Goal: Task Accomplishment & Management: Manage account settings

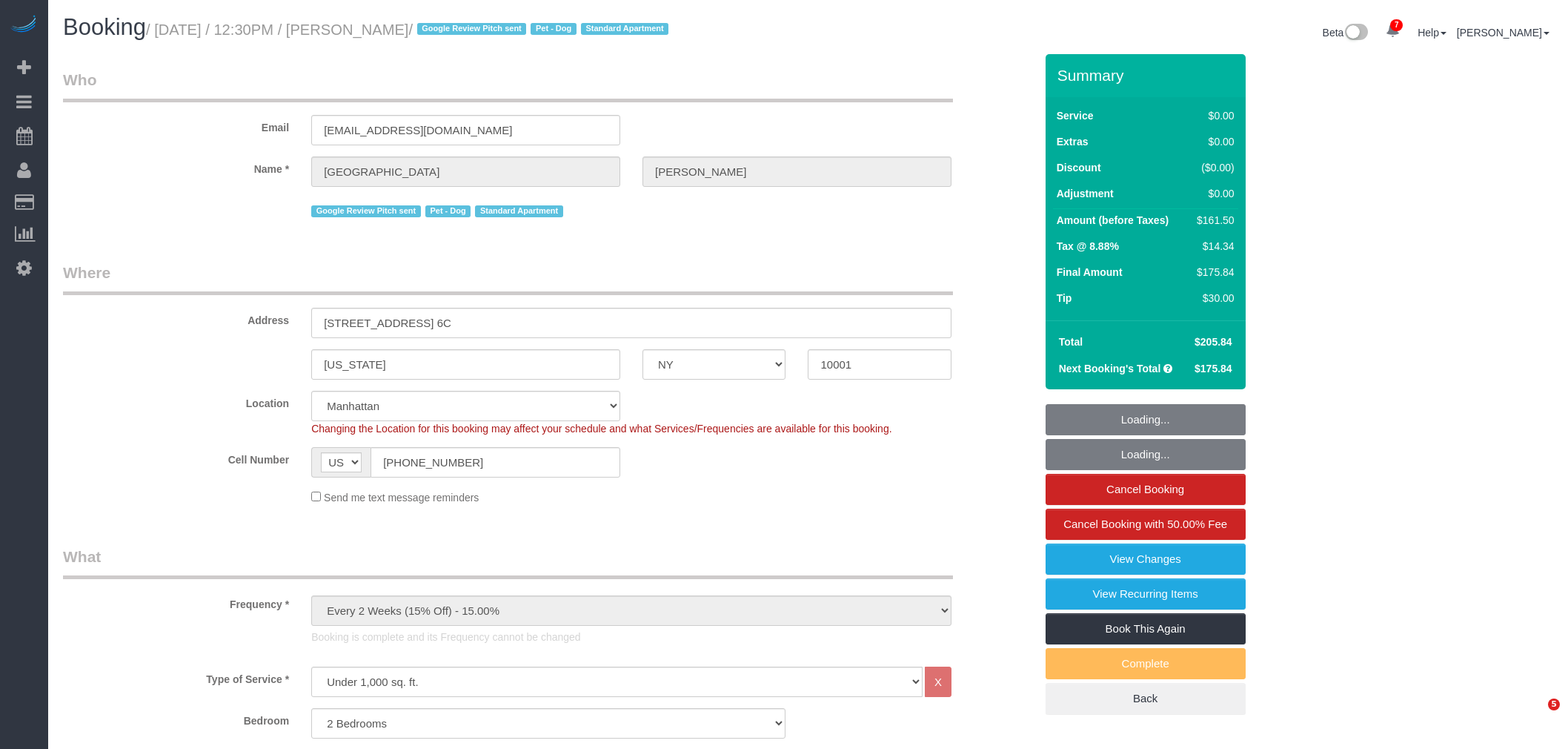
select select "NY"
select select "number:57"
select select "number:75"
select select "number:13"
select select "number:6"
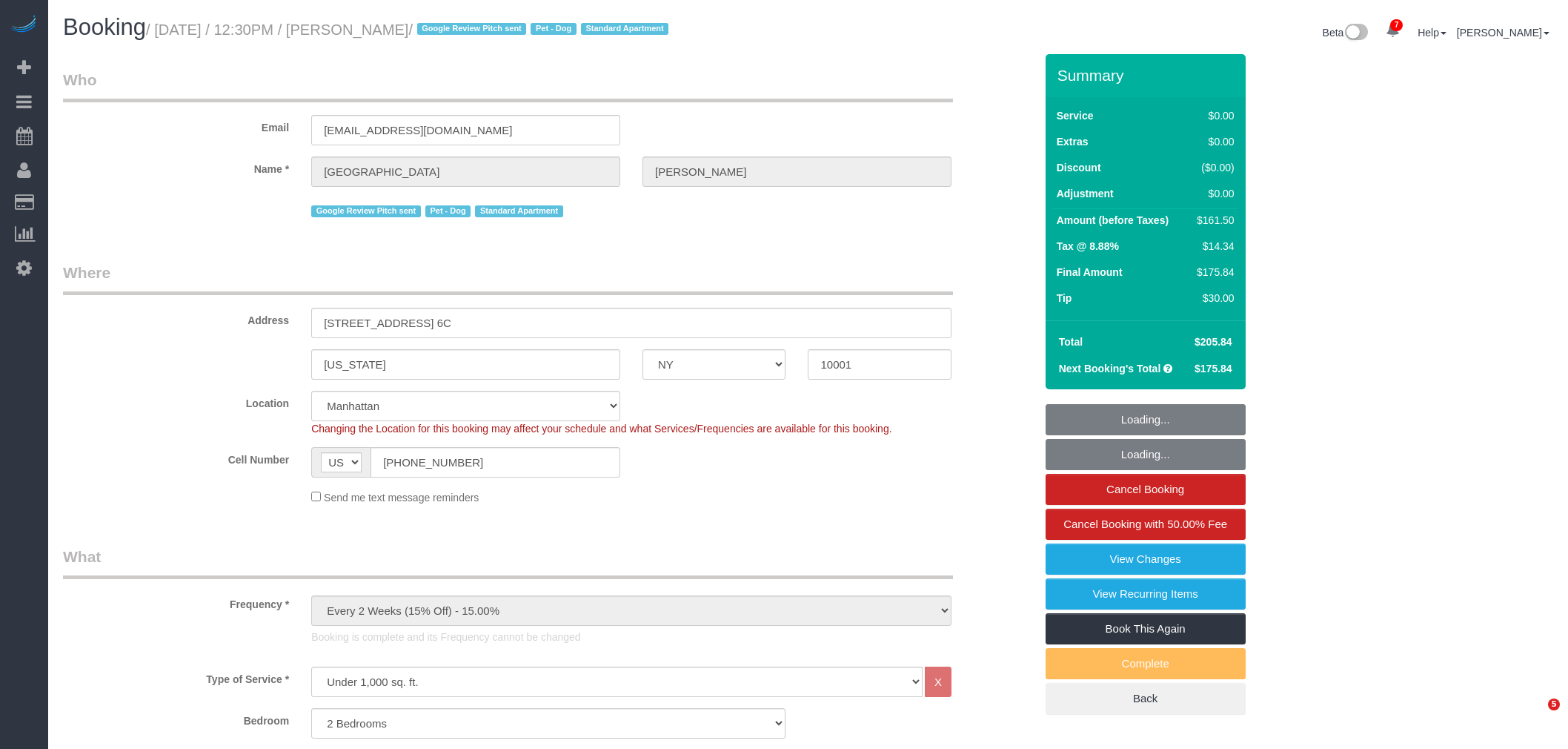
select select "2"
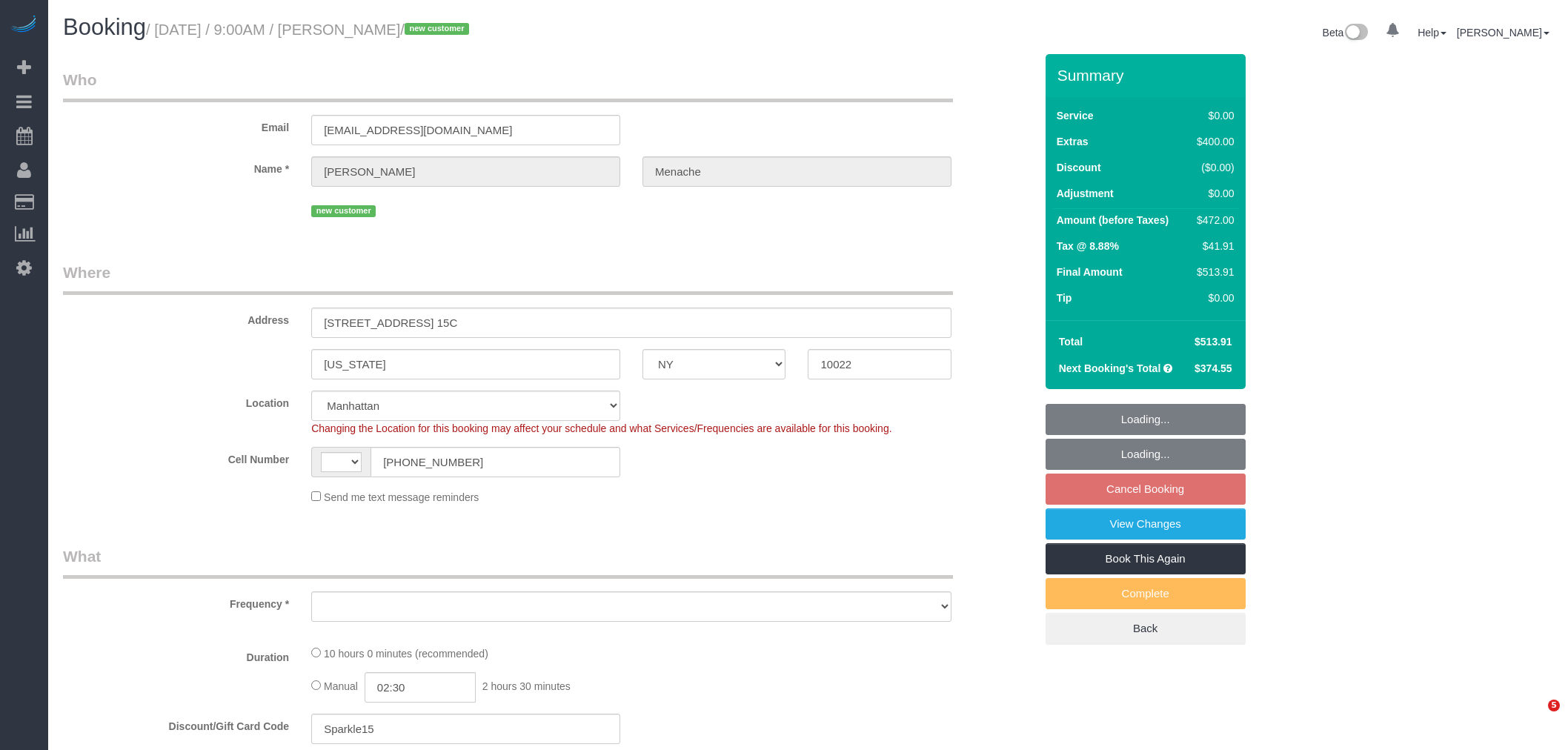
select select "NY"
select select "number:56"
select select "number:70"
select select "number:15"
select select "number:5"
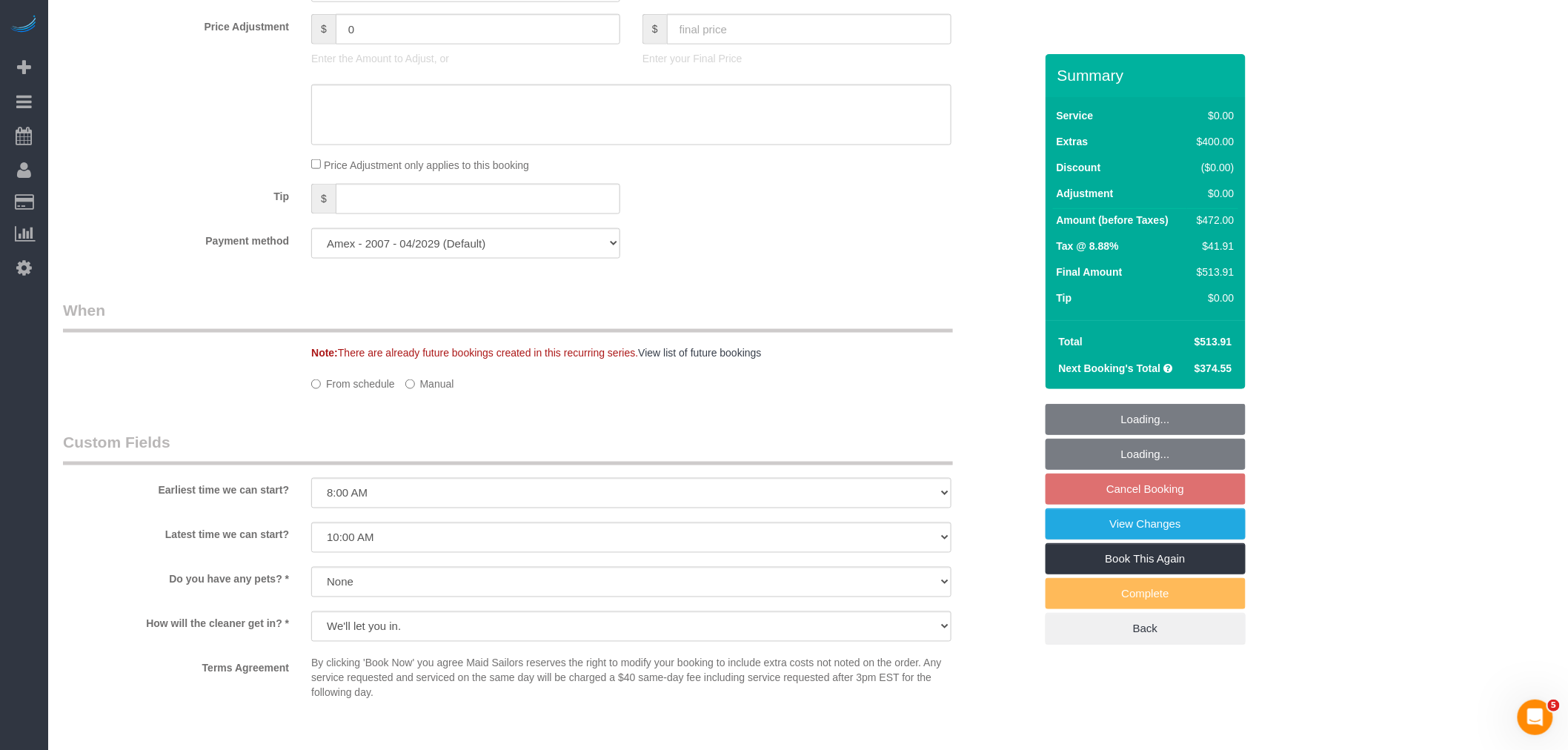
scroll to position [987, 0]
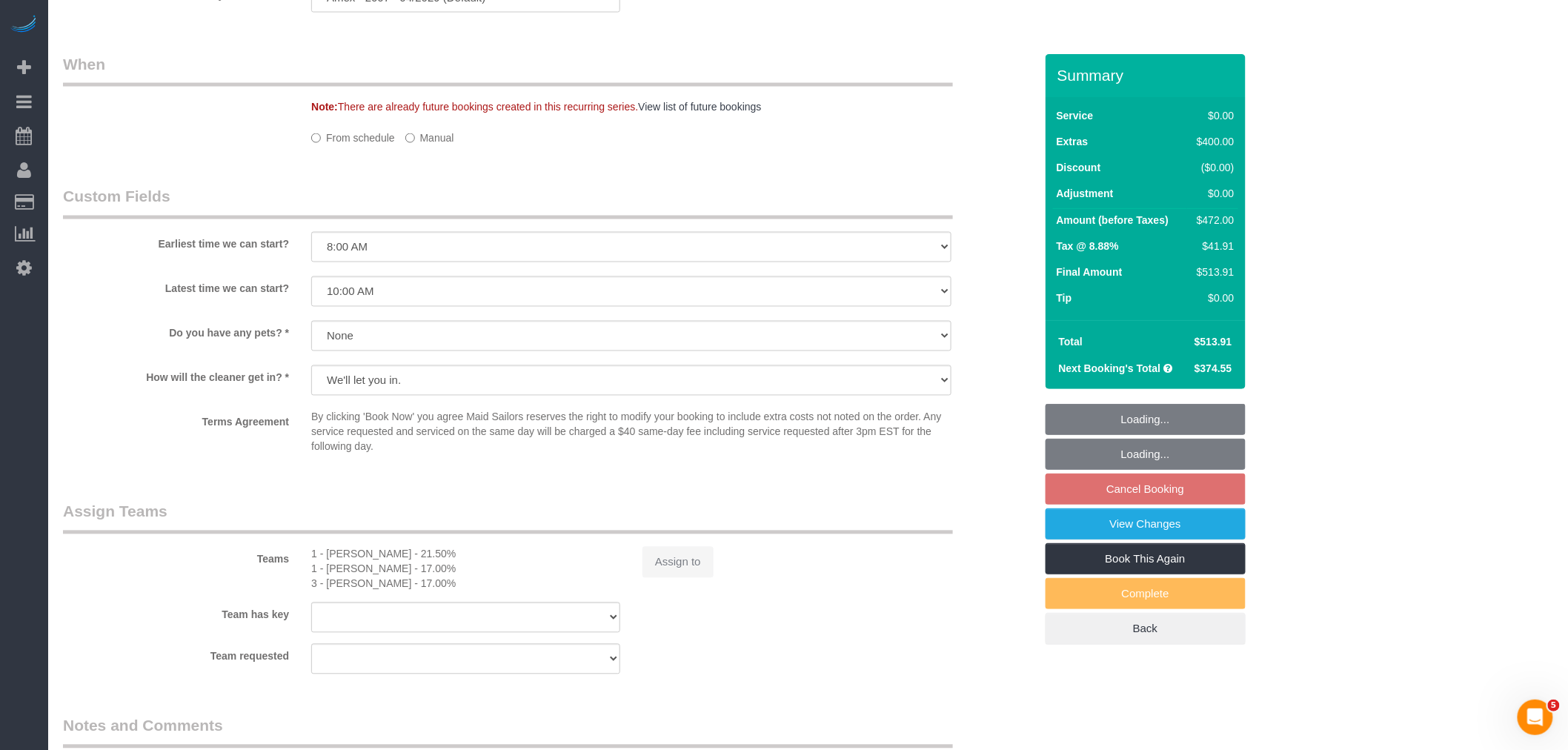
select select "string:US"
select select "object:853"
select select "spot2"
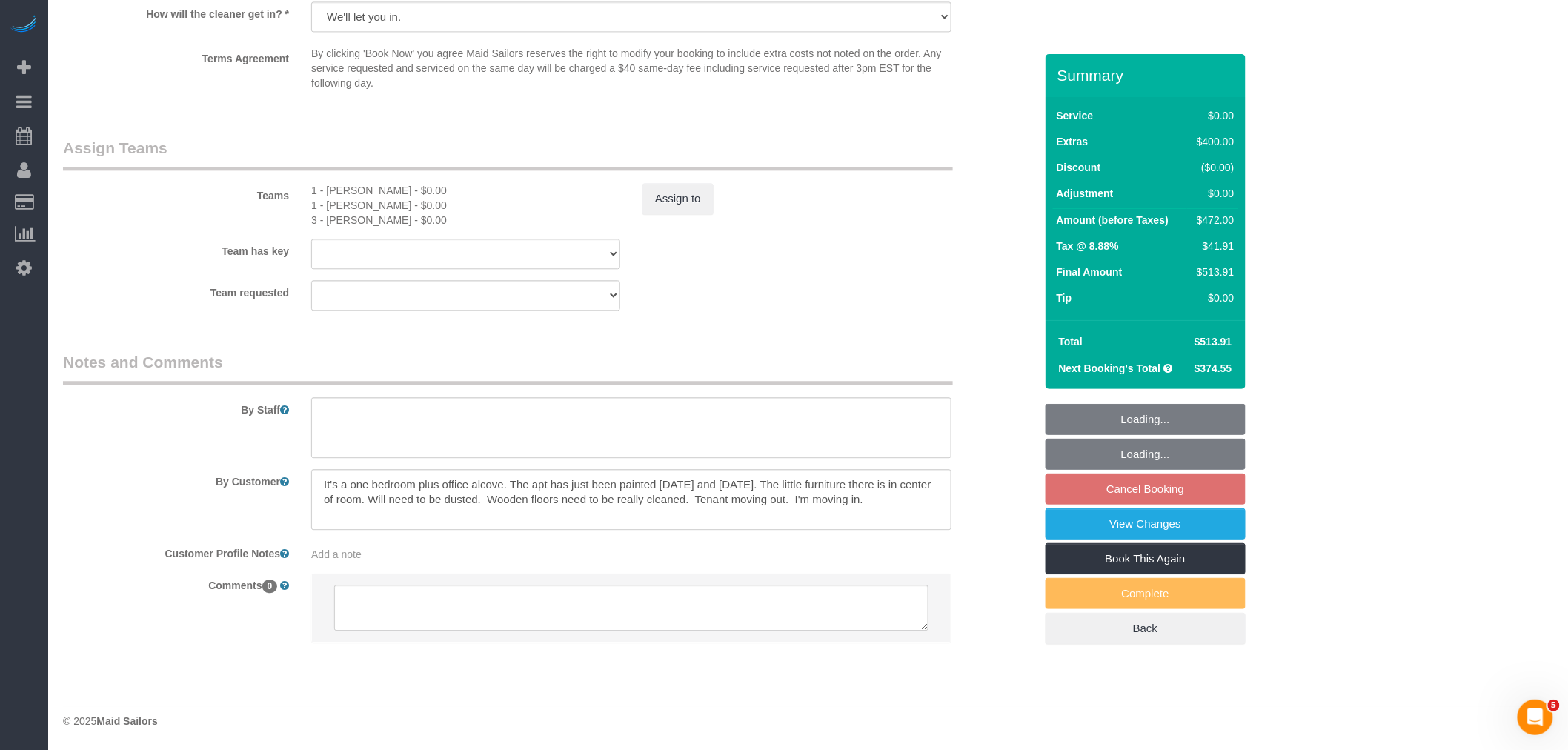
select select "2"
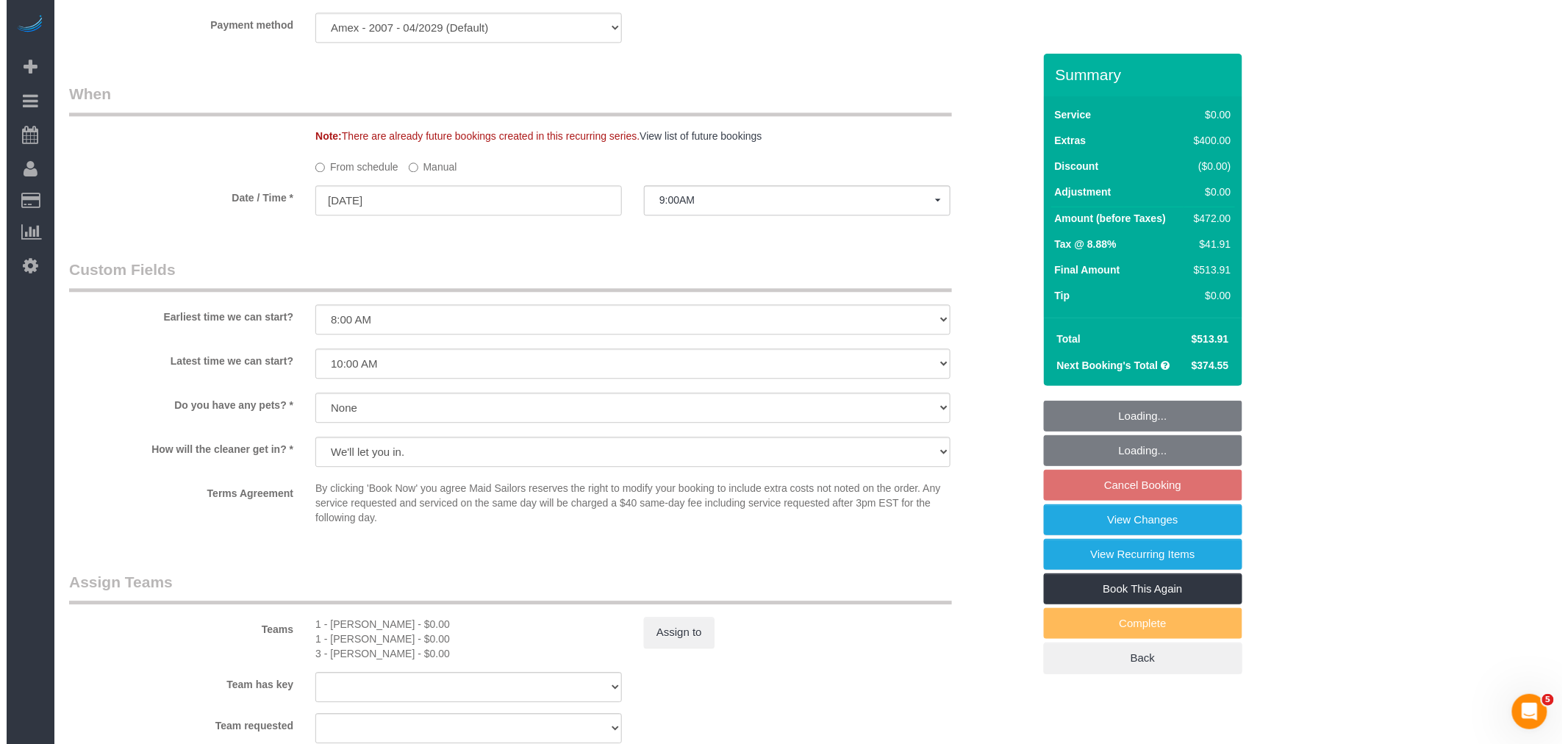
scroll to position [1840, 0]
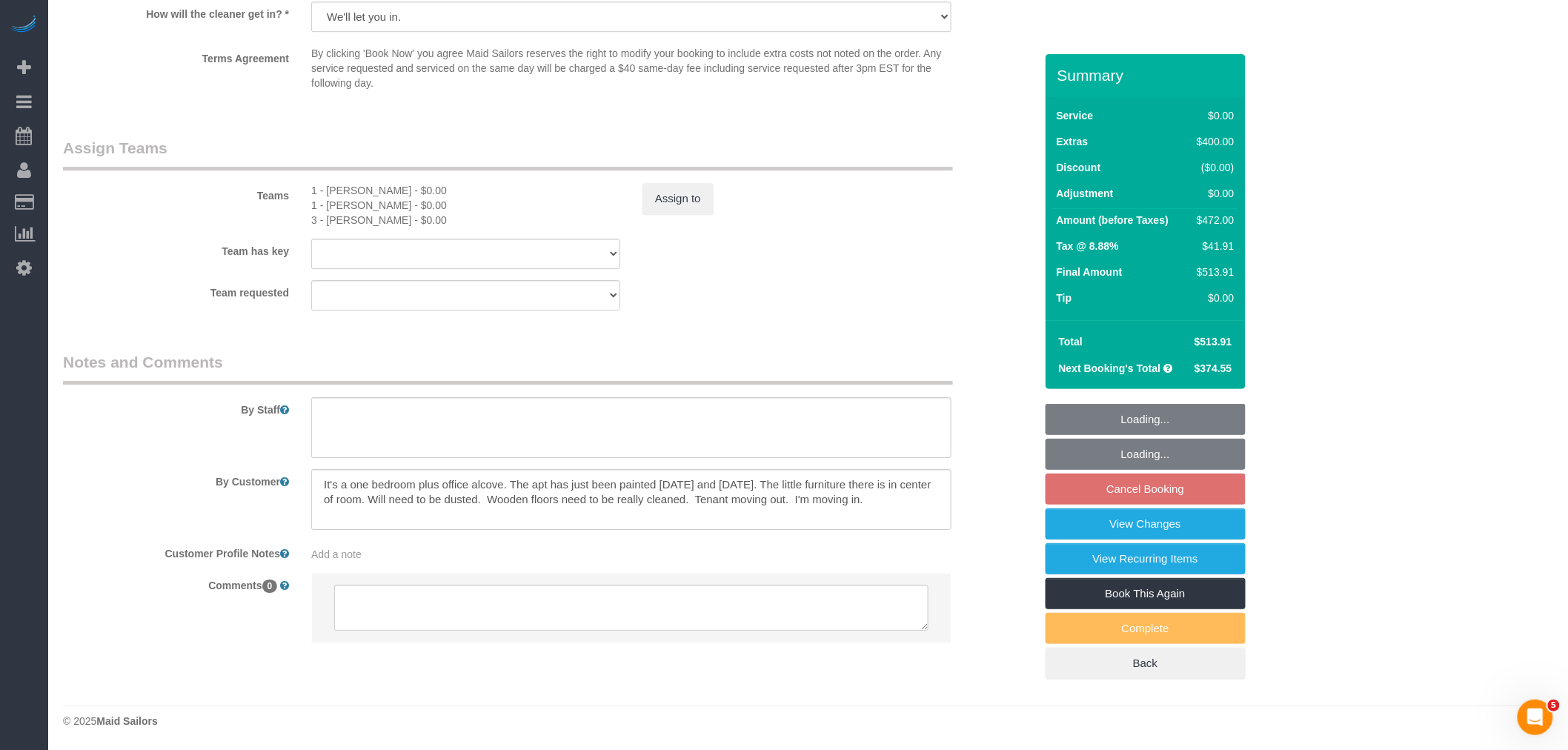
select select "2"
click at [675, 206] on button "Assign to" at bounding box center [678, 199] width 71 height 32
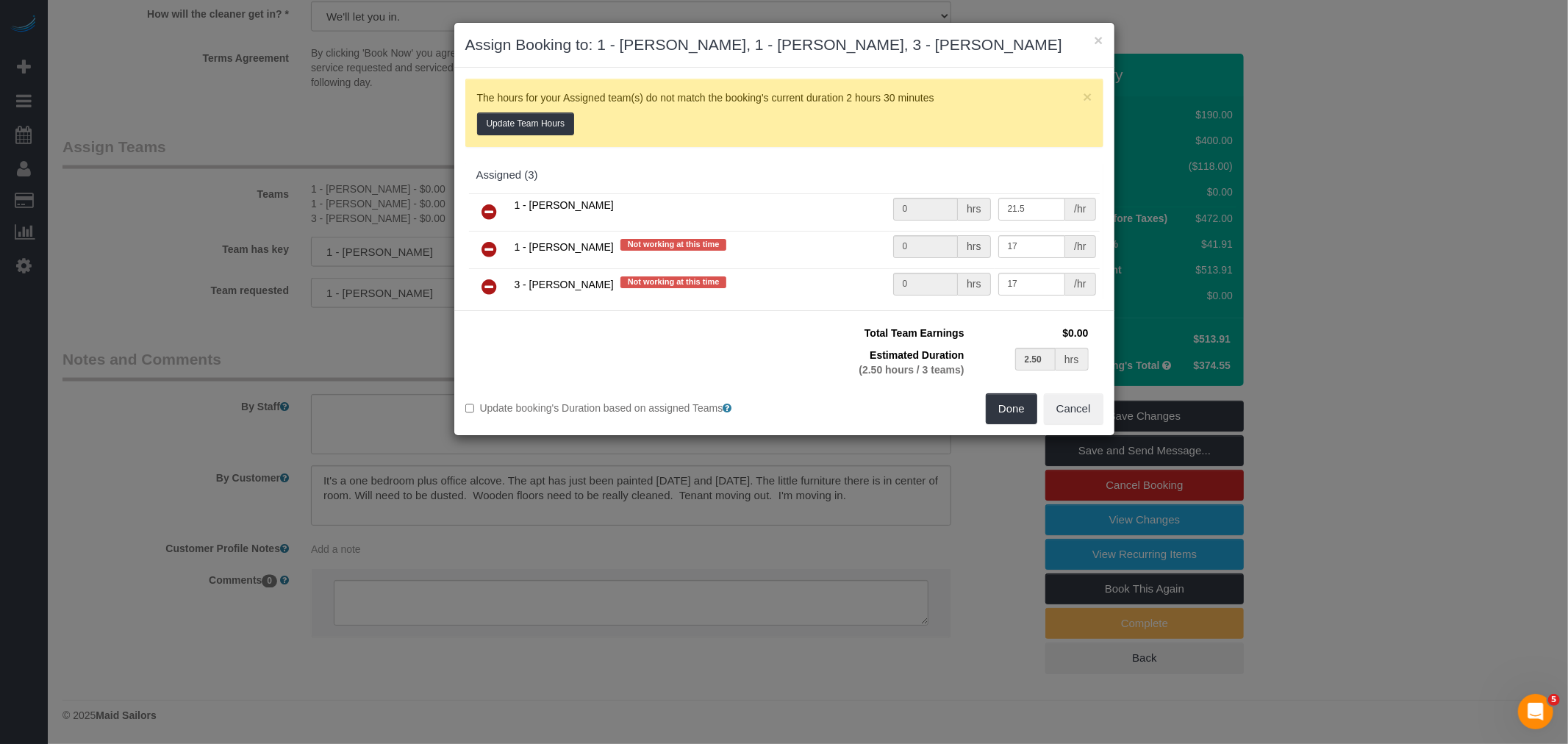
click at [493, 204] on icon at bounding box center [490, 212] width 16 height 17
type input "1.25"
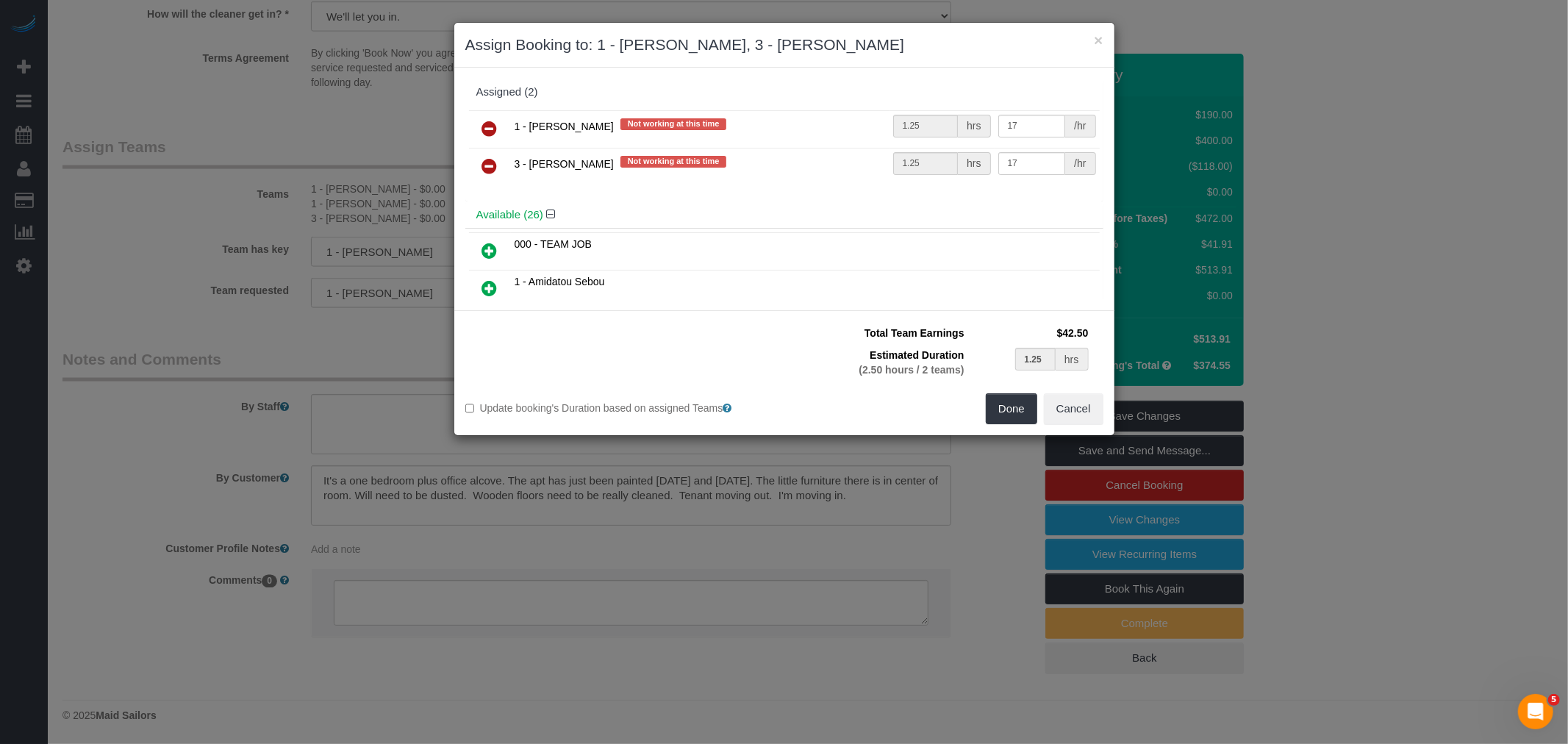
click at [494, 123] on icon at bounding box center [490, 128] width 16 height 17
type input "2.50"
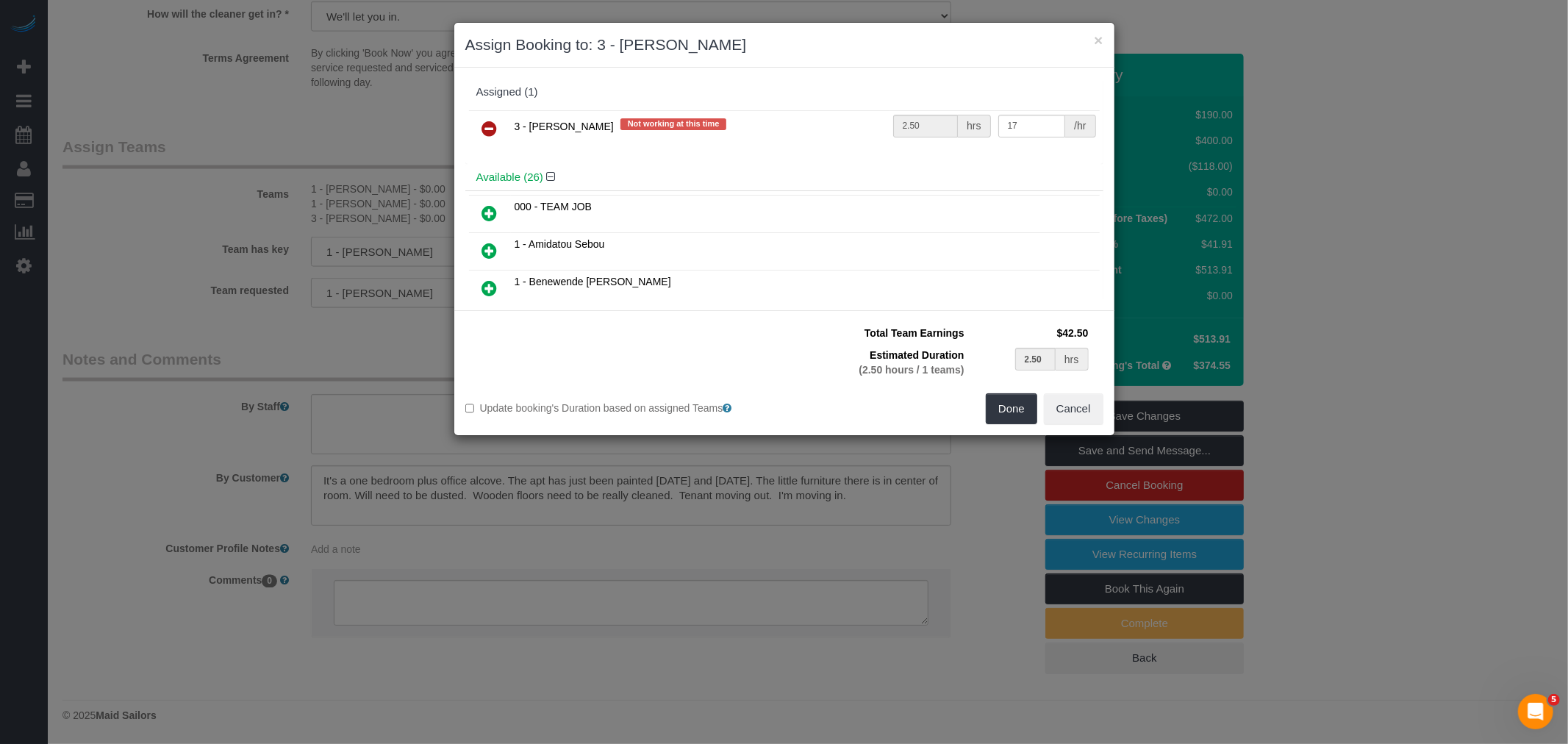
click at [495, 145] on td at bounding box center [490, 128] width 42 height 37
click at [494, 128] on icon at bounding box center [490, 128] width 16 height 17
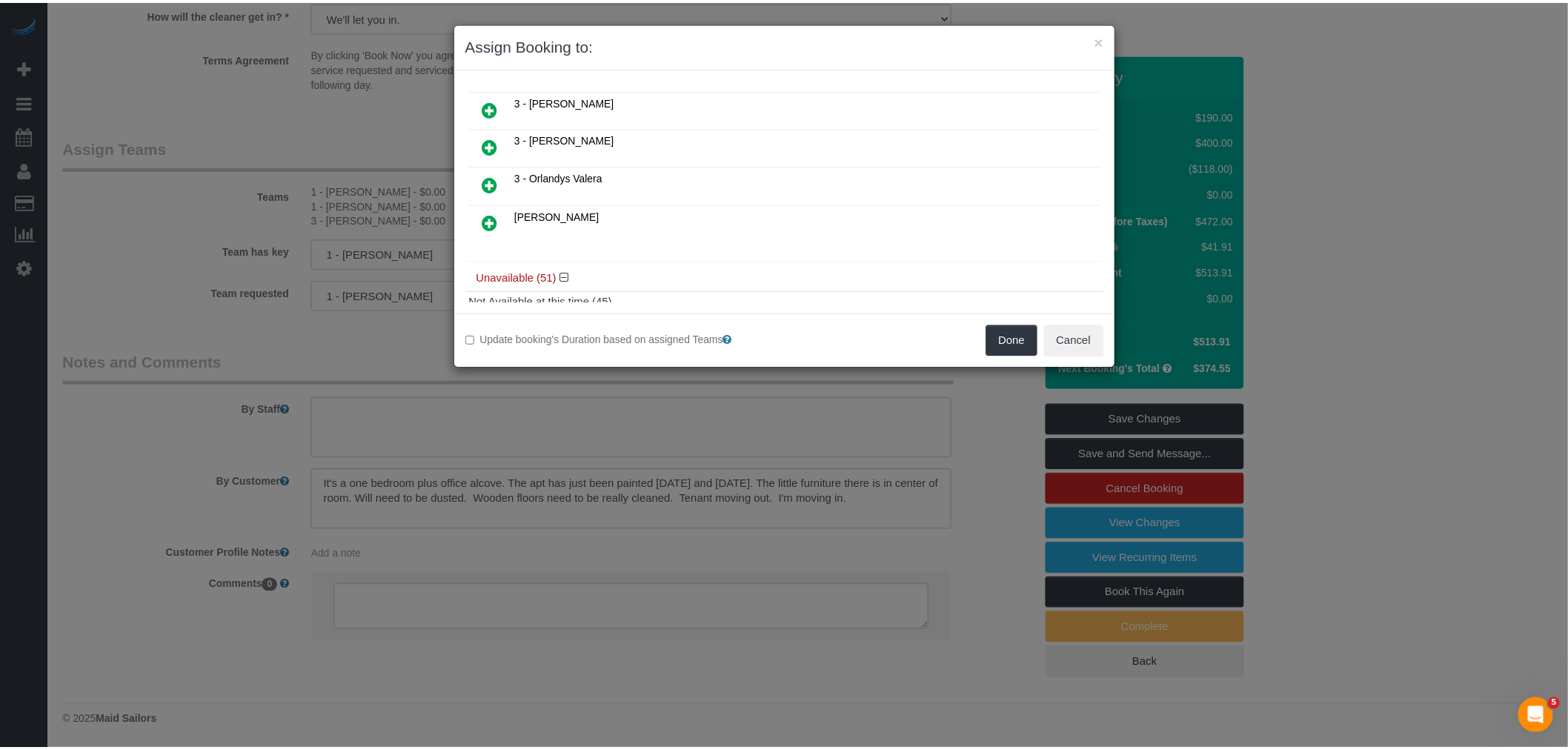
scroll to position [905, 0]
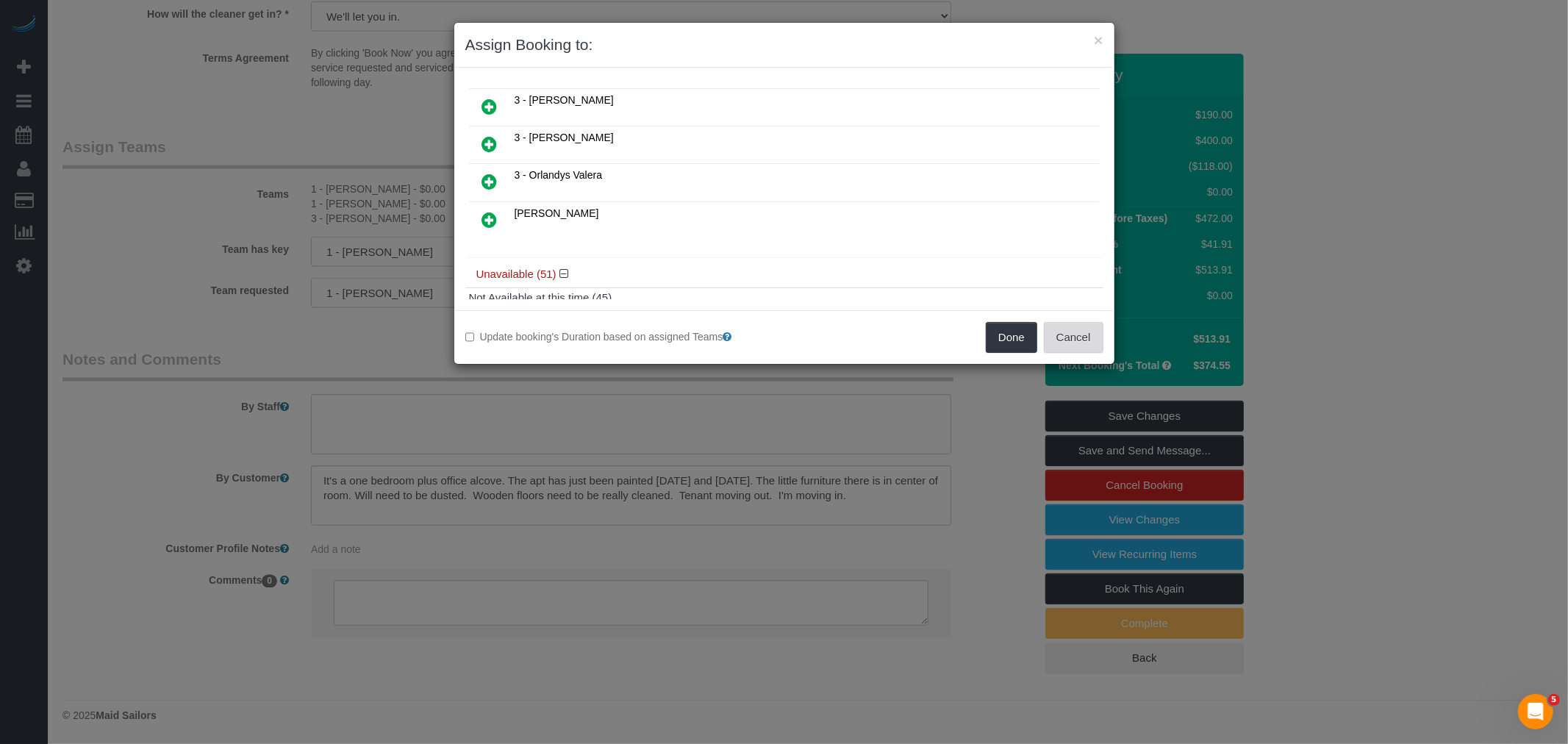
click at [1084, 332] on button "Cancel" at bounding box center [1073, 338] width 60 height 31
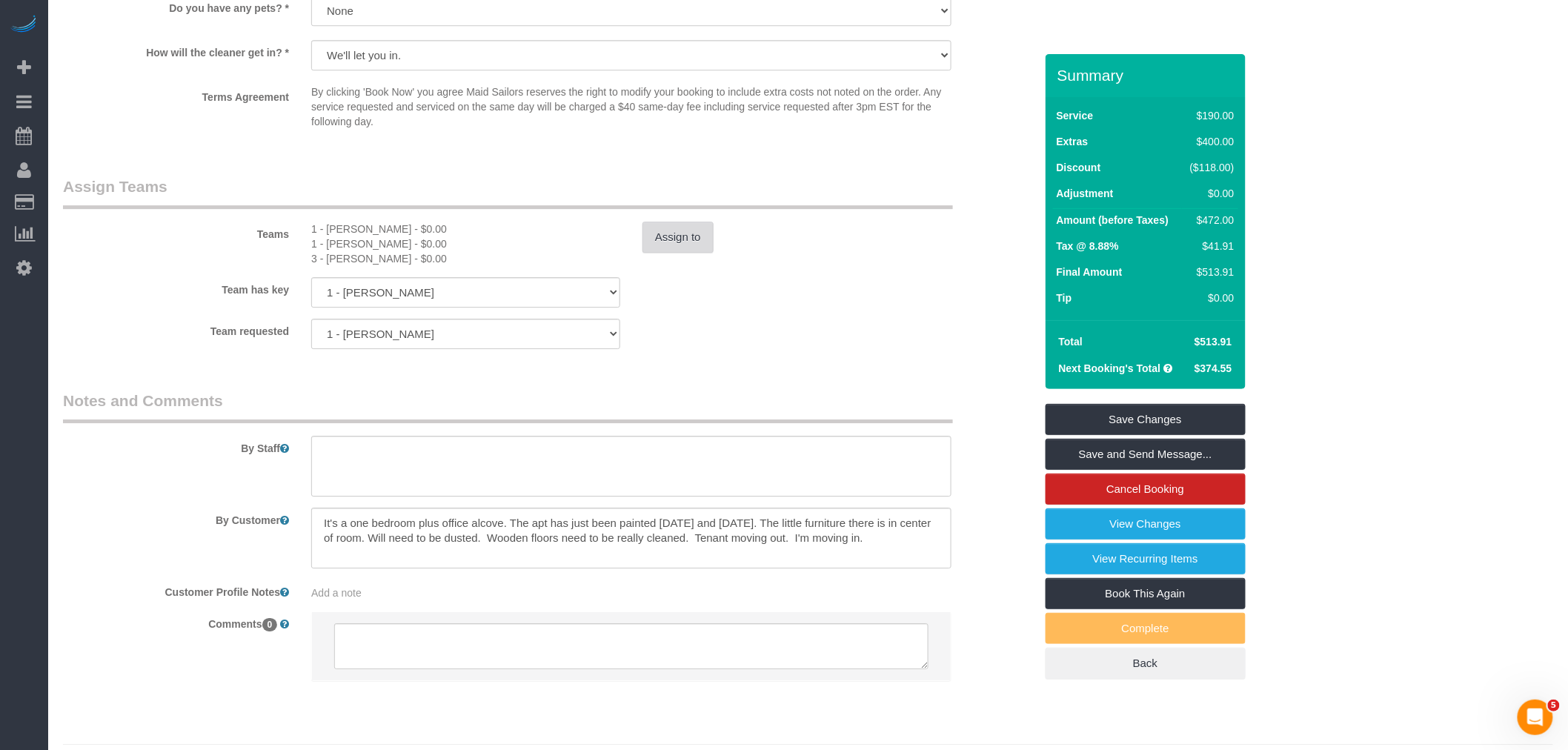
scroll to position [1773, 0]
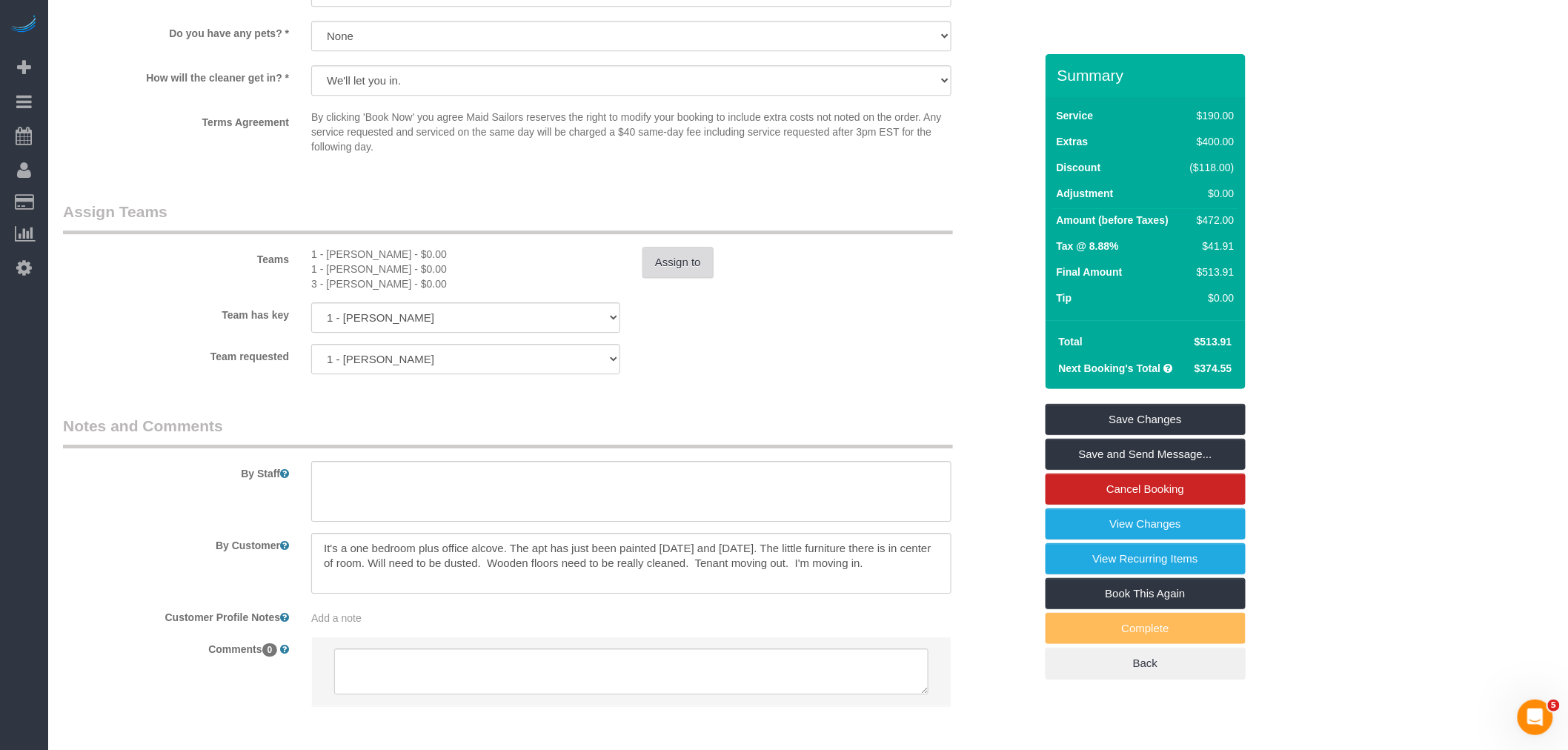
click at [683, 277] on button "Assign to" at bounding box center [678, 263] width 71 height 32
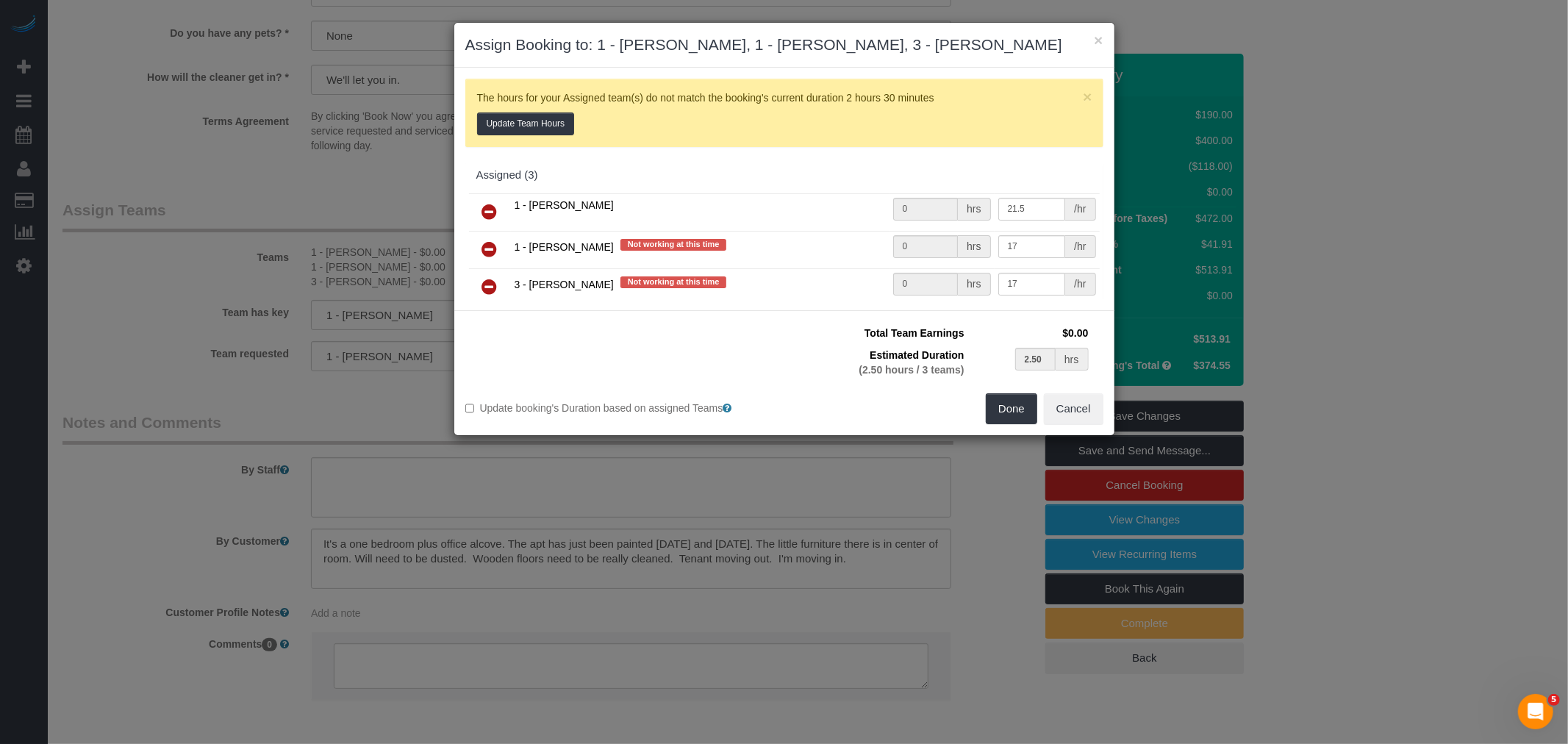
click at [489, 248] on icon at bounding box center [490, 249] width 16 height 17
type input "1.25"
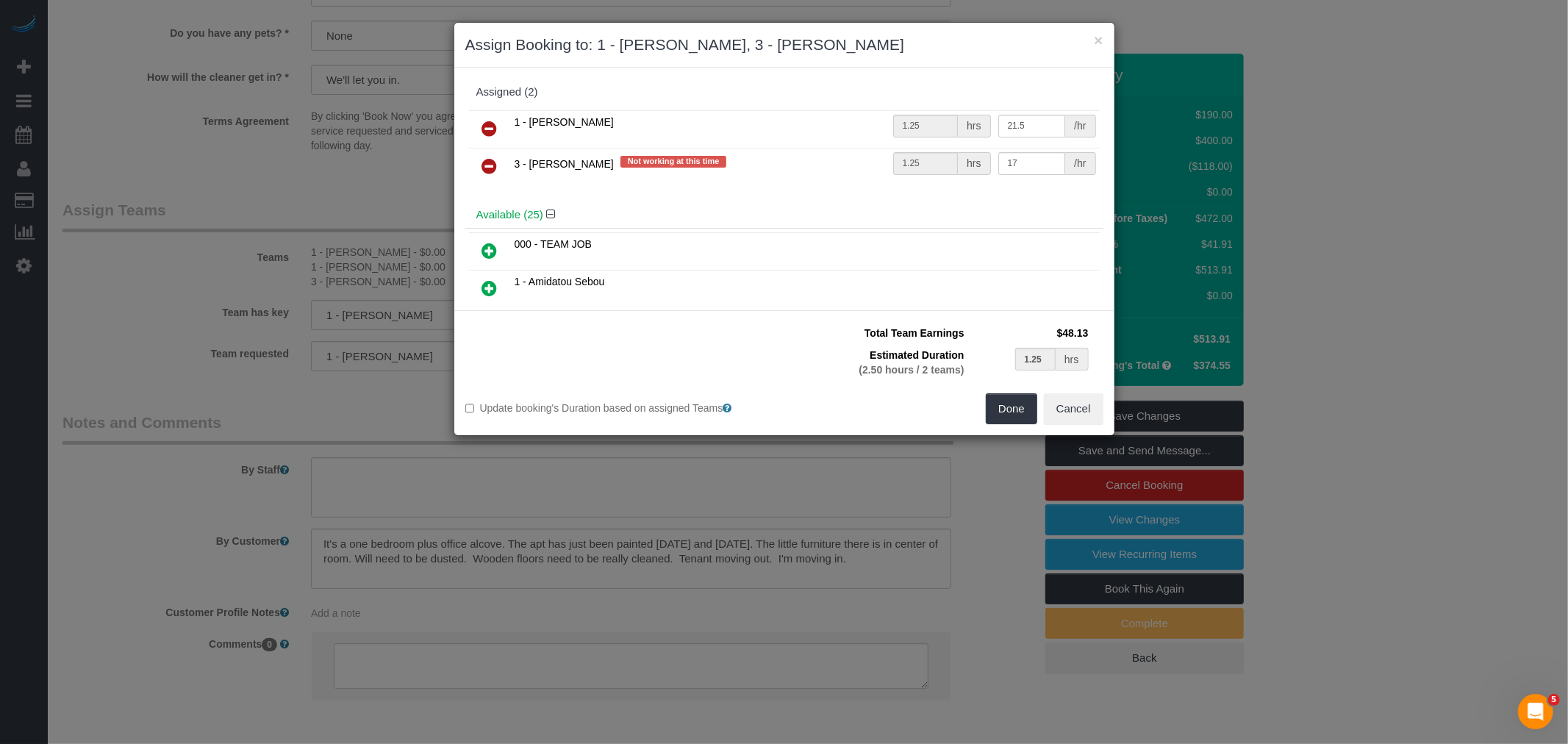
click at [488, 166] on icon at bounding box center [490, 166] width 16 height 17
type input "2.50"
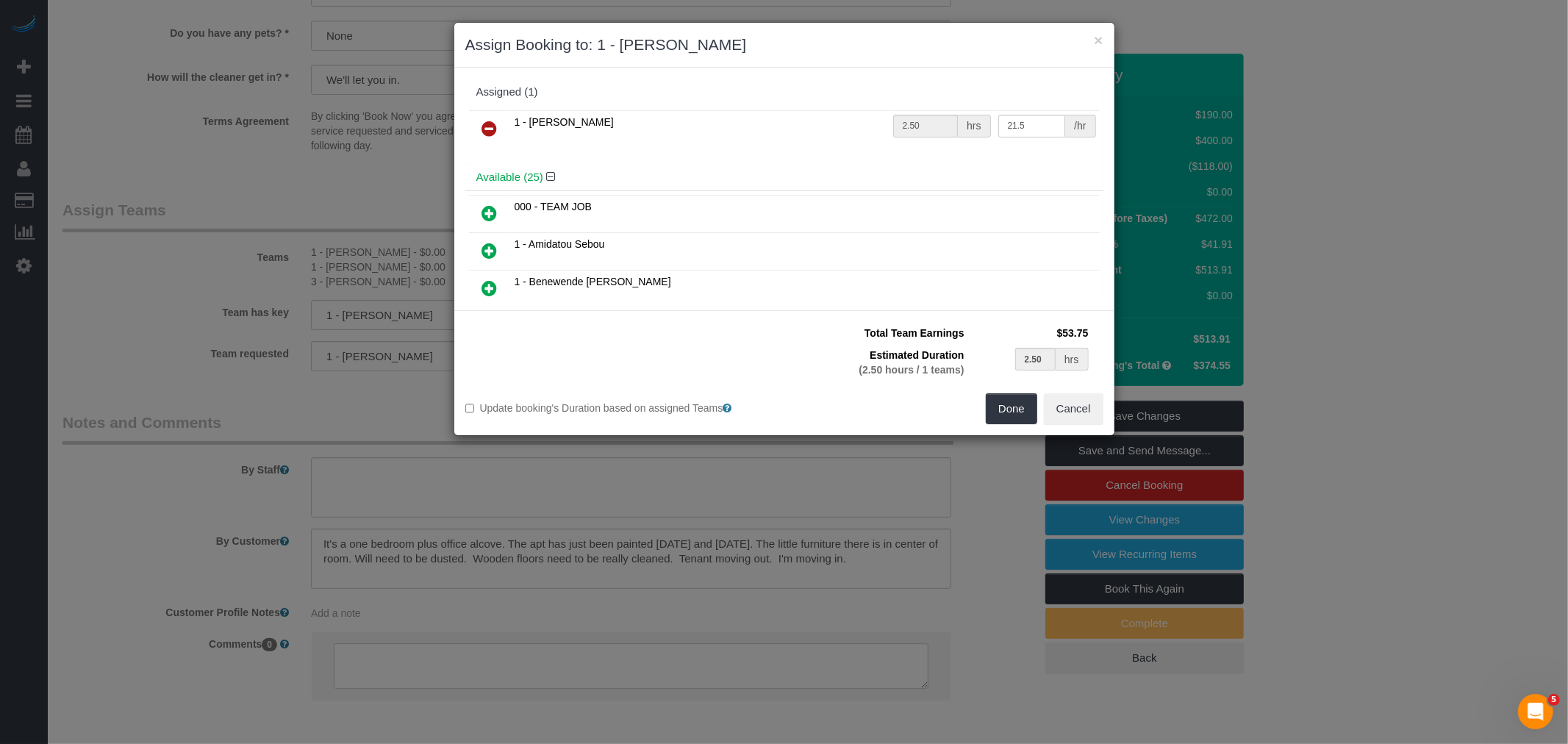
click at [484, 214] on icon at bounding box center [490, 213] width 16 height 17
type input "1.25"
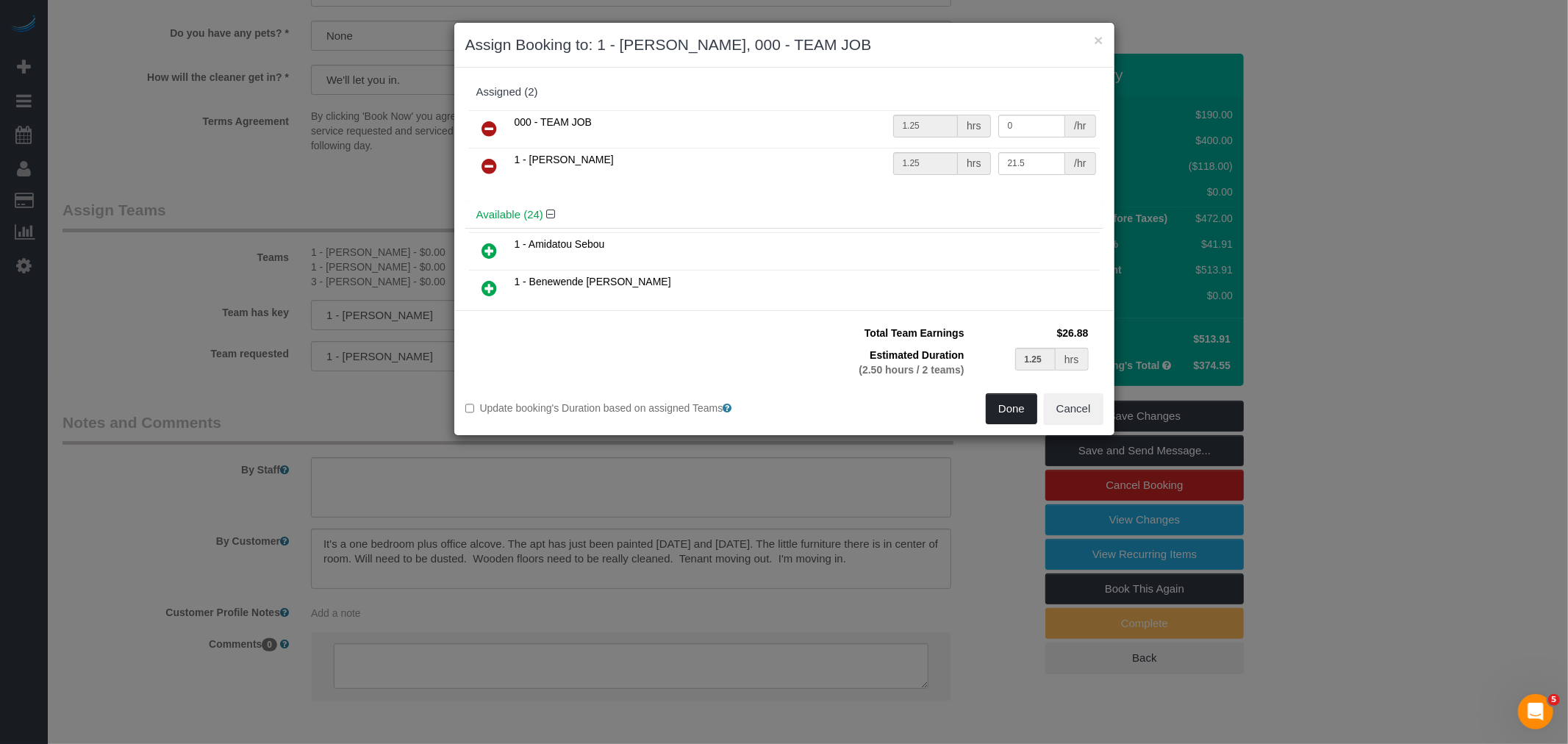
click at [1018, 405] on button "Done" at bounding box center [1011, 409] width 51 height 31
type input "01:15"
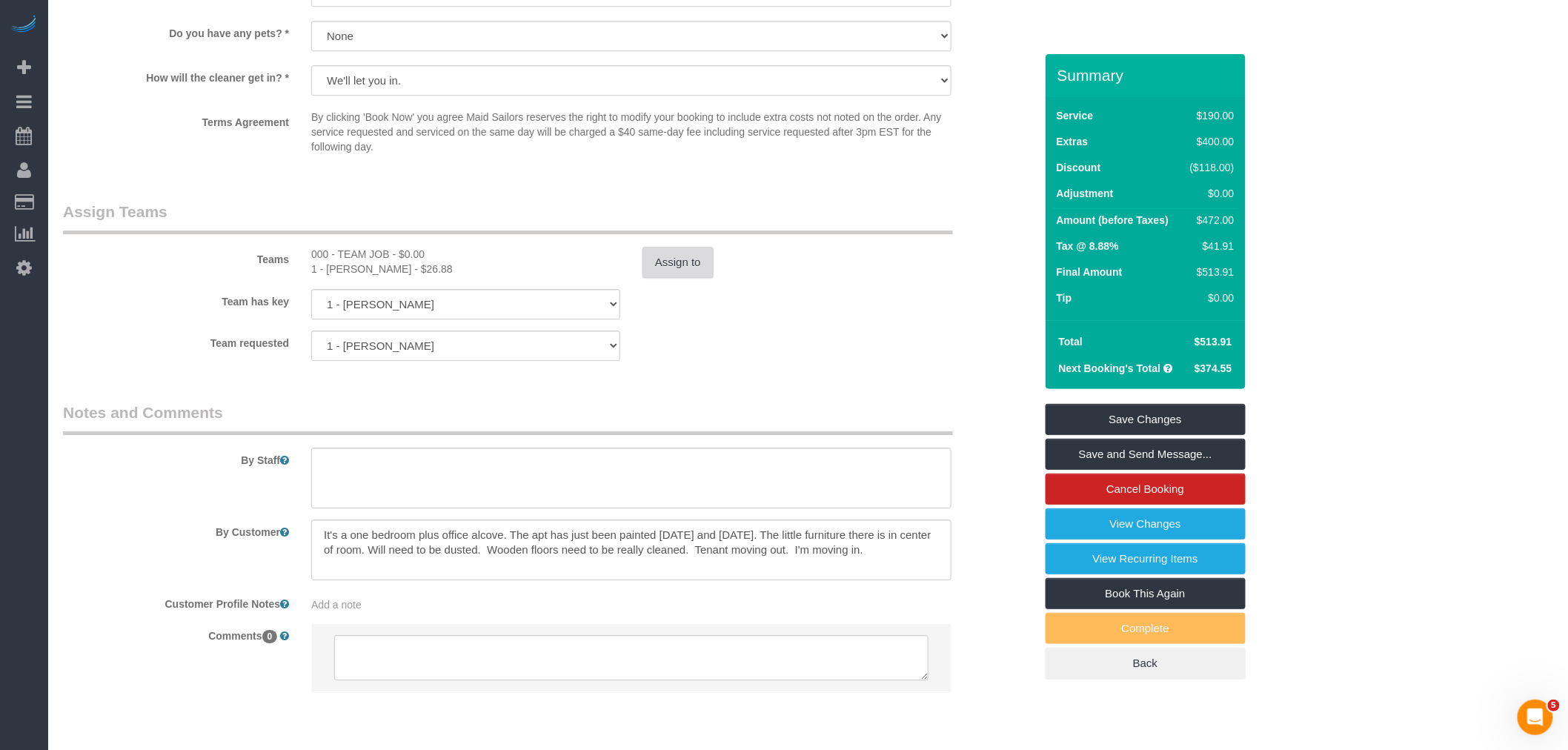
select select "spot61"
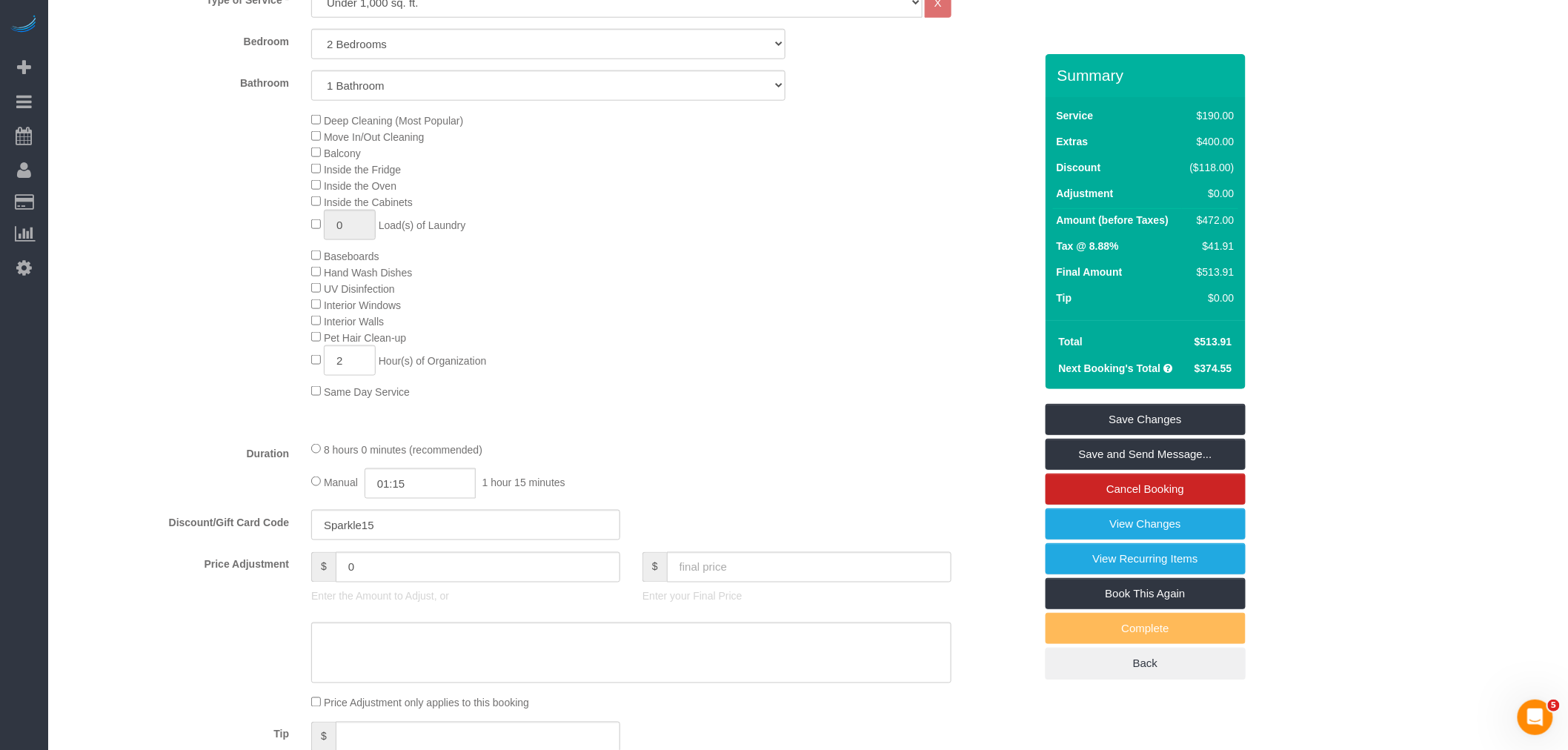
scroll to position [704, 0]
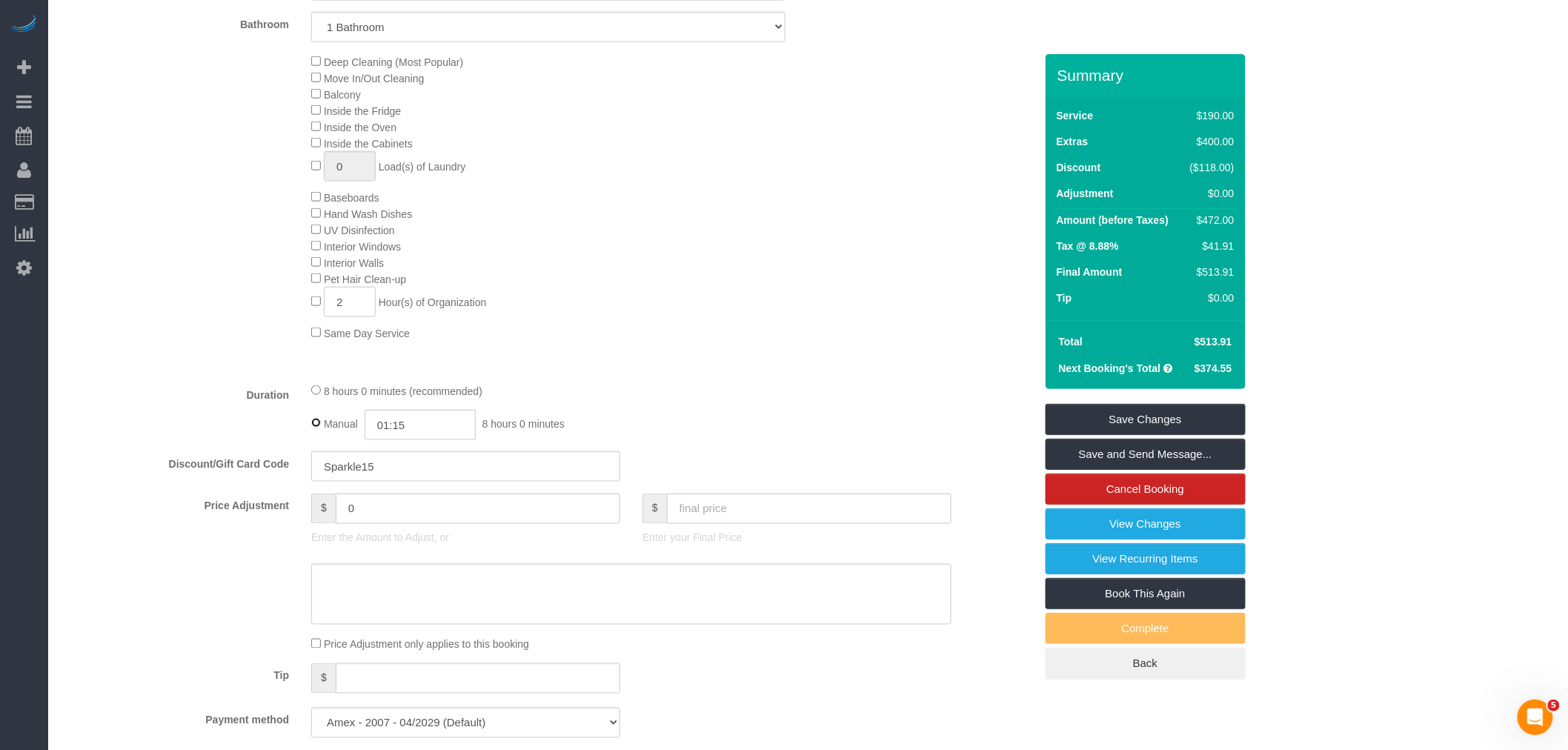
type input "08:00"
select select "spot120"
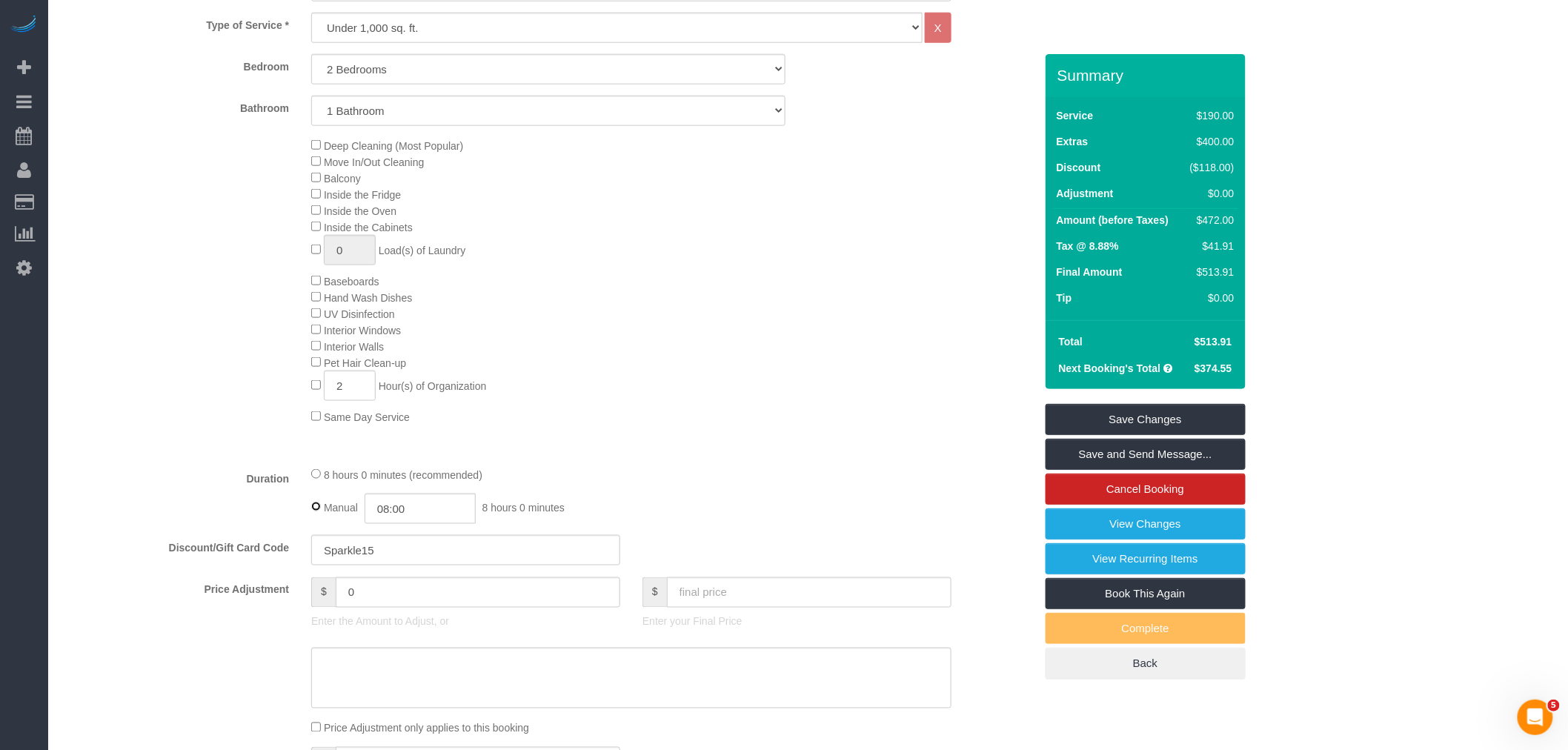
scroll to position [620, 0]
click at [386, 523] on input "08:00" at bounding box center [419, 508] width 111 height 31
type input "02:30"
click at [397, 607] on li "02:30" at bounding box center [404, 608] width 66 height 19
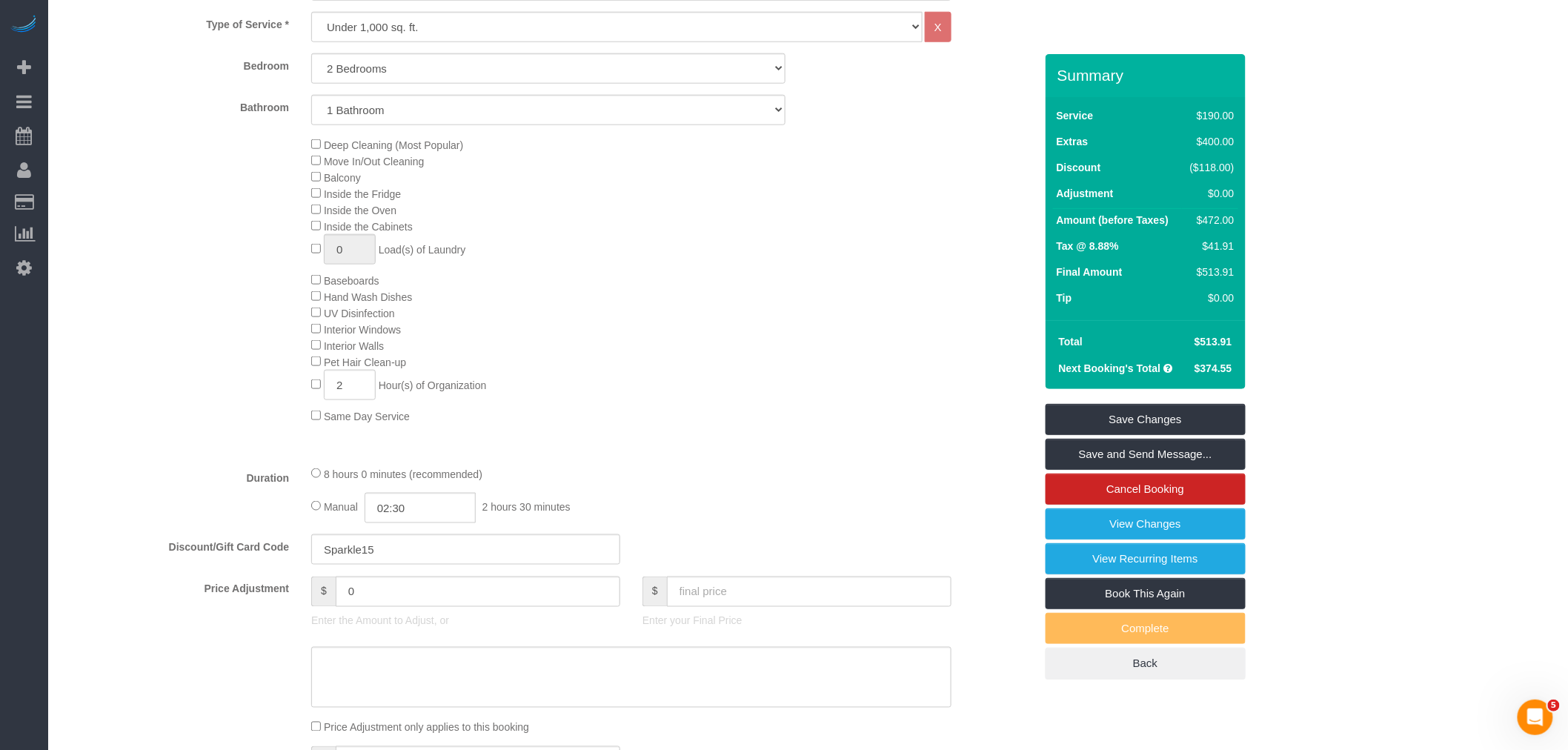
click at [669, 481] on div "8 hours 0 minutes (recommended)" at bounding box center [631, 473] width 640 height 17
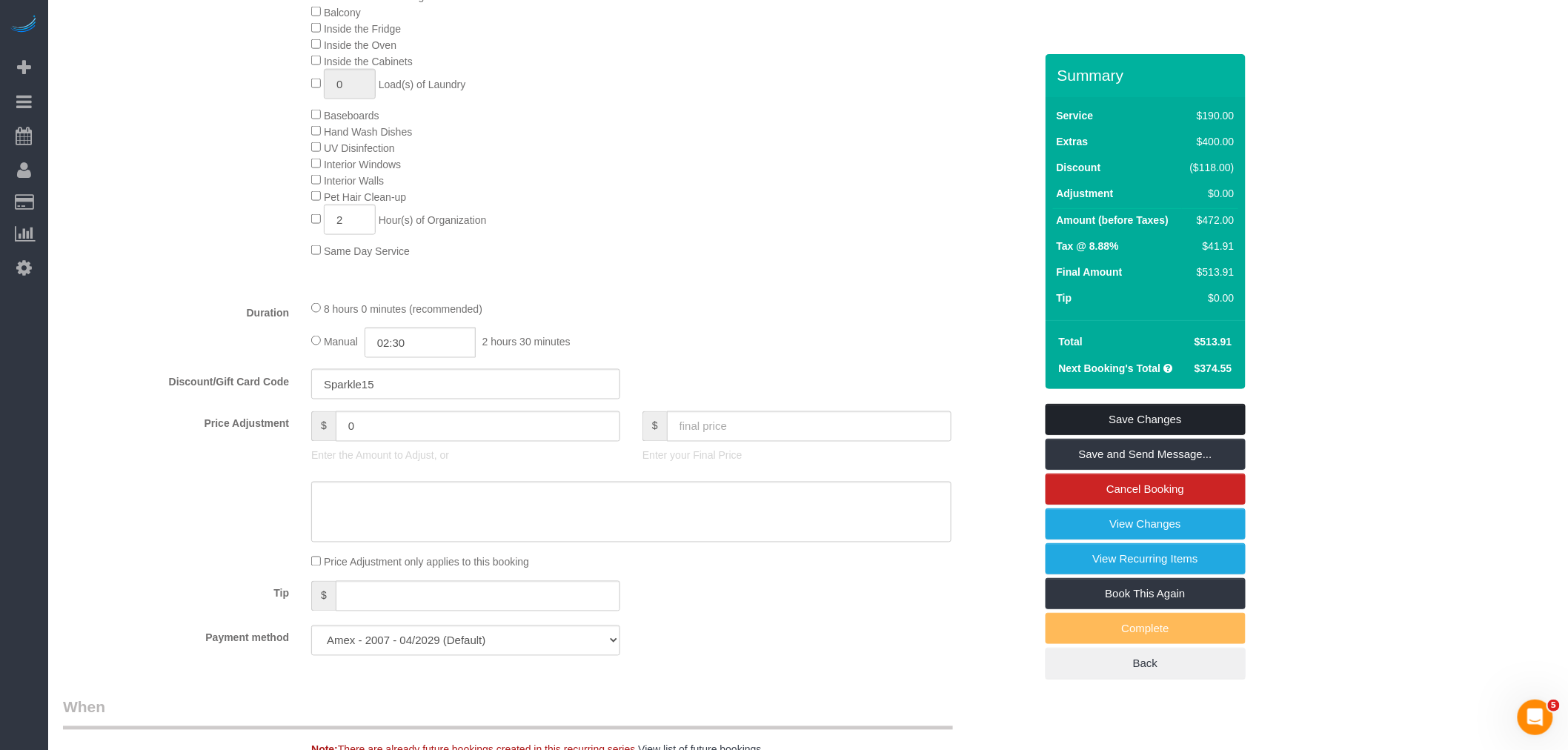
select select "spot179"
drag, startPoint x: 1165, startPoint y: 404, endPoint x: 1077, endPoint y: 439, distance: 94.7
click at [1164, 404] on link "Save Changes" at bounding box center [1145, 419] width 200 height 32
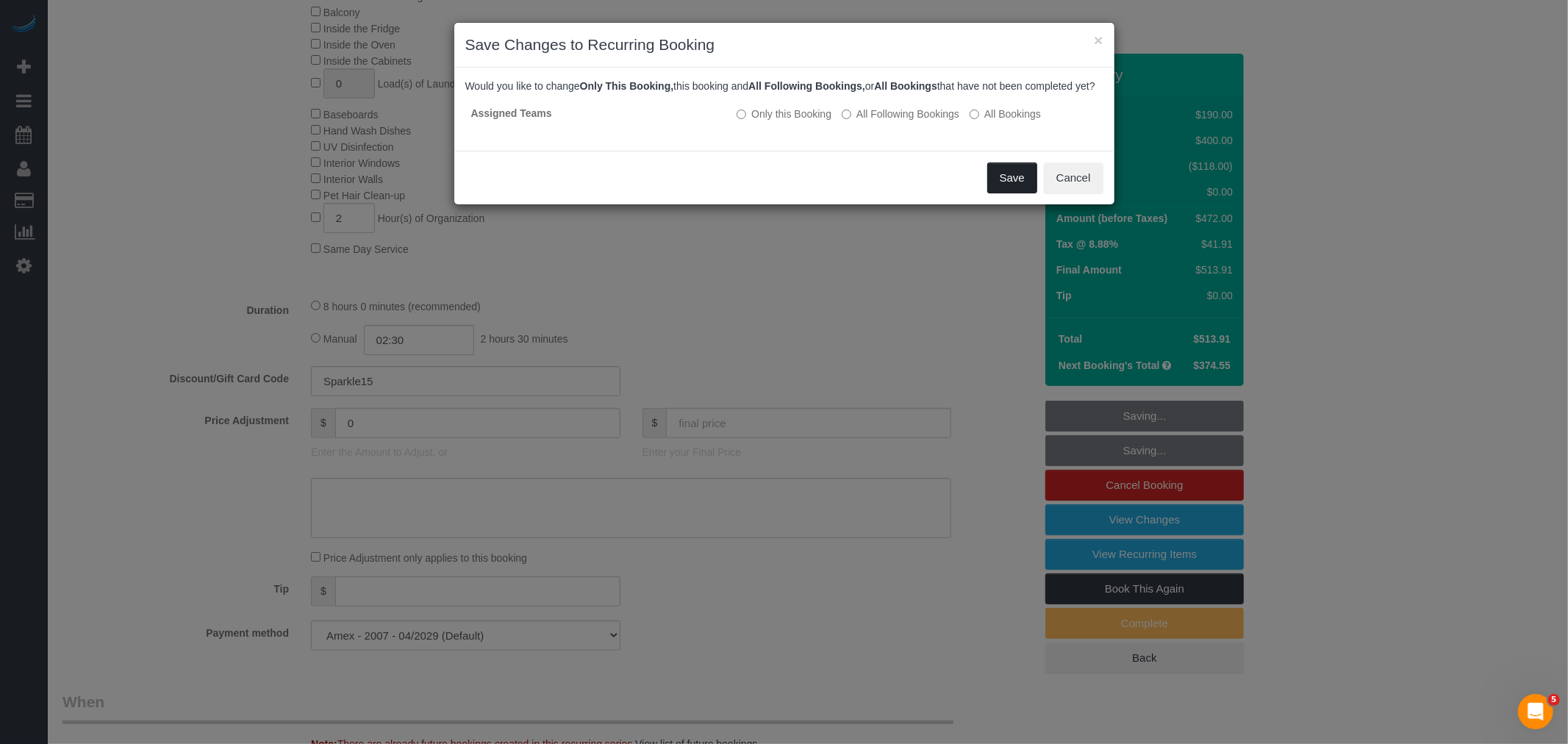
click at [992, 194] on button "Save" at bounding box center [1012, 178] width 50 height 31
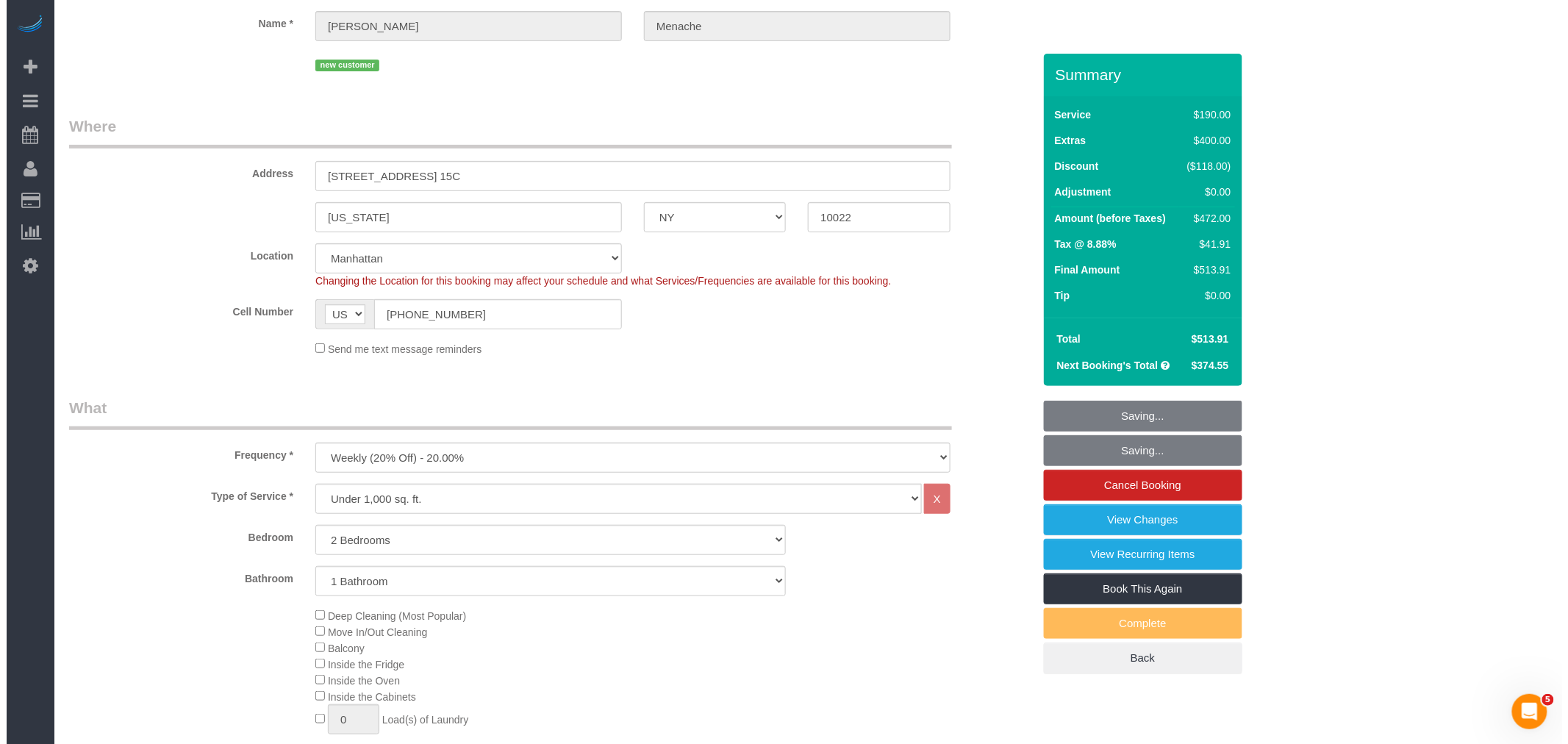
scroll to position [0, 0]
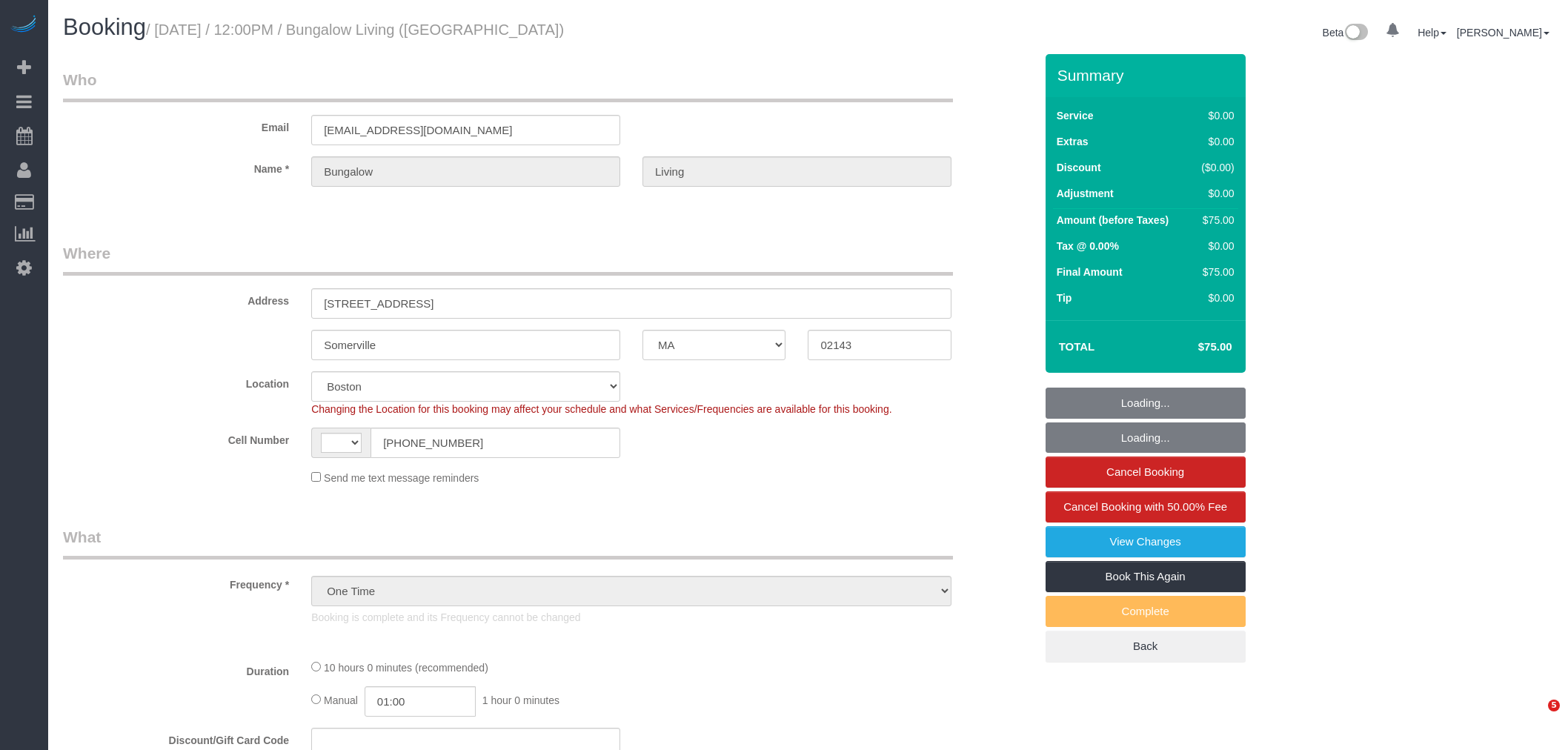
select select "MA"
select select "number:89"
select select "number:90"
select select "number:15"
select select "number:7"
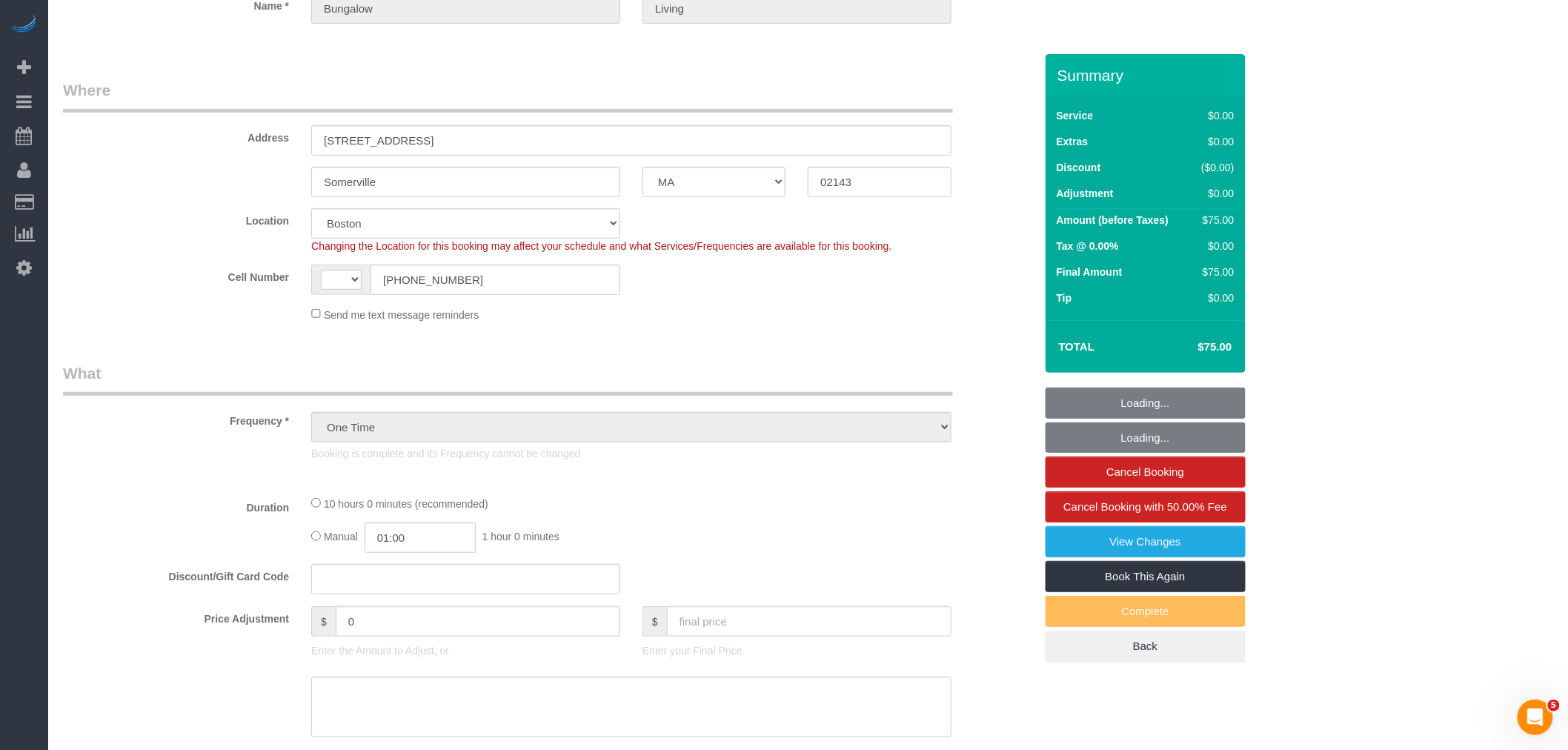
select select "object:800"
select select "string:[GEOGRAPHIC_DATA]"
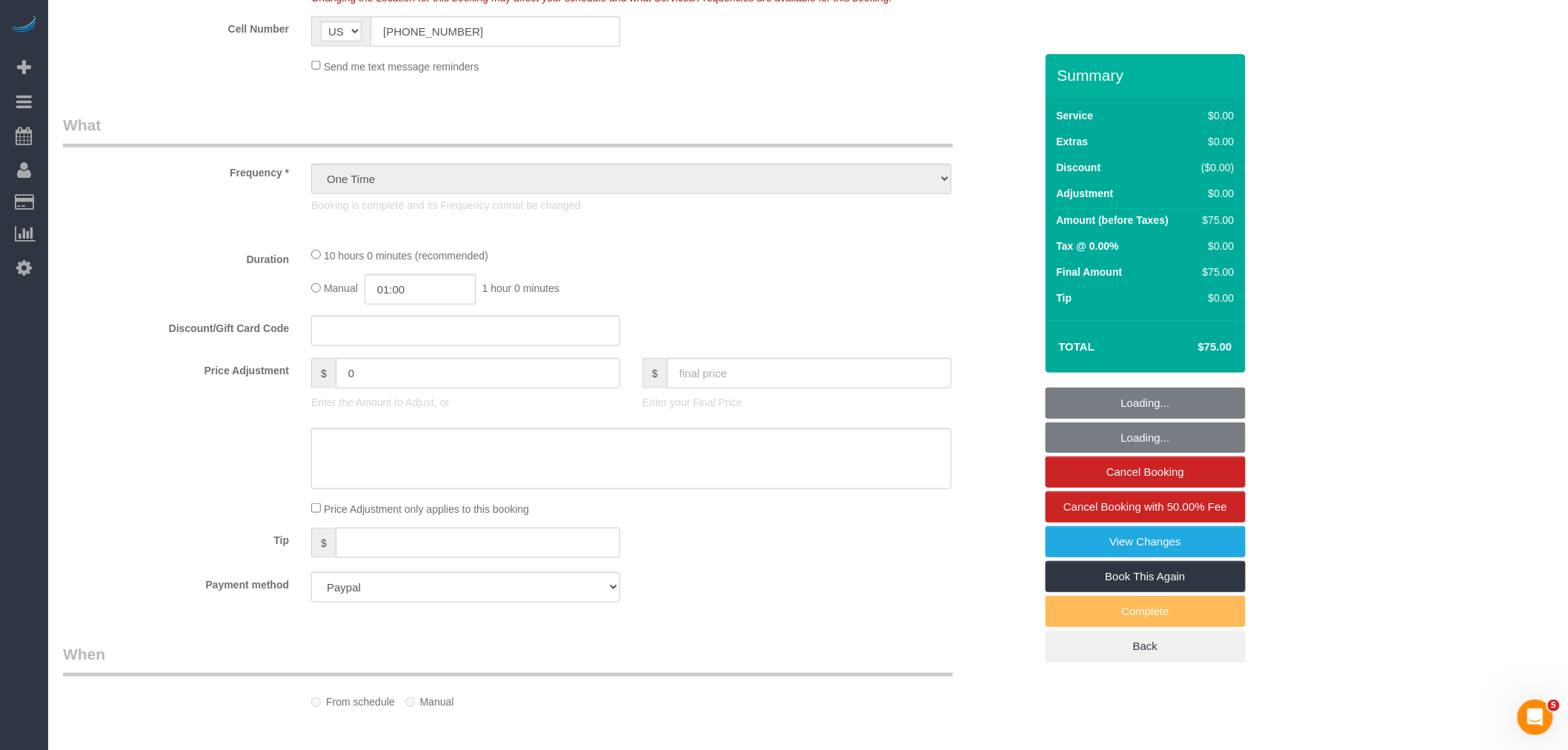
select select "10"
select select "spot1"
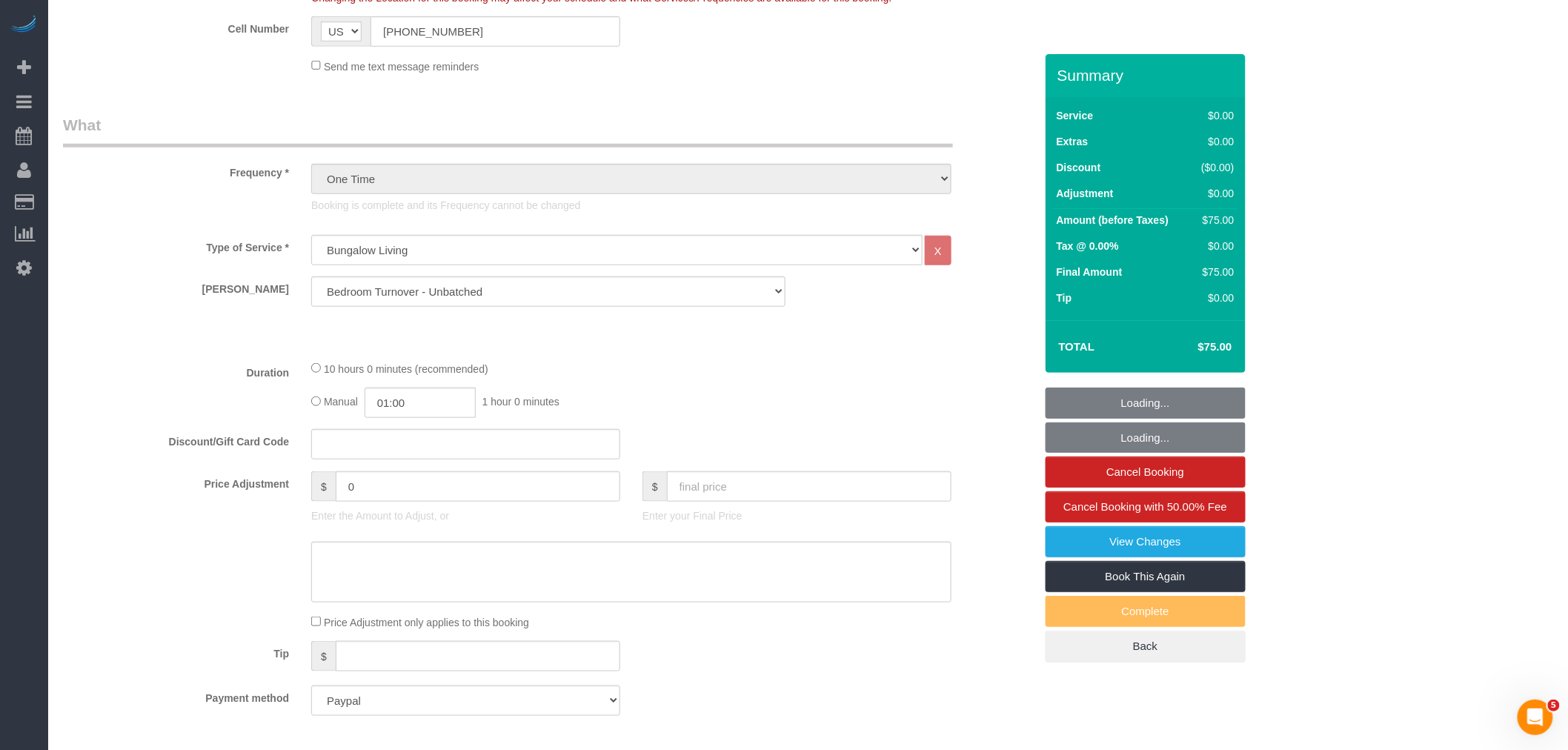
select select "10"
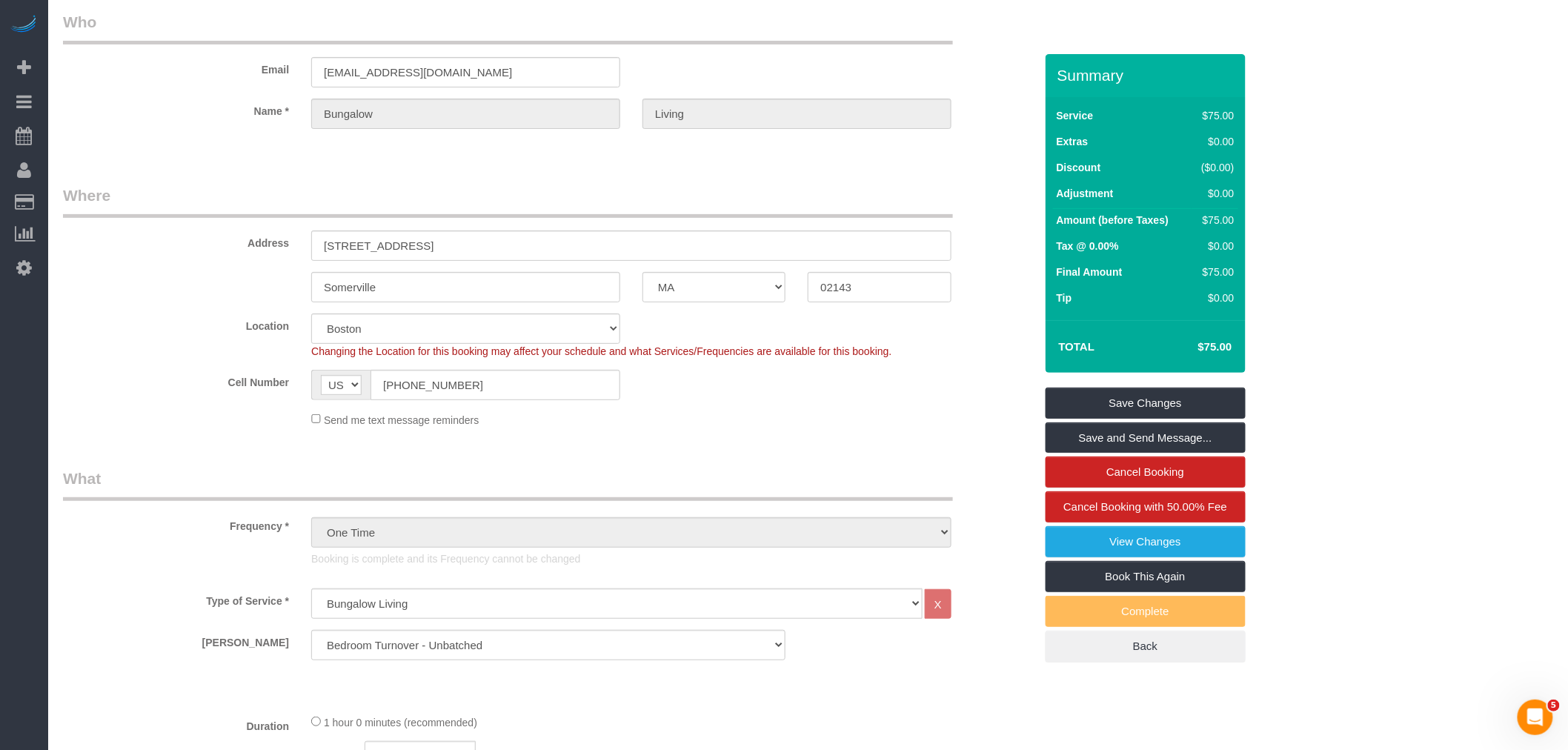
scroll to position [0, 0]
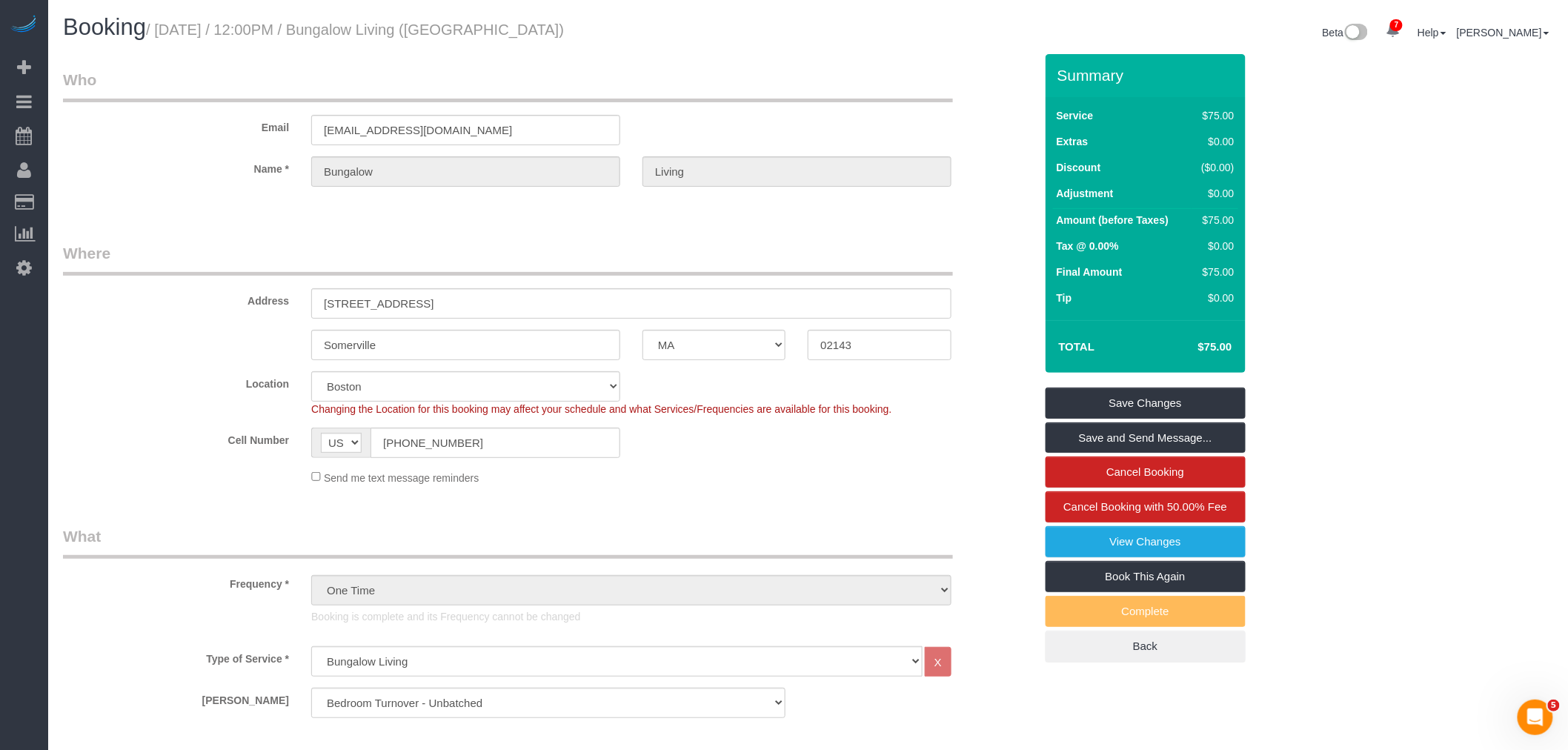
drag, startPoint x: 152, startPoint y: 31, endPoint x: 621, endPoint y: 22, distance: 469.1
click at [621, 22] on h1 "Booking / August 29, 2025 / 12:00PM / Bungalow Living (Boston)" at bounding box center [430, 27] width 735 height 25
click at [367, 73] on legend "Who" at bounding box center [508, 86] width 890 height 33
drag, startPoint x: 158, startPoint y: 28, endPoint x: 609, endPoint y: 30, distance: 451.0
click at [609, 30] on h1 "Booking / August 29, 2025 / 12:00PM / Bungalow Living (Boston)" at bounding box center [430, 27] width 735 height 25
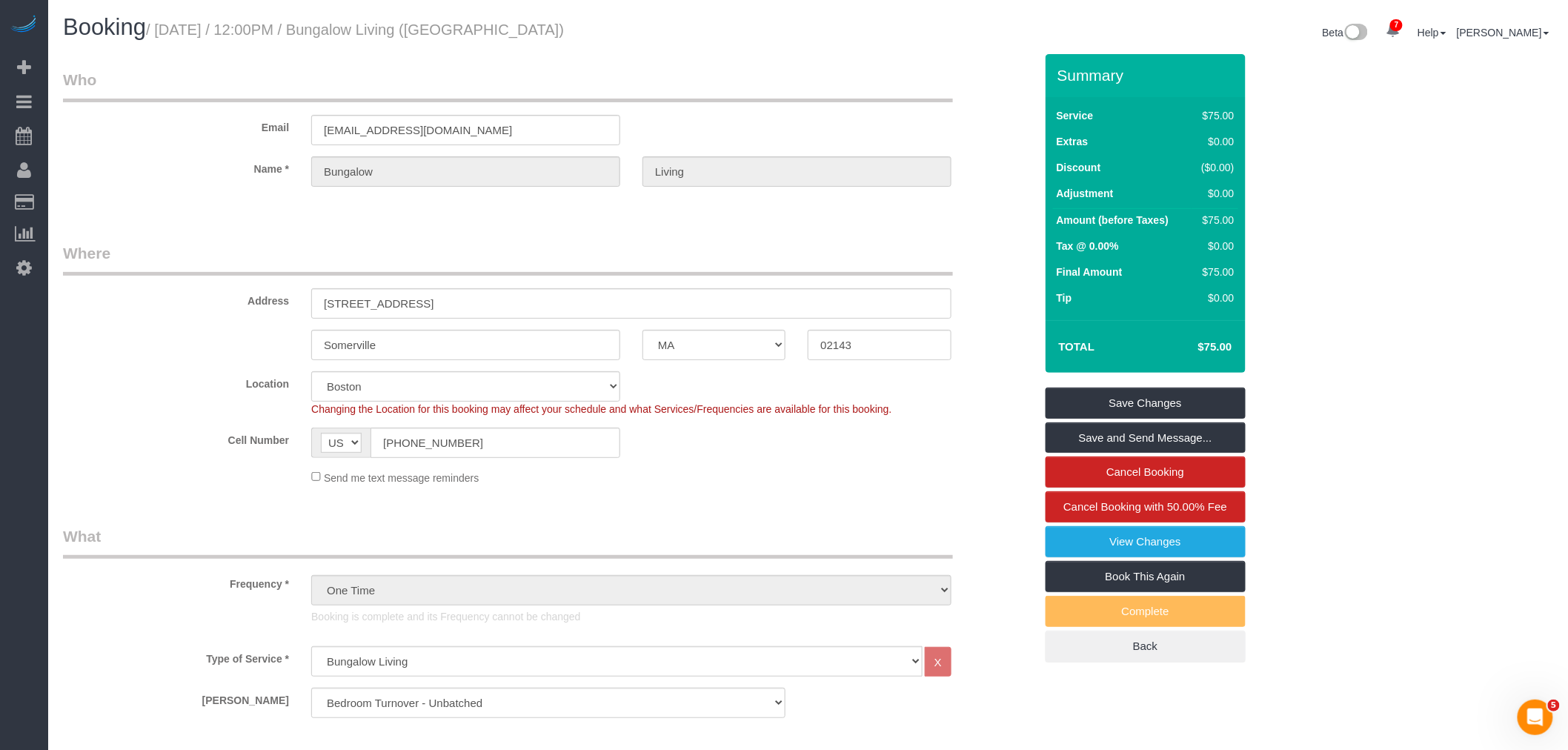
copy small "August 29, 2025 / 12:00PM / Bungalow Living (Boston)"
click at [881, 45] on div "Beta 7 Your Notifications You have 0 alerts × You have 6 to charge for 08/29/20…" at bounding box center [1187, 34] width 756 height 39
drag, startPoint x: 160, startPoint y: 32, endPoint x: 528, endPoint y: 46, distance: 368.3
click at [528, 46] on div "Booking / August 29, 2025 / 12:00PM / Bungalow Living (Boston)" at bounding box center [430, 31] width 756 height 32
copy small "August 29, 2025 / 12:00PM / Bungalow Living (Boston)"
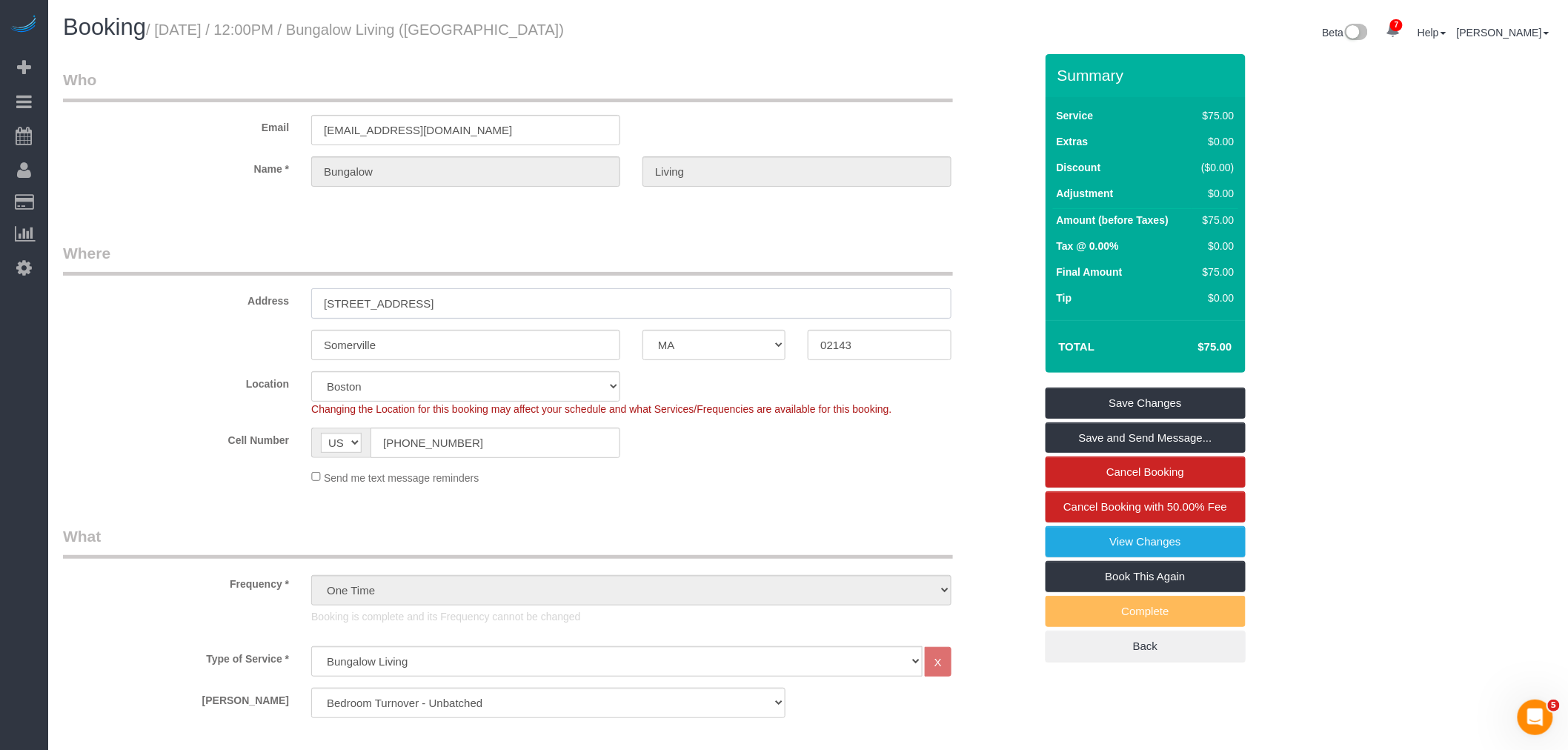
drag, startPoint x: 390, startPoint y: 305, endPoint x: 220, endPoint y: 312, distance: 170.1
click at [227, 312] on div "Address 17 Kingman Rd" at bounding box center [548, 280] width 994 height 76
drag, startPoint x: 669, startPoint y: 343, endPoint x: 960, endPoint y: 350, distance: 291.1
click at [653, 345] on div "Somerville AK AL AR AZ CA CO CT DC DE FL GA HI IA ID IL IN KS KY LA MA MD ME MI…" at bounding box center [548, 345] width 994 height 31
drag, startPoint x: 778, startPoint y: 86, endPoint x: 813, endPoint y: 65, distance: 40.8
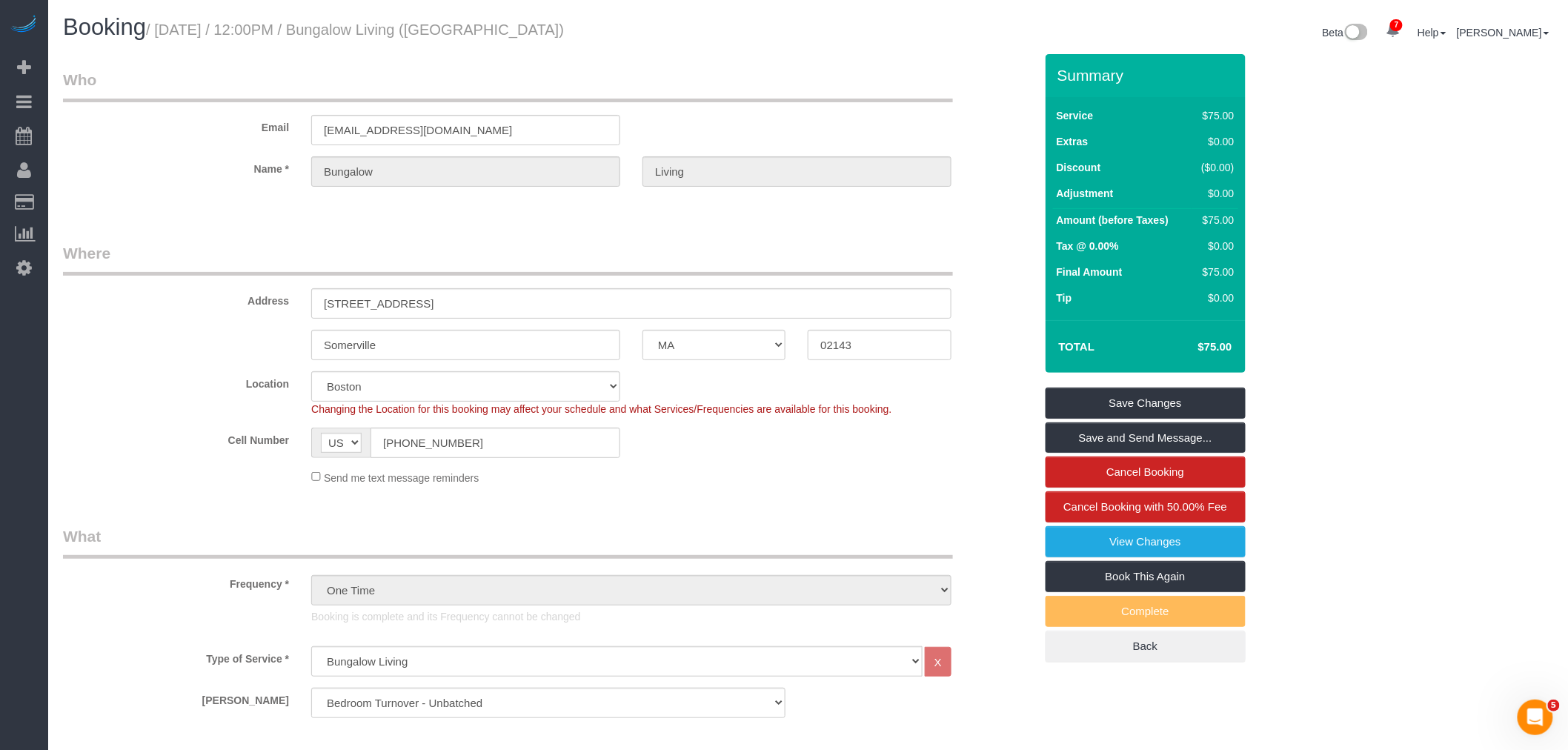
click at [791, 75] on legend "Who" at bounding box center [508, 86] width 890 height 33
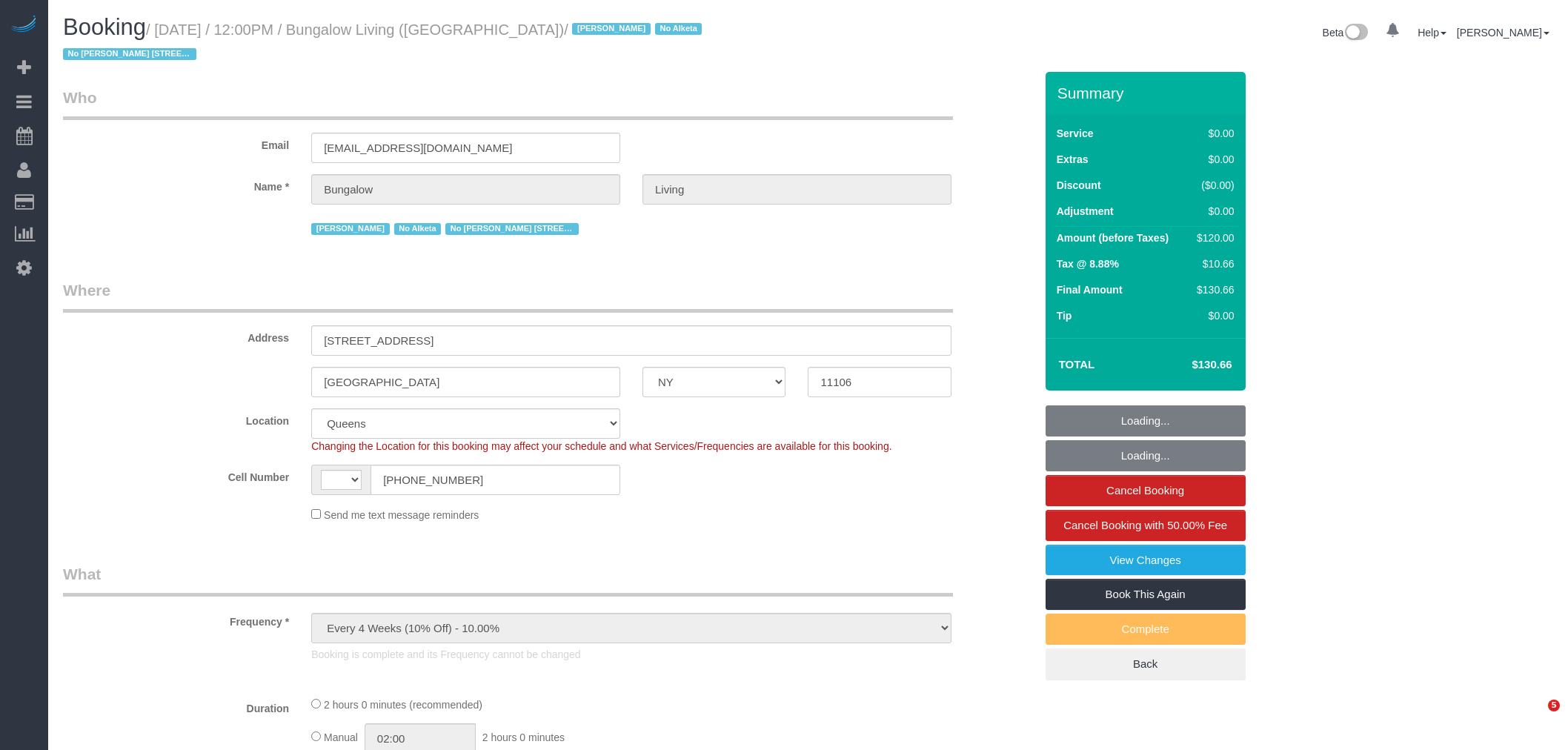
select select "NY"
select select "object:694"
select select "string:[GEOGRAPHIC_DATA]"
select select "spot1"
select select "number:89"
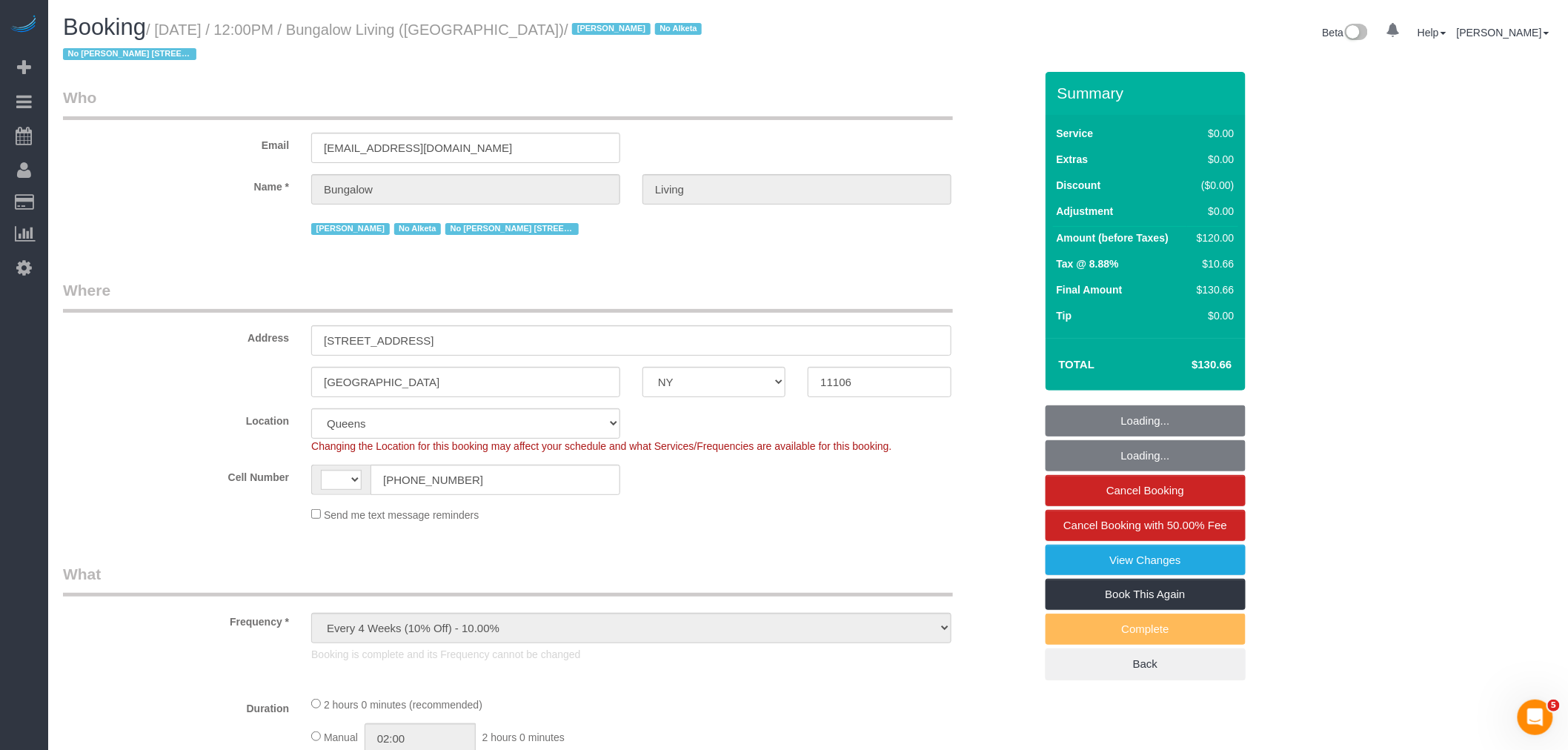
select select "number:90"
select select "number:15"
select select "number:7"
select select "NY"
select select "number:89"
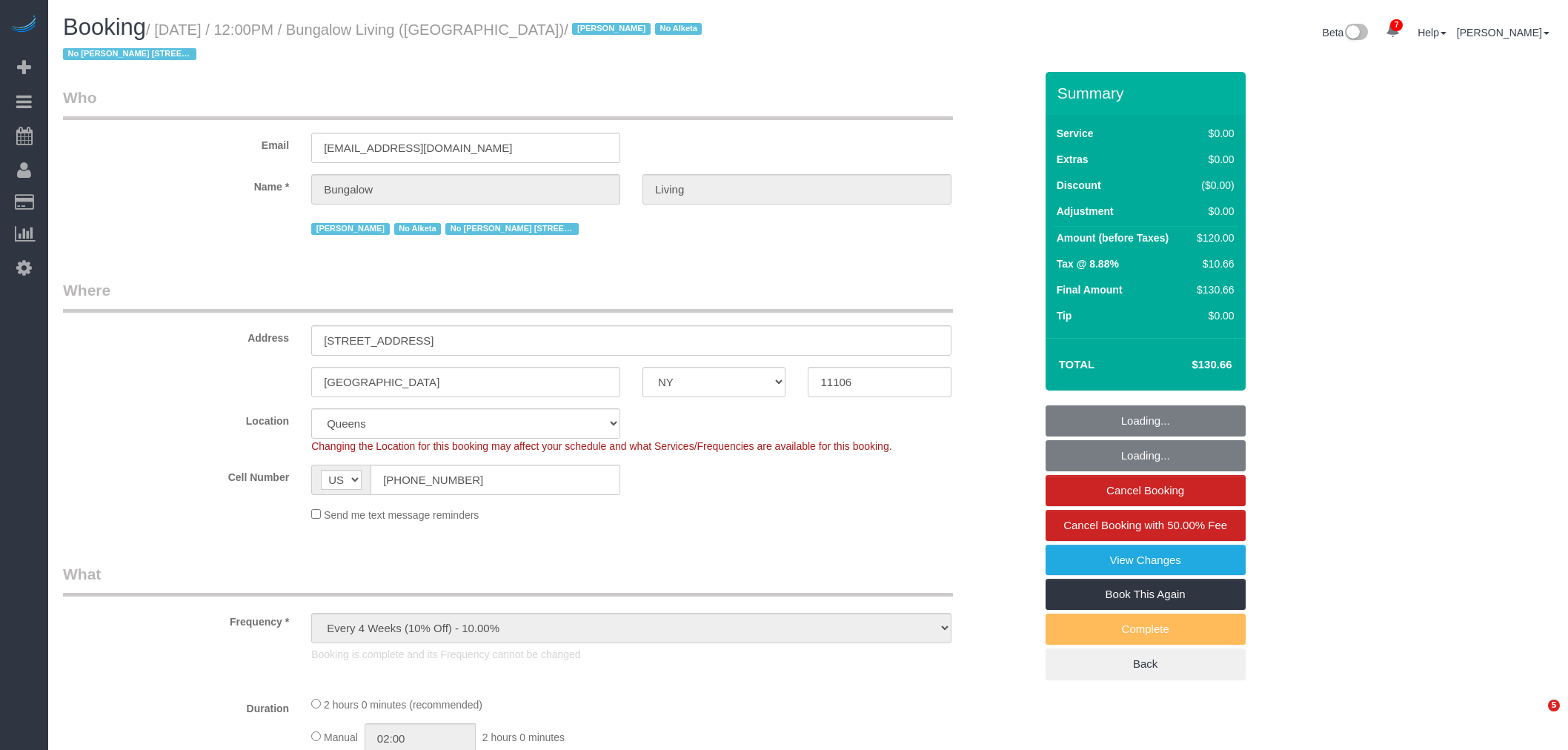
select select "number:90"
select select "number:15"
select select "number:7"
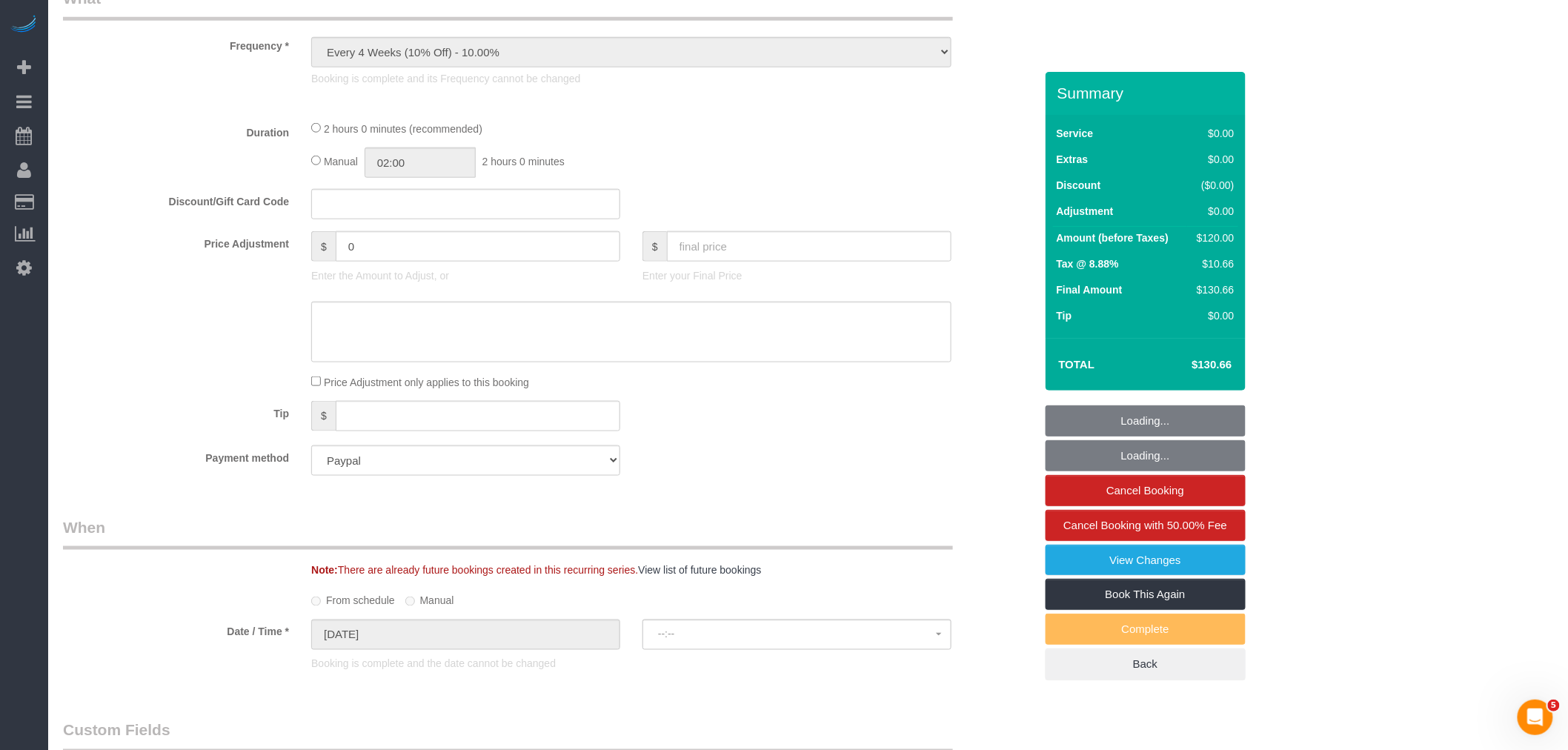
select select "spot1"
select select "object:845"
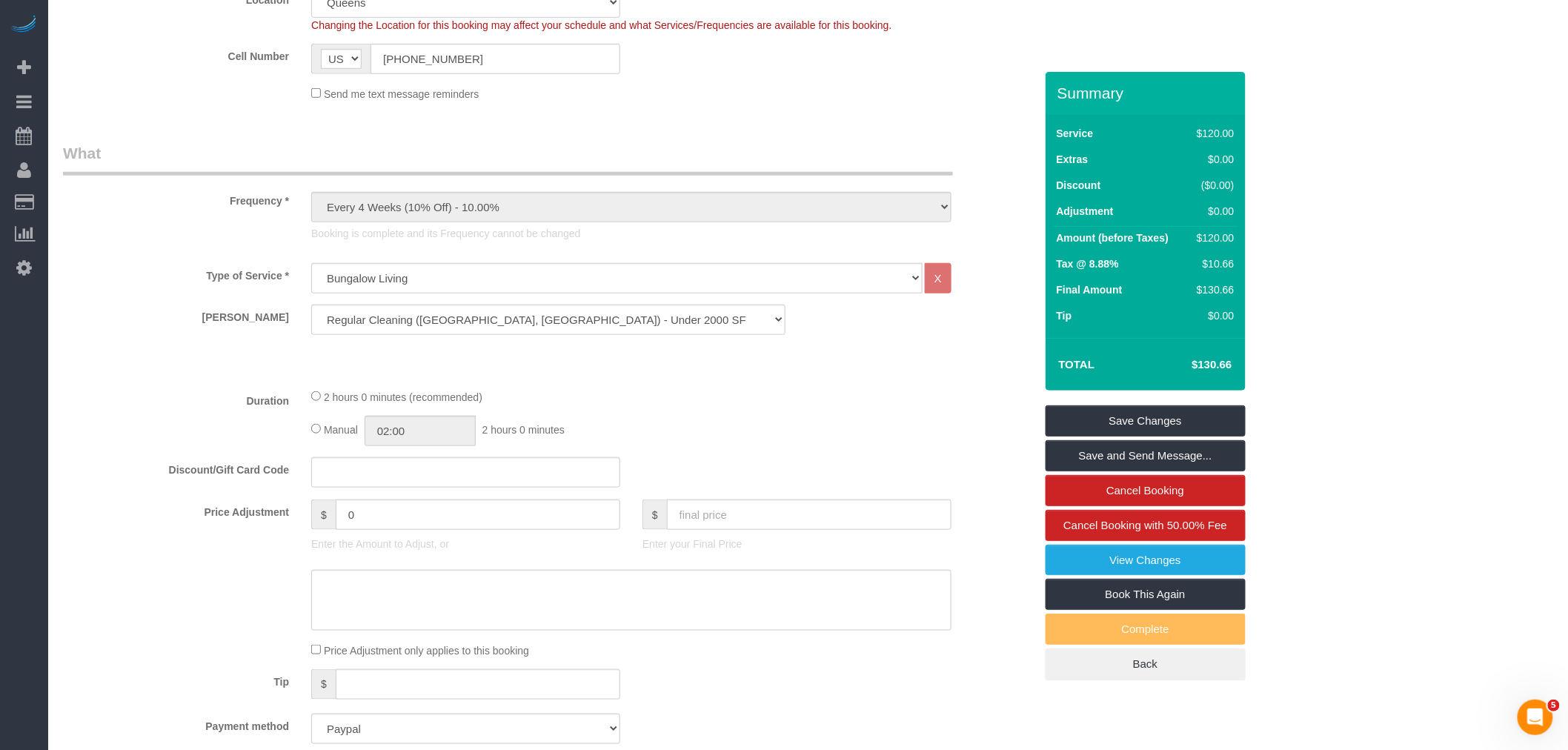
scroll to position [286, 0]
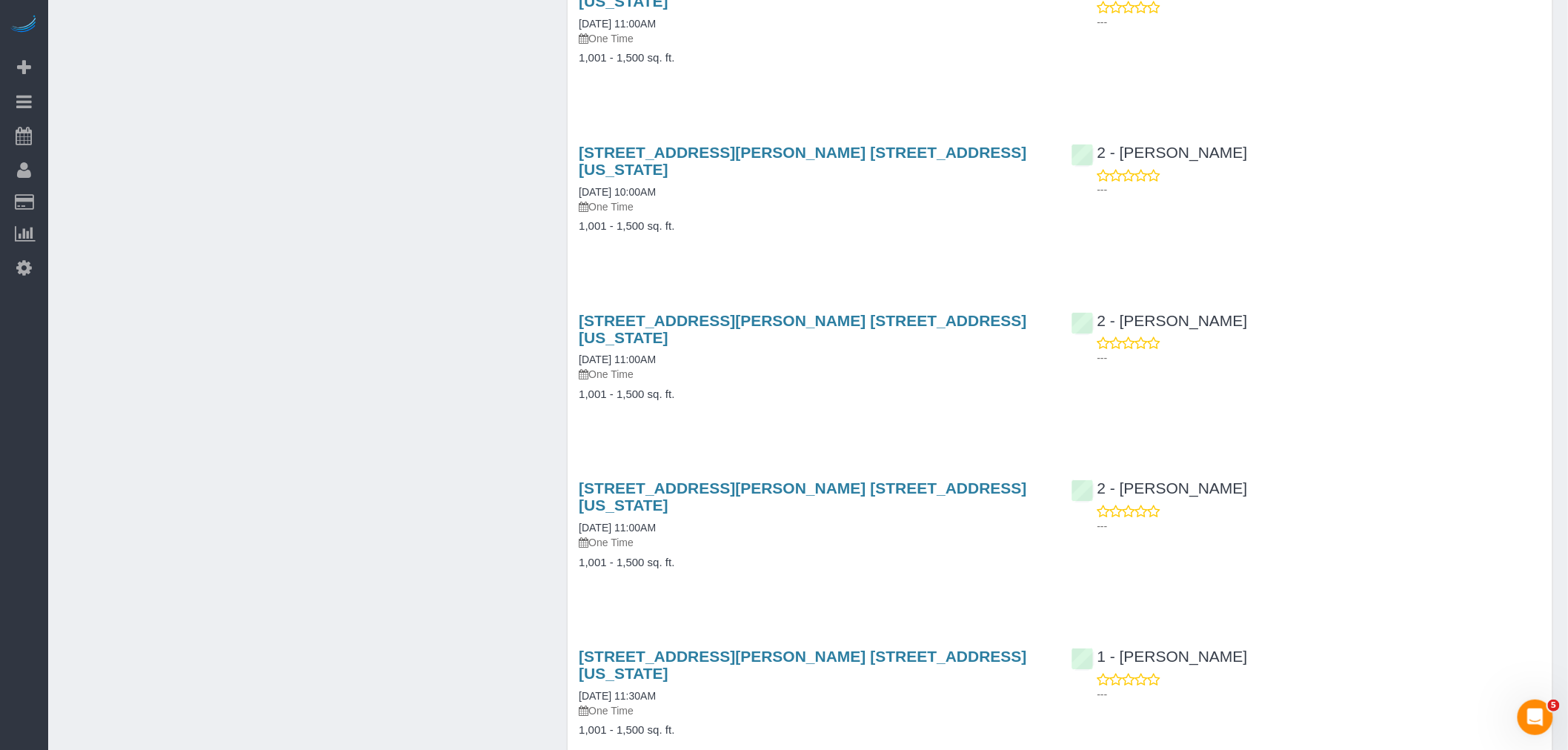
scroll to position [2057, 0]
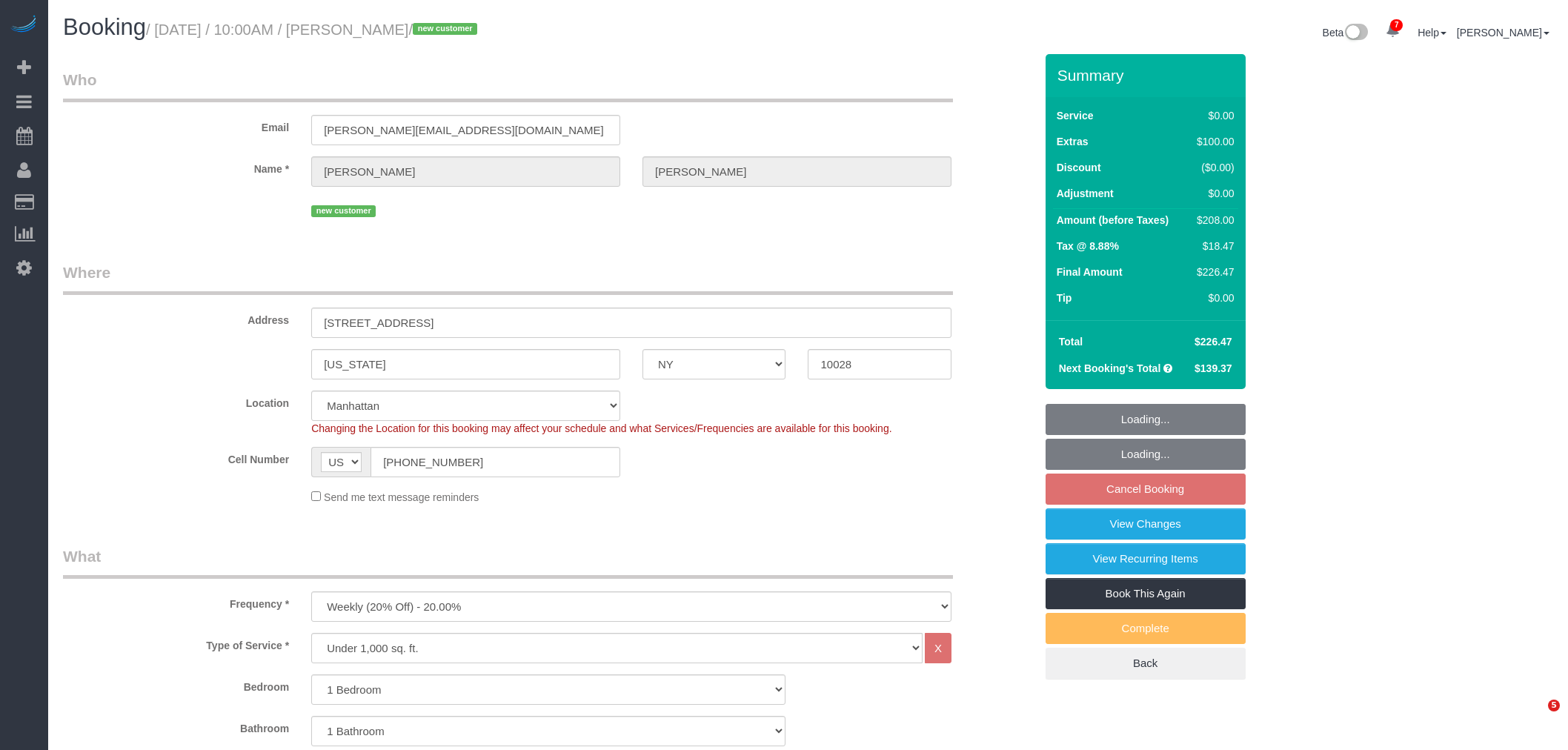
select select "NY"
select select "1"
select select "spot2"
select select "number:89"
select select "number:90"
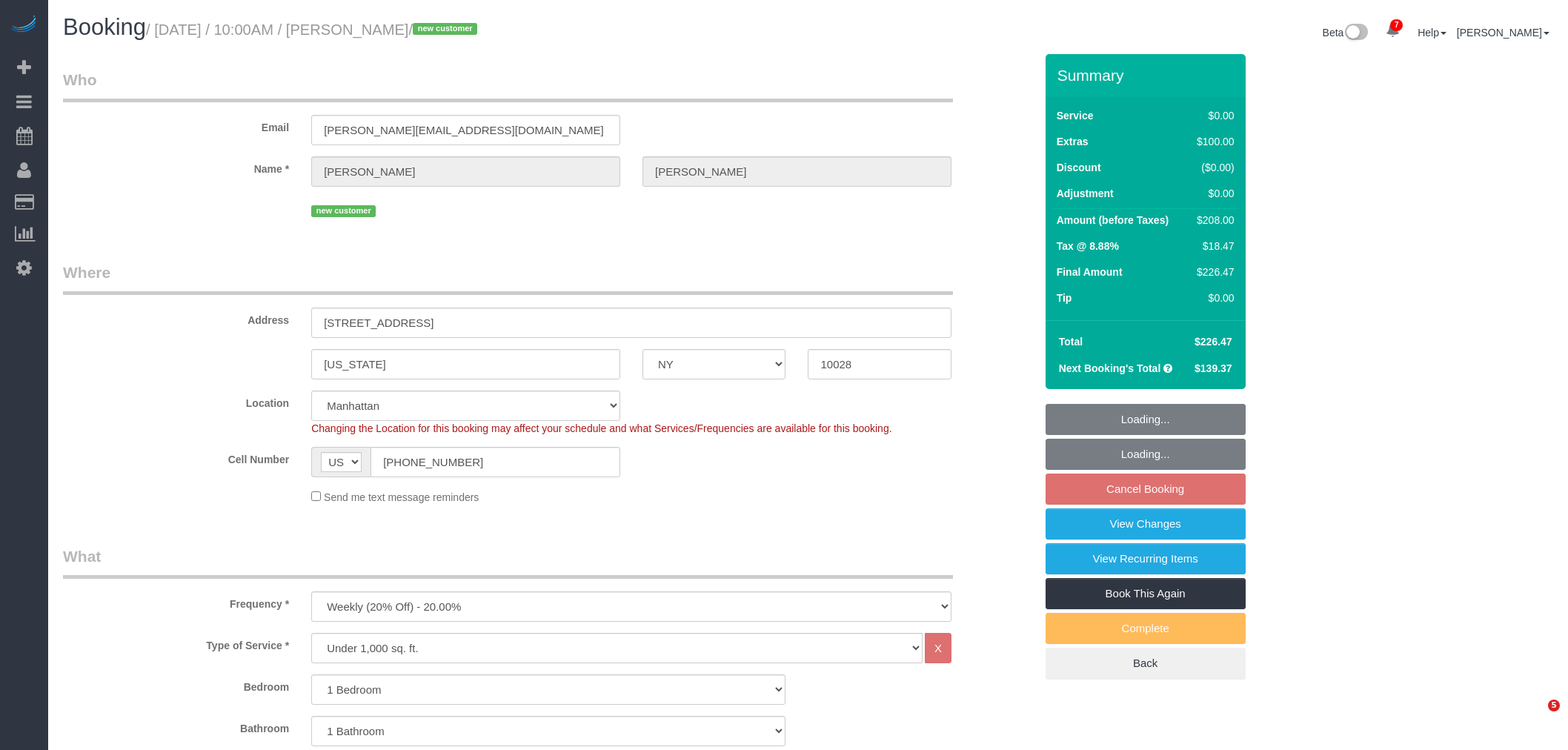
select select "number:15"
select select "number:5"
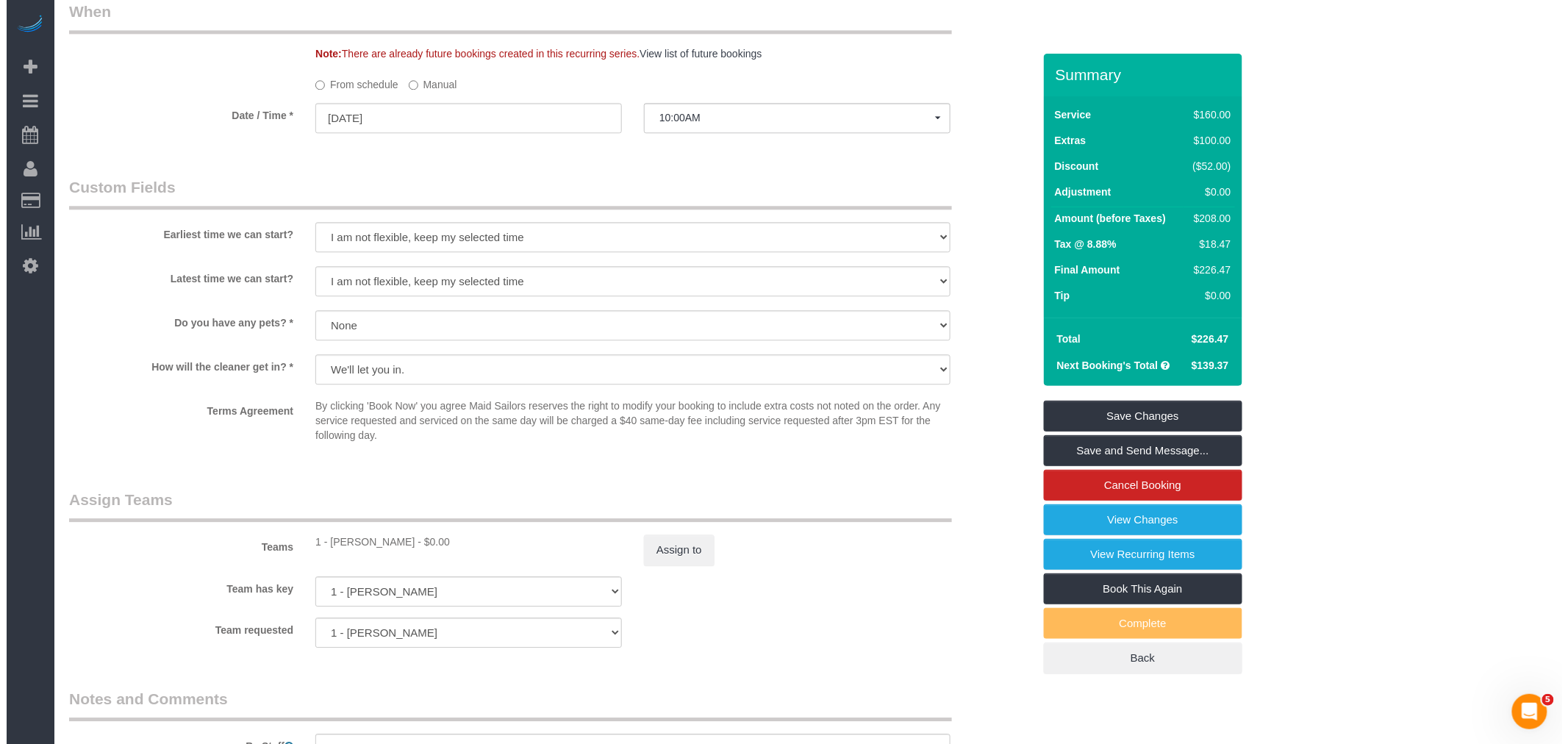
scroll to position [1796, 0]
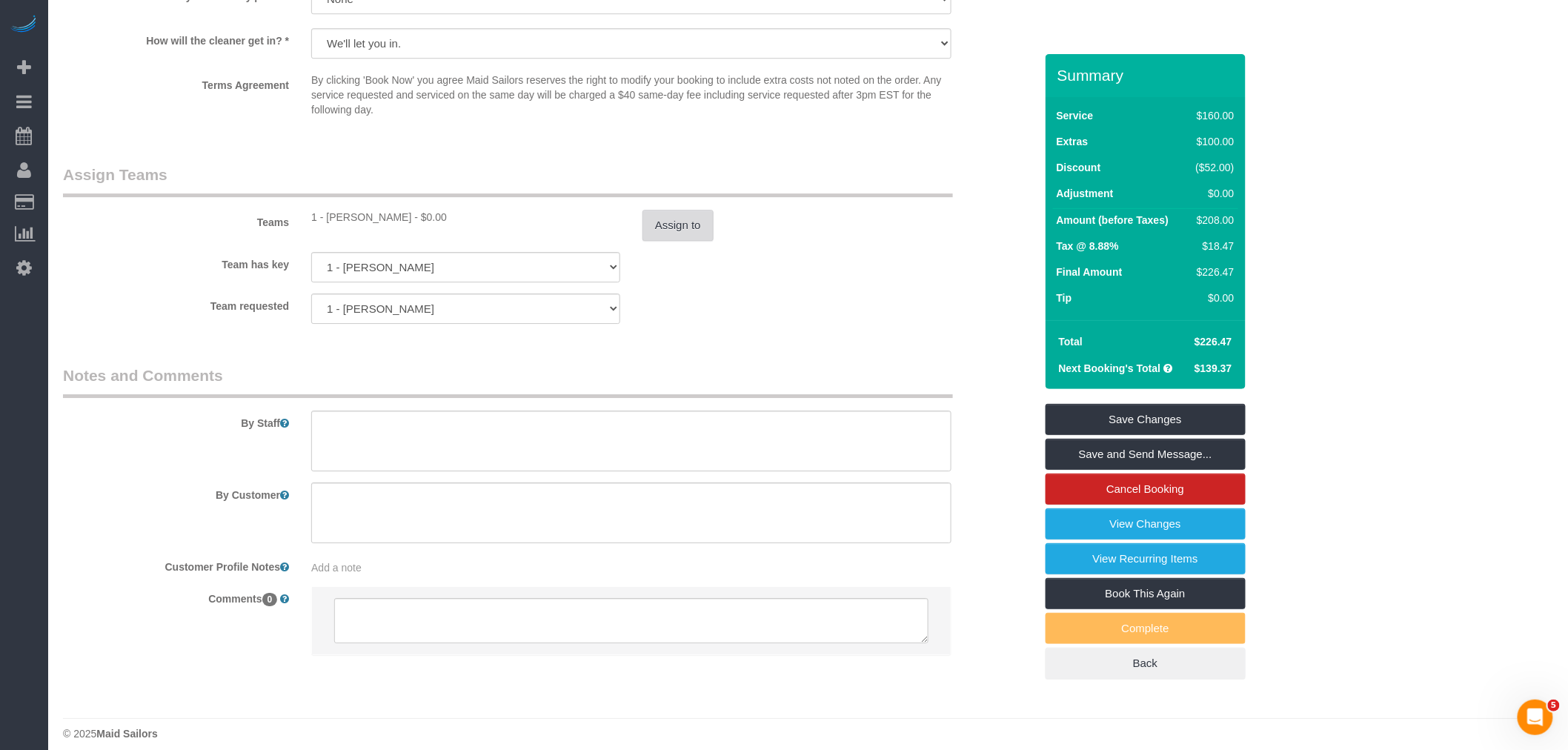
click at [683, 241] on button "Assign to" at bounding box center [678, 226] width 71 height 32
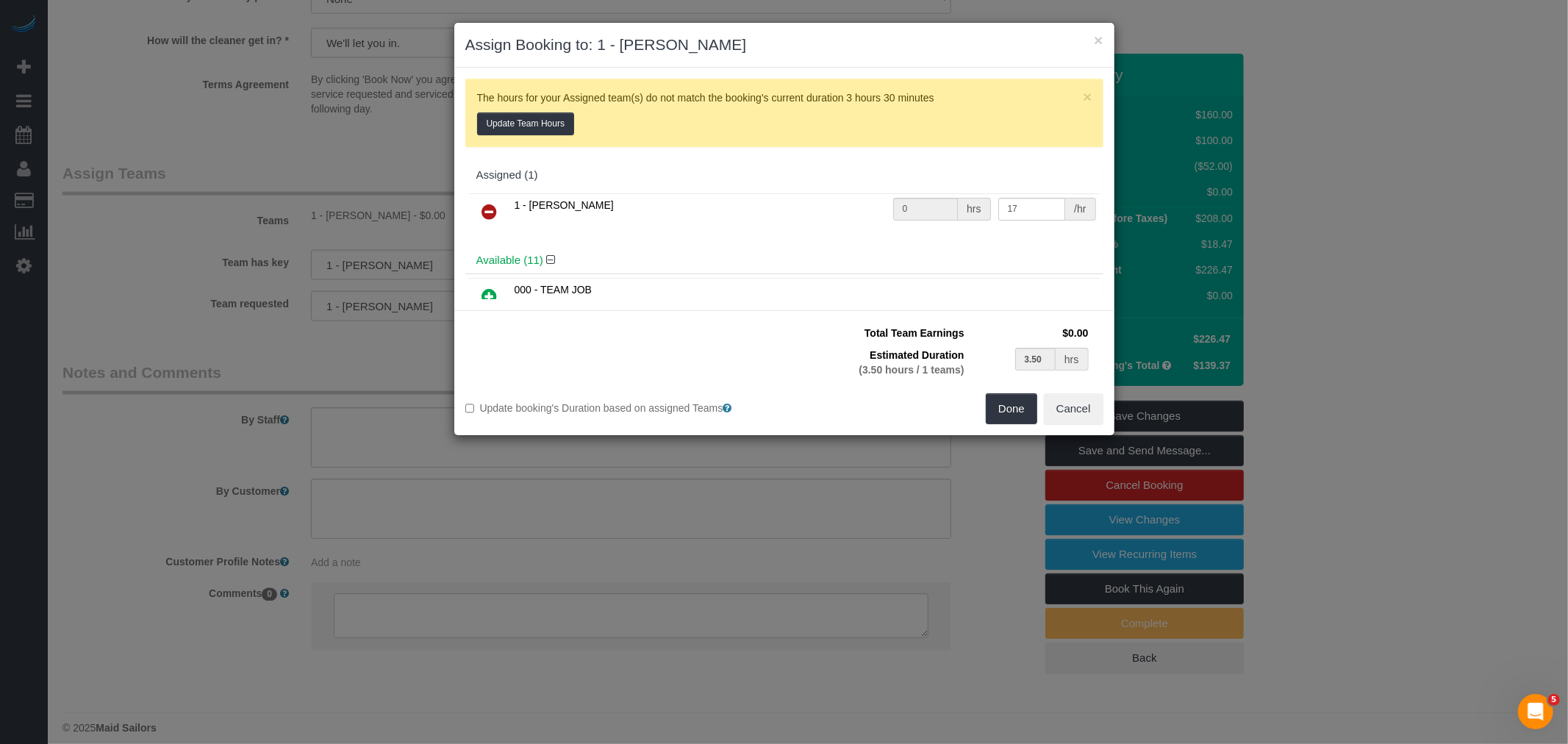
drag, startPoint x: 481, startPoint y: 206, endPoint x: 516, endPoint y: 203, distance: 35.1
click at [482, 206] on icon at bounding box center [490, 212] width 16 height 17
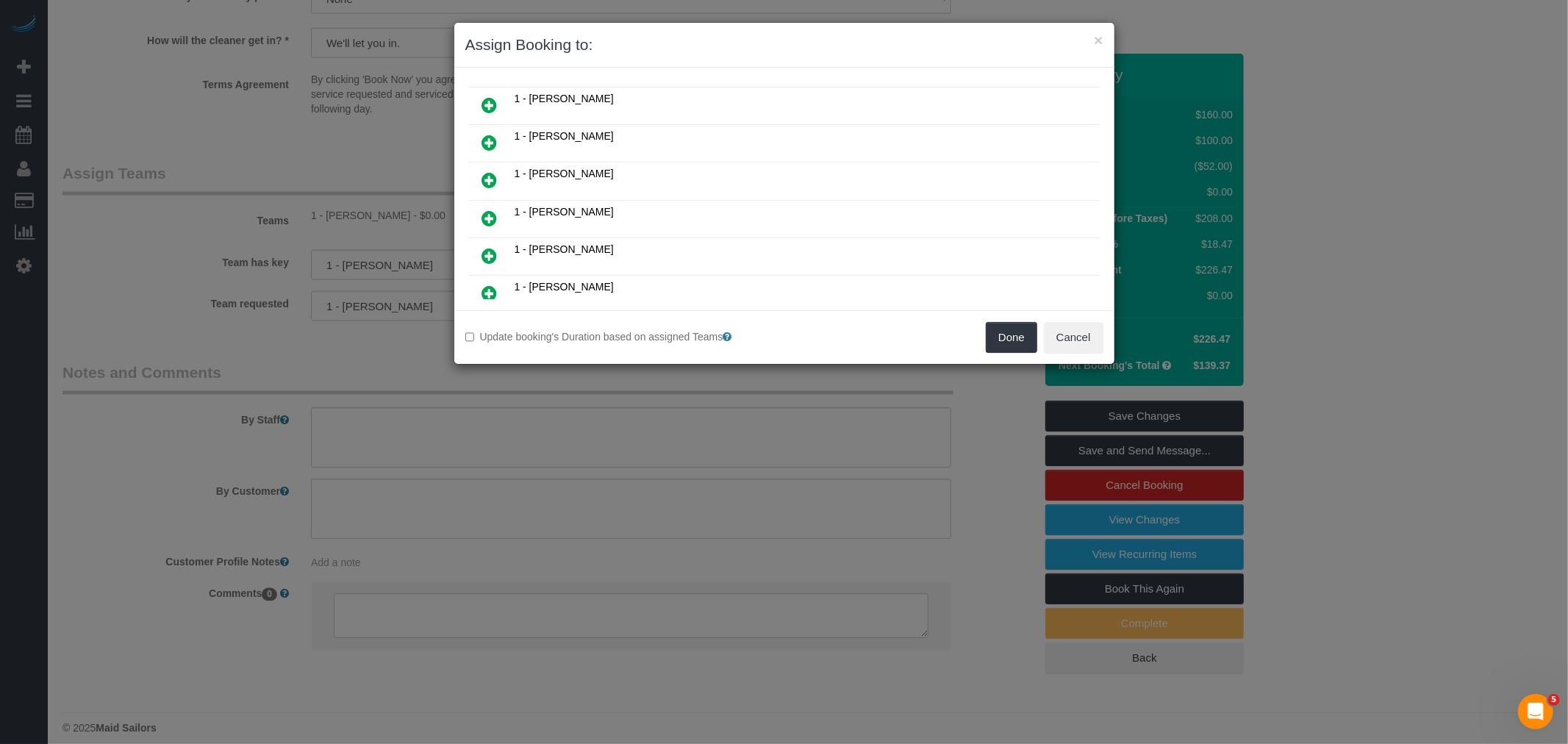
scroll to position [82, 0]
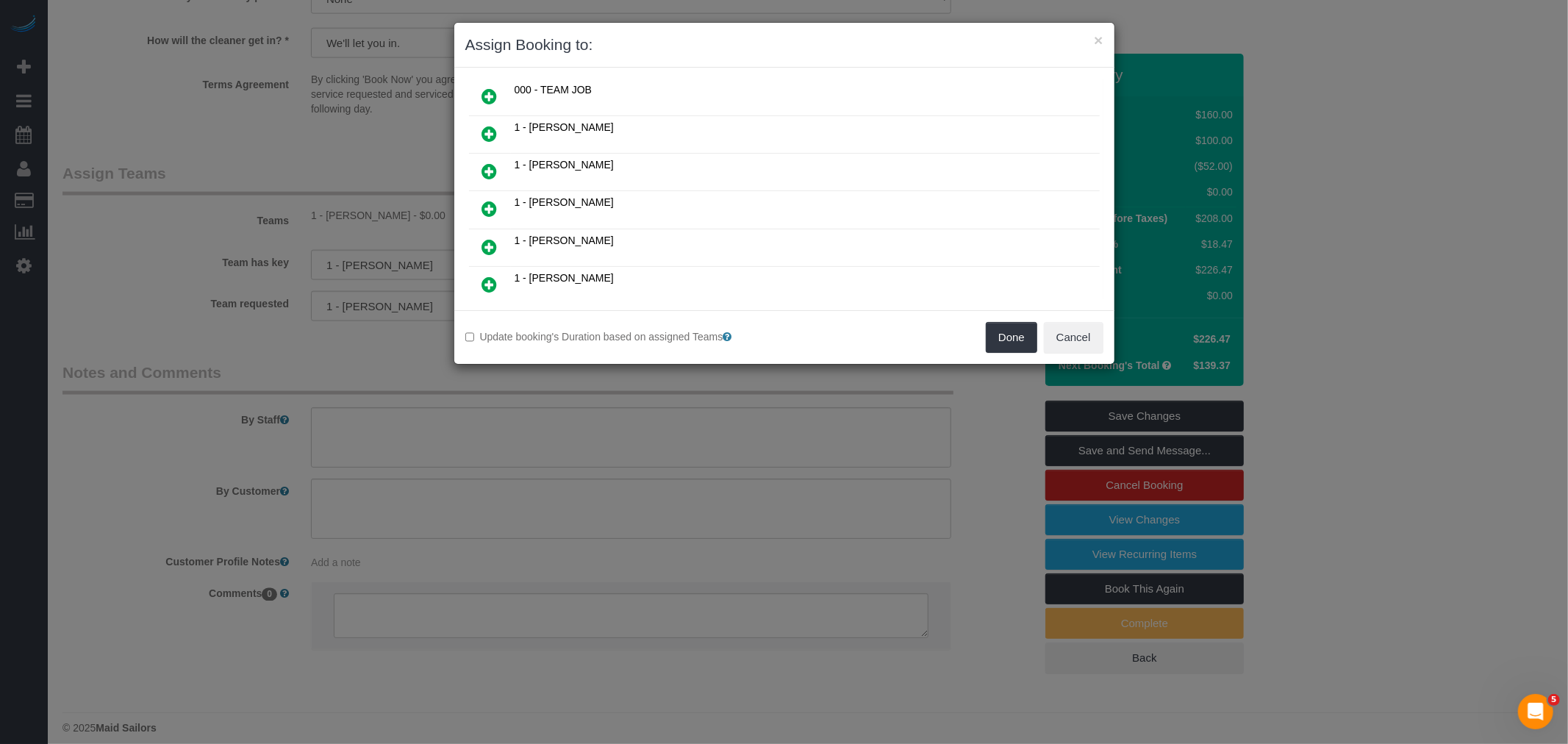
click at [494, 129] on icon at bounding box center [490, 134] width 16 height 17
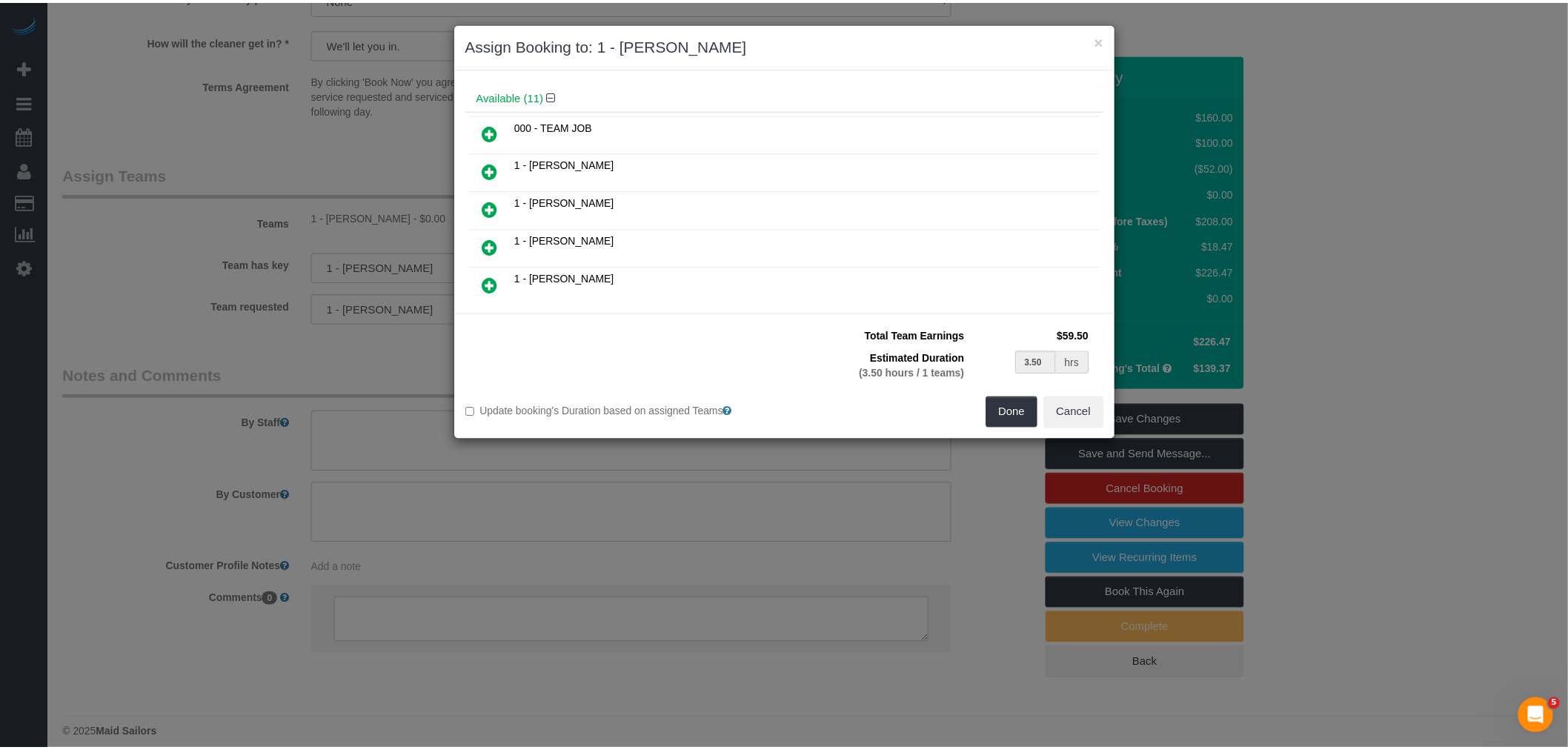
scroll to position [116, 0]
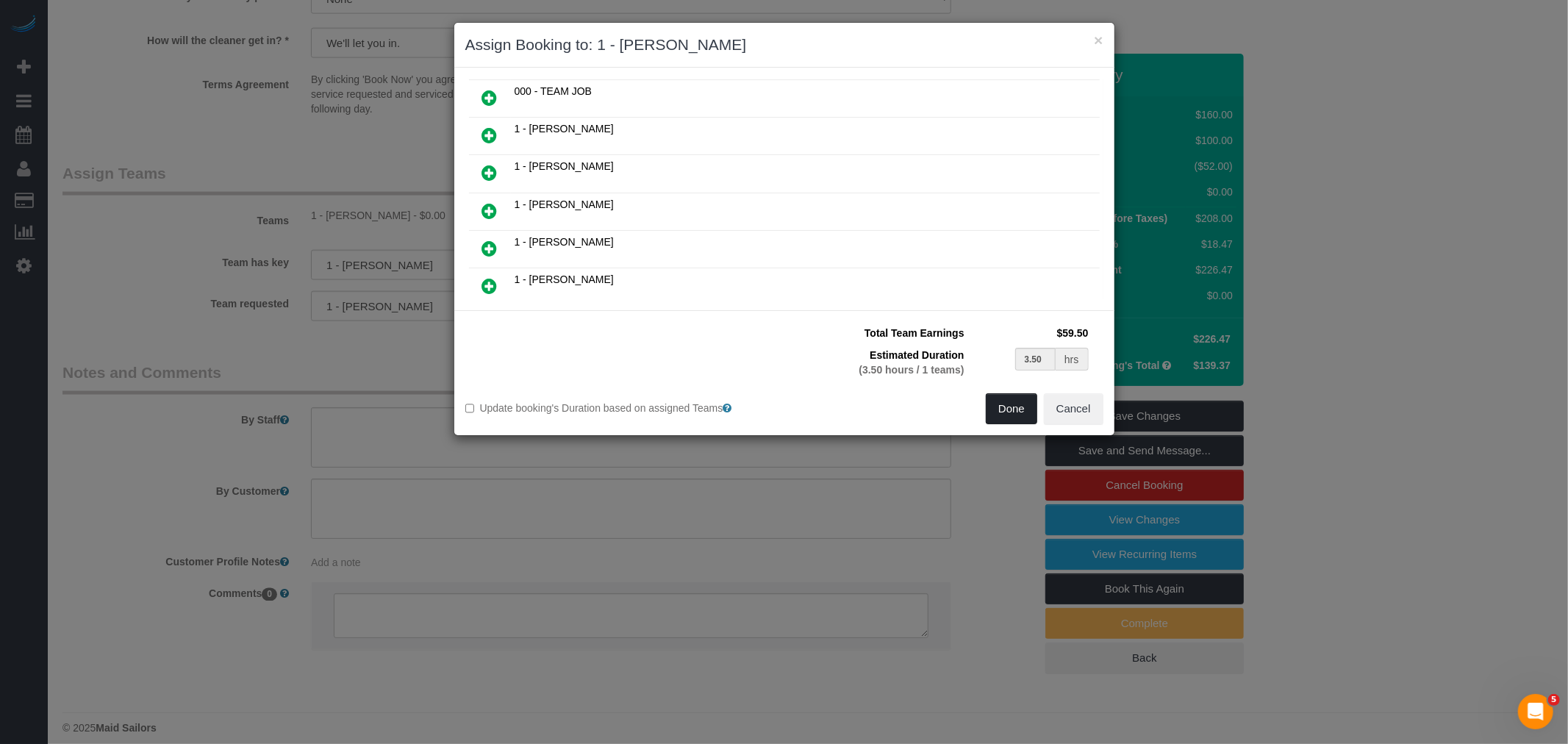
click at [993, 415] on button "Done" at bounding box center [1011, 409] width 51 height 31
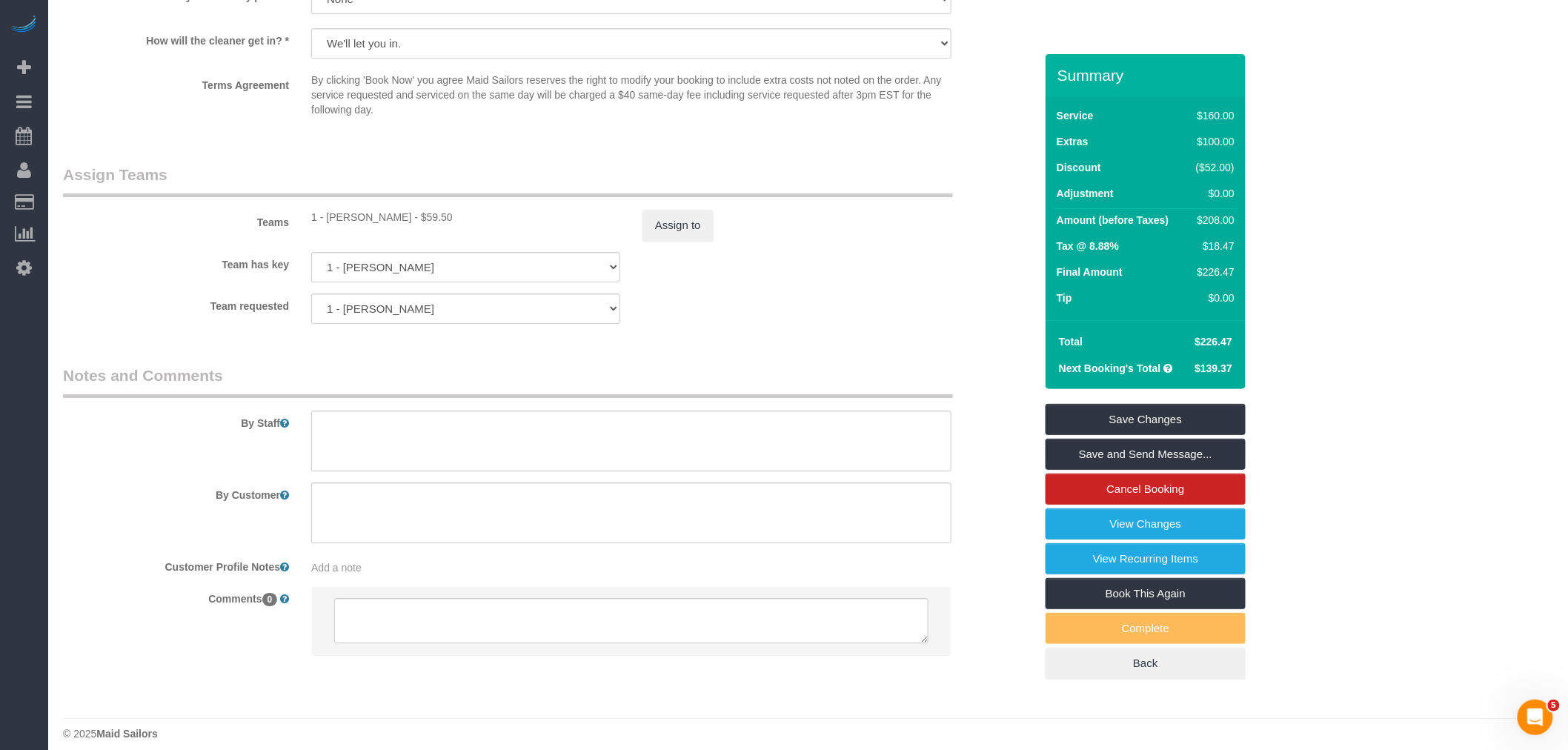
click at [841, 241] on div "Assign to" at bounding box center [797, 226] width 331 height 32
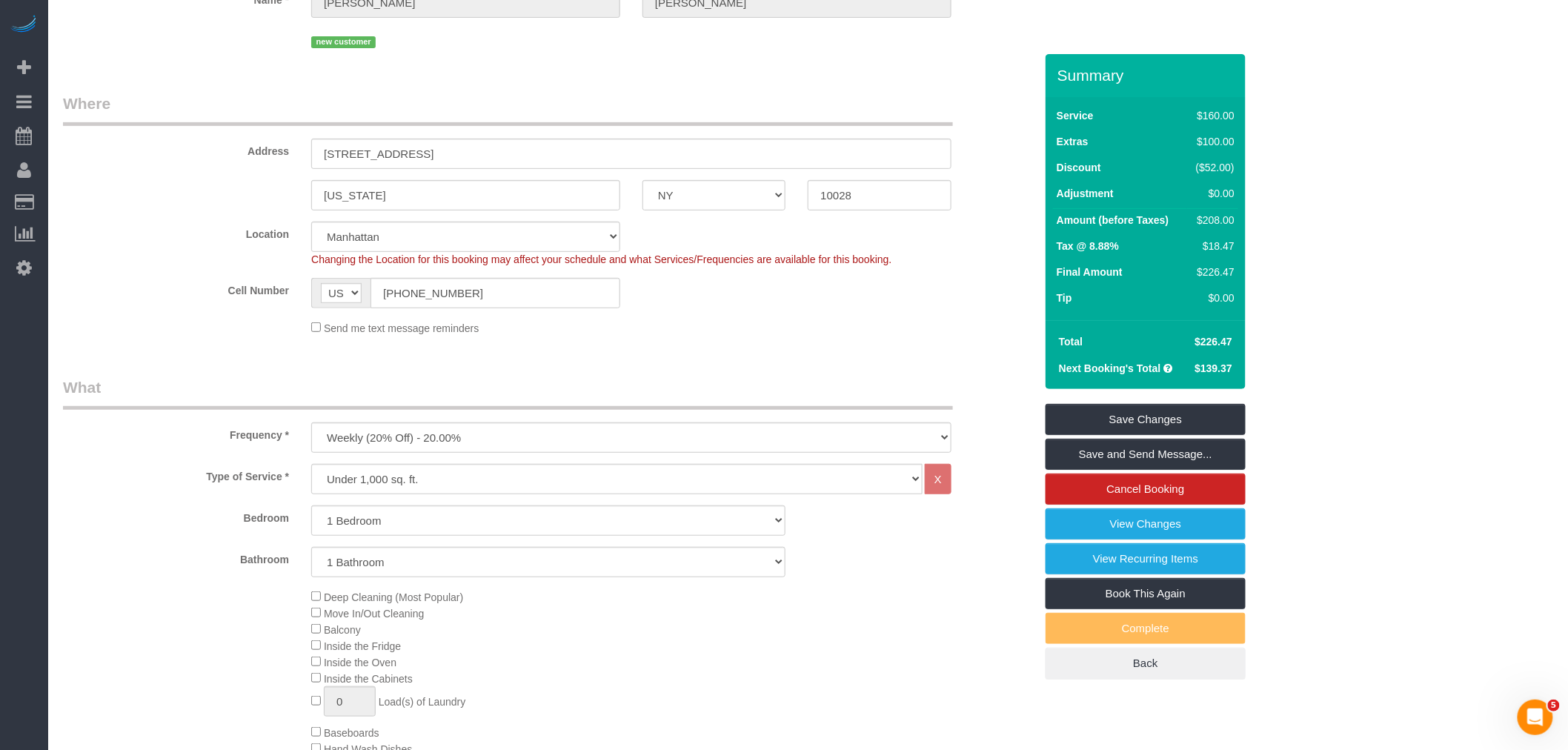
scroll to position [0, 0]
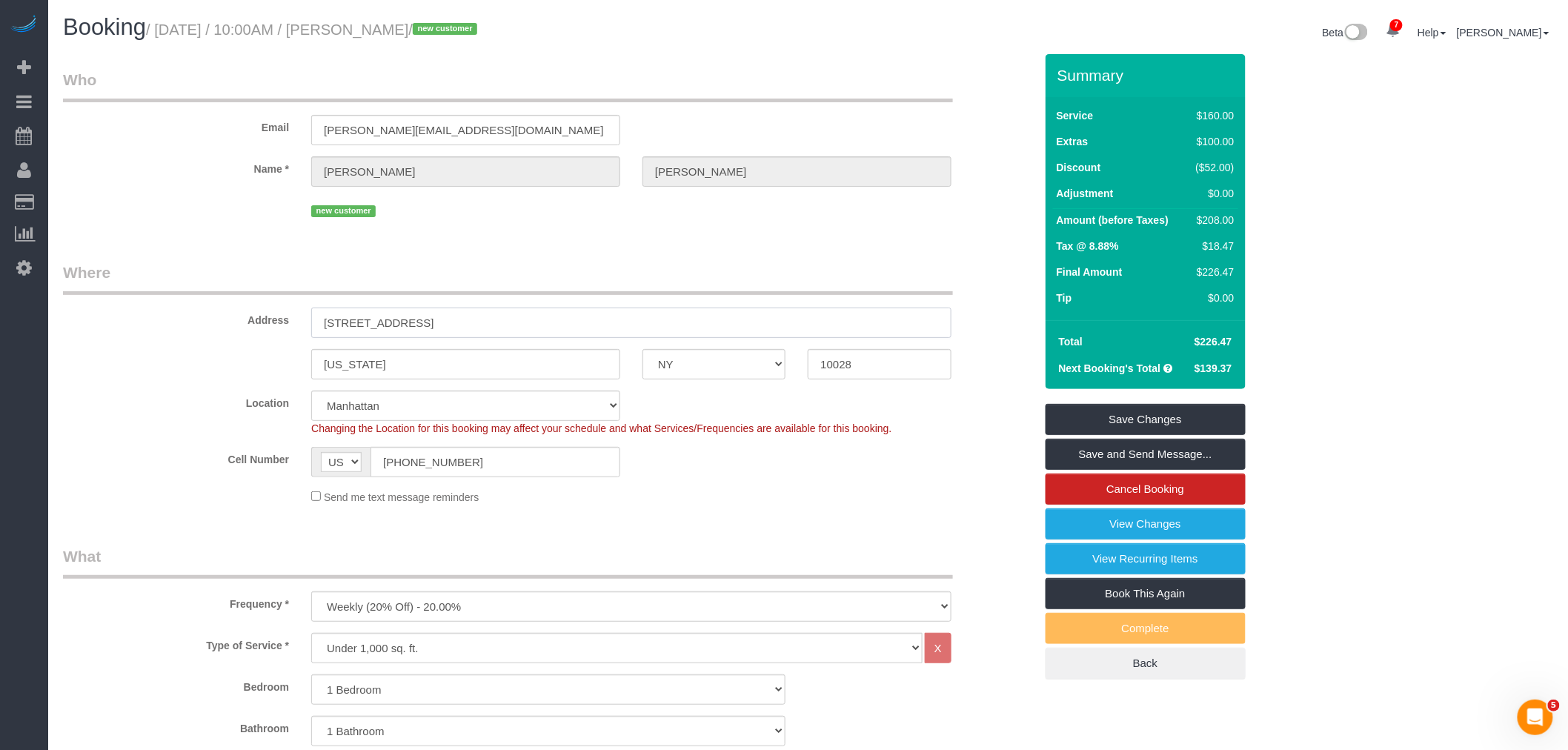
drag, startPoint x: 469, startPoint y: 326, endPoint x: 261, endPoint y: 331, distance: 208.1
click at [161, 334] on div "Address 300 E 84th St Apt 3A" at bounding box center [548, 299] width 994 height 76
drag, startPoint x: 611, startPoint y: 225, endPoint x: 610, endPoint y: 234, distance: 9.1
click at [611, 224] on fieldset "Who Email gena.bantalong@gmail.com Name * Gena Banta-Long new customer" at bounding box center [549, 151] width 972 height 163
drag, startPoint x: 505, startPoint y: 458, endPoint x: 359, endPoint y: 445, distance: 146.6
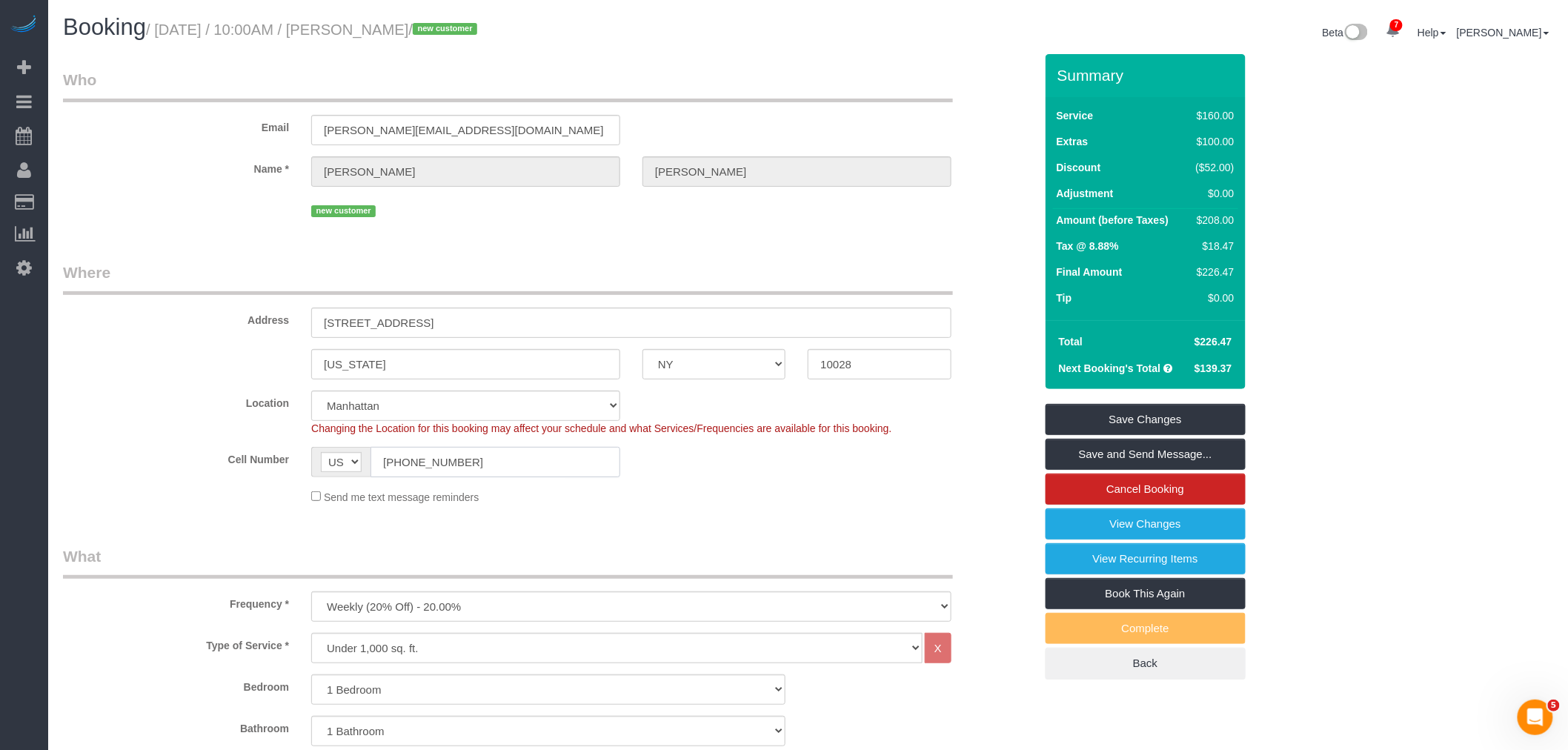
click at [306, 470] on div "AF AL DZ AD AO AI AQ AG AR AM AW AU AT AZ BS BH BD BB BY BE BZ BJ BM BT BO BA B…" at bounding box center [466, 461] width 331 height 31
drag, startPoint x: 527, startPoint y: 310, endPoint x: 364, endPoint y: 289, distance: 164.3
click at [68, 334] on div "Address 300 E 84th St Apt 3A" at bounding box center [548, 299] width 994 height 76
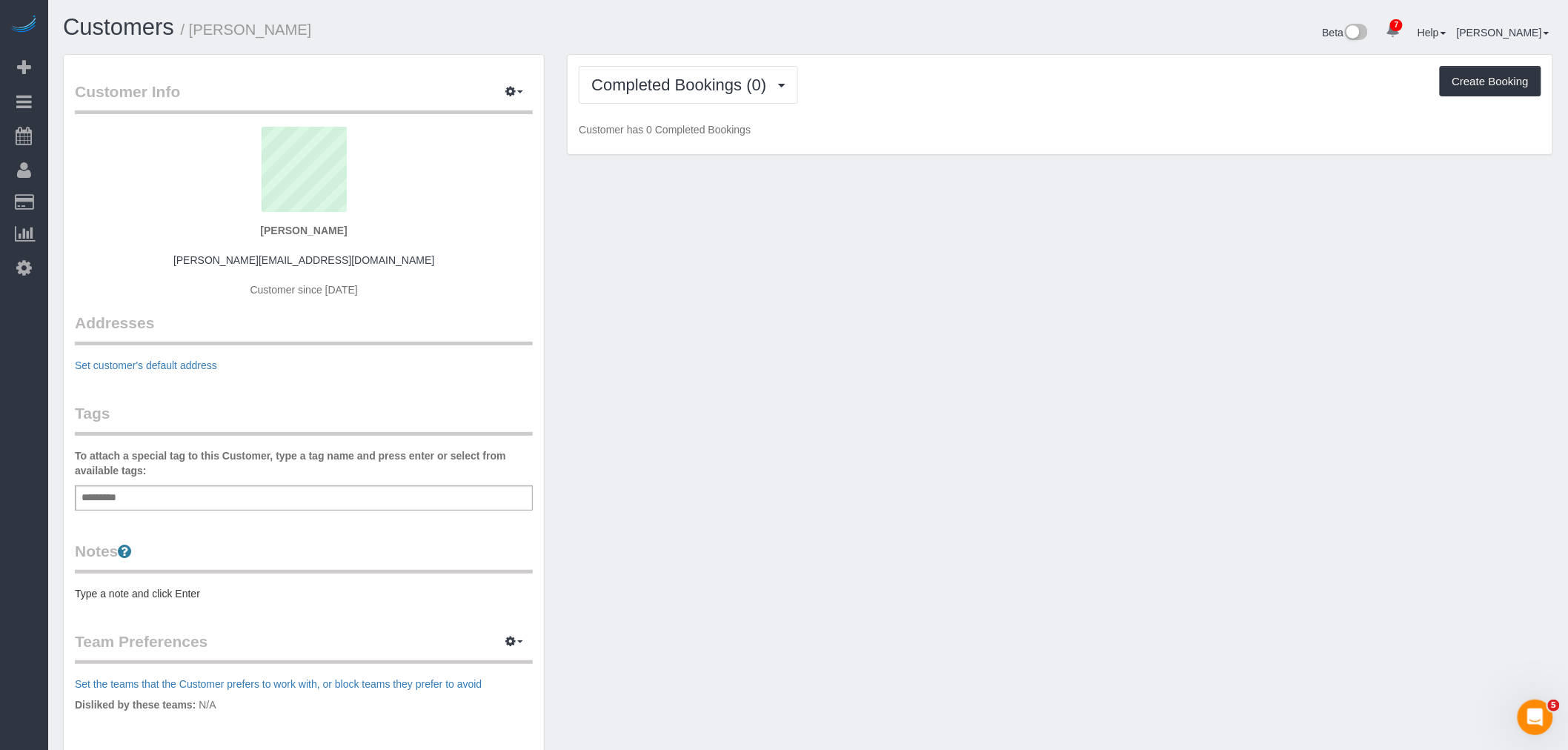
click at [724, 331] on div "Customer Info Edit Contact Info Send Message Email Preferences Special Sales Ta…" at bounding box center [808, 526] width 1513 height 944
click at [183, 360] on link "Set customer's default address" at bounding box center [145, 366] width 143 height 12
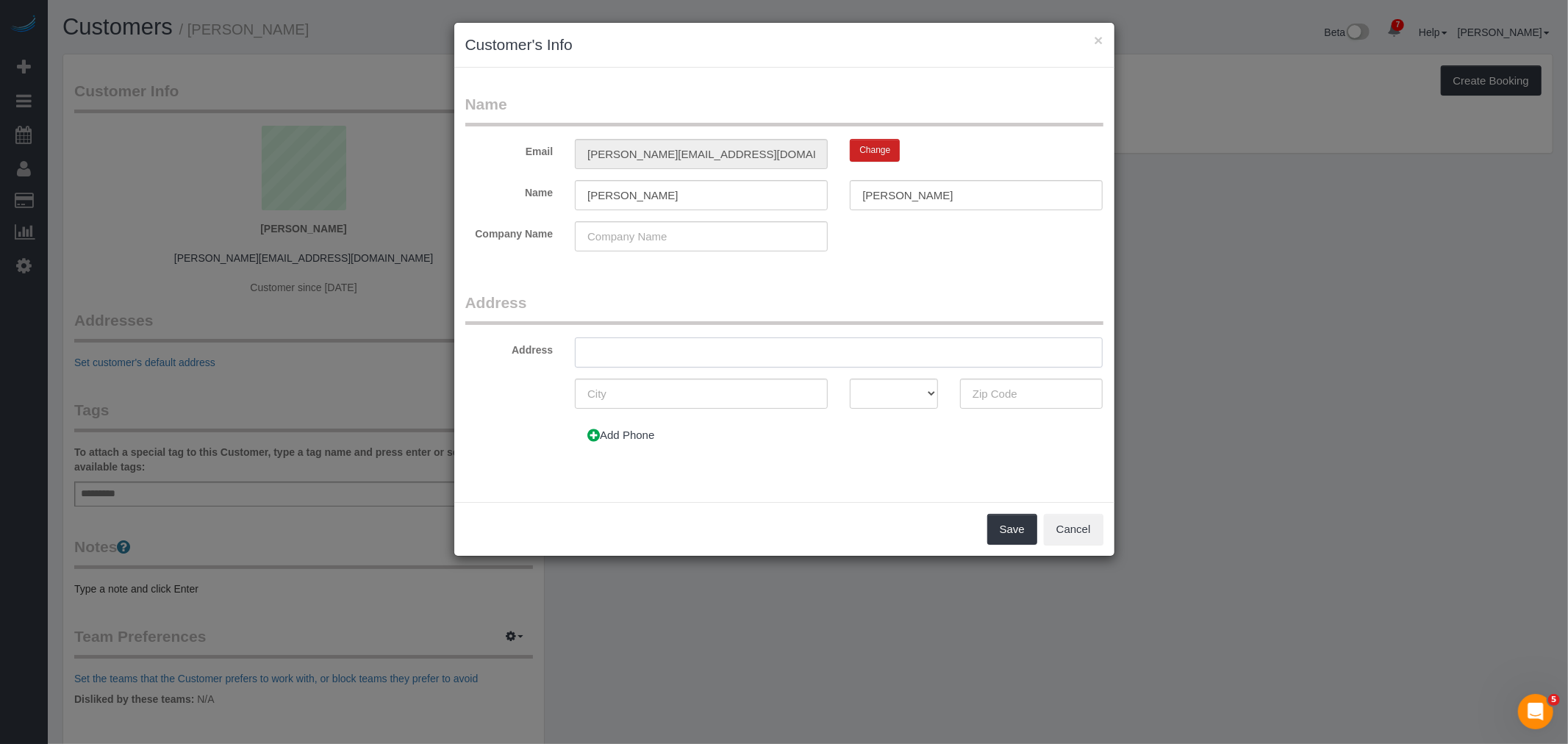
click at [693, 344] on input "text" at bounding box center [839, 352] width 528 height 30
paste input "[STREET_ADDRESS]"
type input "[STREET_ADDRESS]"
click at [978, 390] on input "text" at bounding box center [1031, 393] width 143 height 30
type input "10028"
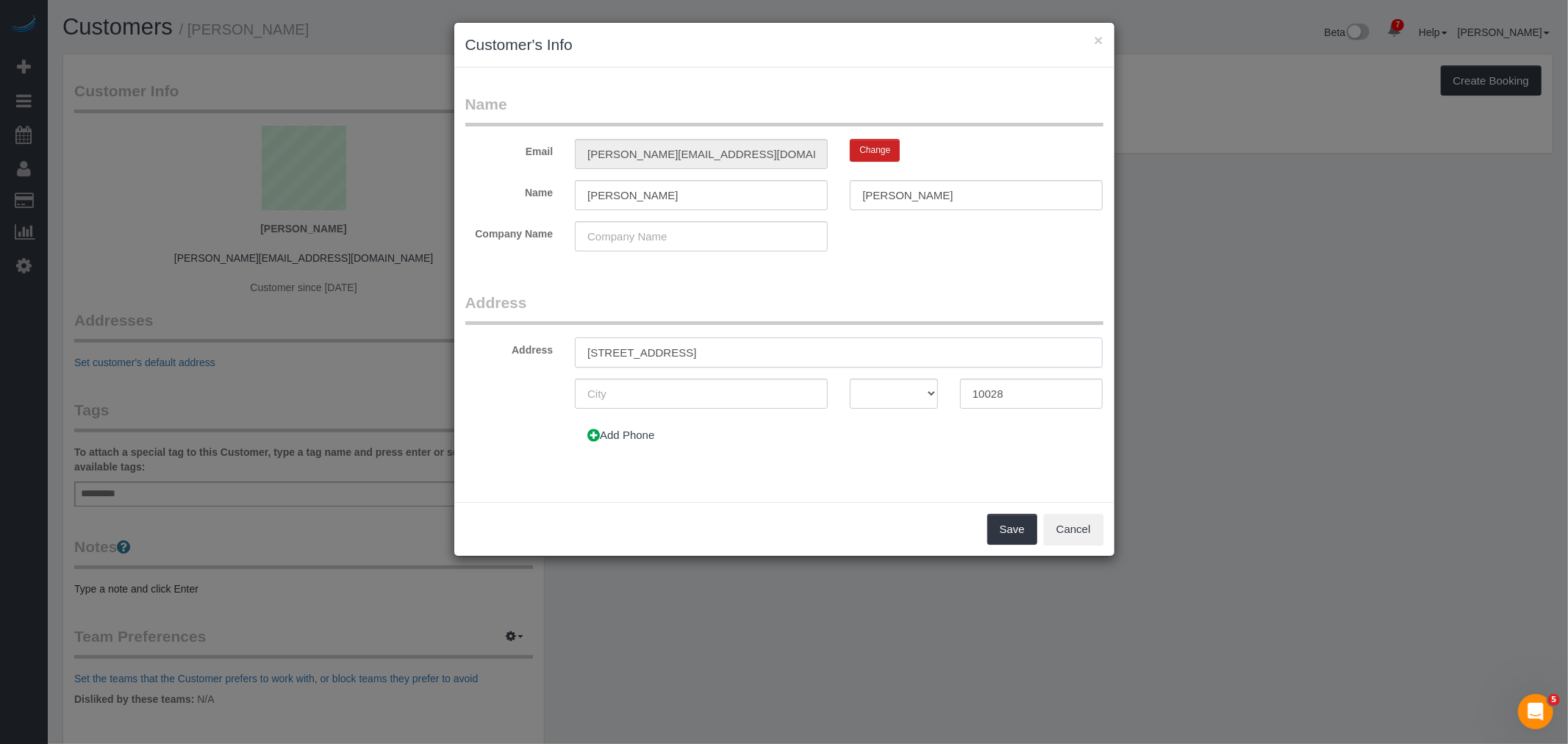
click at [616, 343] on input "[STREET_ADDRESS]" at bounding box center [839, 352] width 528 height 30
type input "[STREET_ADDRESS]"
click at [931, 304] on legend "Address" at bounding box center [784, 308] width 638 height 33
click at [684, 395] on input "text" at bounding box center [701, 393] width 253 height 30
type input "[US_STATE]"
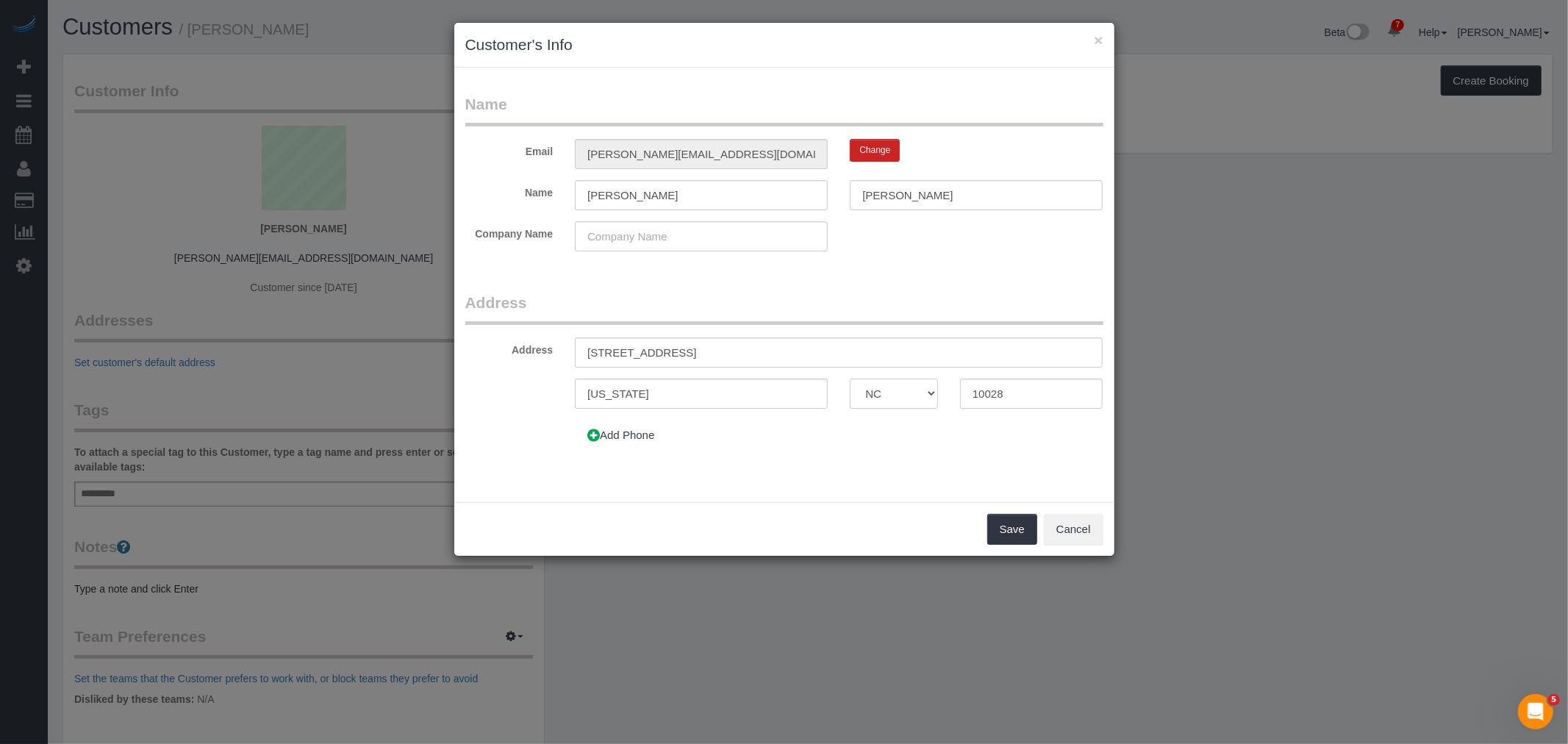
click at [898, 400] on select "AK AL AR AZ CA CO CT DC DE FL [GEOGRAPHIC_DATA] HI IA ID IL IN KS [GEOGRAPHIC_D…" at bounding box center [894, 393] width 89 height 30
select select "NY"
click at [850, 379] on select "AK AL AR AZ CA CO CT DC DE FL GA HI IA ID IL IN KS KY LA MA MD ME MI MN MO MS M…" at bounding box center [894, 393] width 89 height 30
click at [989, 244] on div "Company Name" at bounding box center [784, 236] width 660 height 30
click at [620, 436] on button "Add Phone" at bounding box center [621, 435] width 92 height 31
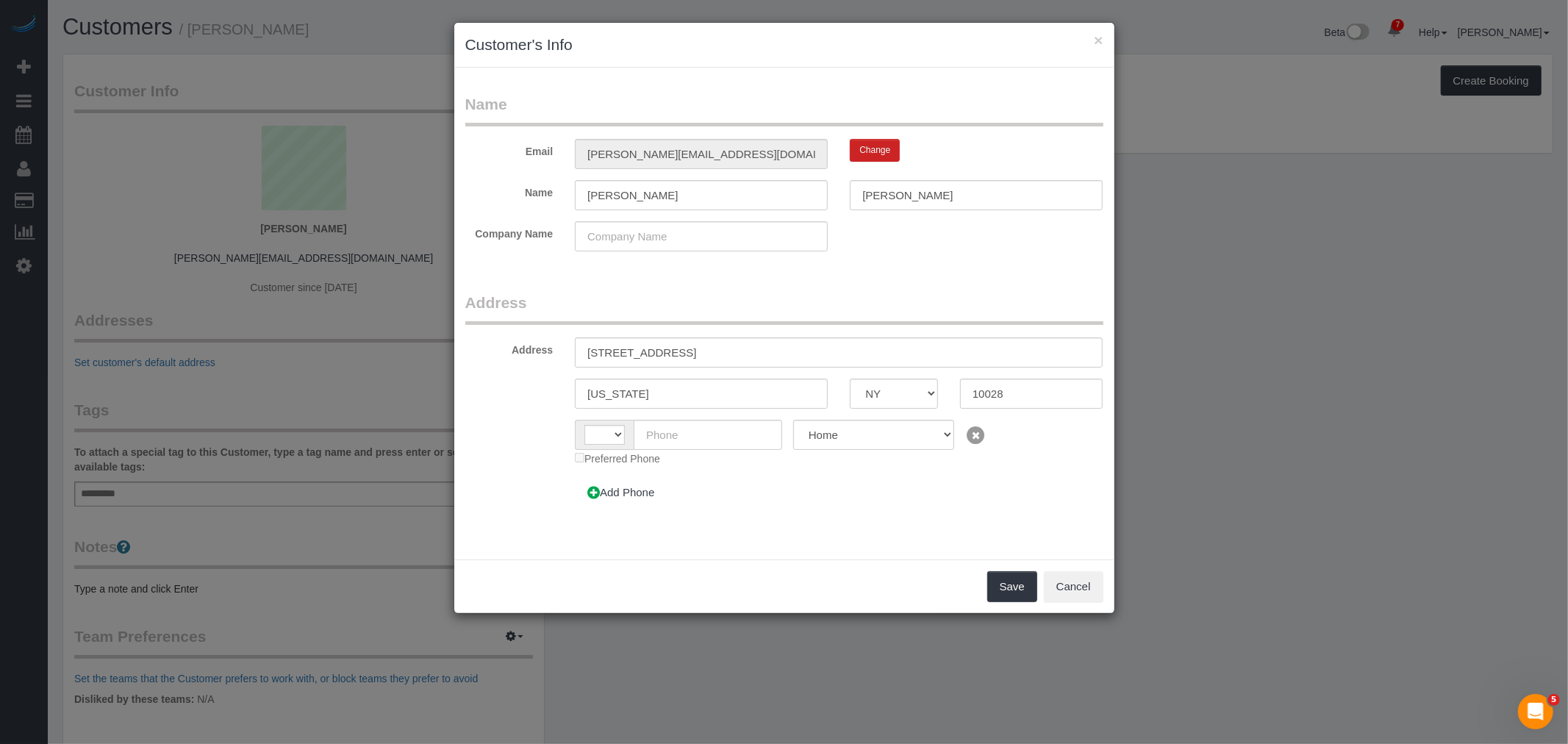
select select "string:US"
click at [632, 487] on button "Add Phone" at bounding box center [621, 492] width 92 height 31
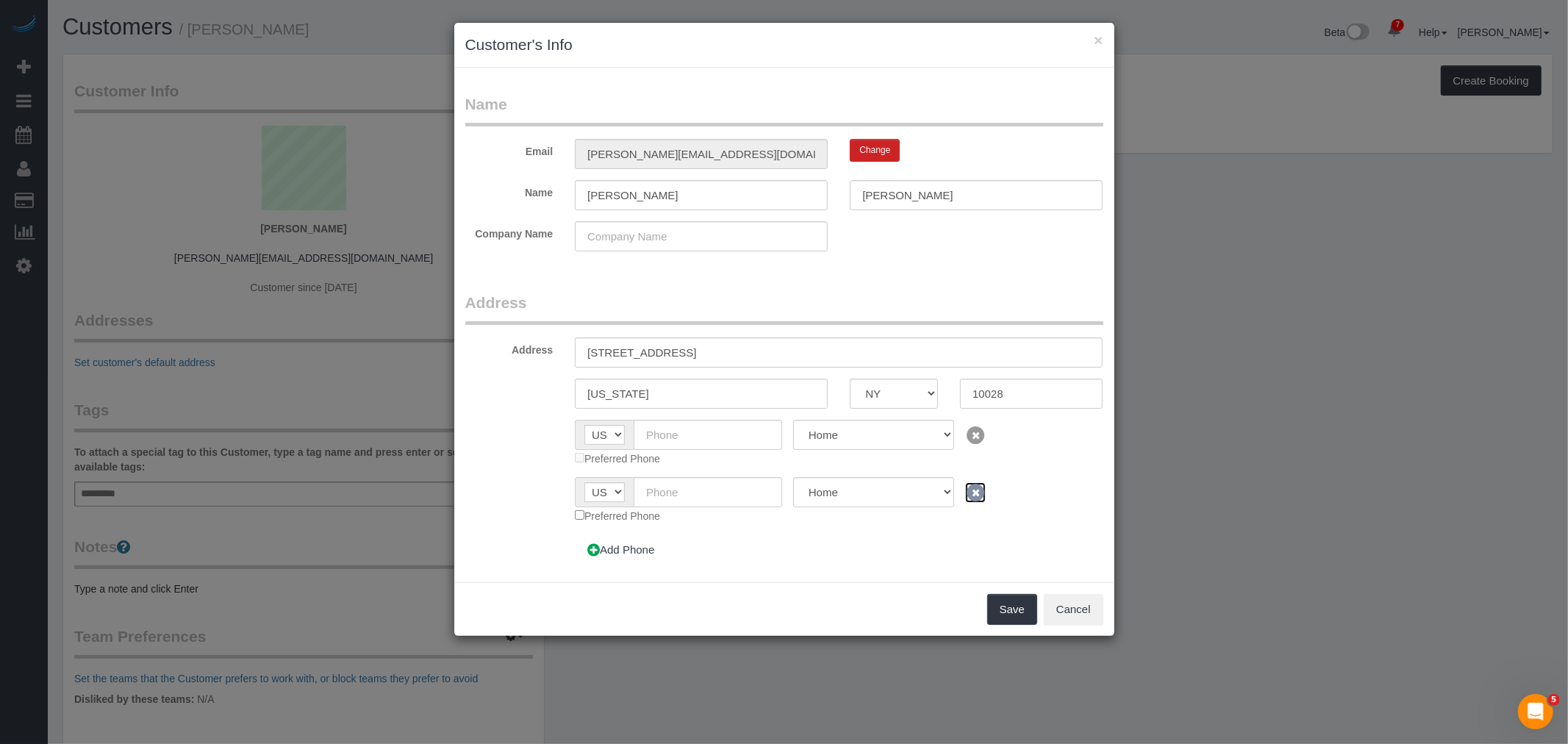
drag, startPoint x: 960, startPoint y: 493, endPoint x: 921, endPoint y: 497, distance: 39.2
click at [965, 493] on icon at bounding box center [975, 492] width 21 height 21
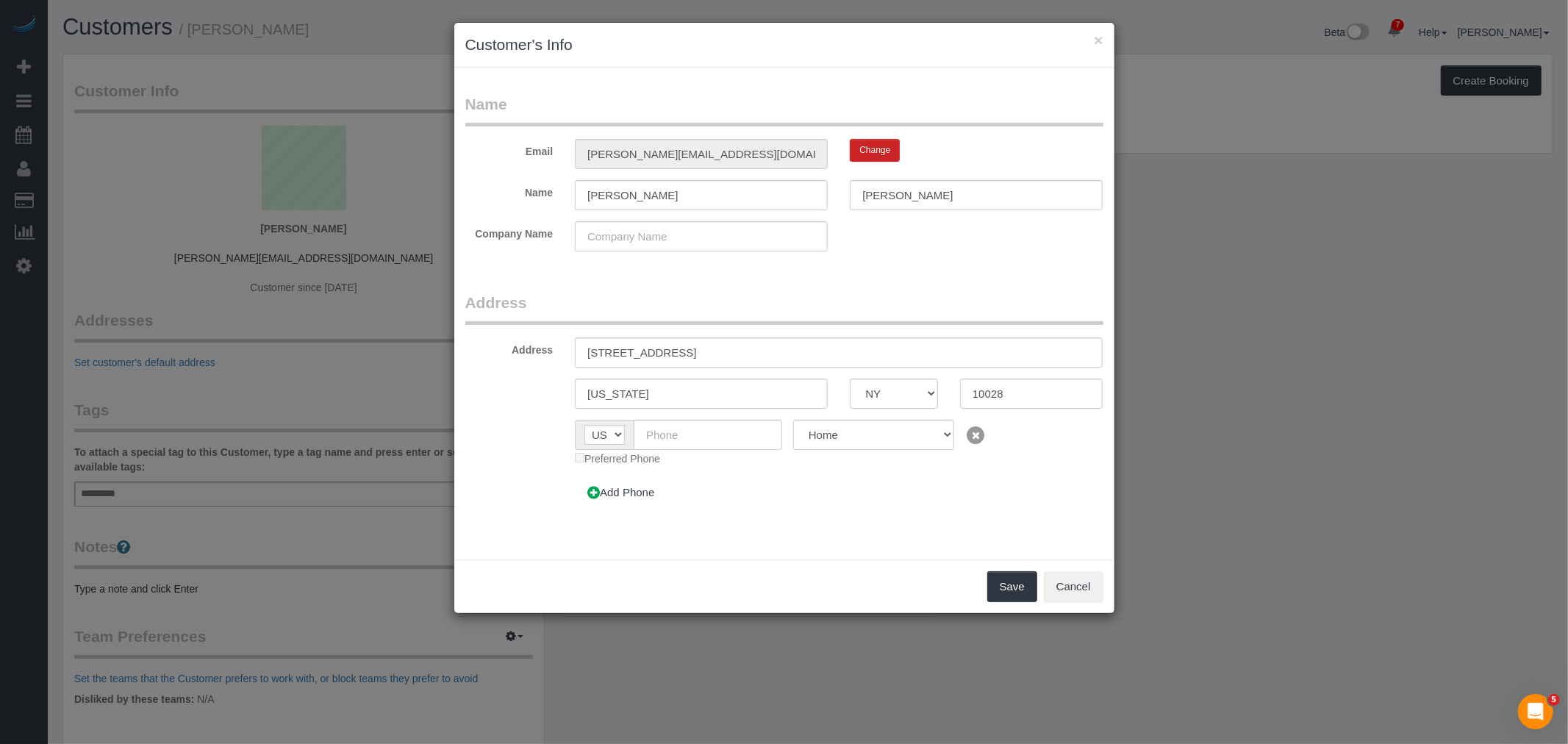
click at [694, 417] on fieldset "Address Address 300 East 84th Street, Apt 3A New York AK AL AR AZ CA CO CT DC D…" at bounding box center [784, 405] width 638 height 227
click at [702, 437] on input "text" at bounding box center [708, 434] width 148 height 30
paste input "[PHONE_NUMBER]"
type input "[PHONE_NUMBER]"
click at [993, 576] on button "Save" at bounding box center [1012, 587] width 50 height 31
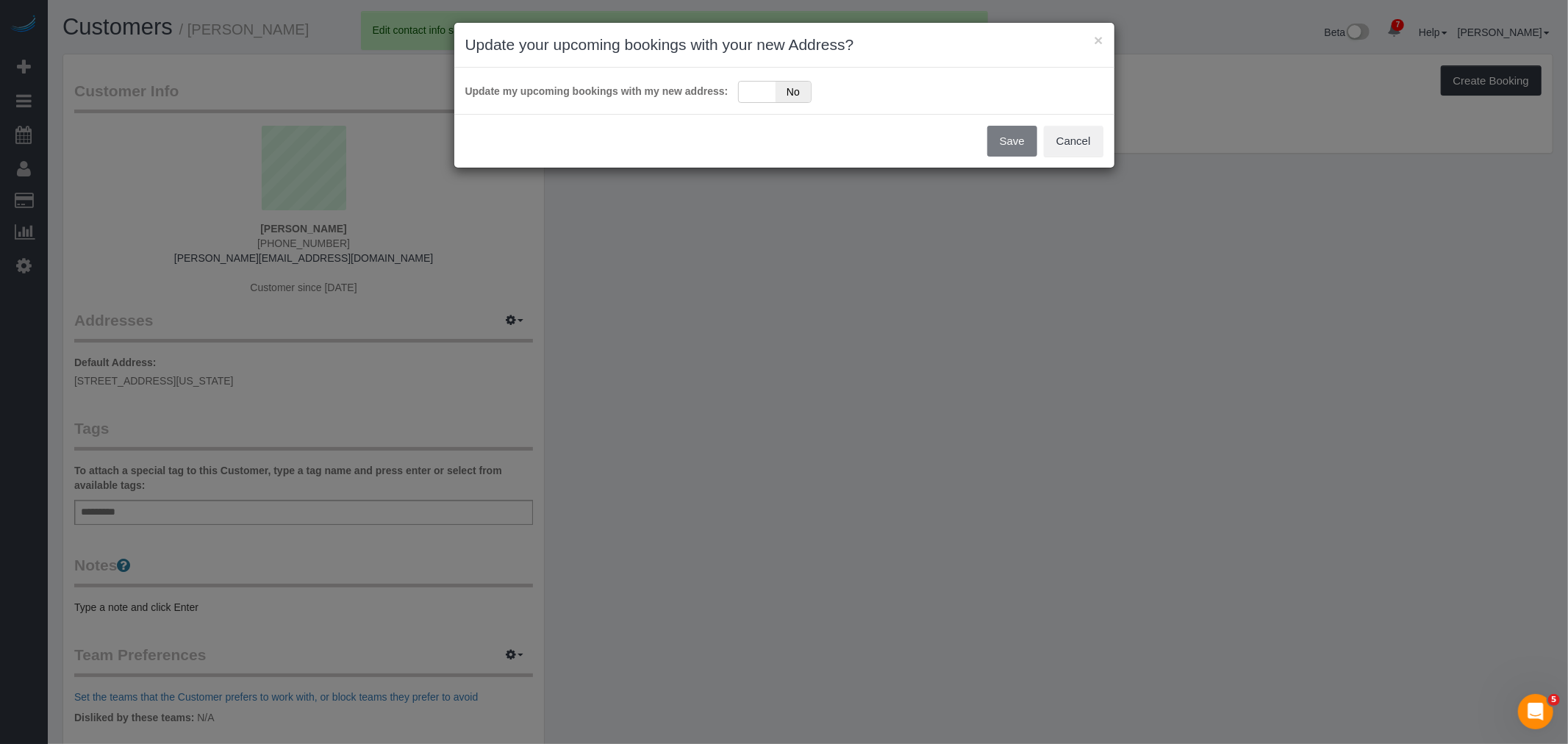
click at [846, 399] on body "× Update your upcoming bookings with your new Address? Update my upcoming booki…" at bounding box center [784, 372] width 1568 height 744
click at [768, 97] on span "No" at bounding box center [784, 92] width 36 height 21
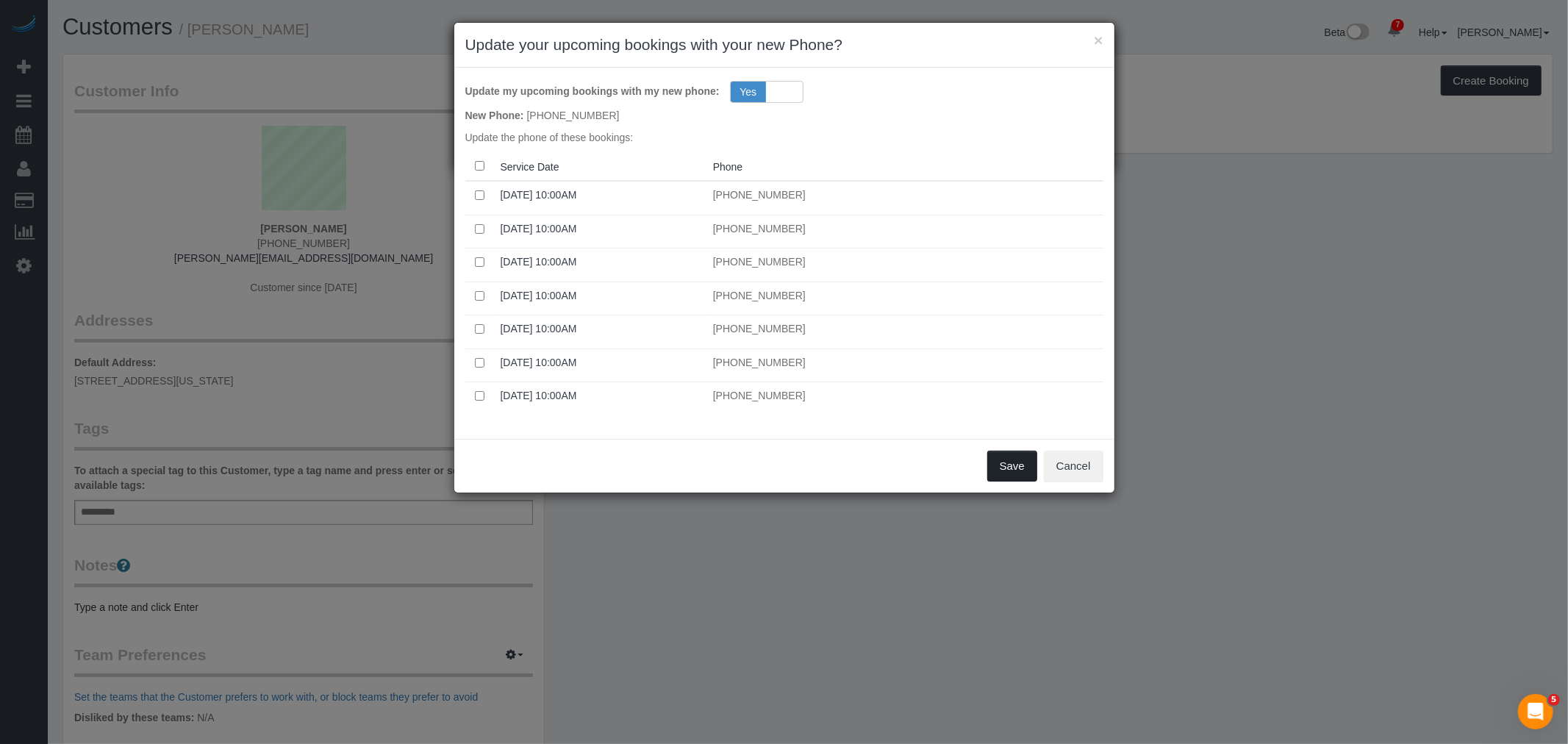
drag, startPoint x: 1005, startPoint y: 461, endPoint x: 990, endPoint y: 457, distance: 15.5
click at [1005, 460] on button "Save" at bounding box center [1012, 466] width 50 height 31
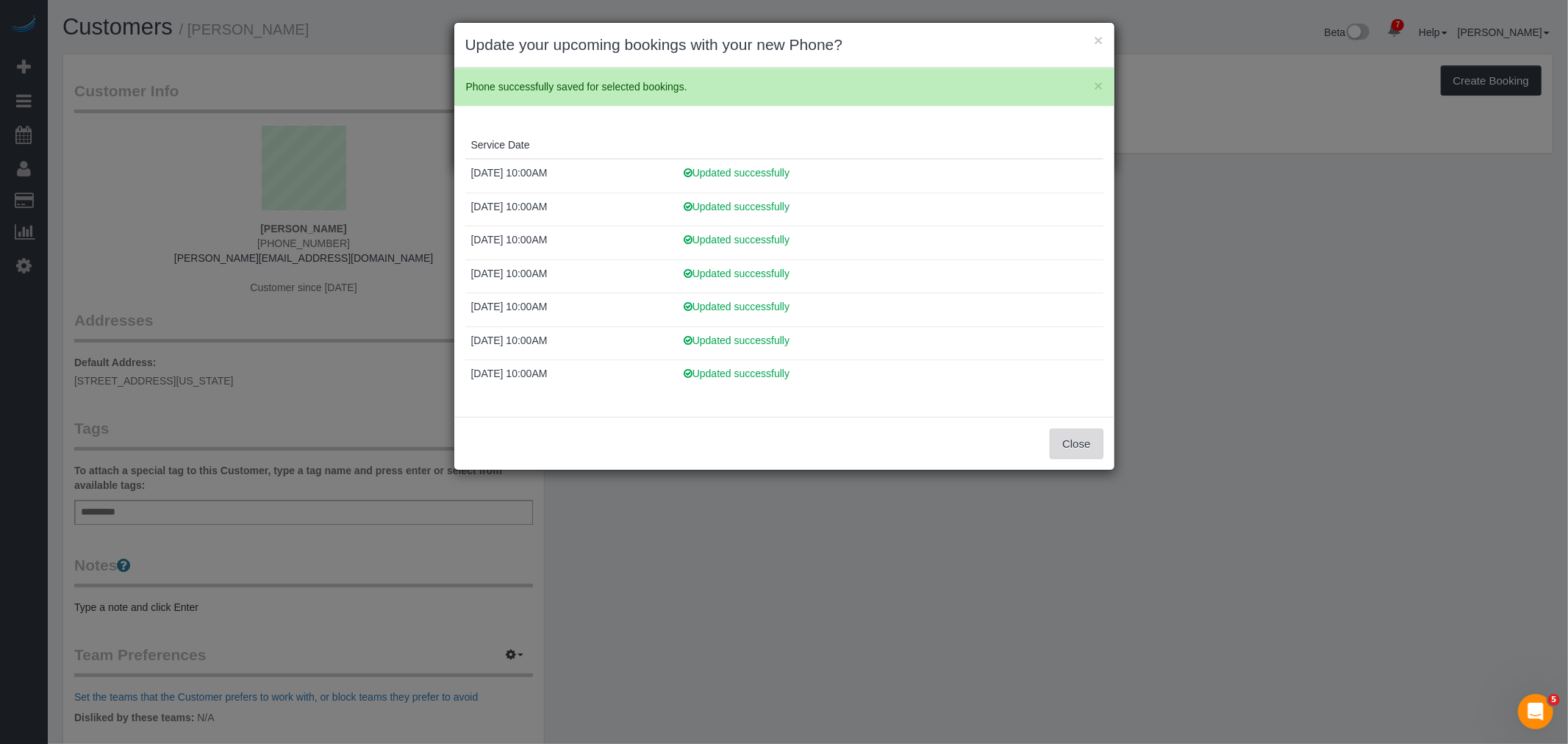
click at [1066, 438] on button "Close" at bounding box center [1076, 444] width 53 height 31
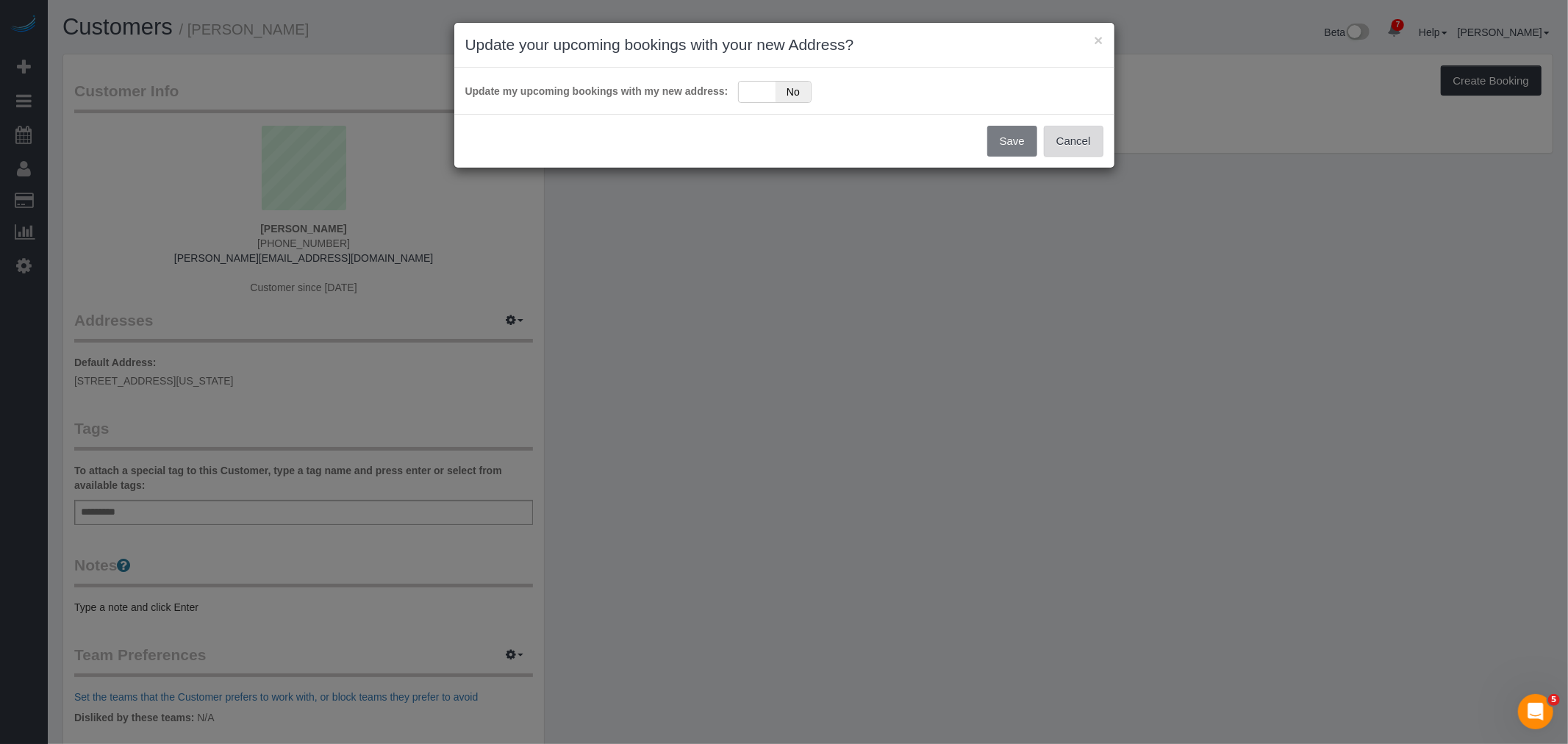
click at [1069, 135] on button "Cancel" at bounding box center [1073, 142] width 60 height 31
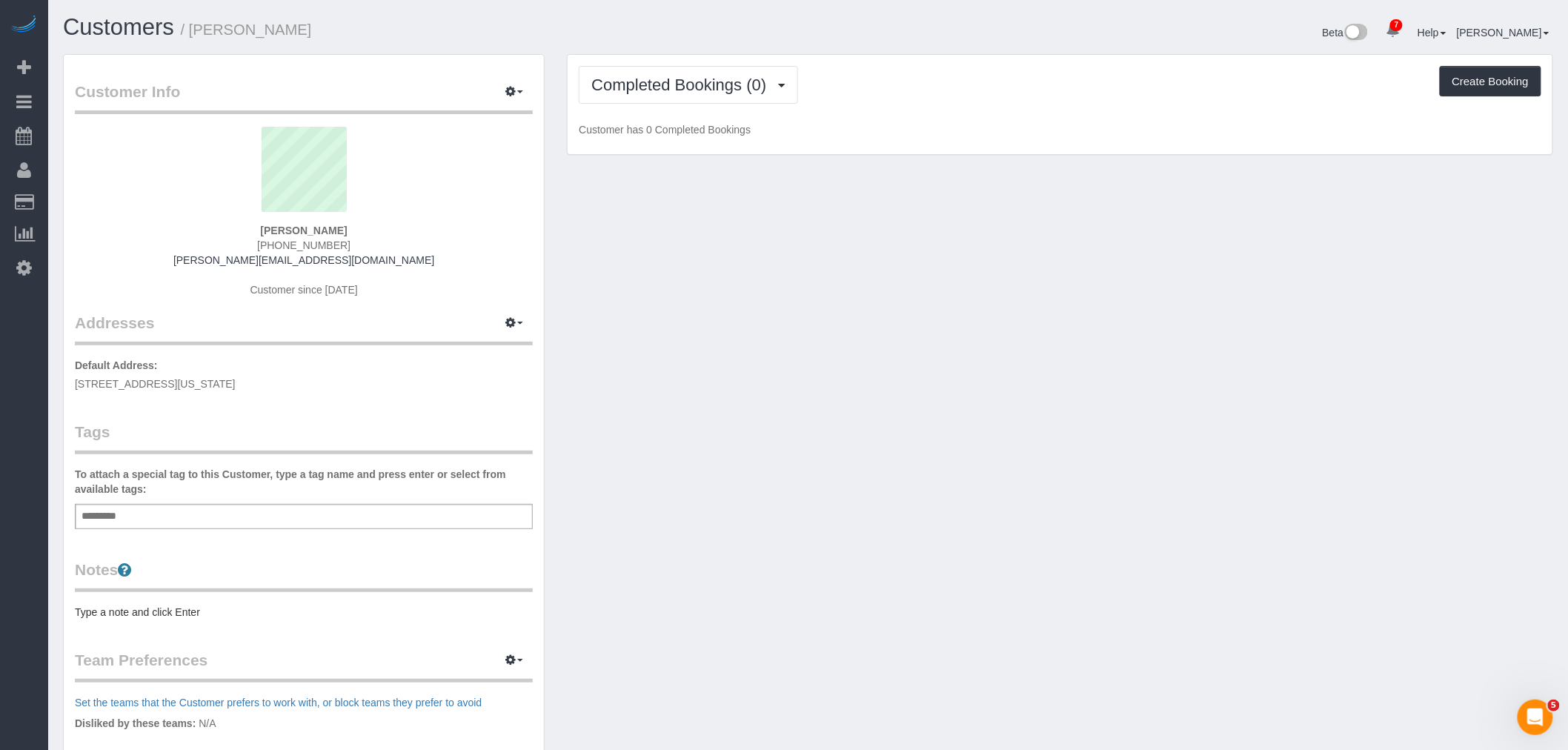
drag, startPoint x: 819, startPoint y: 395, endPoint x: 805, endPoint y: 344, distance: 52.9
click at [819, 389] on div "× Update your upcoming bookings with your new Address? Update my upcoming booki…" at bounding box center [784, 375] width 1568 height 750
click at [176, 517] on div "Add a tag" at bounding box center [303, 516] width 458 height 25
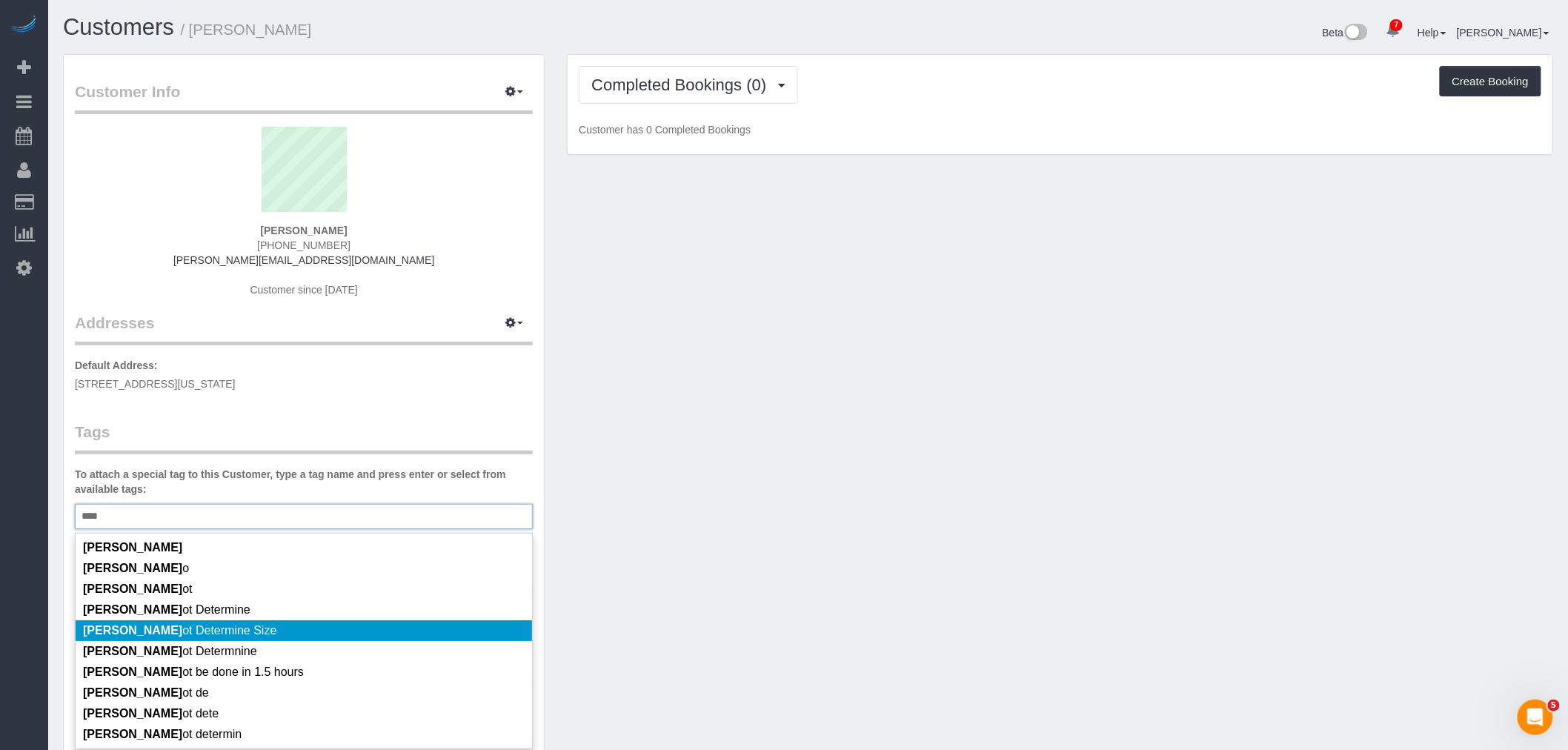
type input "****"
click at [286, 625] on li "Cann ot Determine Size" at bounding box center [303, 631] width 456 height 21
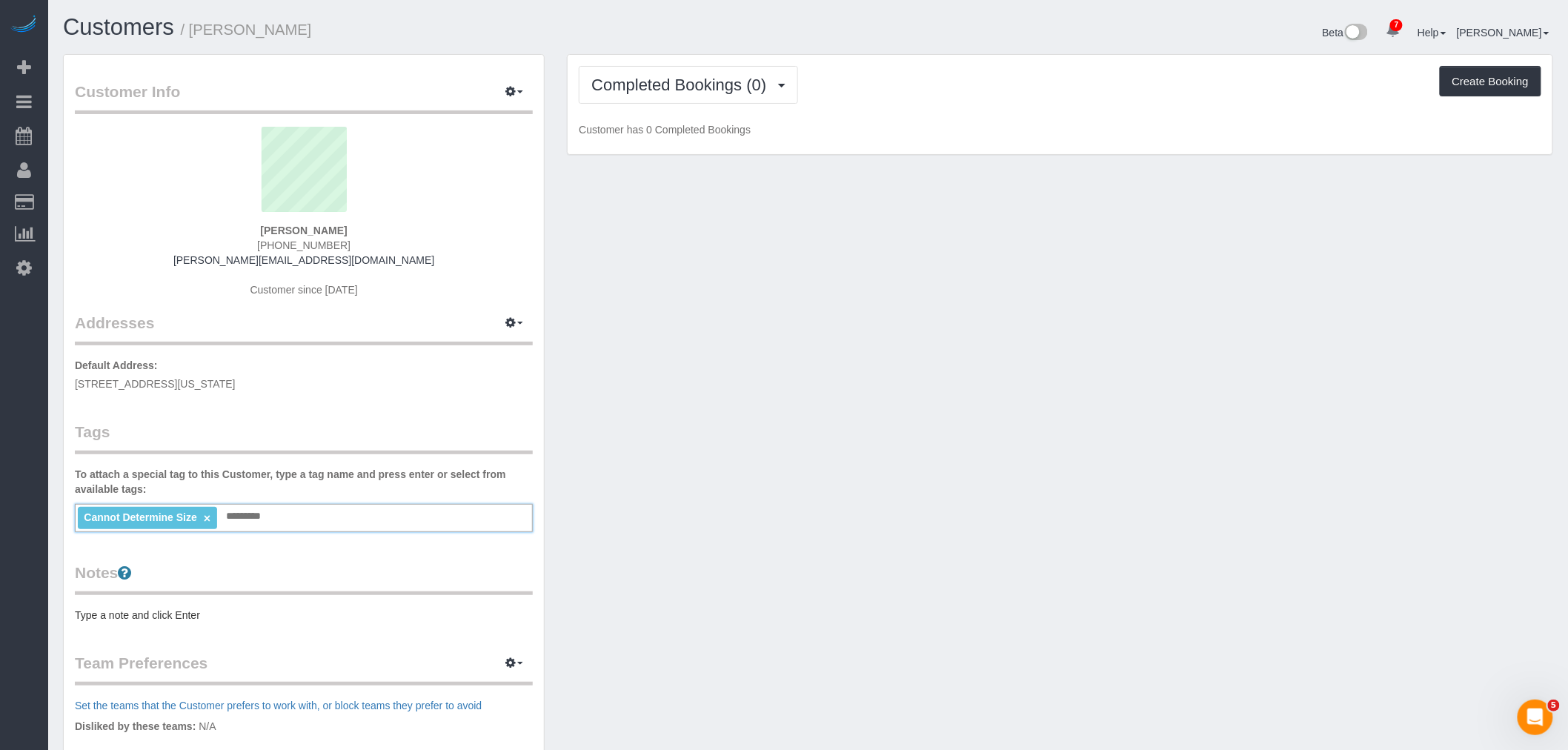
click at [153, 608] on pre "Type a note and click Enter" at bounding box center [303, 614] width 458 height 15
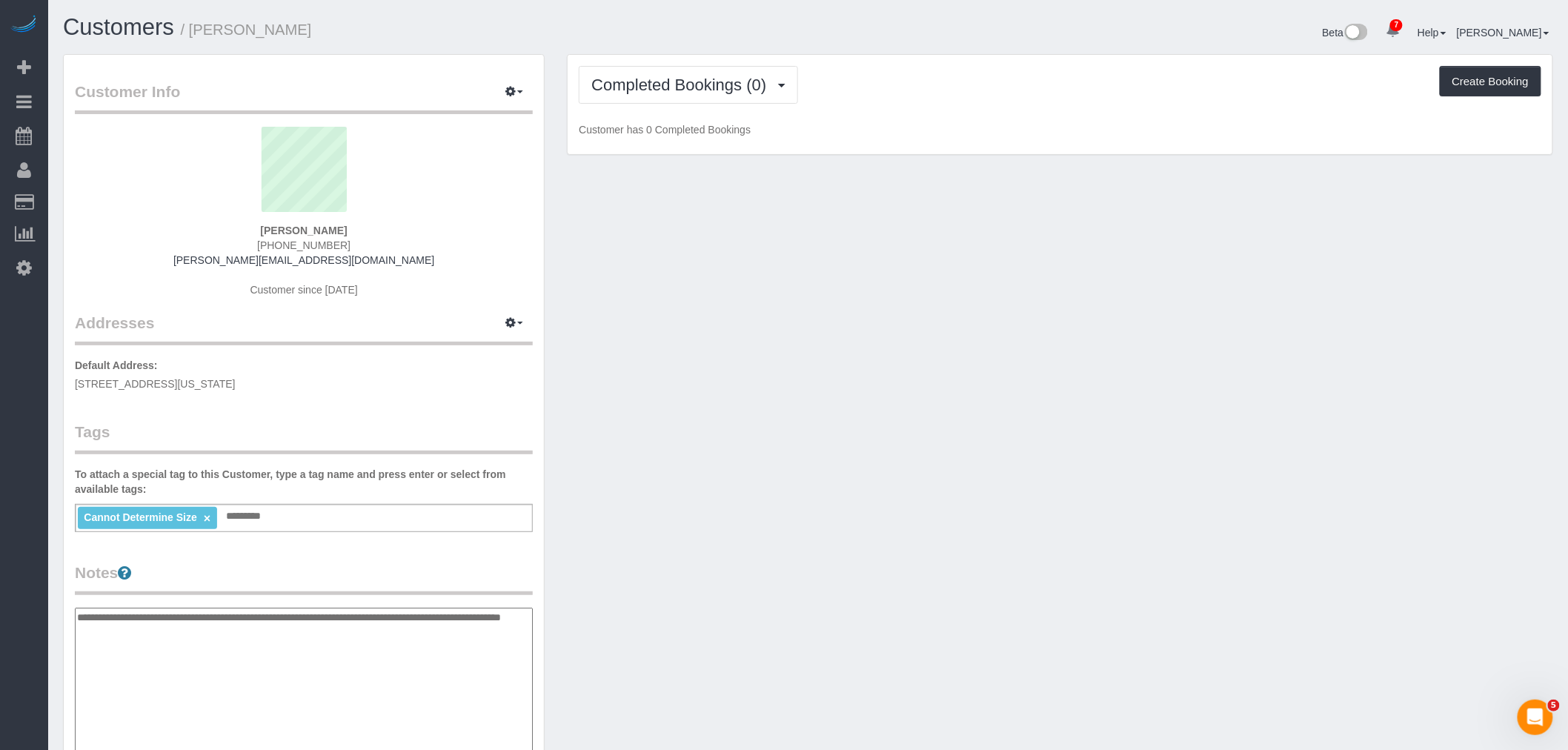
type textarea "**********"
drag, startPoint x: 707, startPoint y: 536, endPoint x: 716, endPoint y: 520, distance: 18.4
click at [708, 536] on div "Customer Info Edit Contact Info Send Message Email Preferences Special Sales Ta…" at bounding box center [808, 607] width 1513 height 1107
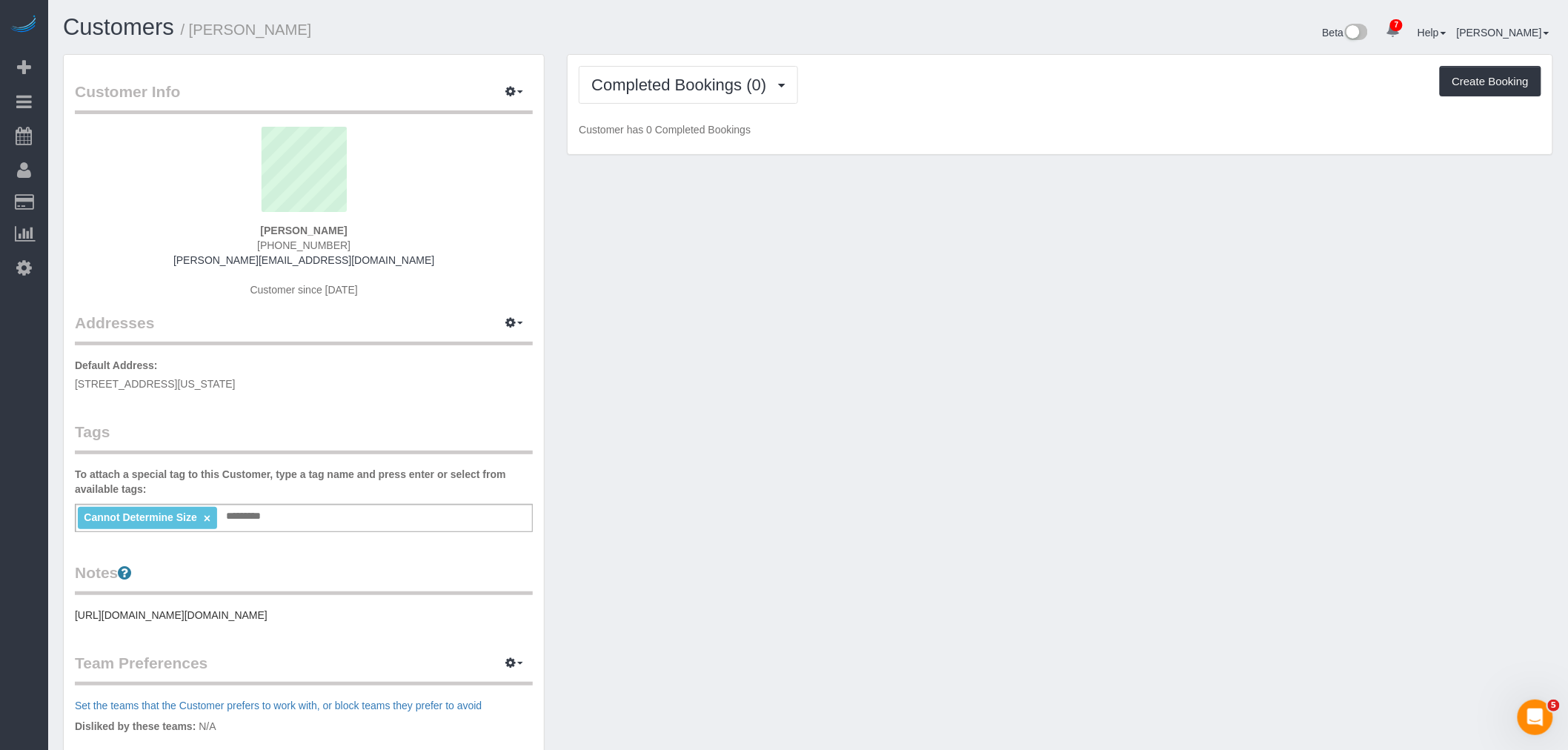
click at [707, 337] on div "Customer Info Edit Contact Info Send Message Email Preferences Special Sales Ta…" at bounding box center [808, 537] width 1513 height 966
click at [679, 80] on span "Completed Bookings (0)" at bounding box center [682, 84] width 182 height 18
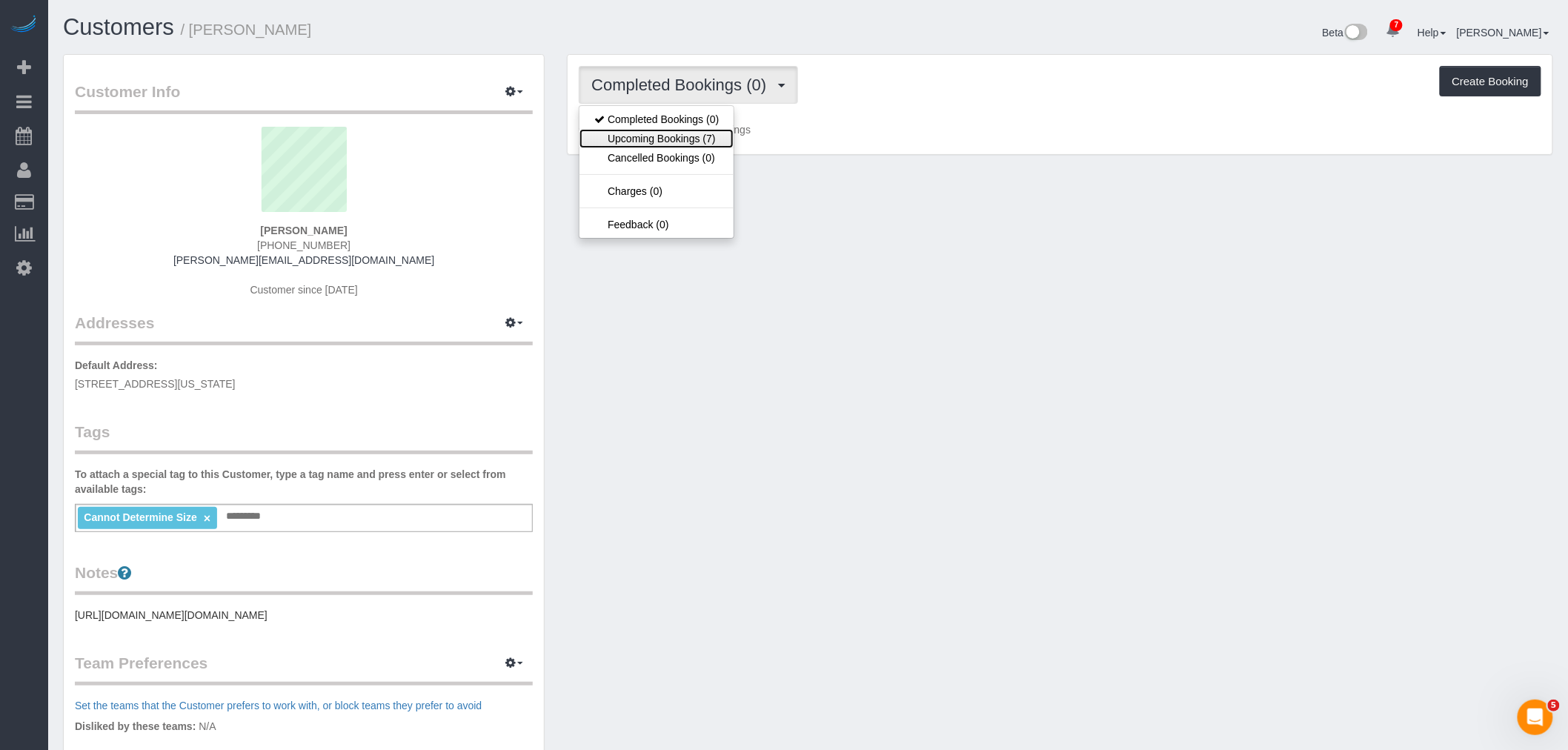
drag, startPoint x: 679, startPoint y: 142, endPoint x: 700, endPoint y: 142, distance: 21.0
click at [679, 142] on link "Upcoming Bookings (7)" at bounding box center [657, 138] width 154 height 19
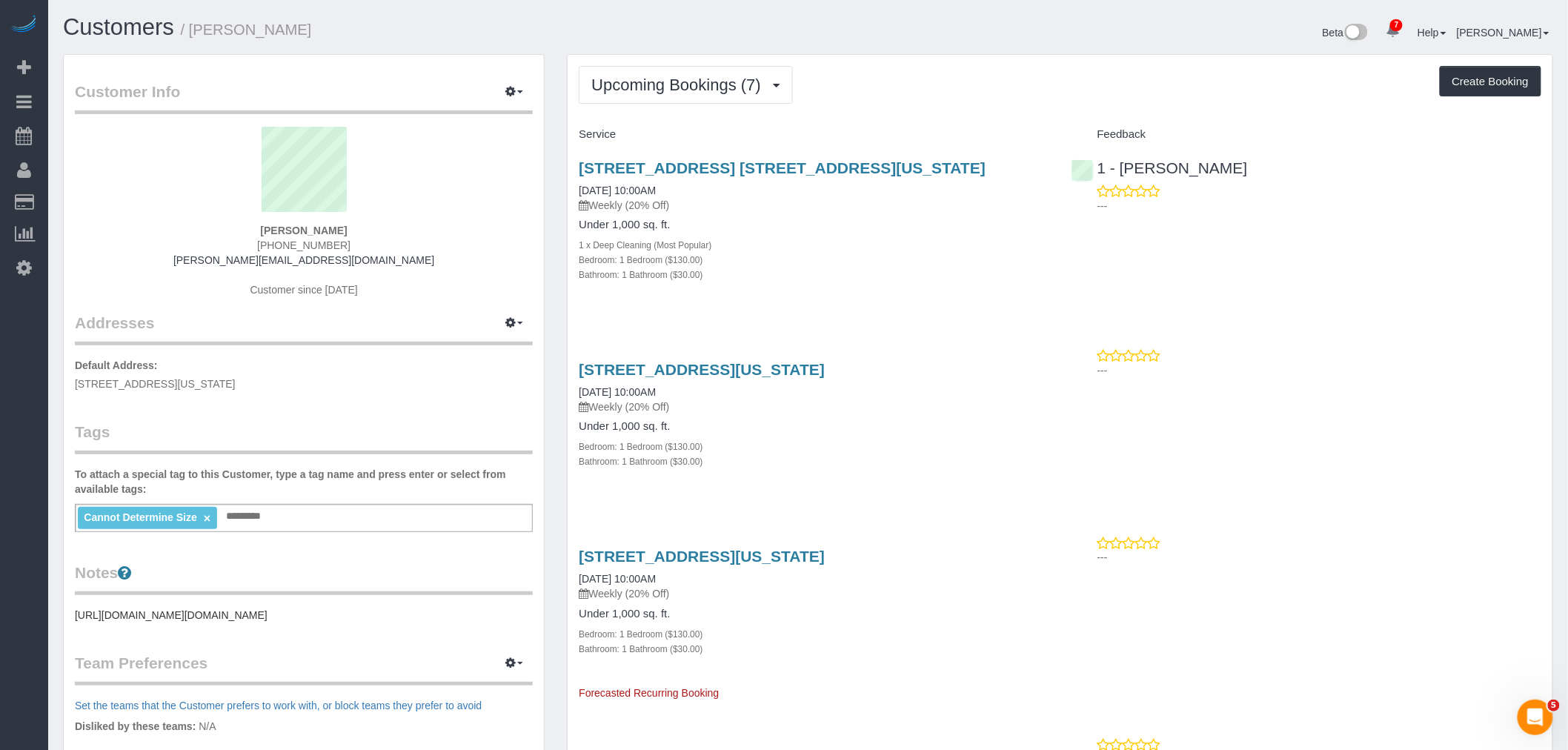
click at [946, 101] on div "Upcoming Bookings (7) Completed Bookings (0) Upcoming Bookings (7) Cancelled Bo…" at bounding box center [1060, 84] width 963 height 38
click at [825, 368] on link "300 E 84th St Apt 3a, New York, NY 10028" at bounding box center [701, 368] width 246 height 17
click at [641, 68] on button "Upcoming Bookings (7)" at bounding box center [686, 84] width 214 height 38
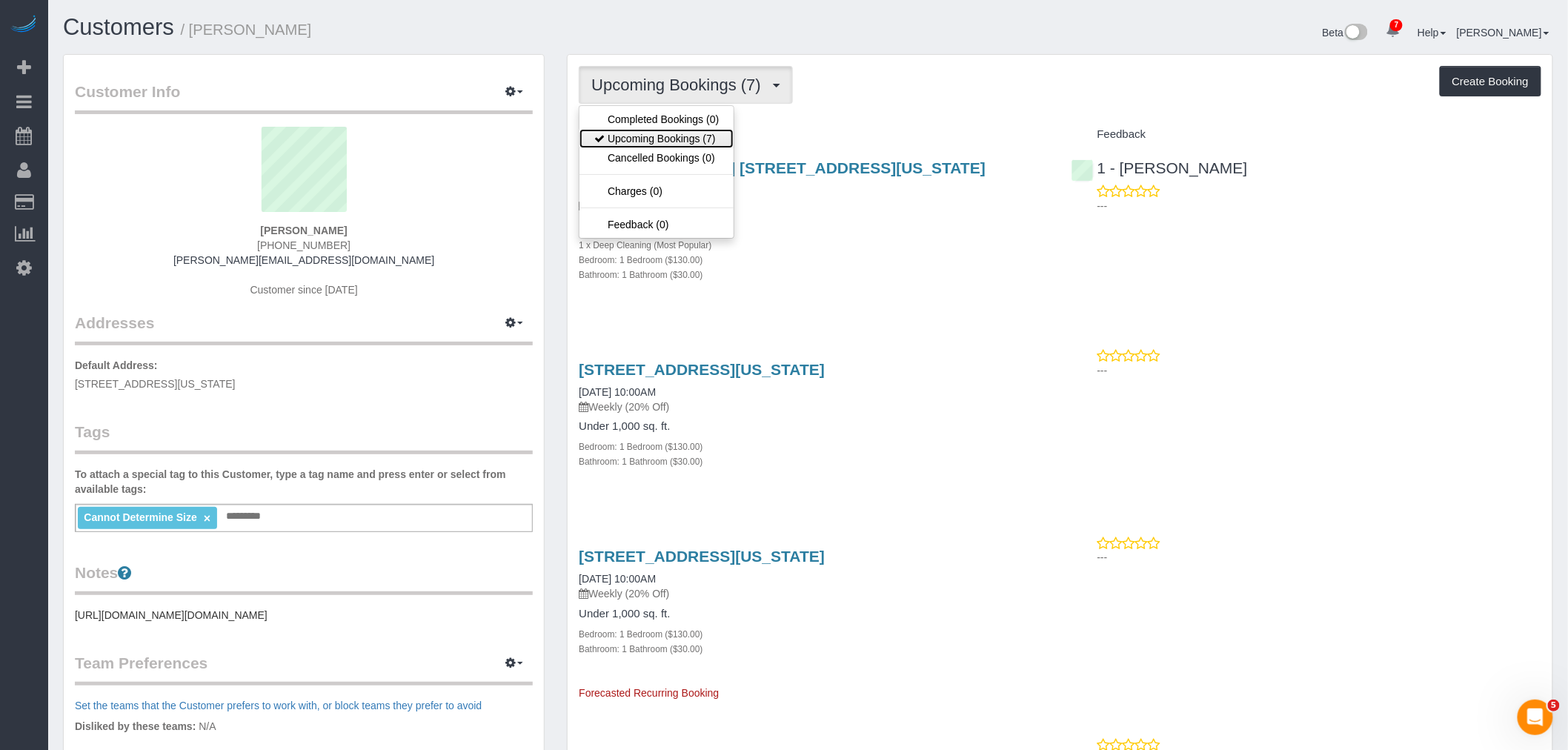
click at [650, 136] on link "Upcoming Bookings (7)" at bounding box center [657, 138] width 154 height 19
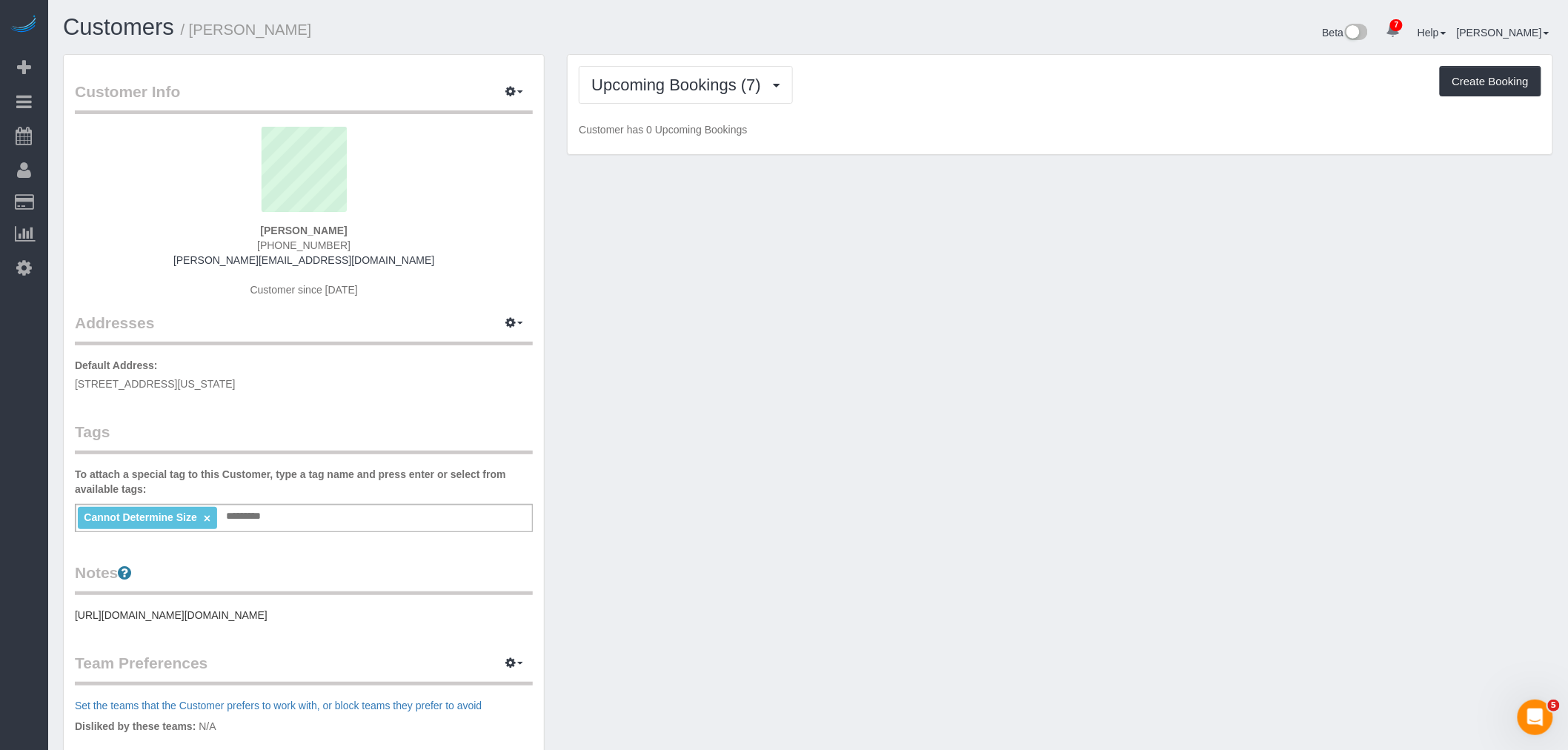
click at [903, 116] on div "Upcoming Bookings (7) Completed Bookings (0) Upcoming Bookings (7) Cancelled Bo…" at bounding box center [1059, 105] width 985 height 100
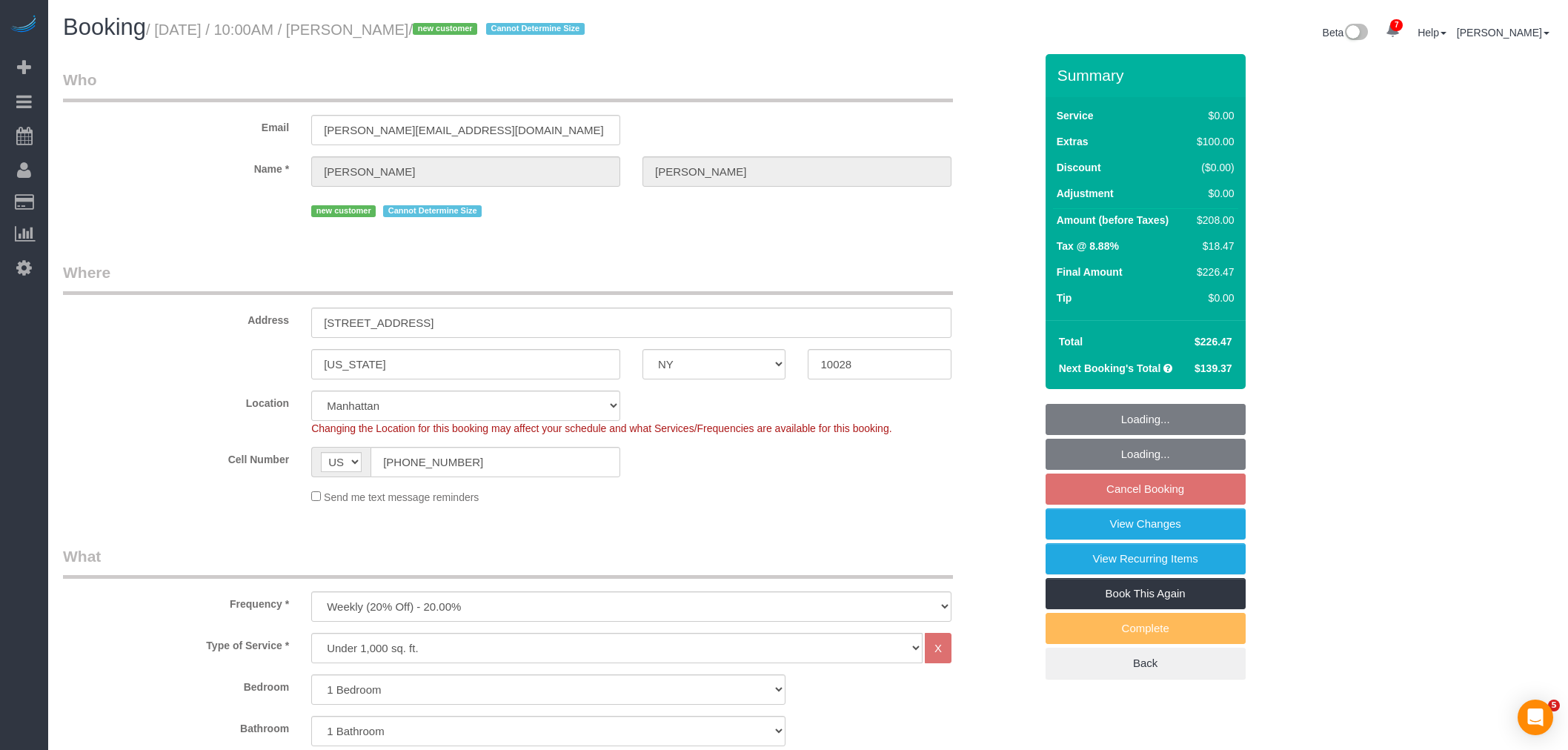
select select "NY"
select select "1"
select select "spot2"
select select "number:89"
select select "number:90"
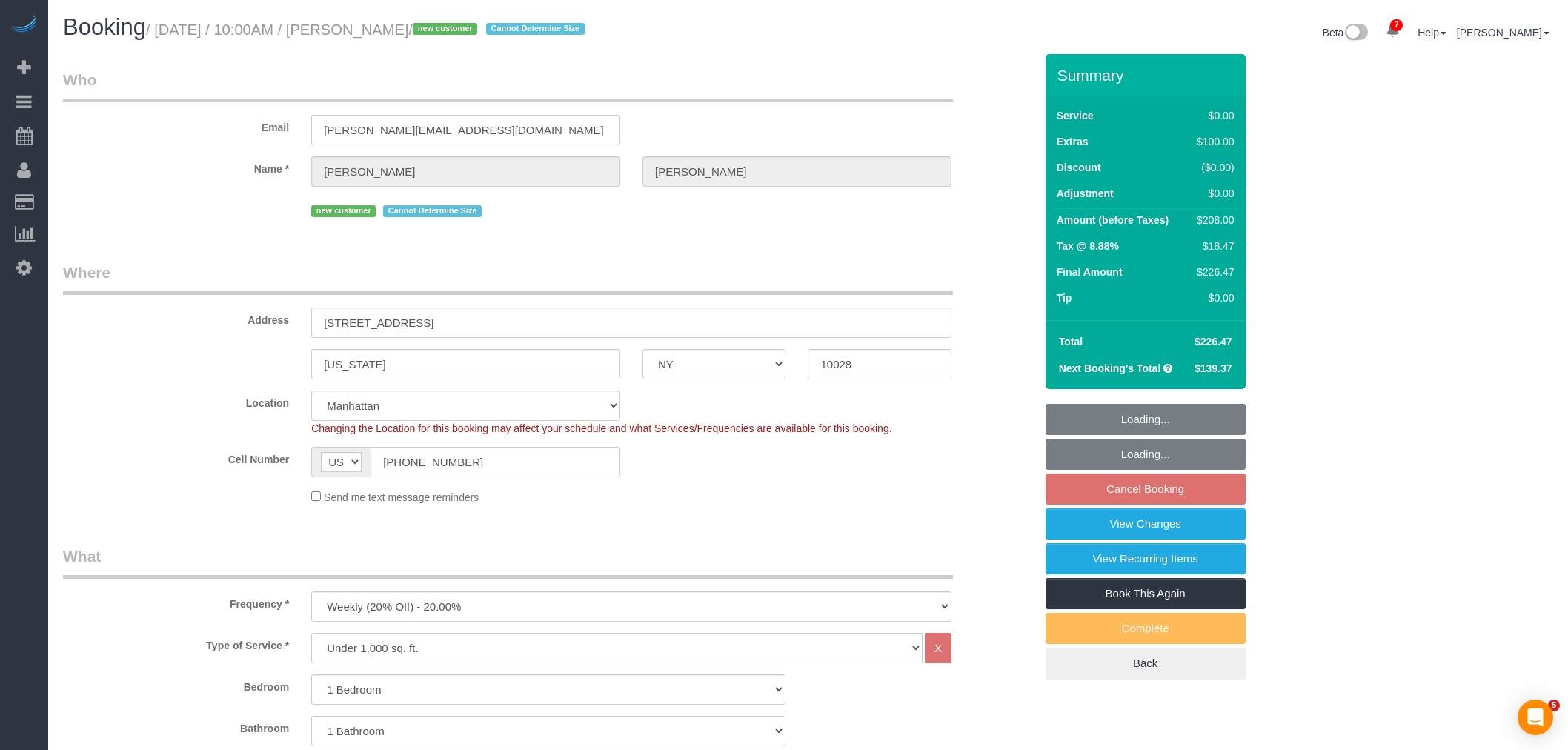
select select "number:15"
select select "number:5"
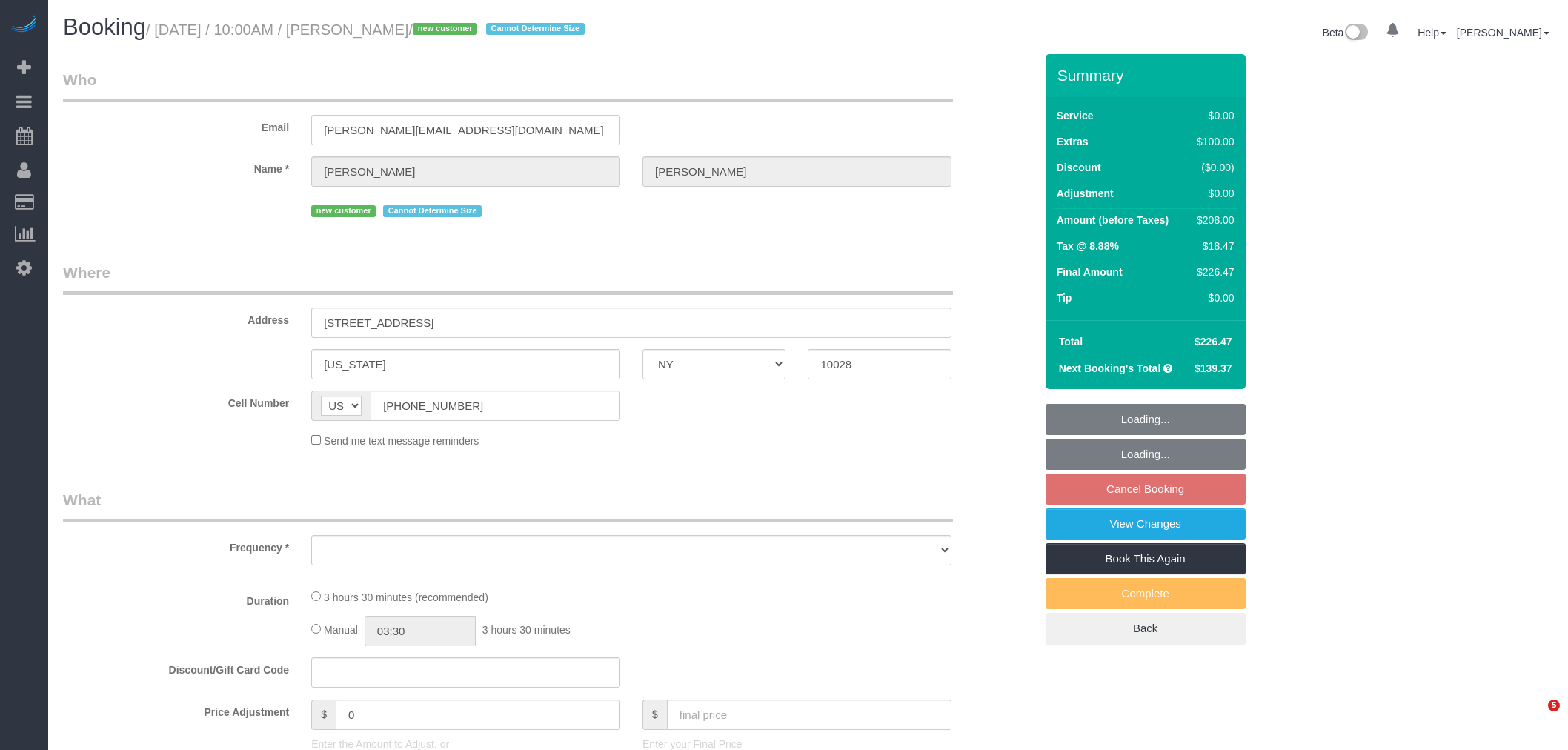
select select "NY"
select select "string:stripe-pm_1S1bRW4VGloSiKo76nNlJ8Rz"
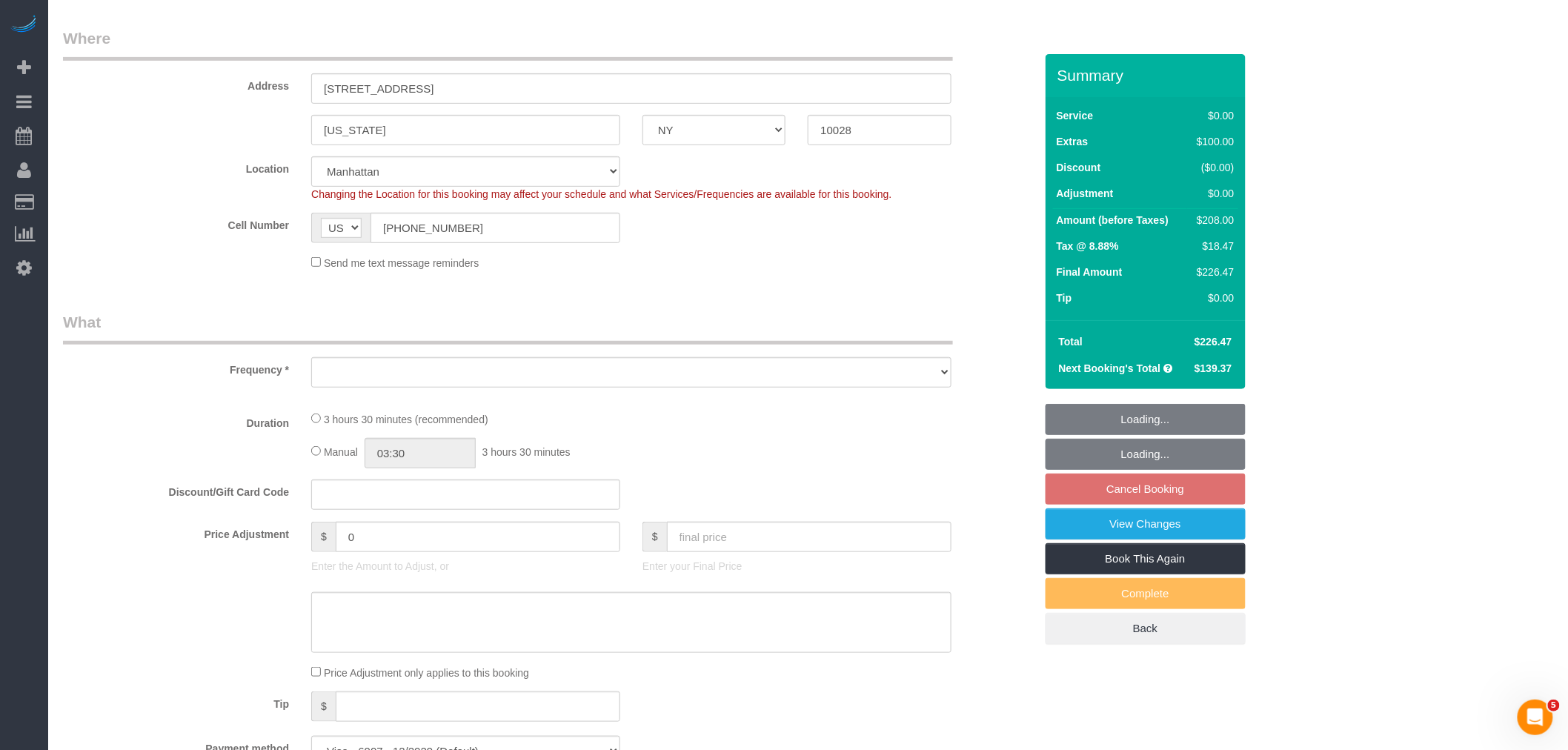
select select "object:696"
select select "spot2"
select select "number:89"
select select "number:90"
select select "number:15"
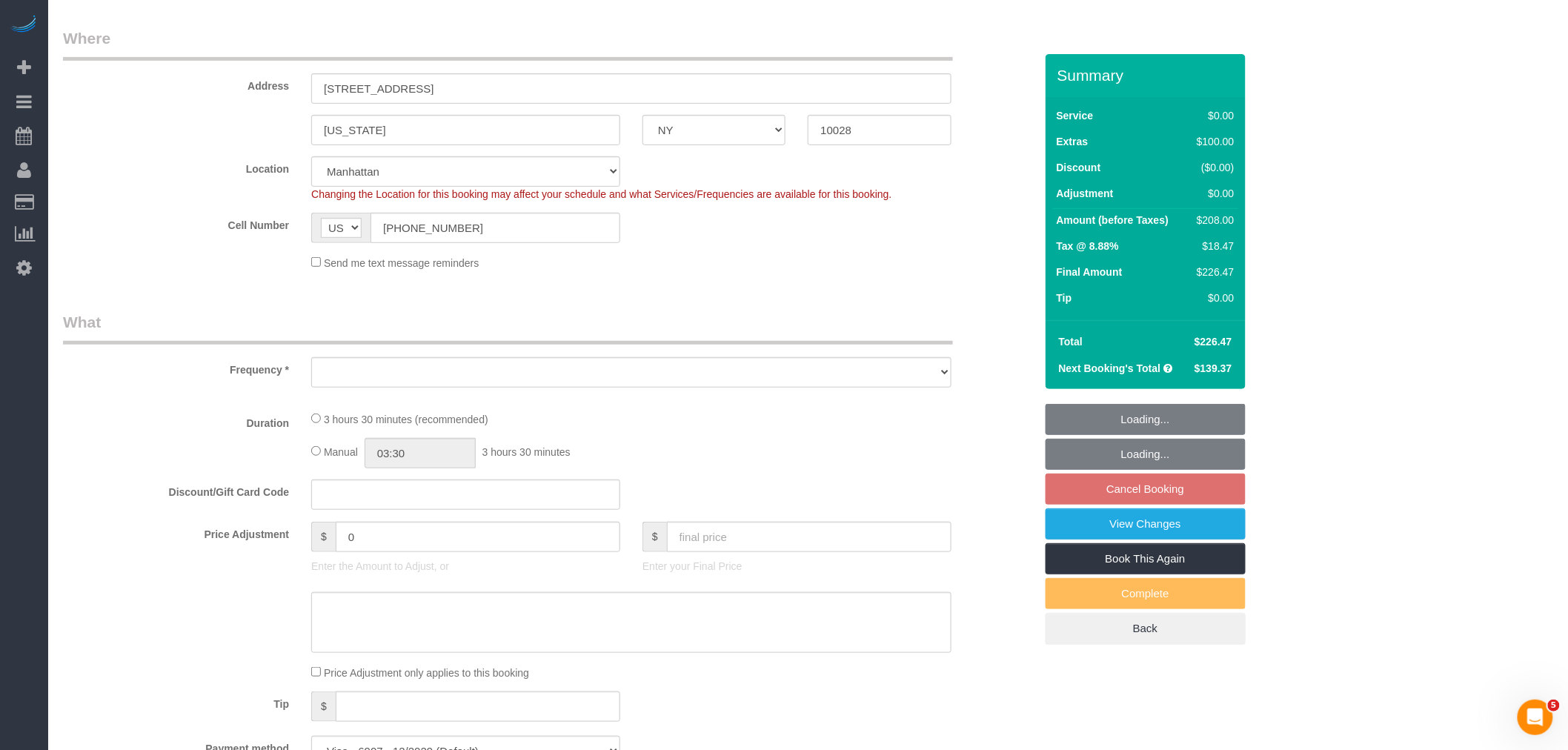
select select "number:5"
select select "1"
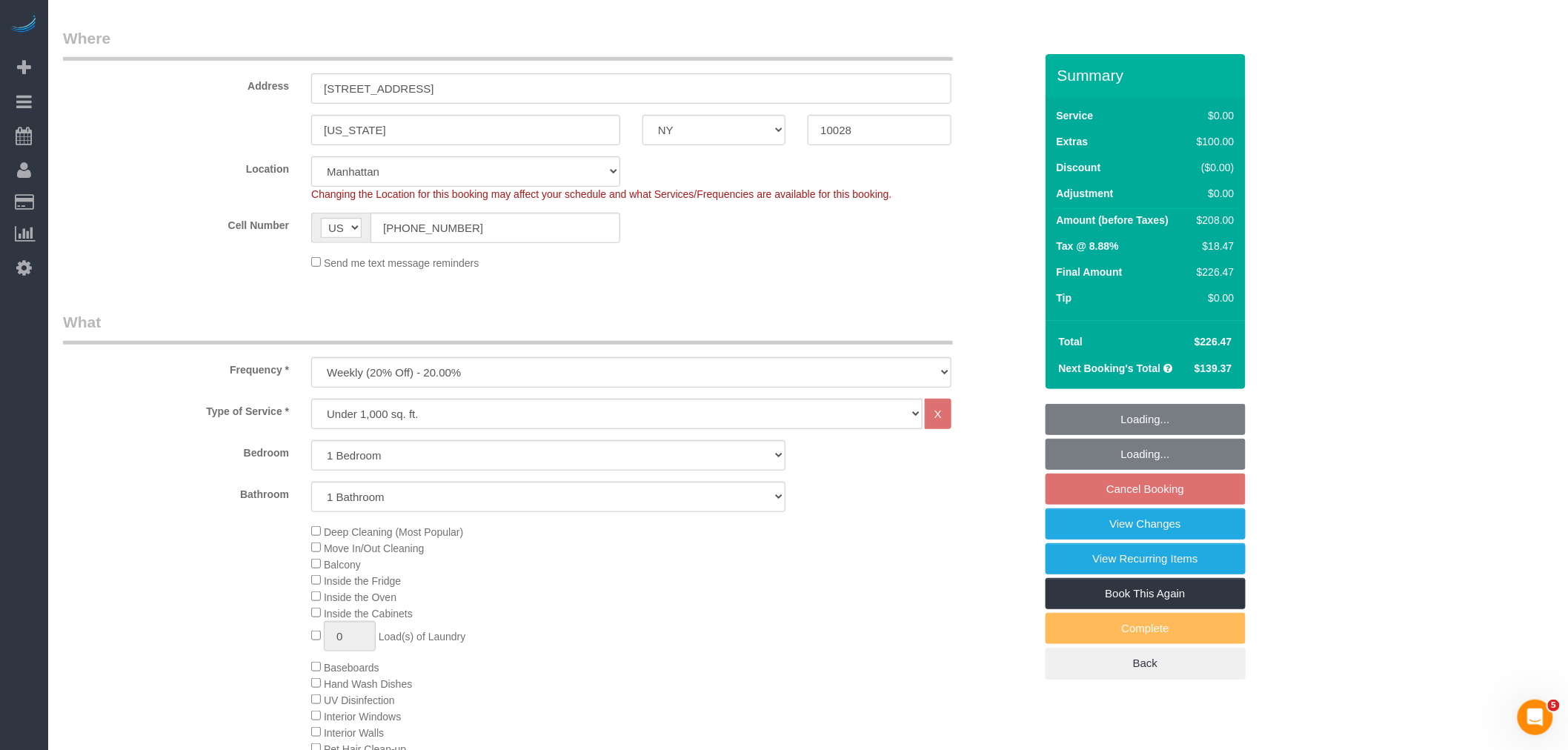
select select "object:1347"
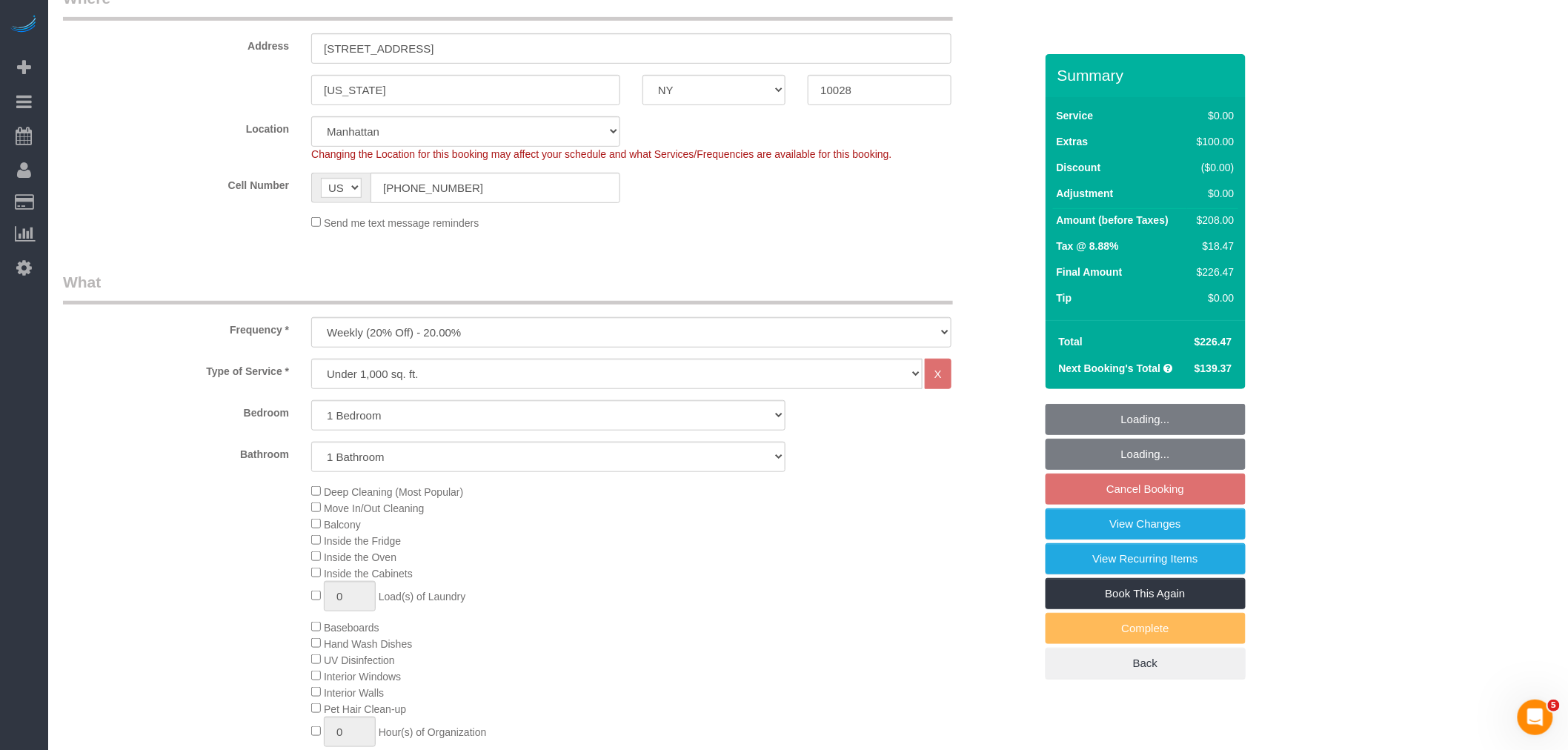
select select "1"
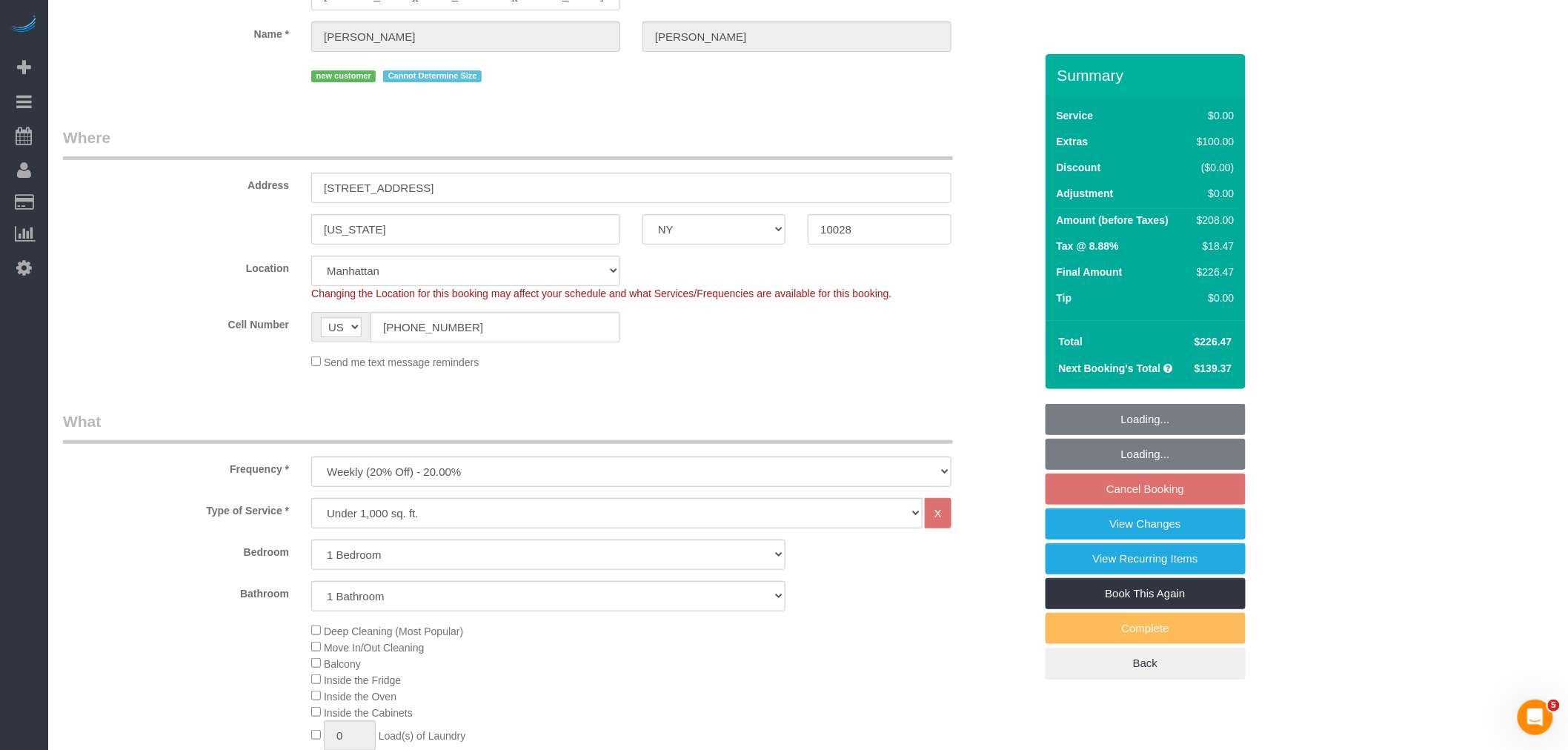
scroll to position [82, 0]
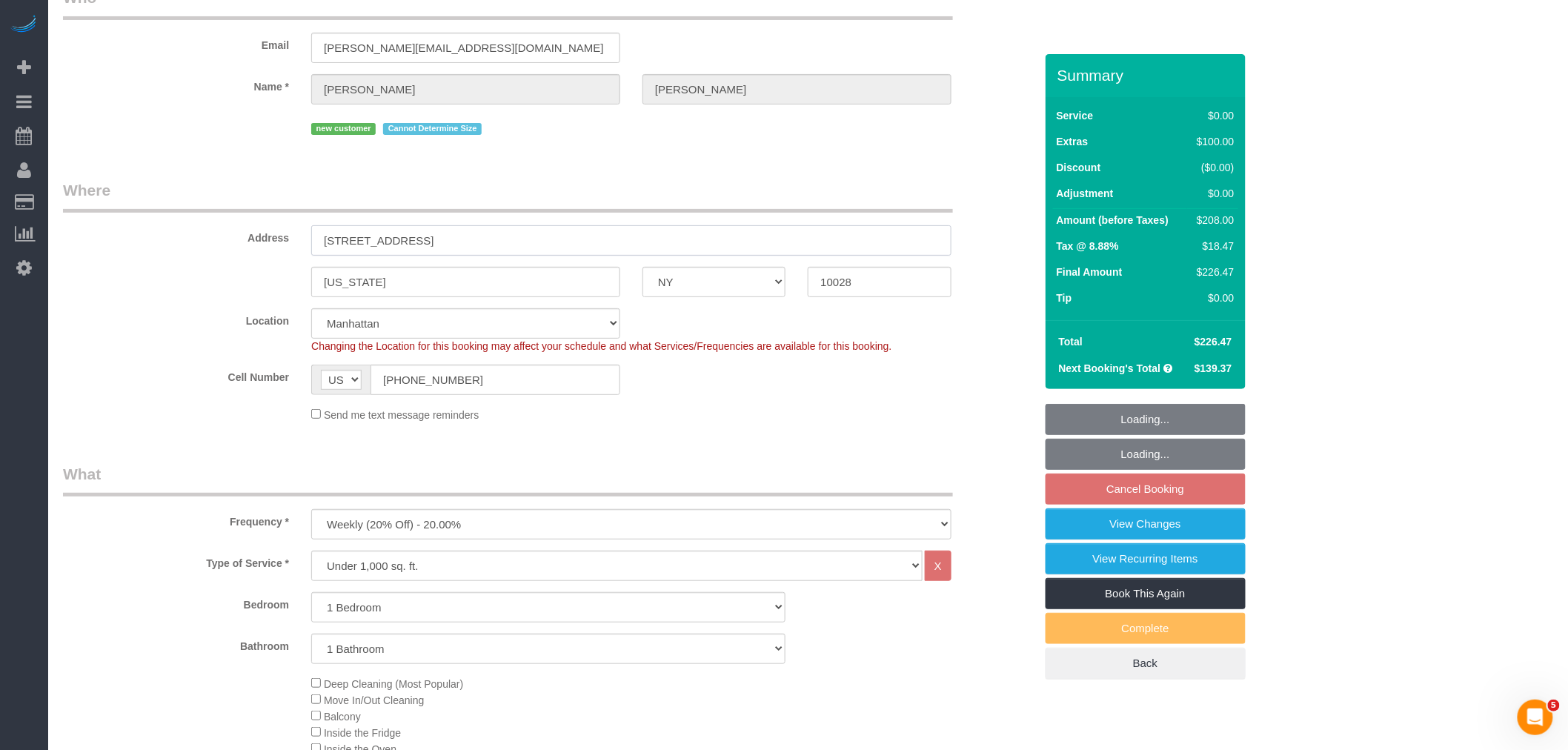
click at [346, 245] on input "[STREET_ADDRESS]" at bounding box center [631, 240] width 640 height 31
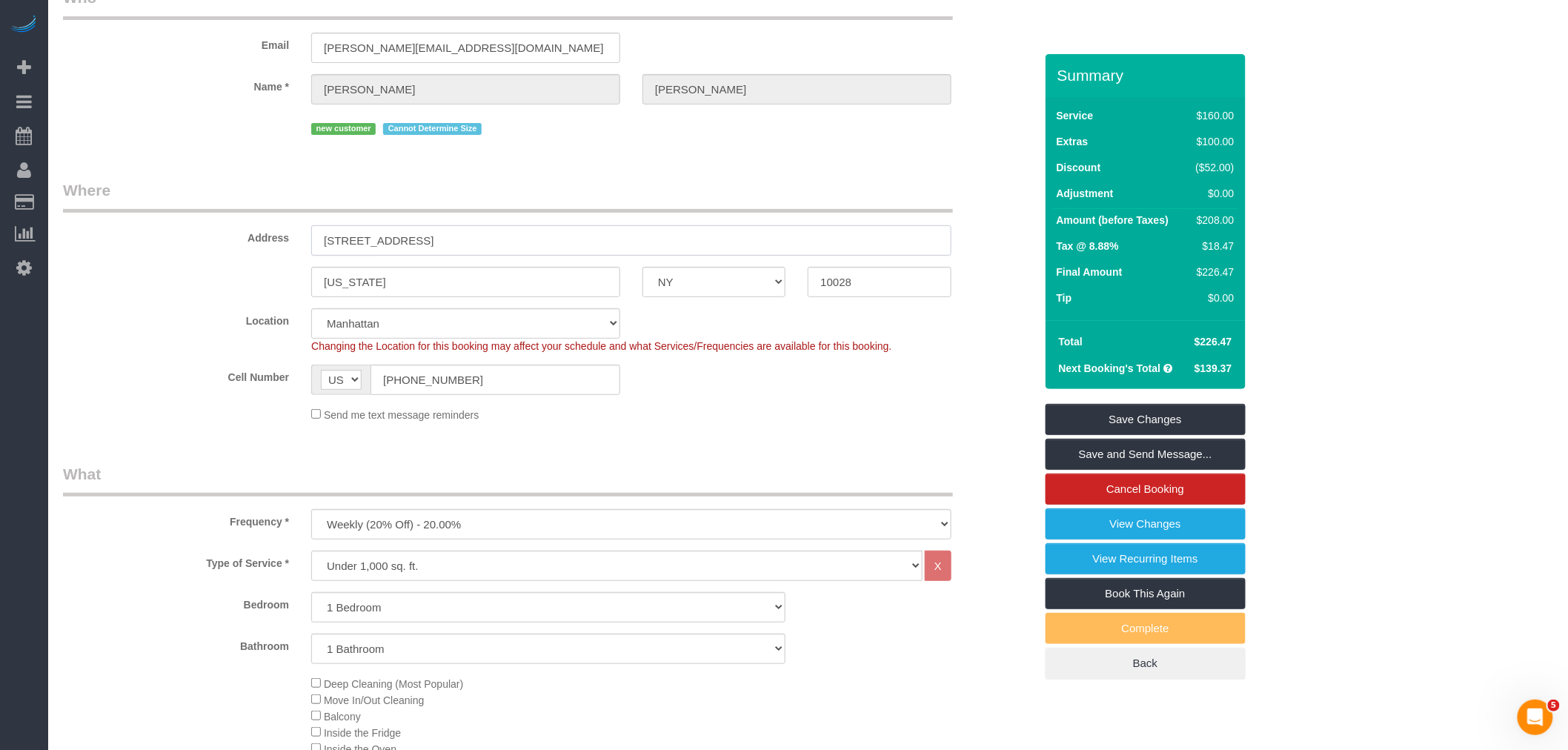
drag, startPoint x: 446, startPoint y: 243, endPoint x: 494, endPoint y: 234, distance: 48.8
click at [446, 242] on input "[STREET_ADDRESS]" at bounding box center [631, 240] width 640 height 31
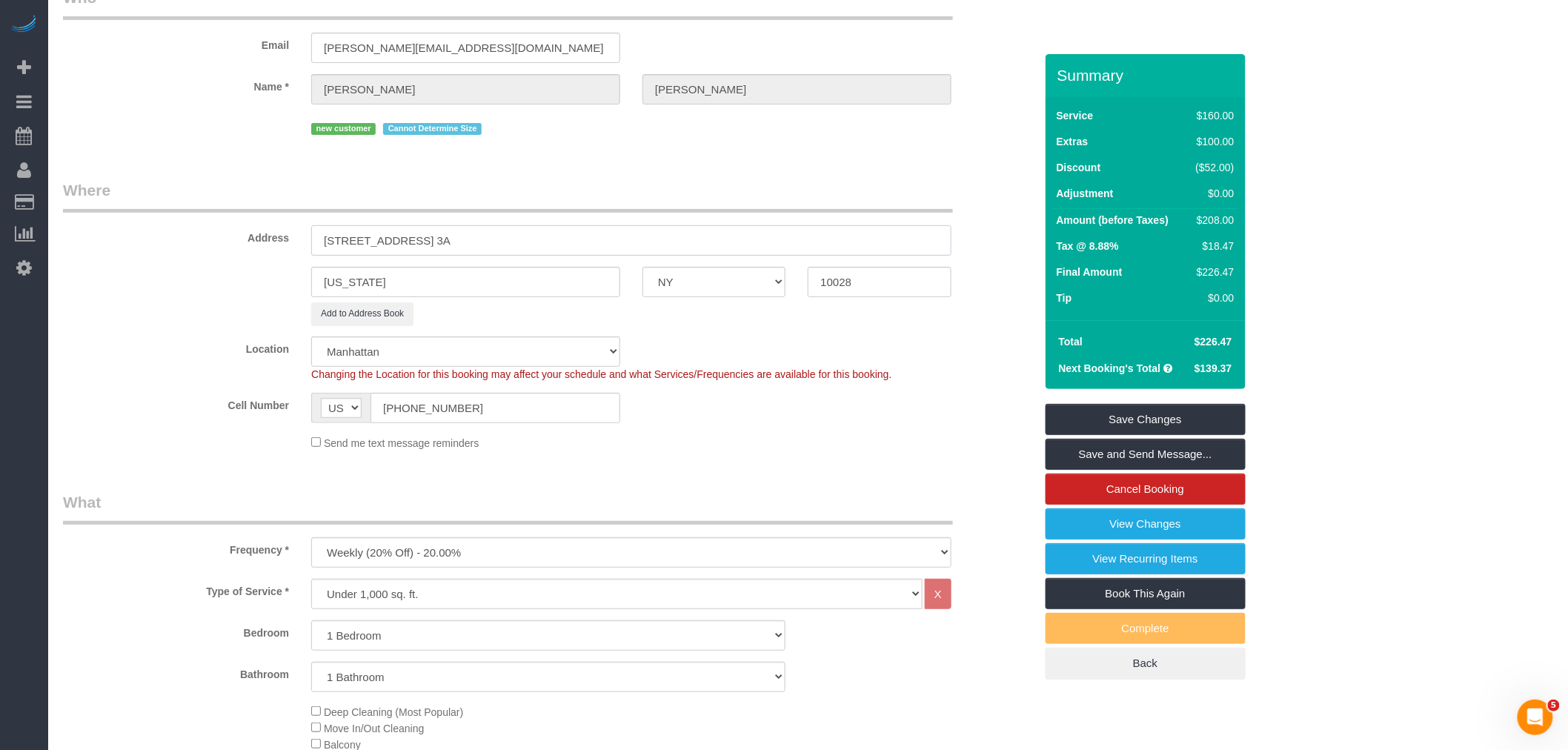
type input "[STREET_ADDRESS] 3A"
click at [550, 200] on legend "Where" at bounding box center [508, 196] width 890 height 33
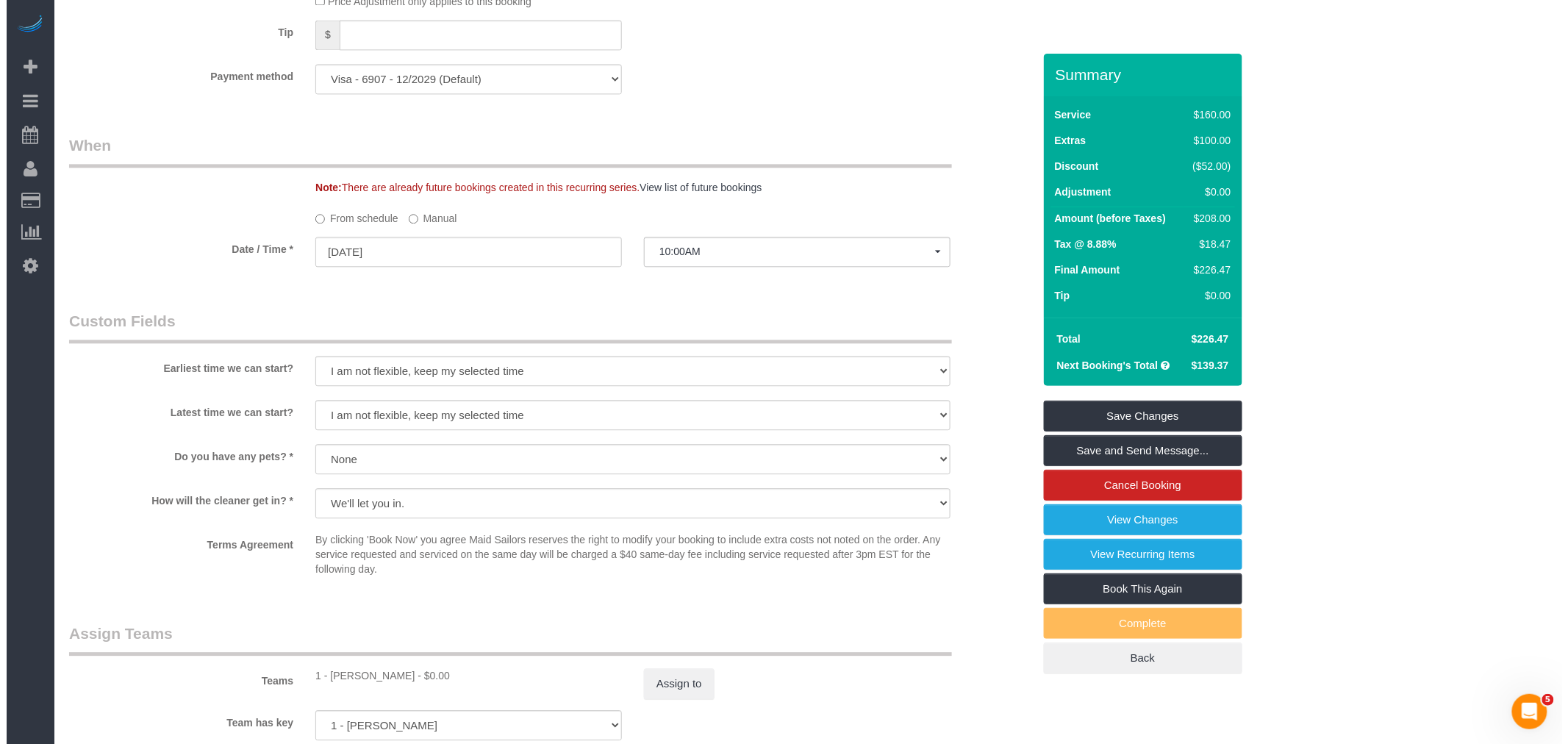
scroll to position [1470, 0]
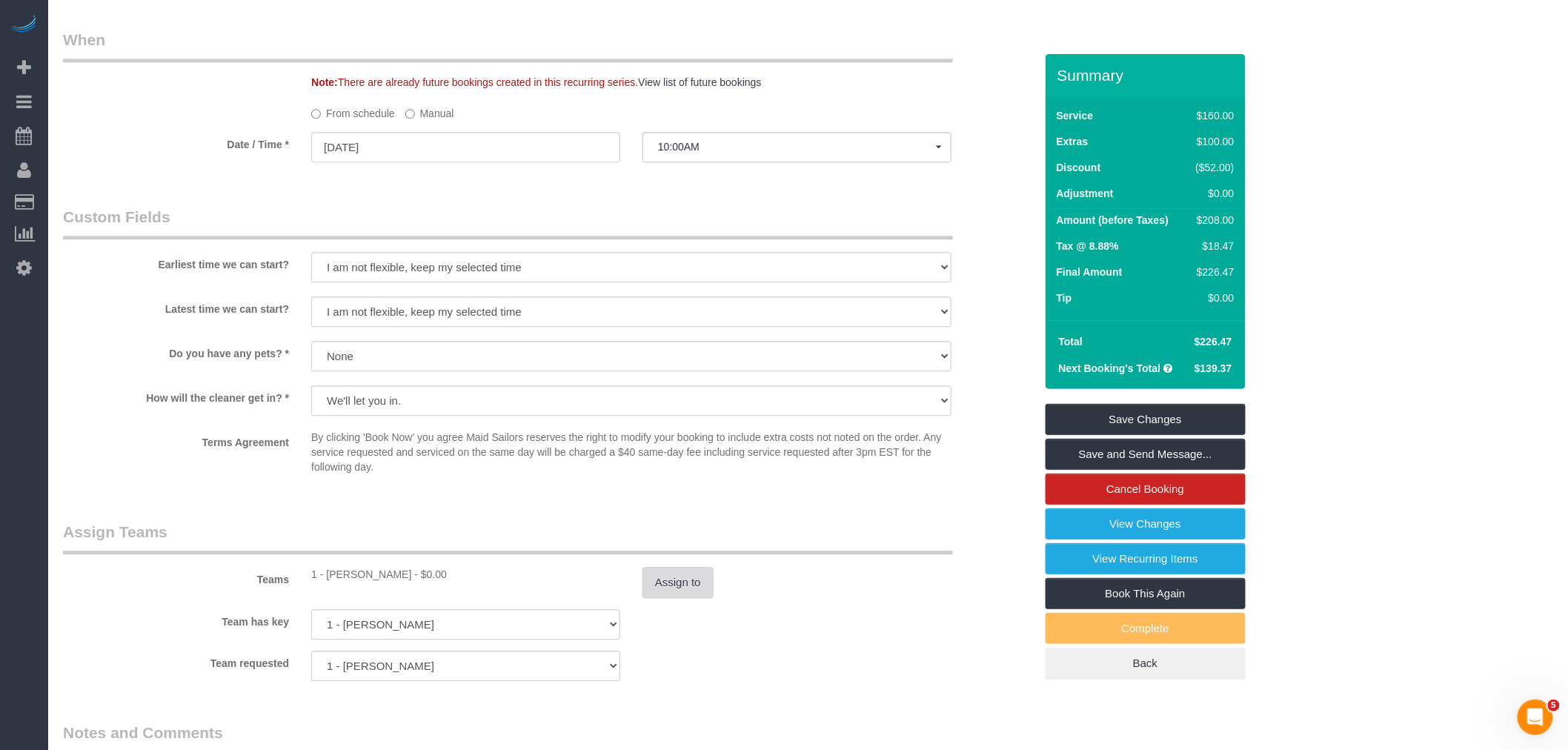
click at [686, 598] on button "Assign to" at bounding box center [678, 583] width 71 height 32
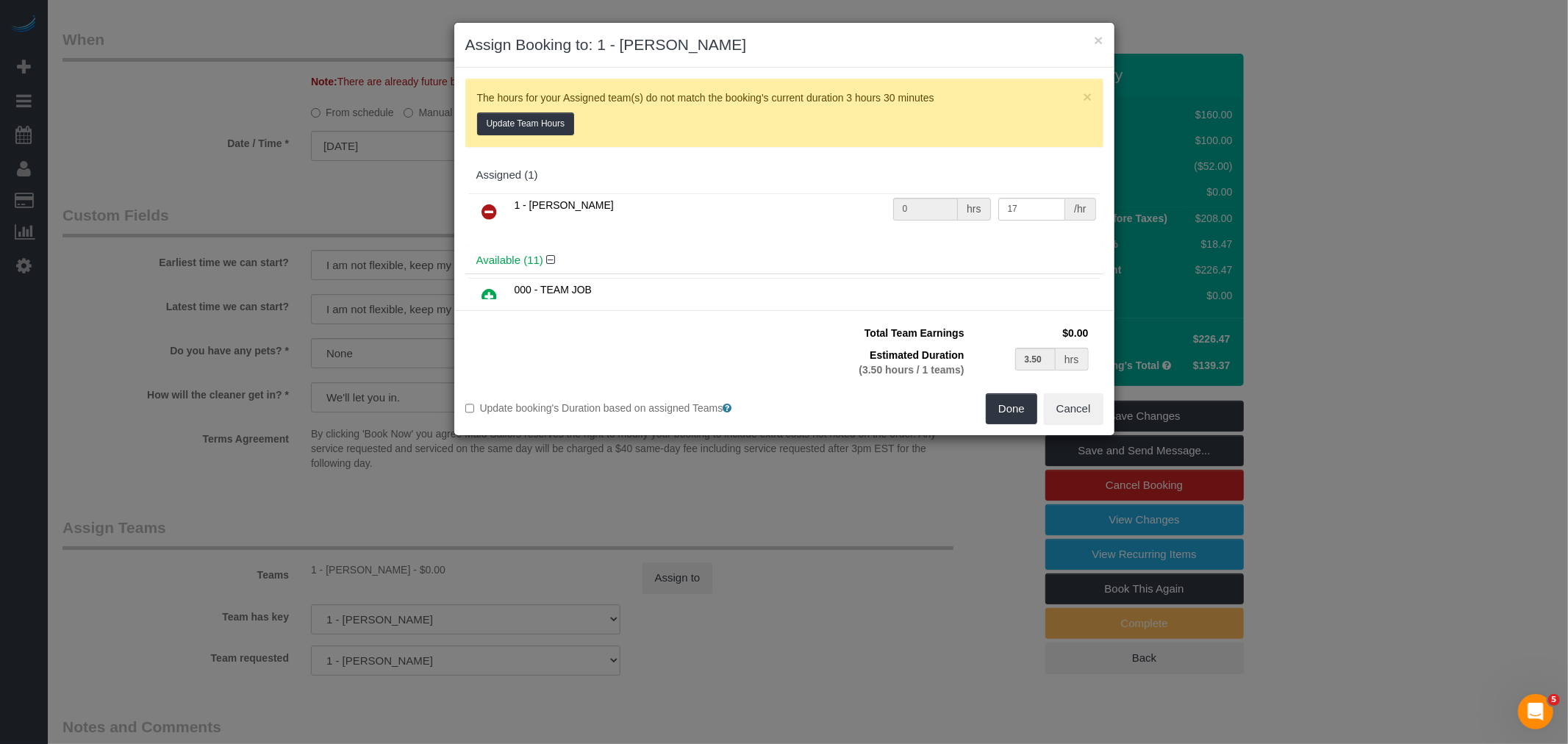
click at [488, 208] on icon at bounding box center [490, 212] width 16 height 17
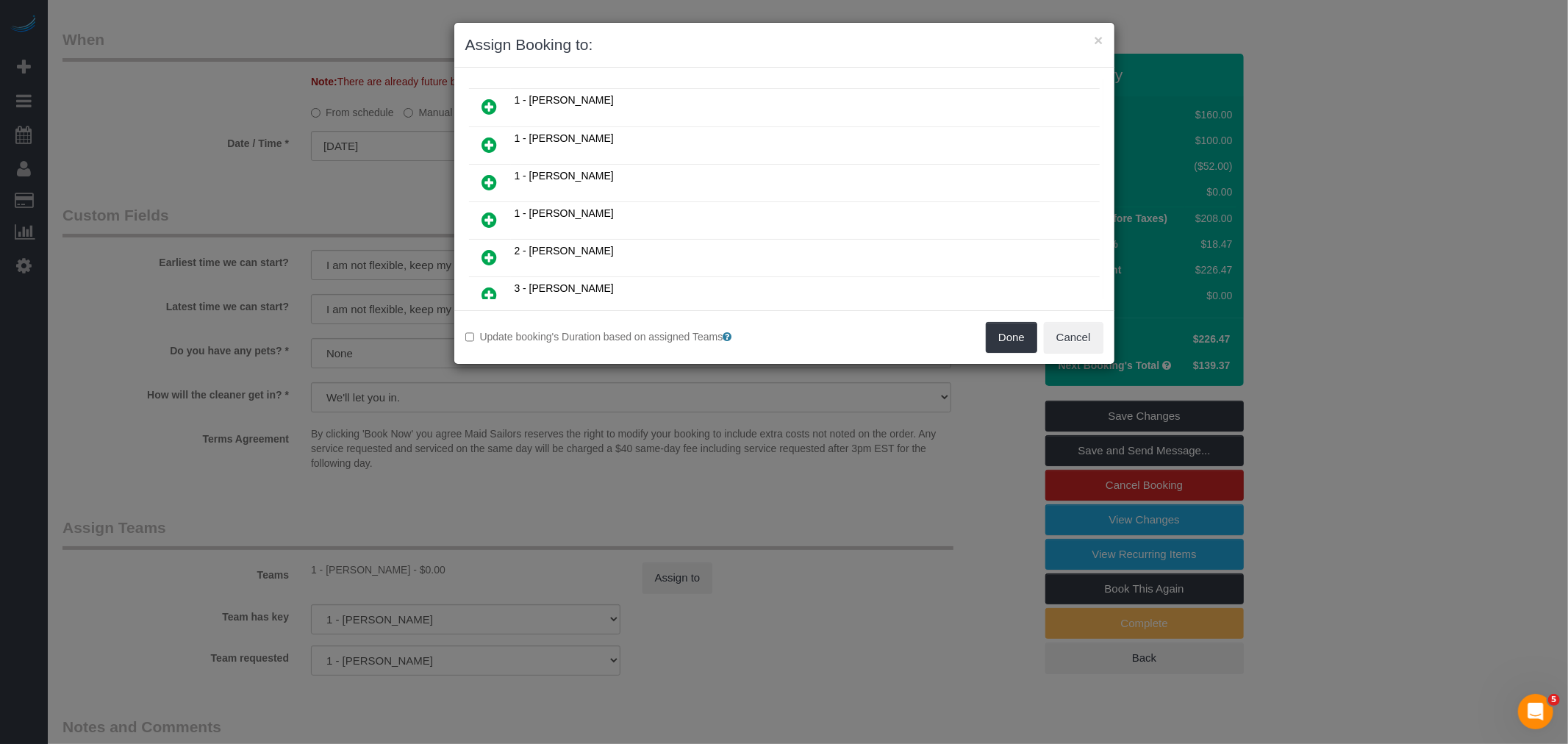
scroll to position [82, 0]
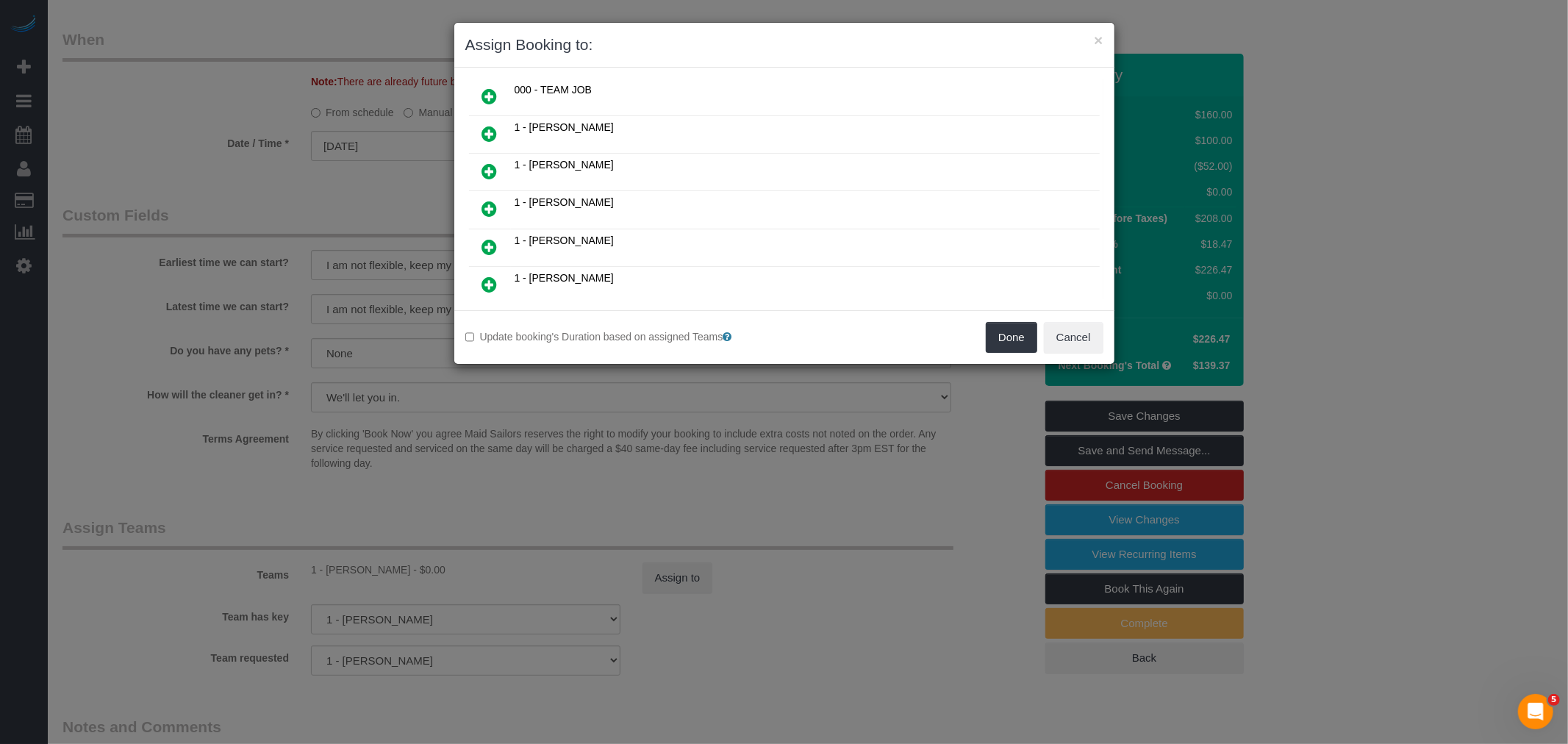
click at [483, 135] on icon at bounding box center [490, 134] width 16 height 17
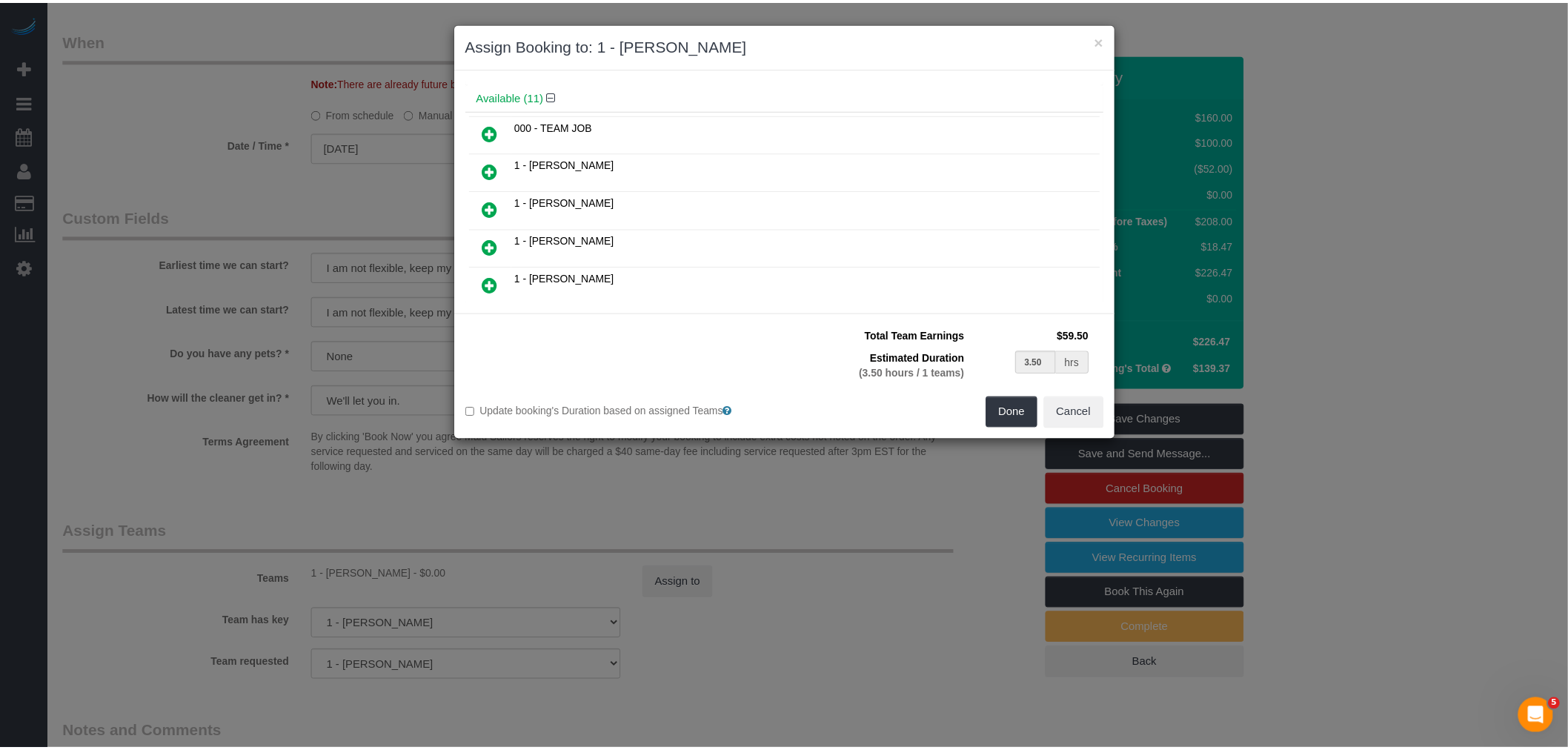
scroll to position [116, 0]
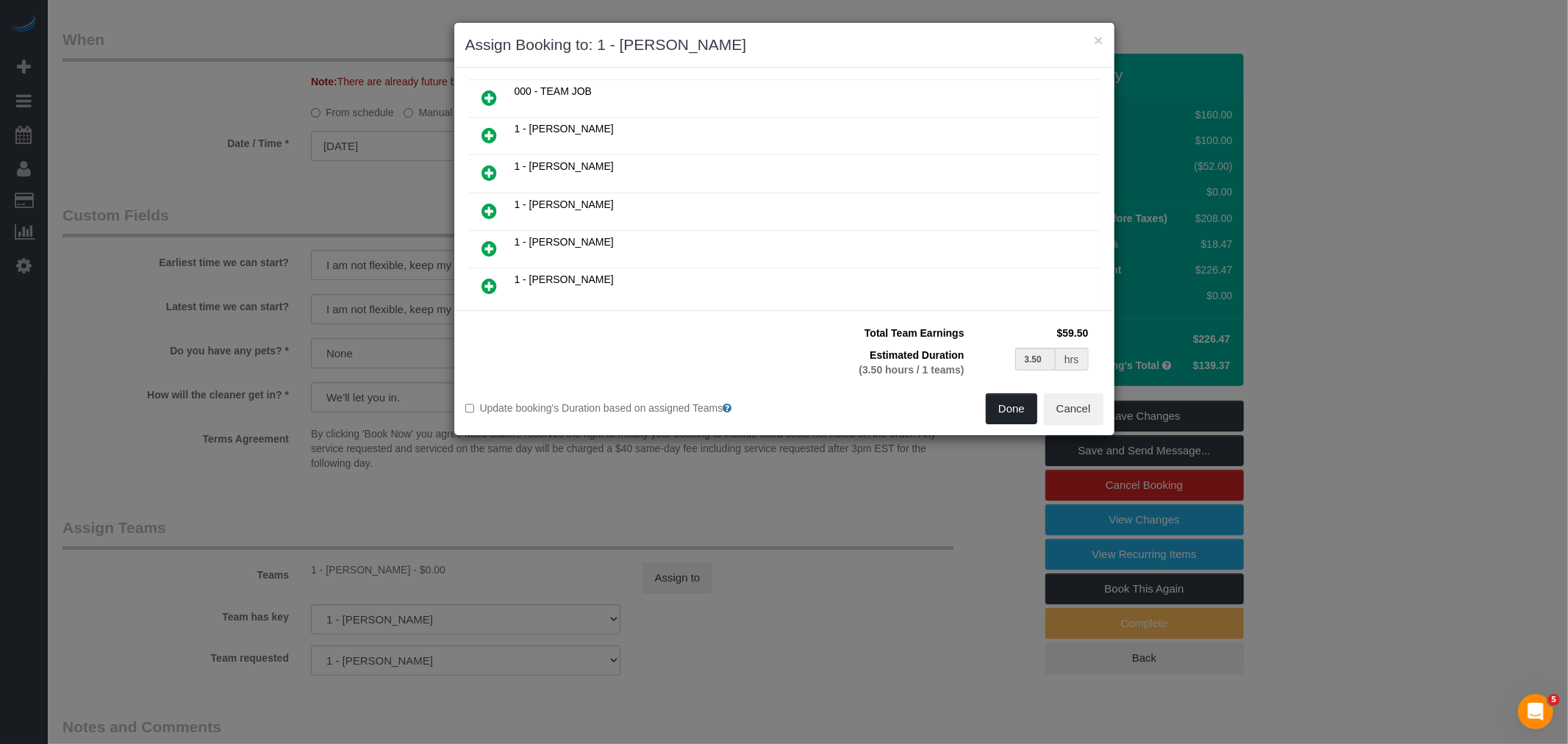
click at [1005, 417] on button "Done" at bounding box center [1011, 409] width 51 height 31
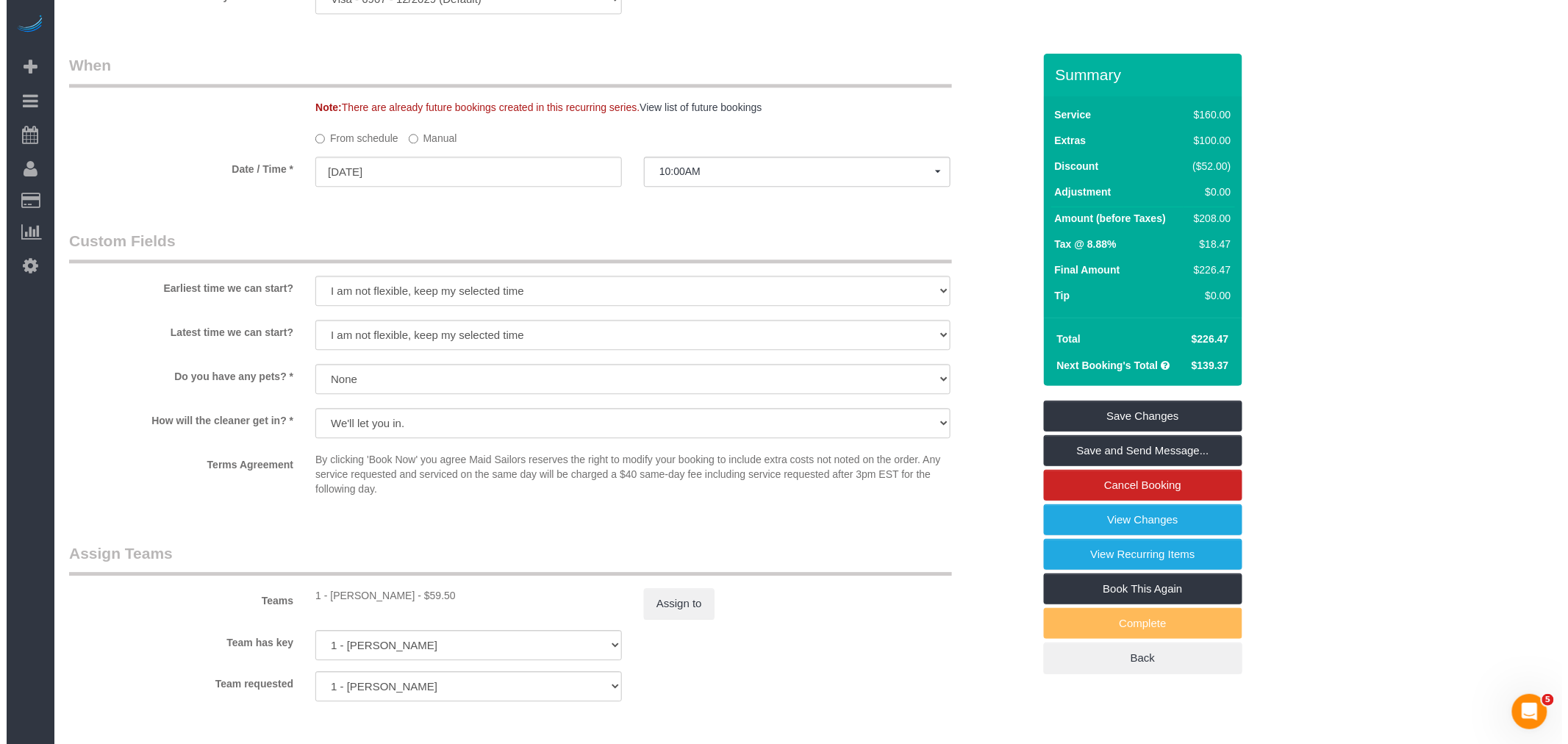
scroll to position [1633, 0]
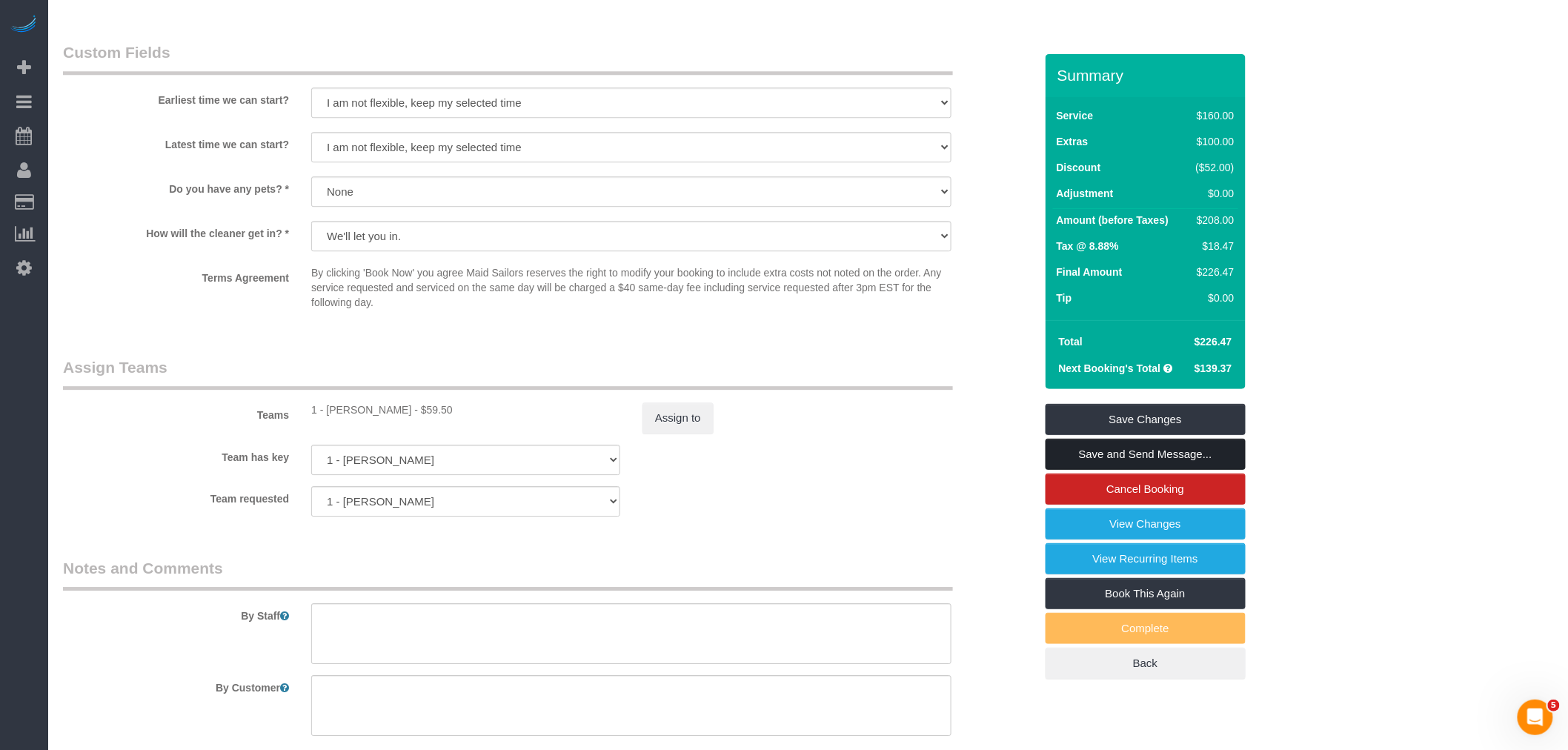
click at [1092, 456] on link "Save and Send Message..." at bounding box center [1145, 454] width 200 height 32
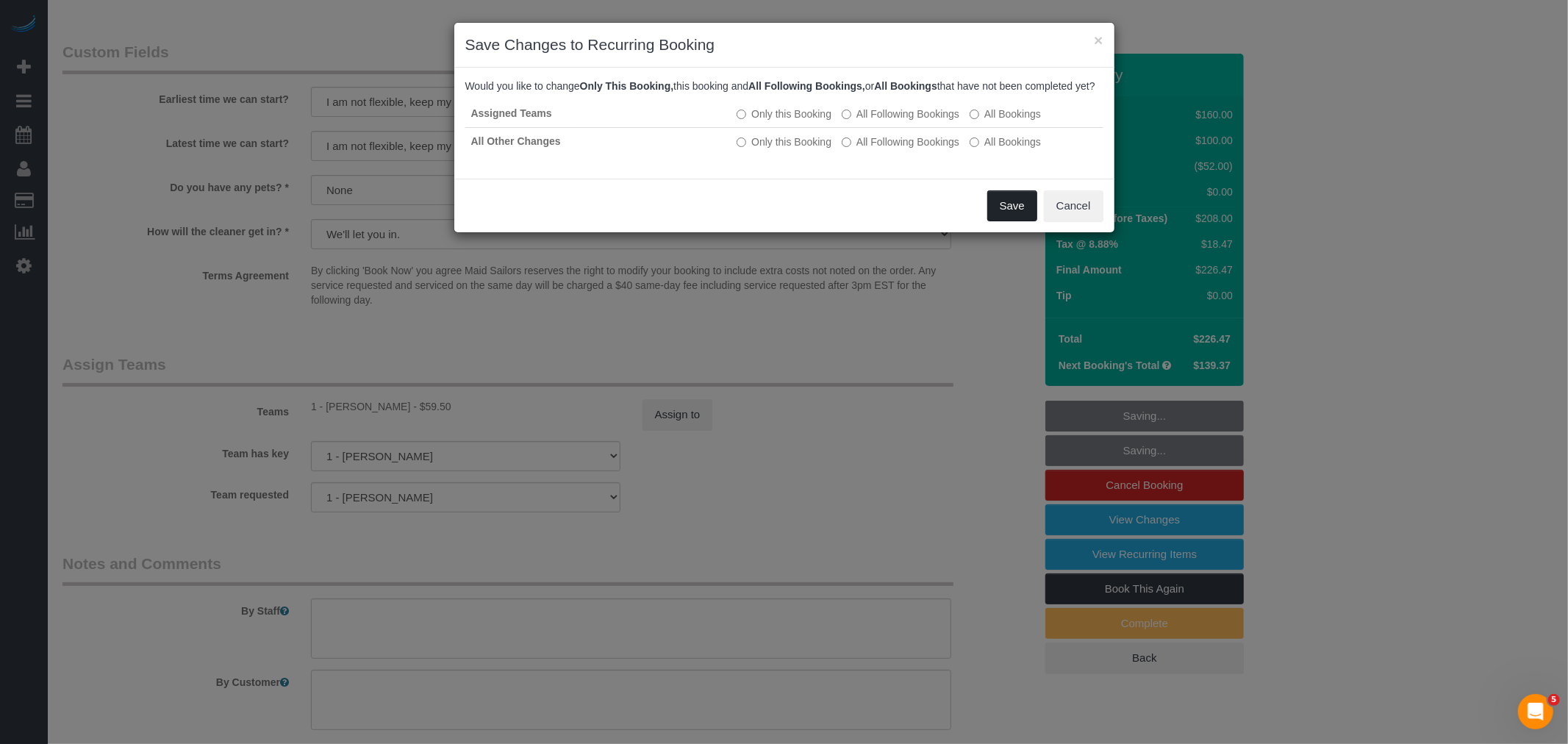
click at [1004, 219] on button "Save" at bounding box center [1012, 206] width 50 height 31
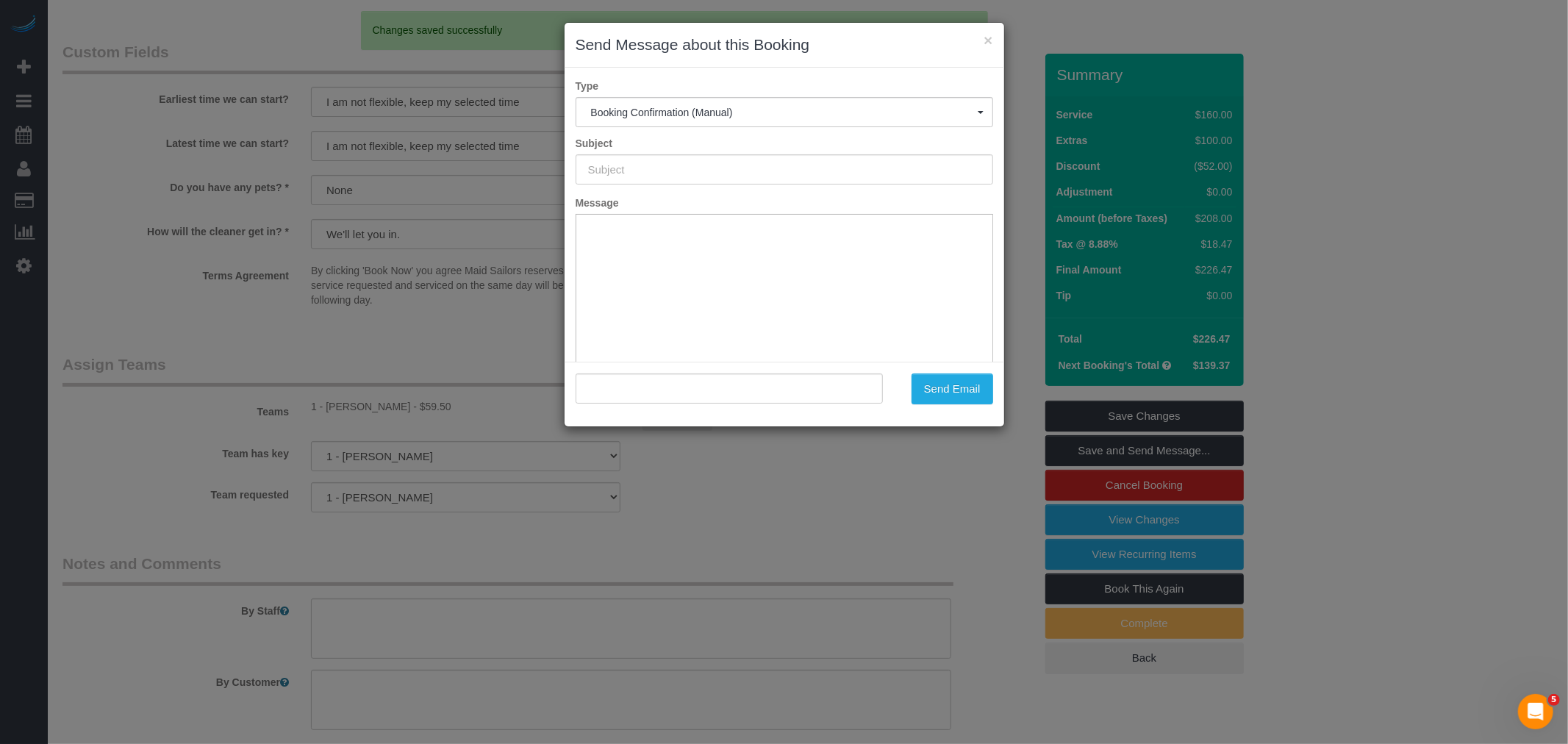
type input "Cleaning Confirmed for 08/31/2025 at 10:00am"
type input ""Gena Banta-Long" <gena.bantalong@gmail.com>"
click at [965, 398] on button "Send Email" at bounding box center [952, 389] width 82 height 31
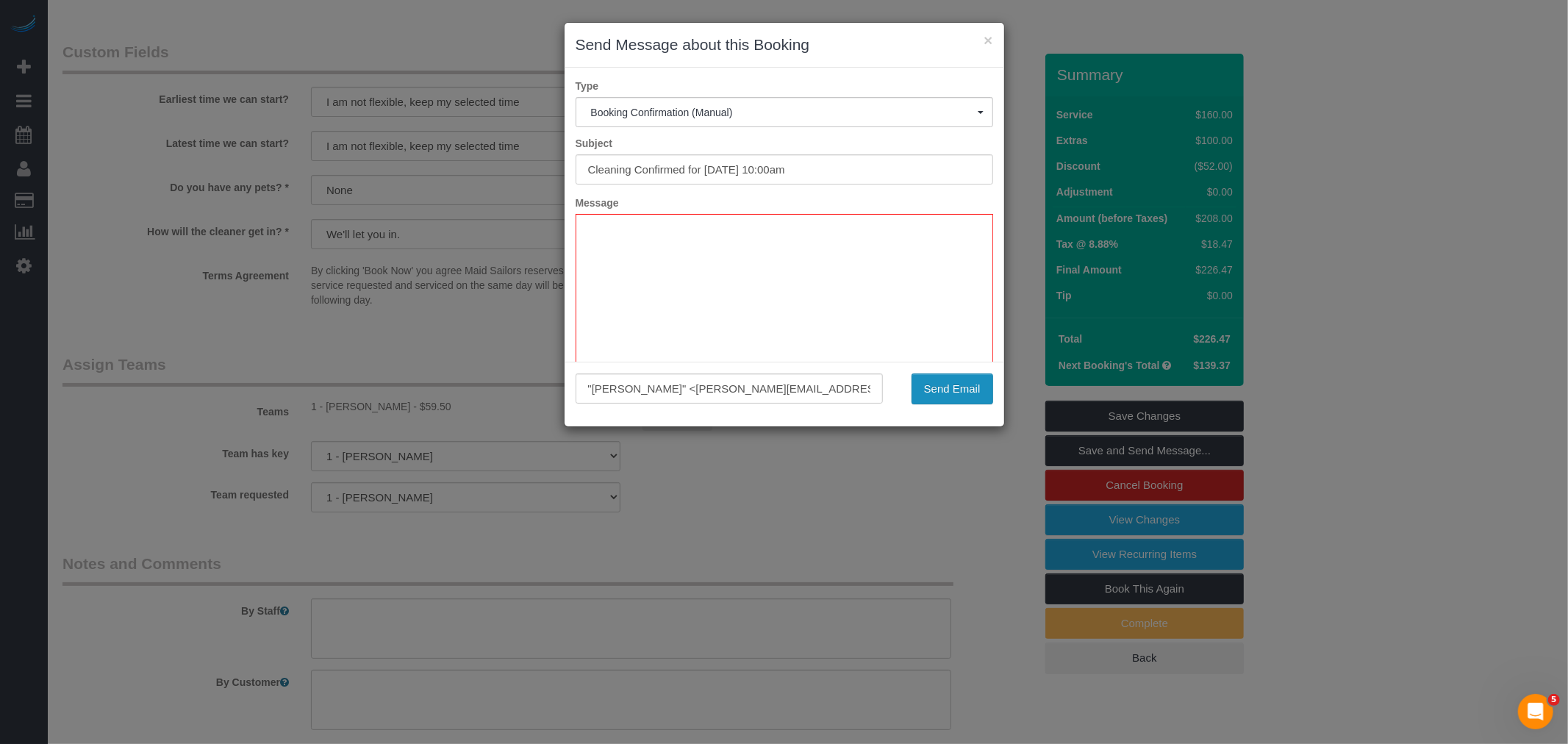
click at [940, 388] on button "Send Email" at bounding box center [952, 389] width 82 height 31
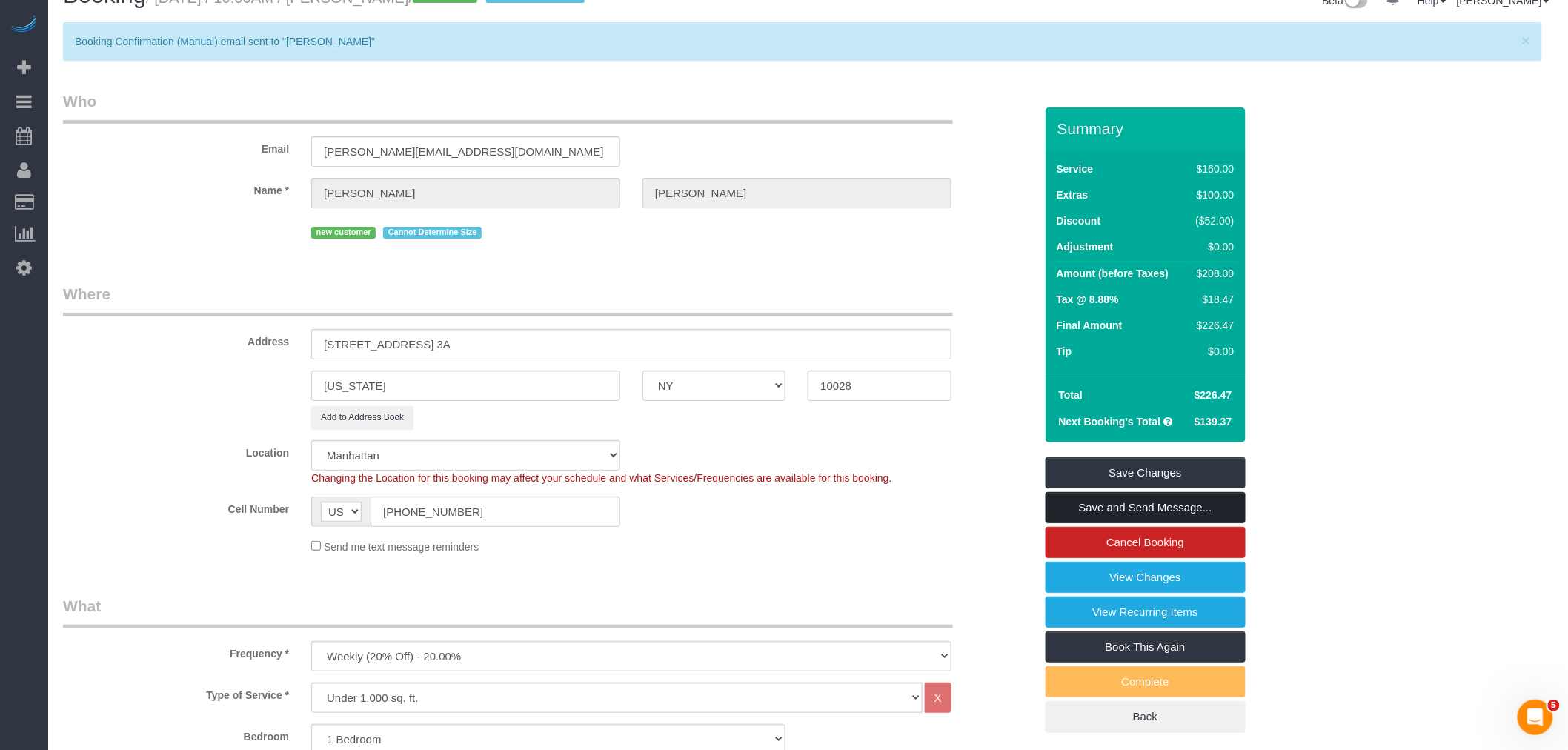
scroll to position [0, 0]
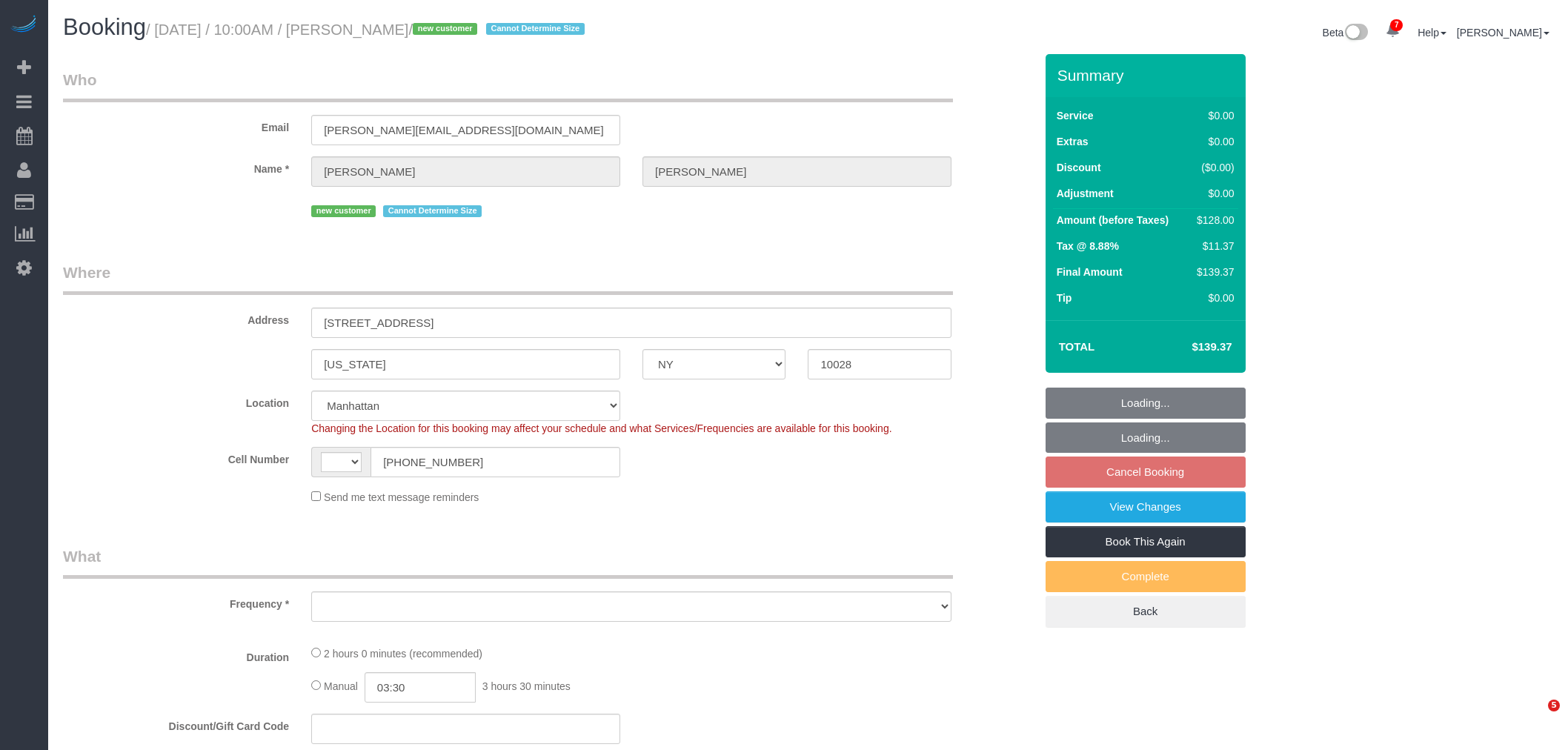
select select "NY"
select select "1"
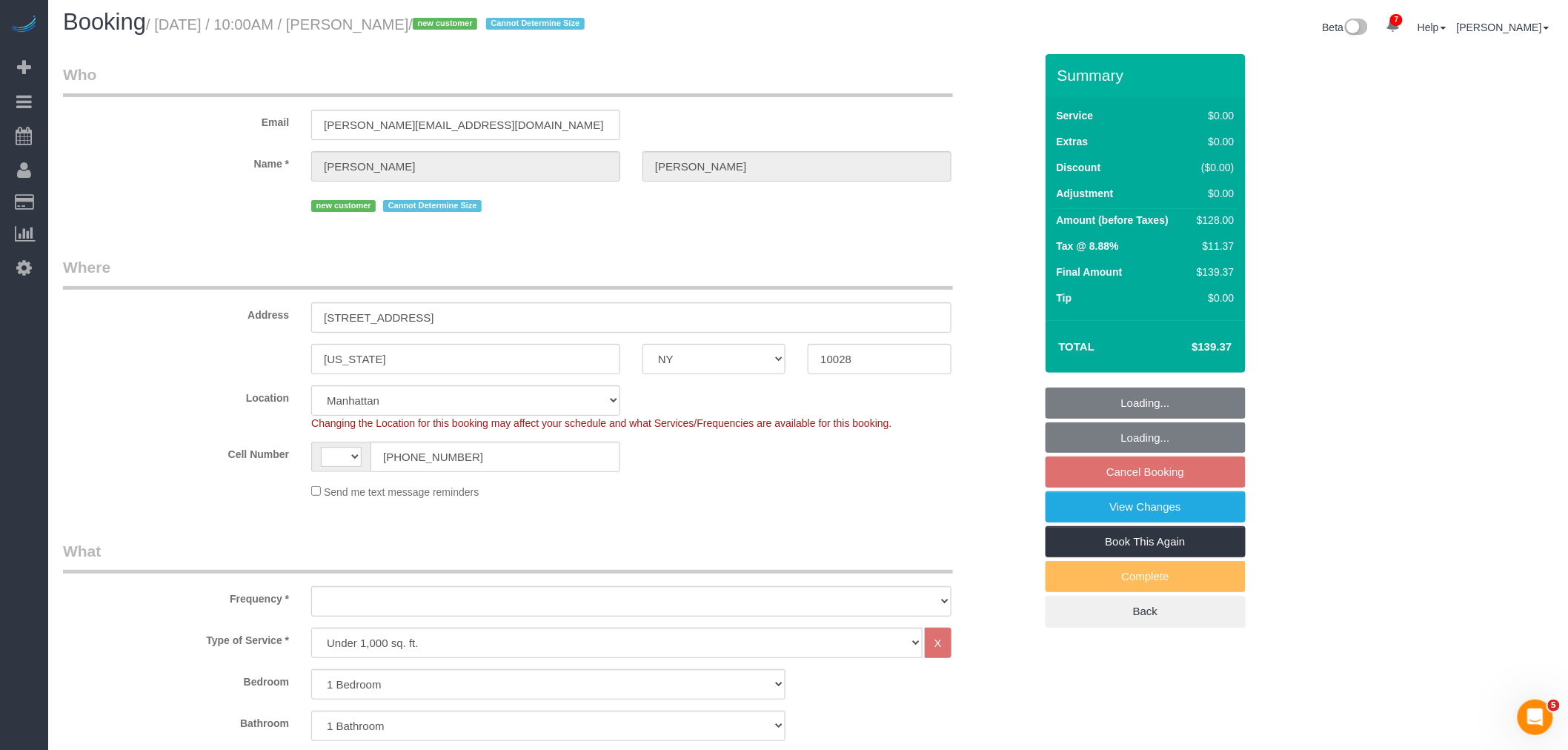
select select "string:[GEOGRAPHIC_DATA]"
select select "object:936"
select select "spot3"
select select "number:89"
select select "number:90"
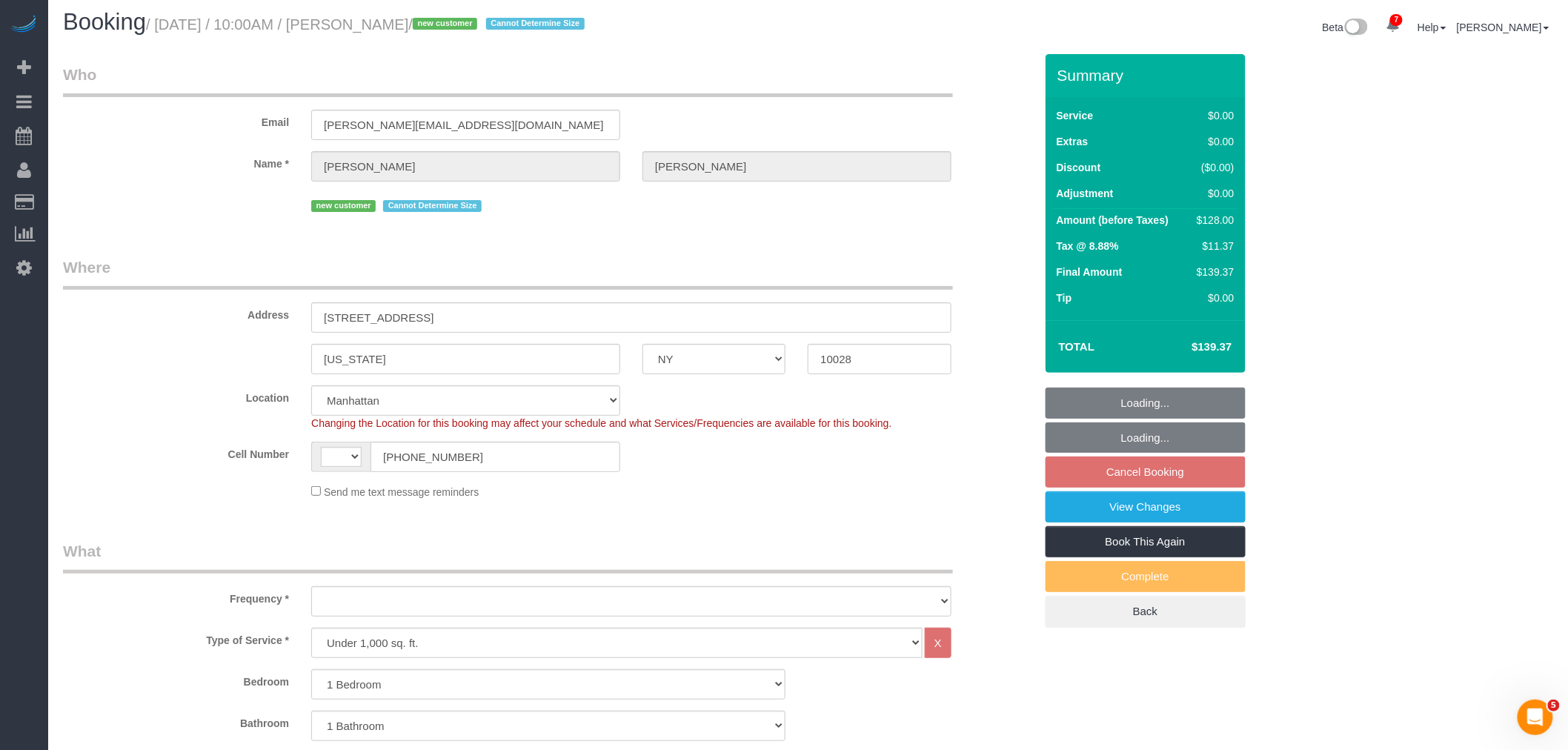
select select "number:15"
select select "number:5"
select select "1"
select select "object:1367"
select select "string:stripe-pm_1S1bRW4VGloSiKo76nNlJ8Rz"
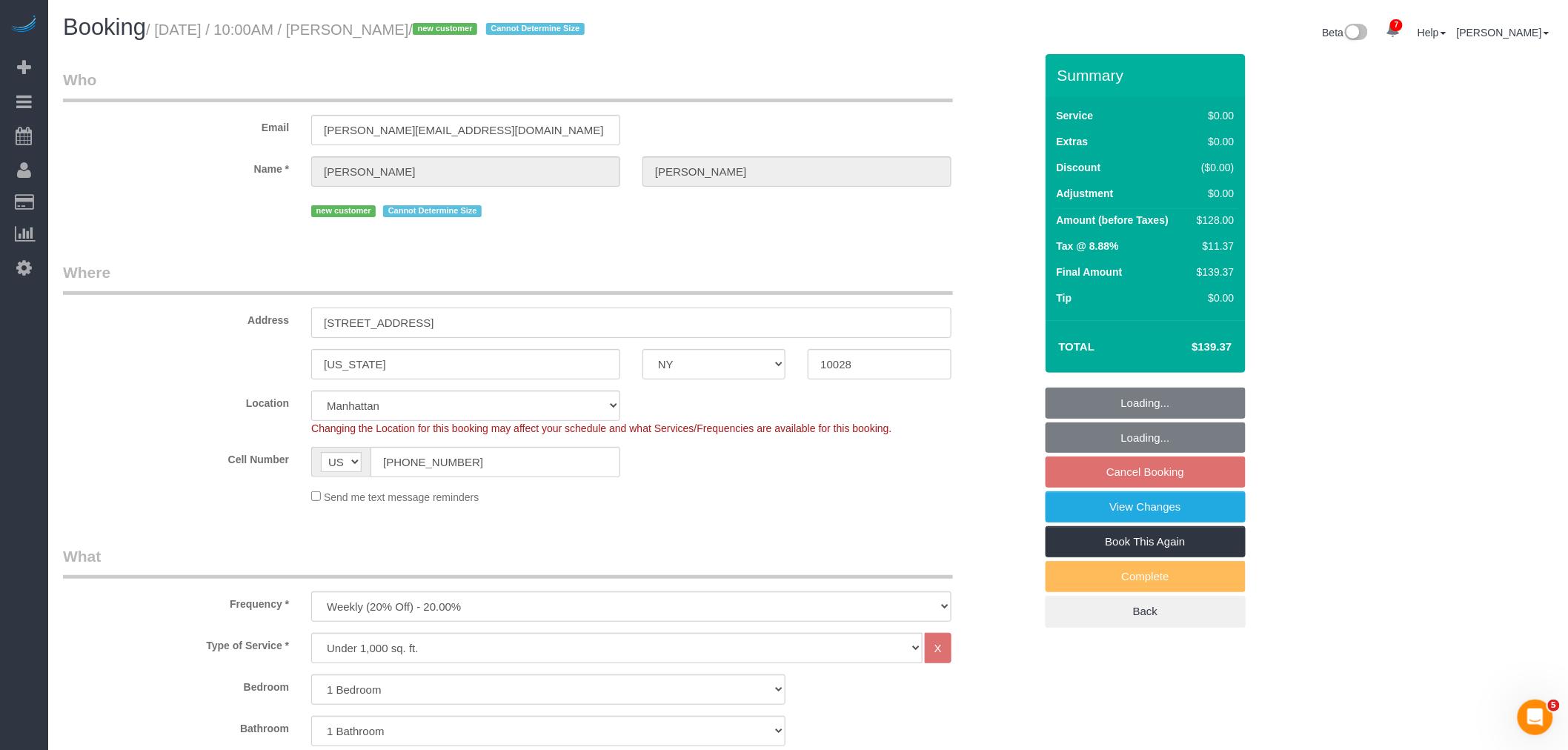
drag, startPoint x: 350, startPoint y: 319, endPoint x: 674, endPoint y: 297, distance: 324.7
click at [355, 319] on input "[STREET_ADDRESS]" at bounding box center [631, 322] width 640 height 31
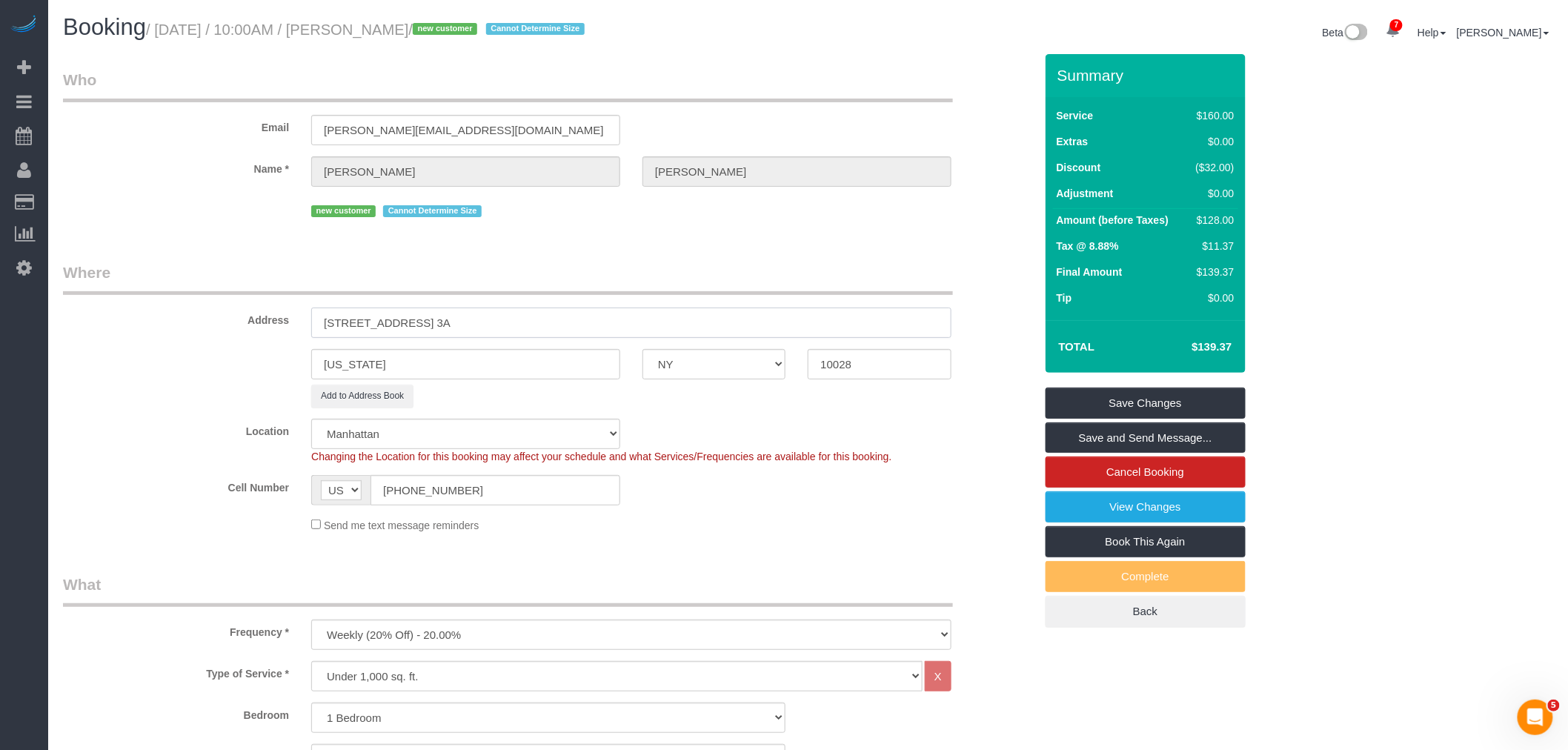
type input "[STREET_ADDRESS] 3A"
click at [672, 263] on legend "Where" at bounding box center [508, 278] width 890 height 33
drag, startPoint x: 865, startPoint y: 411, endPoint x: 943, endPoint y: 406, distance: 78.2
click at [866, 411] on fieldset "Where Address [STREET_ADDRESS] 3A [US_STATE] AK AL AR AZ CA CO CT DC DE [GEOGRA…" at bounding box center [549, 403] width 972 height 283
drag, startPoint x: 1082, startPoint y: 400, endPoint x: 1057, endPoint y: 403, distance: 25.2
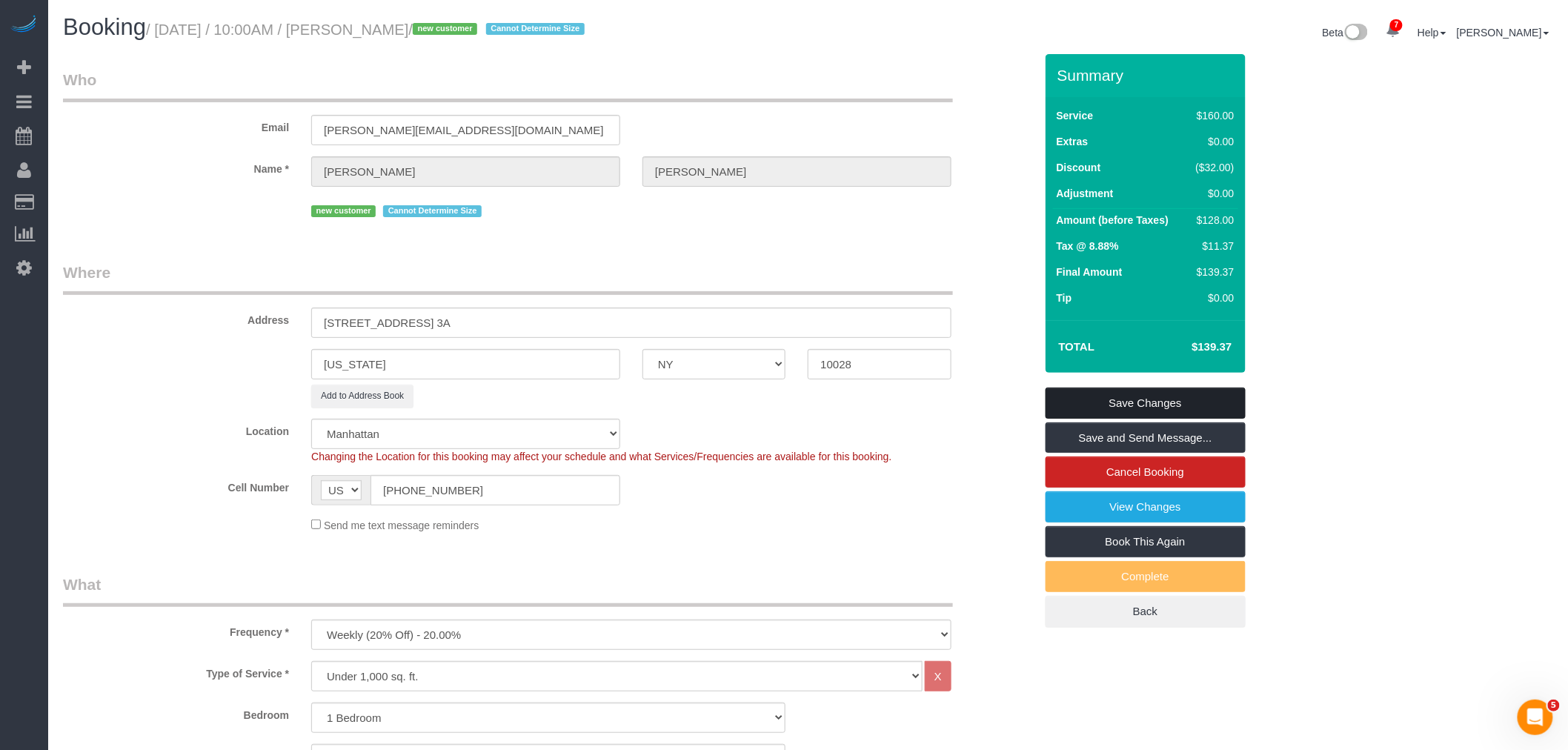
click at [1082, 400] on link "Save Changes" at bounding box center [1145, 403] width 200 height 32
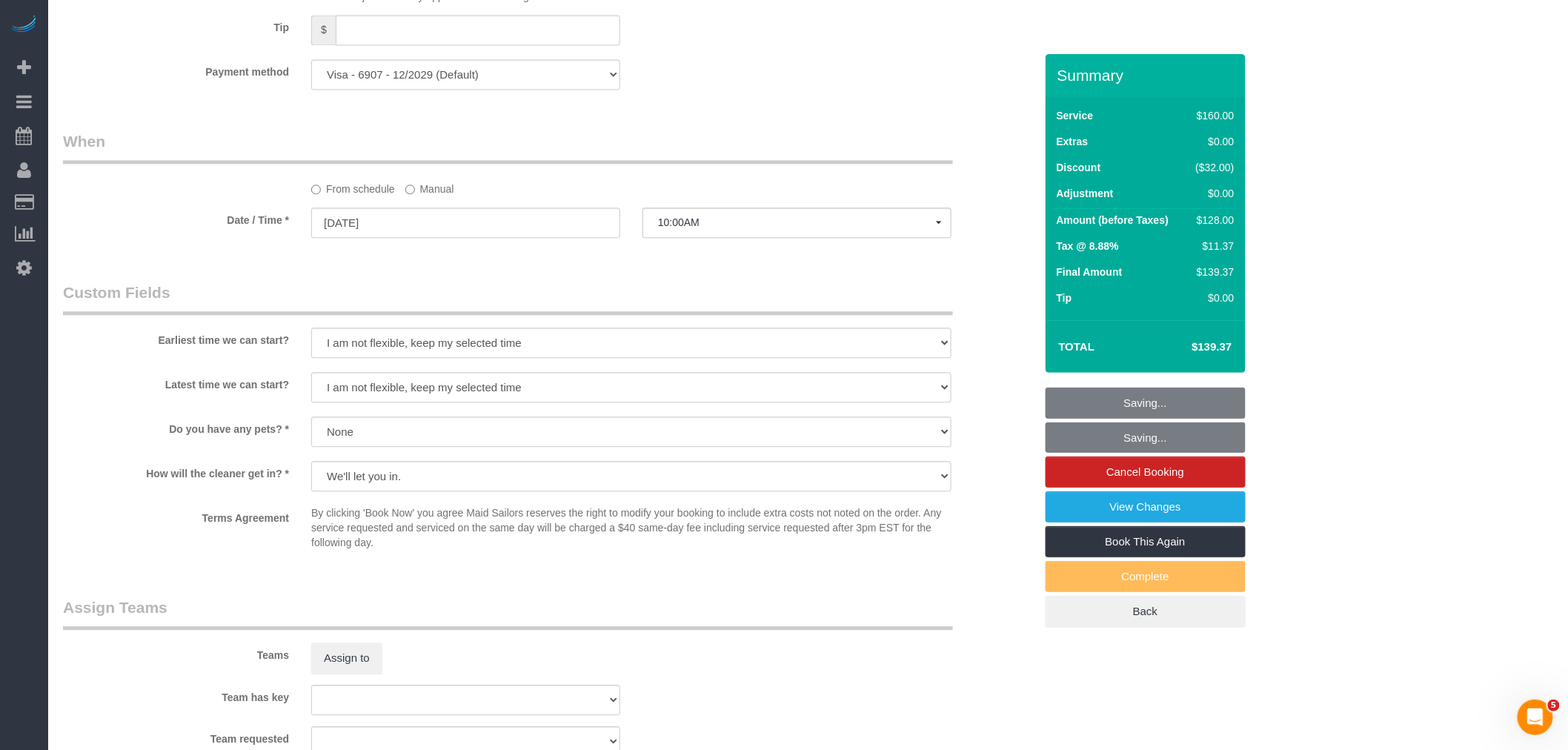
scroll to position [1482, 0]
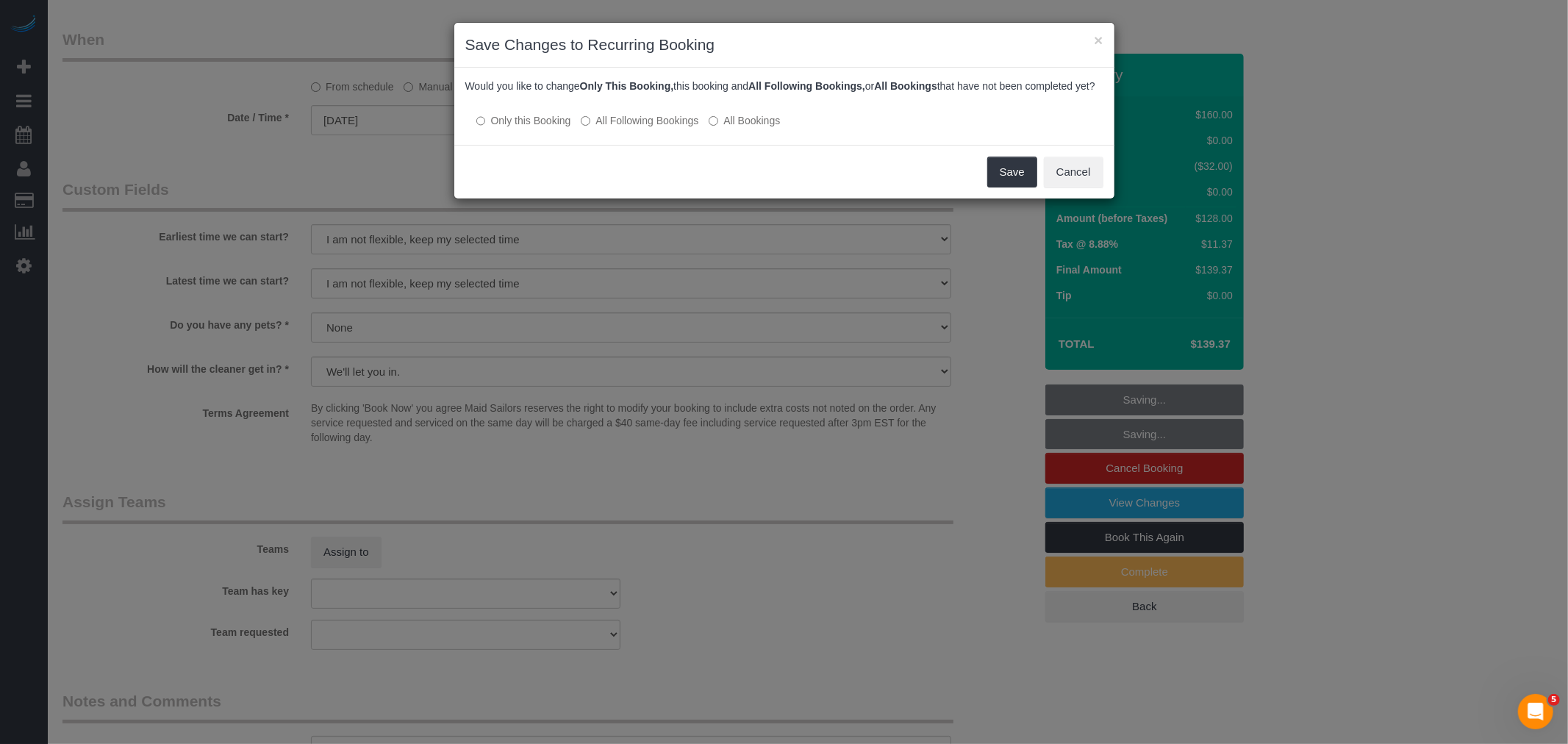
click at [678, 128] on label "All Following Bookings" at bounding box center [639, 120] width 117 height 15
click at [1007, 186] on button "Save" at bounding box center [1012, 172] width 50 height 31
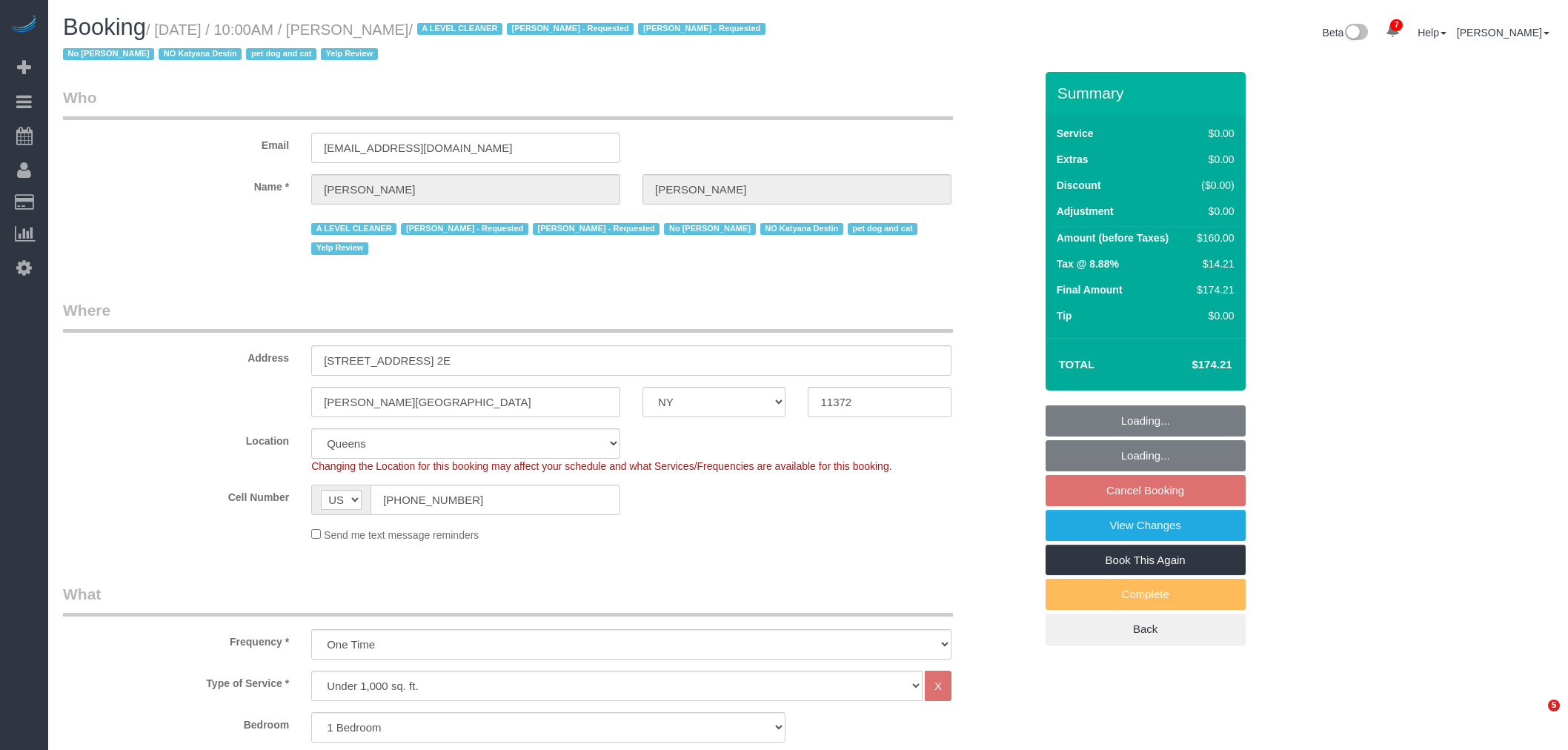
select select "NY"
select select "1"
select select "spot2"
select select "number:89"
select select "number:90"
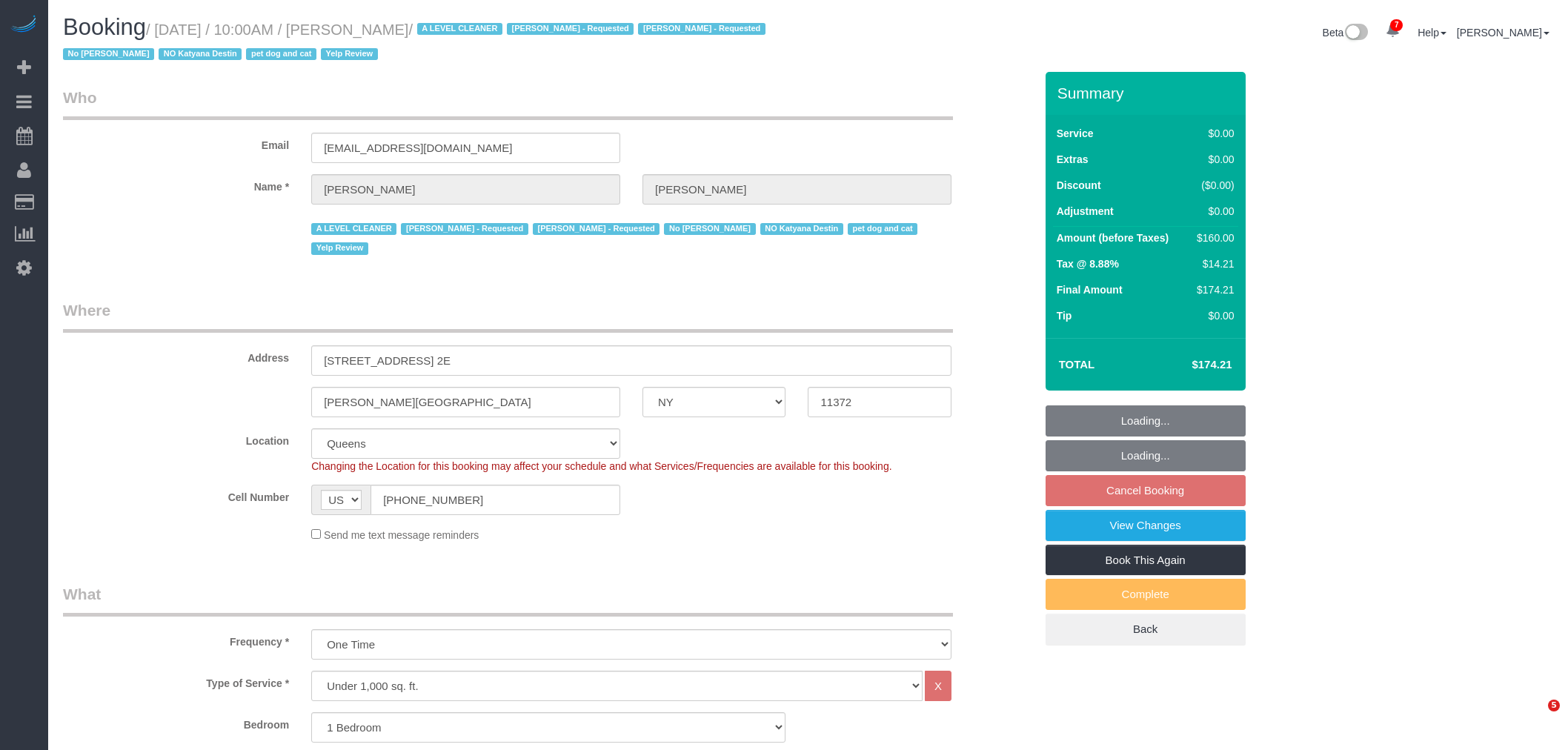
select select "number:13"
select select "number:5"
select select "object:1331"
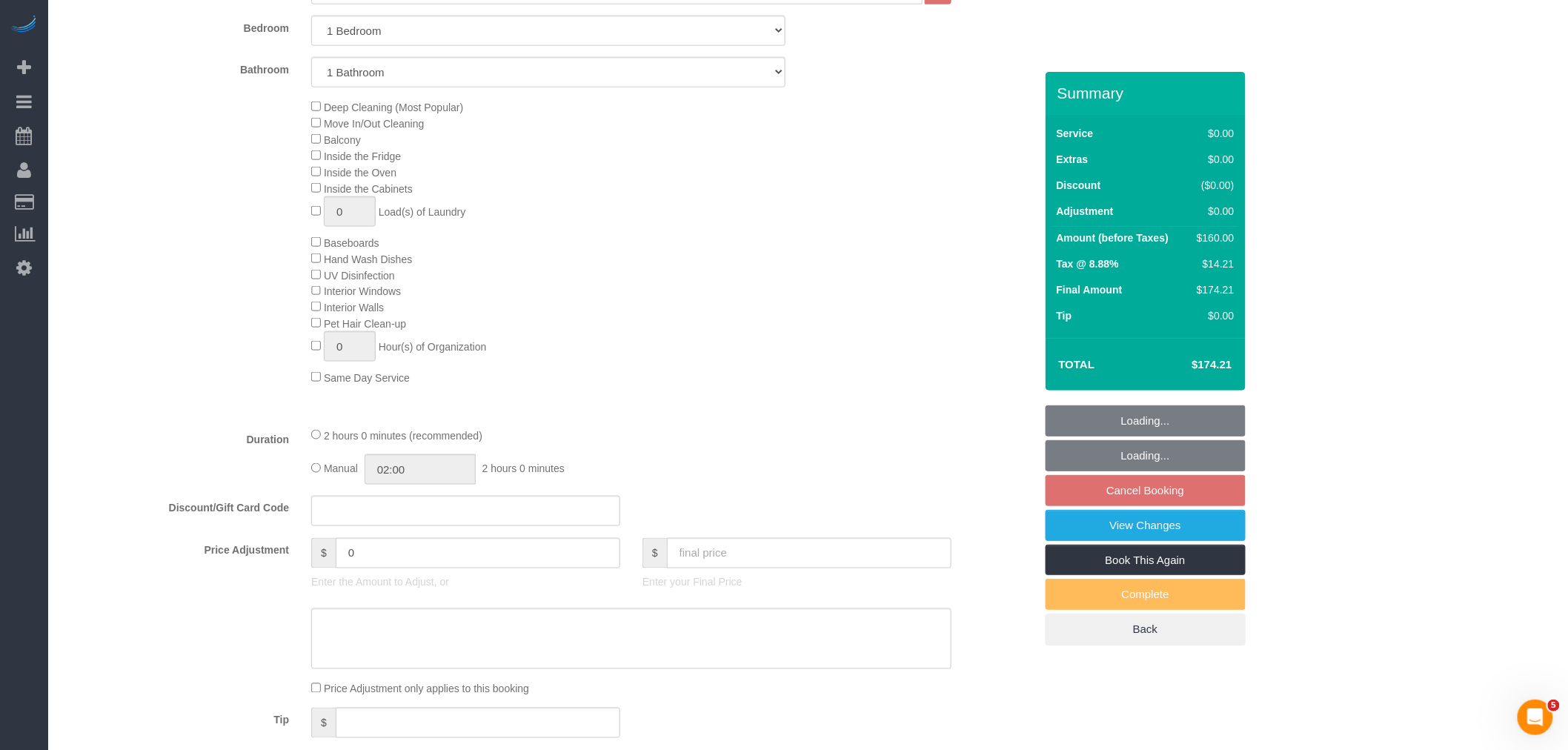
select select
select select "1"
select select "spot56"
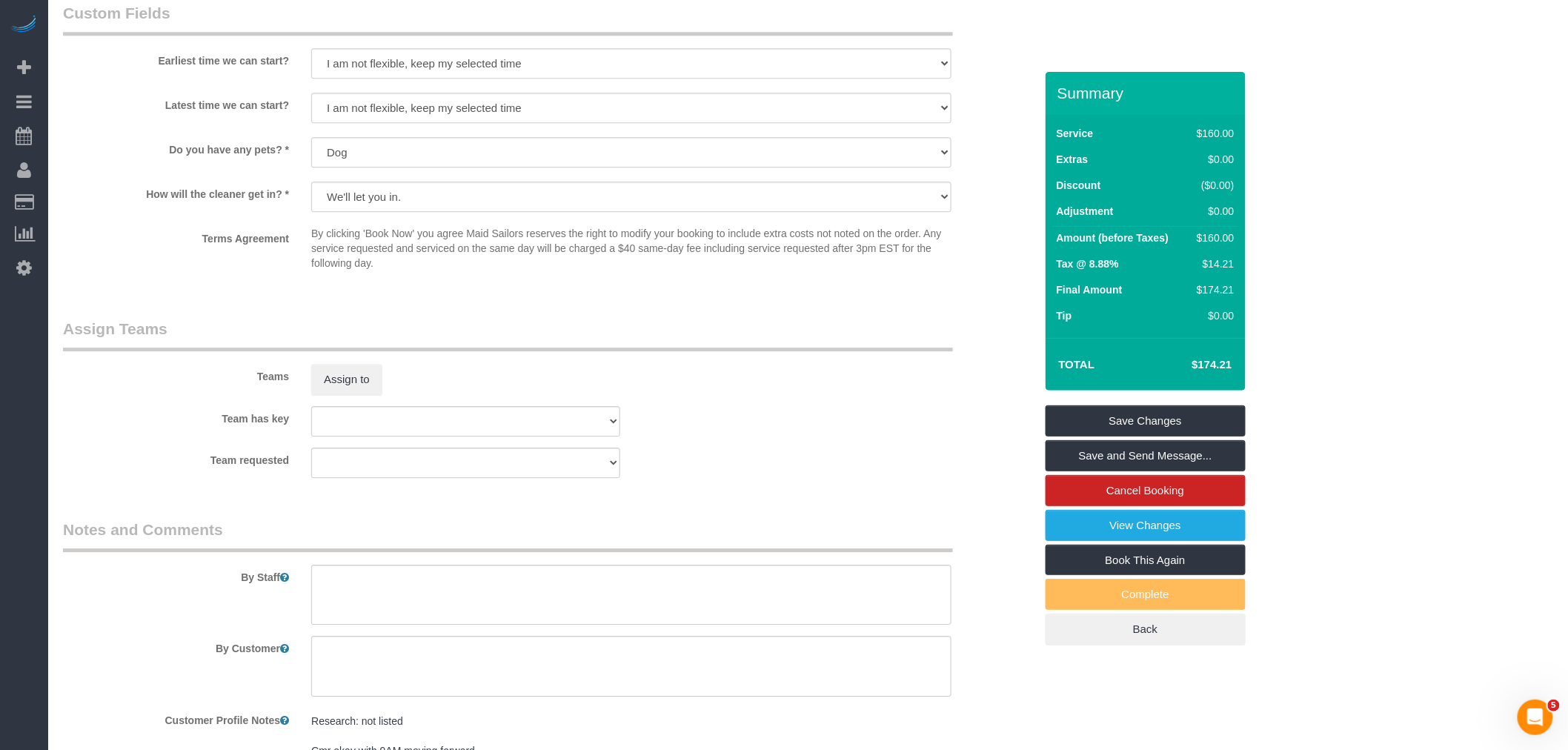
scroll to position [1893, 0]
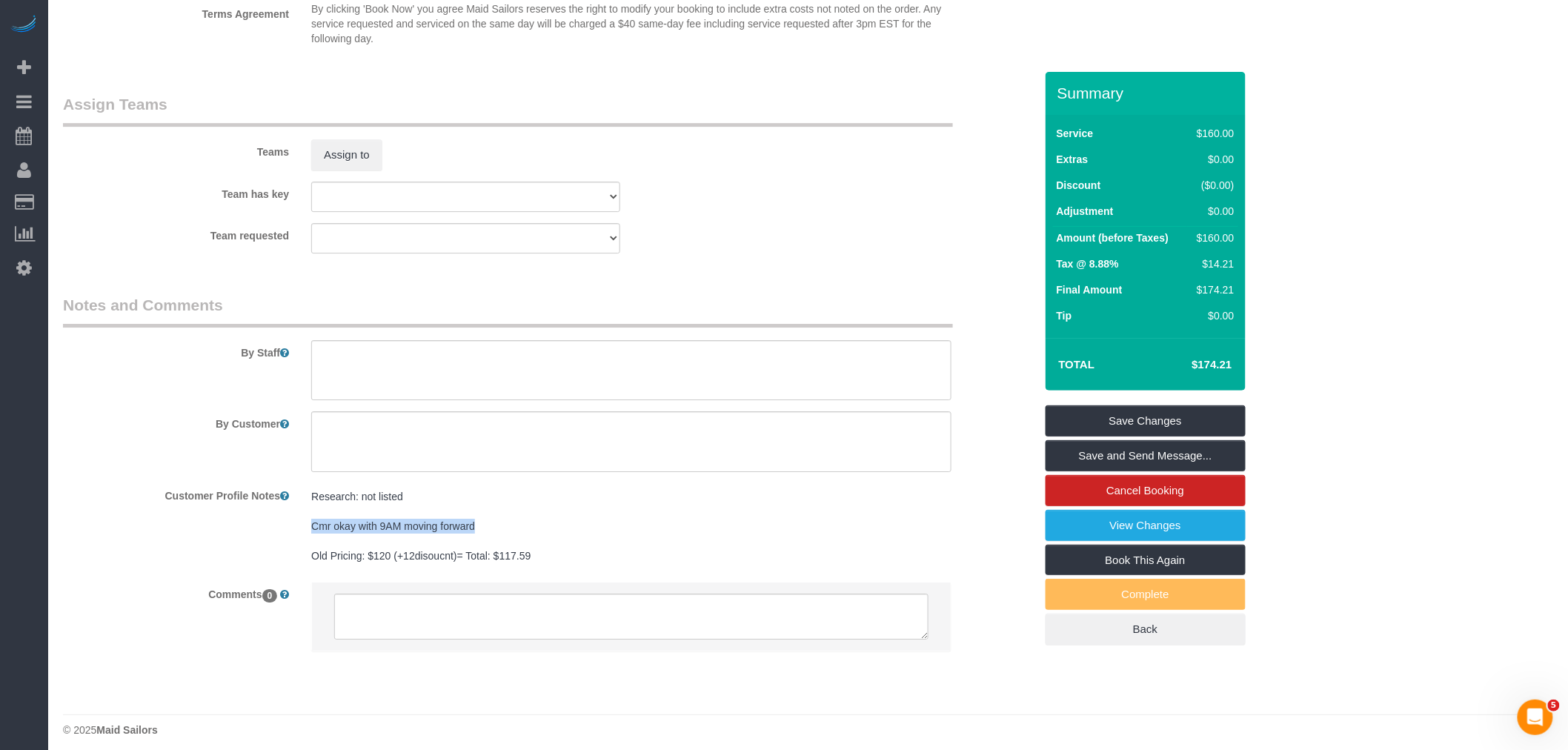
drag, startPoint x: 297, startPoint y: 550, endPoint x: 515, endPoint y: 550, distance: 218.0
click at [515, 550] on div "Customer Profile Notes Research: not listed Cmr okay with 9AM moving forward Ol…" at bounding box center [548, 527] width 994 height 88
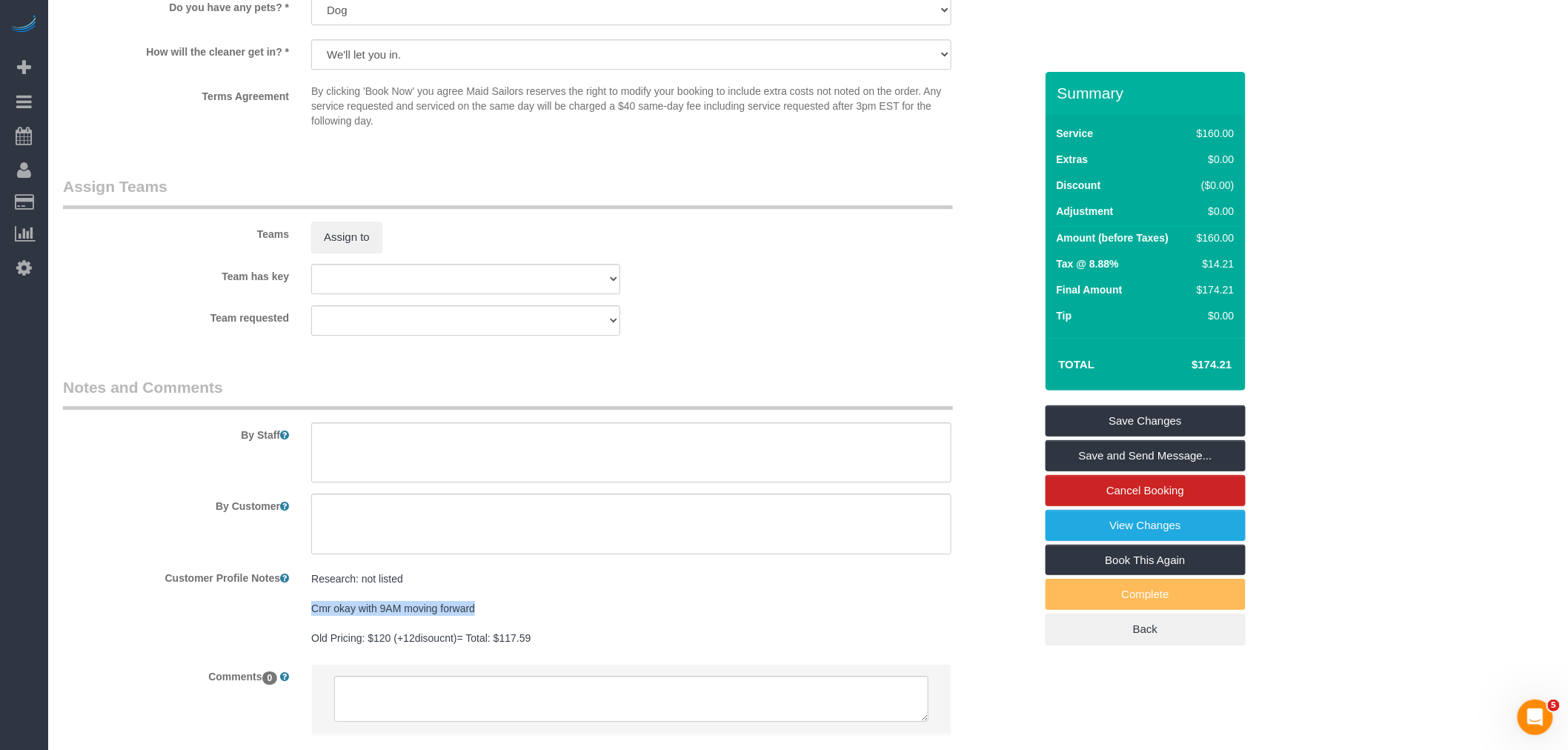
scroll to position [1922, 0]
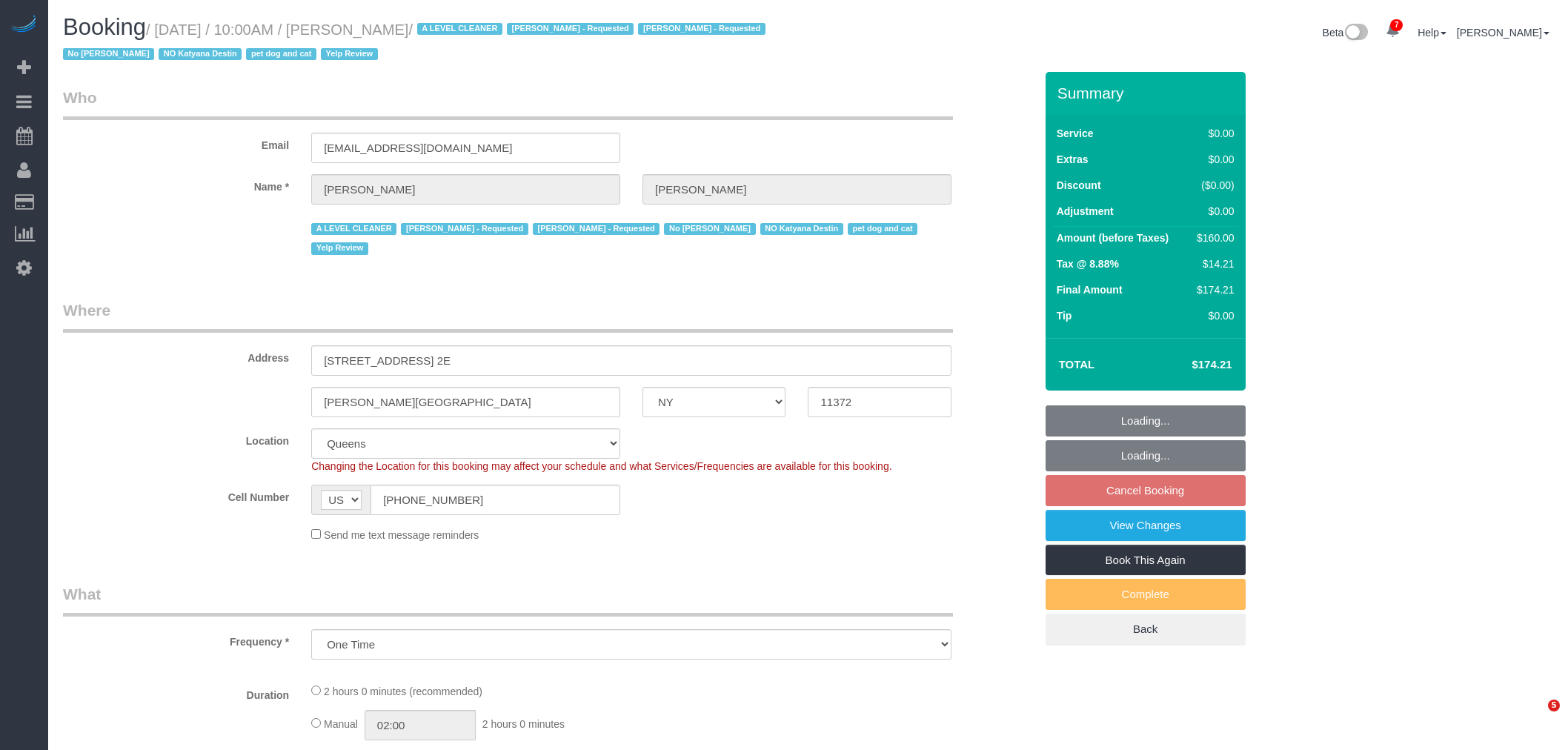
select select "NY"
select select "number:89"
select select "number:90"
select select "number:13"
select select "number:5"
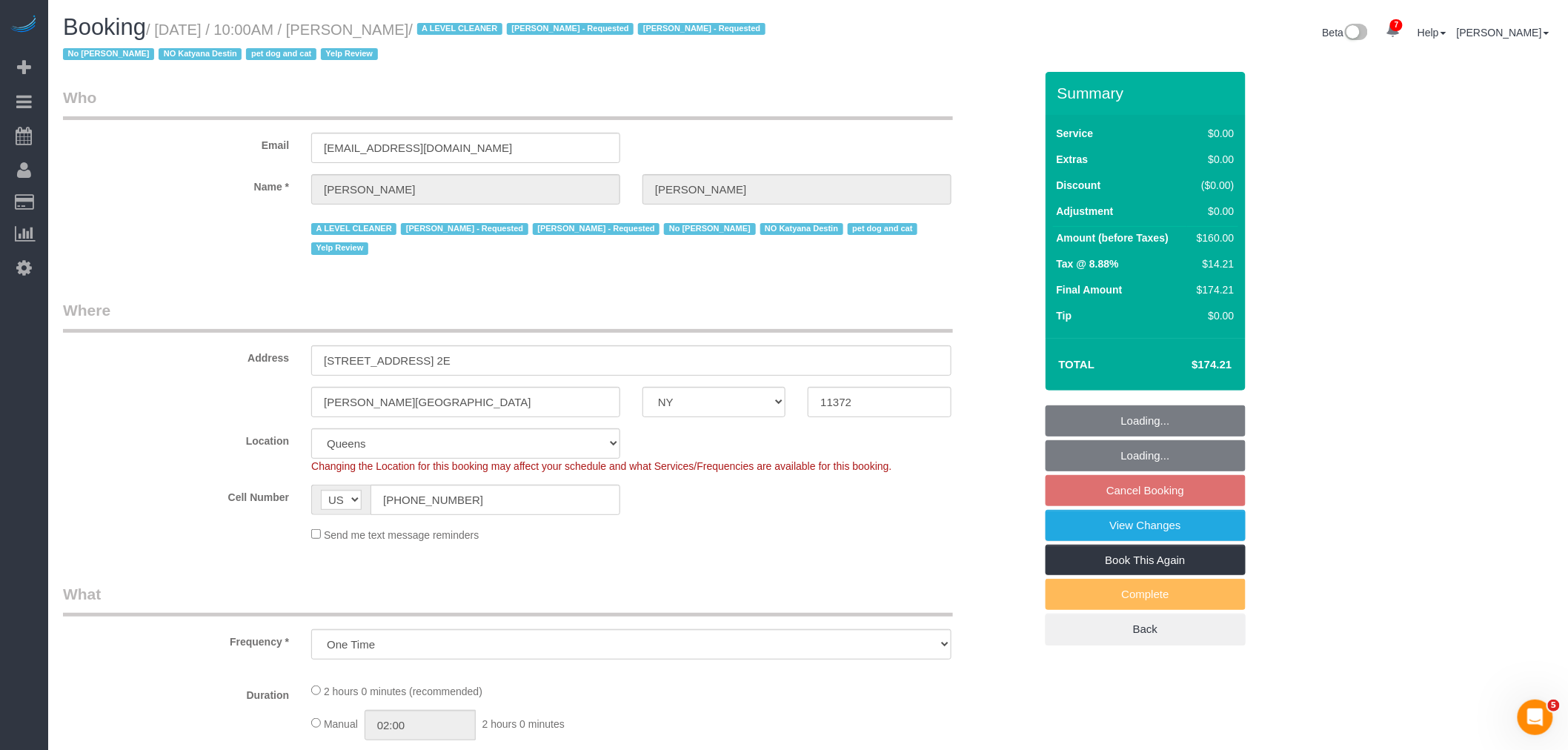
scroll to position [443, 0]
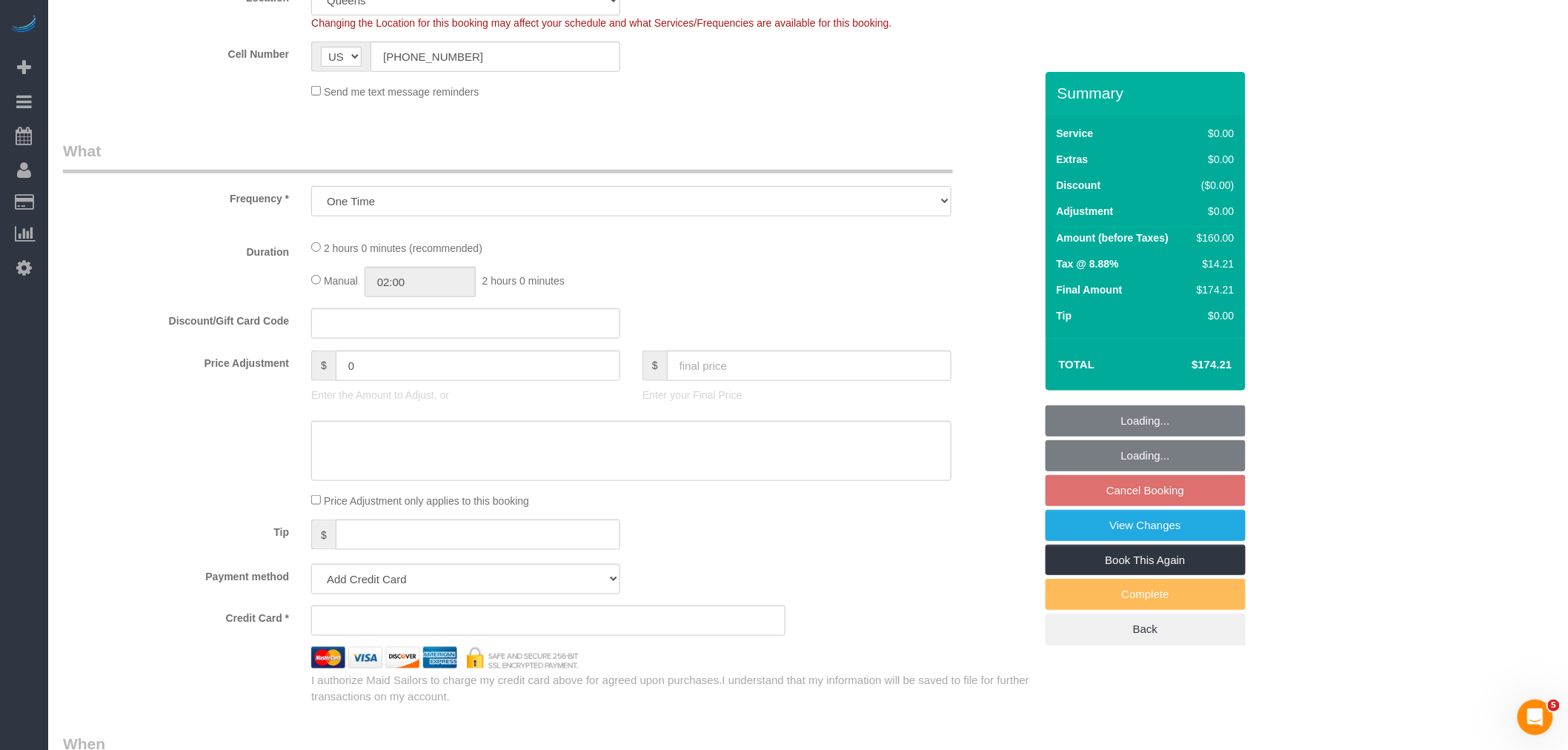
select select "string:stripe-pm_1NWF5f4VGloSiKo7pwJFIISU"
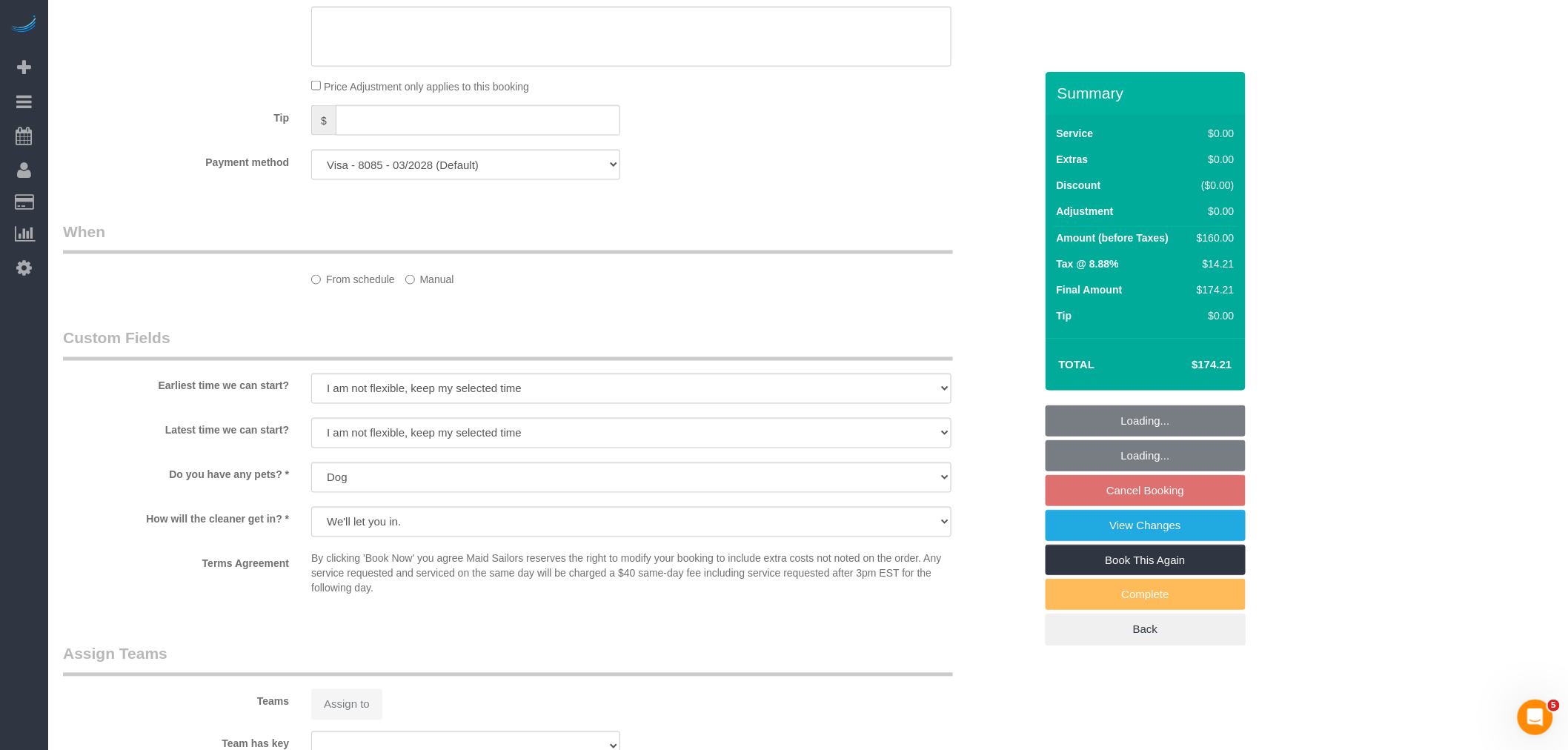
select select "1"
select select "spot2"
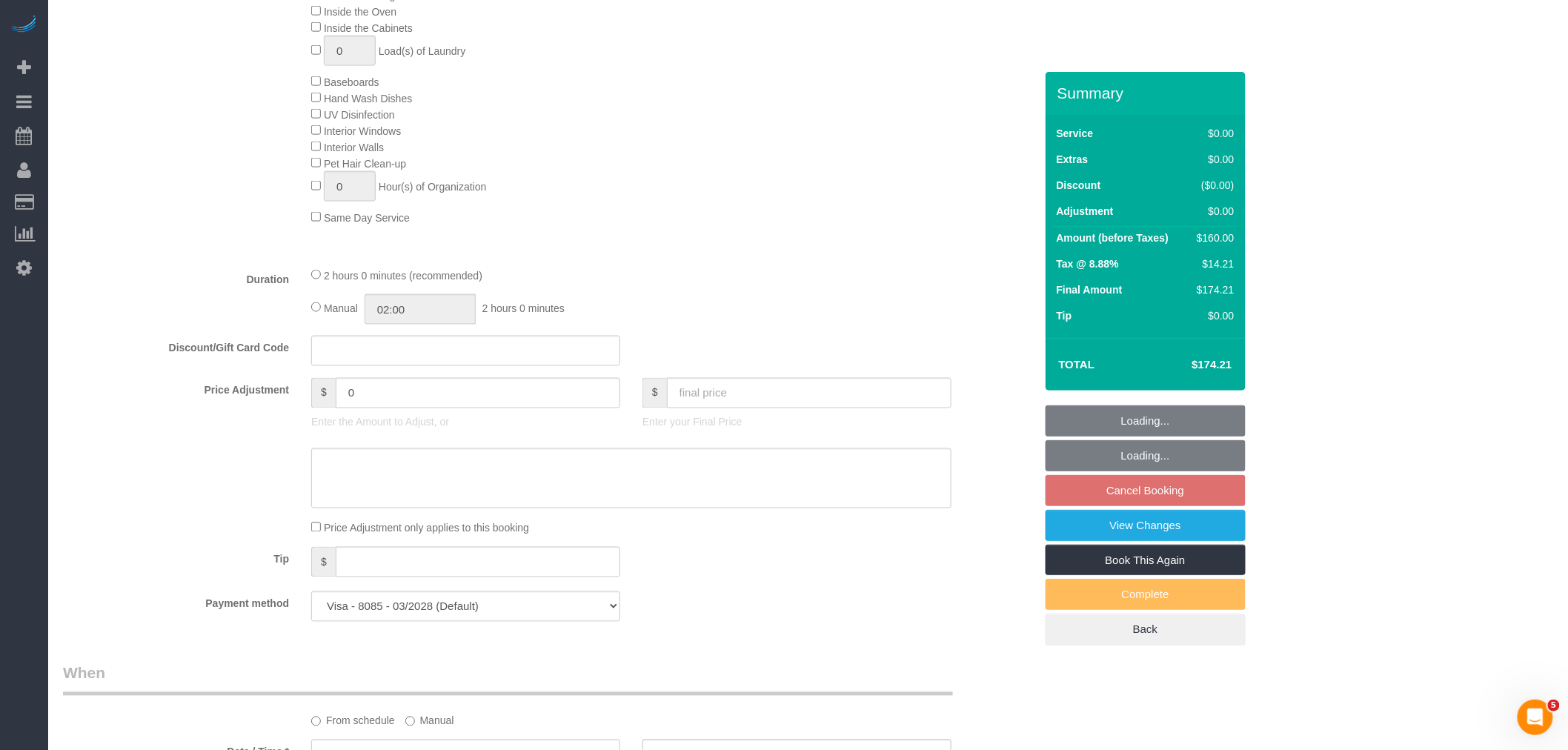
select select "object:857"
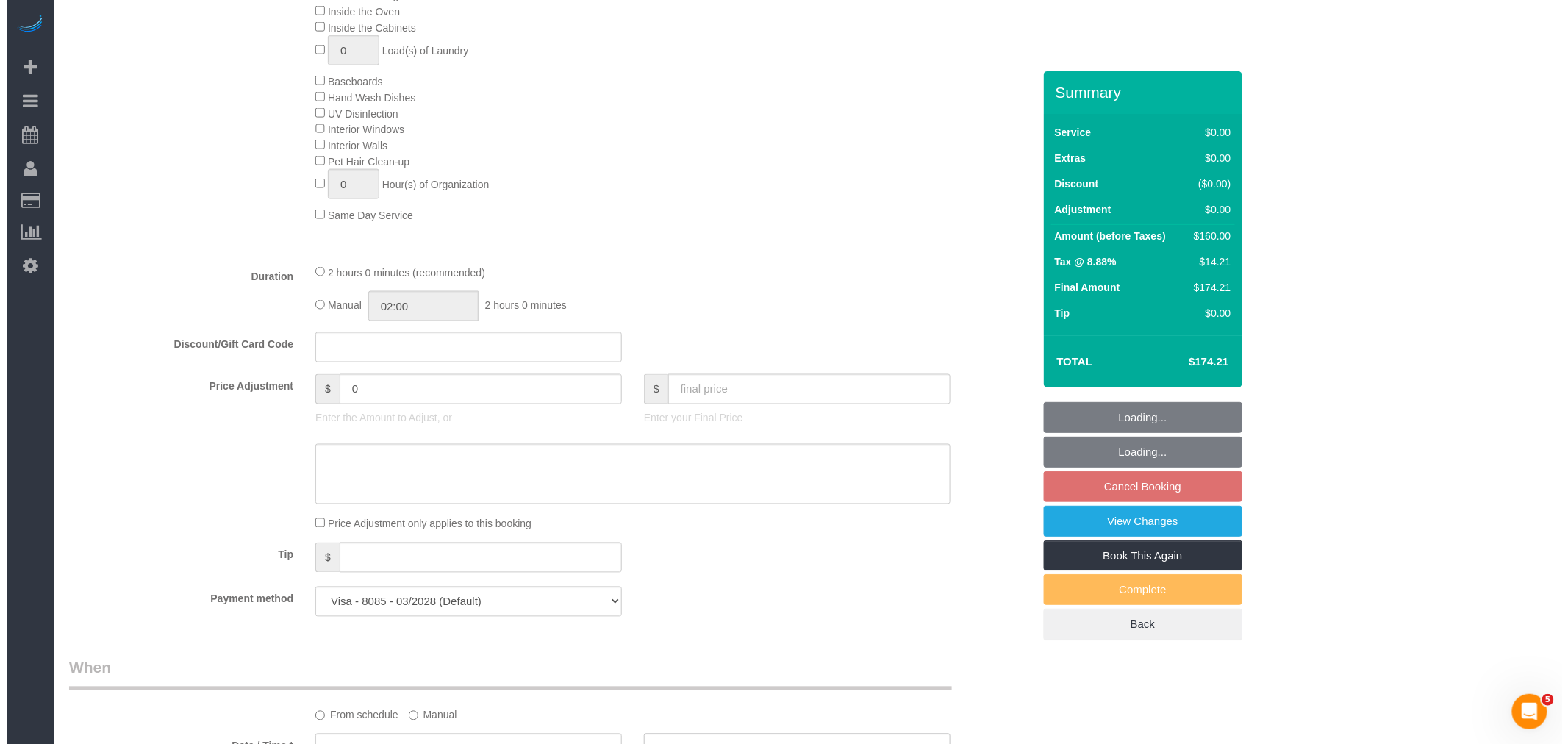
scroll to position [1515, 0]
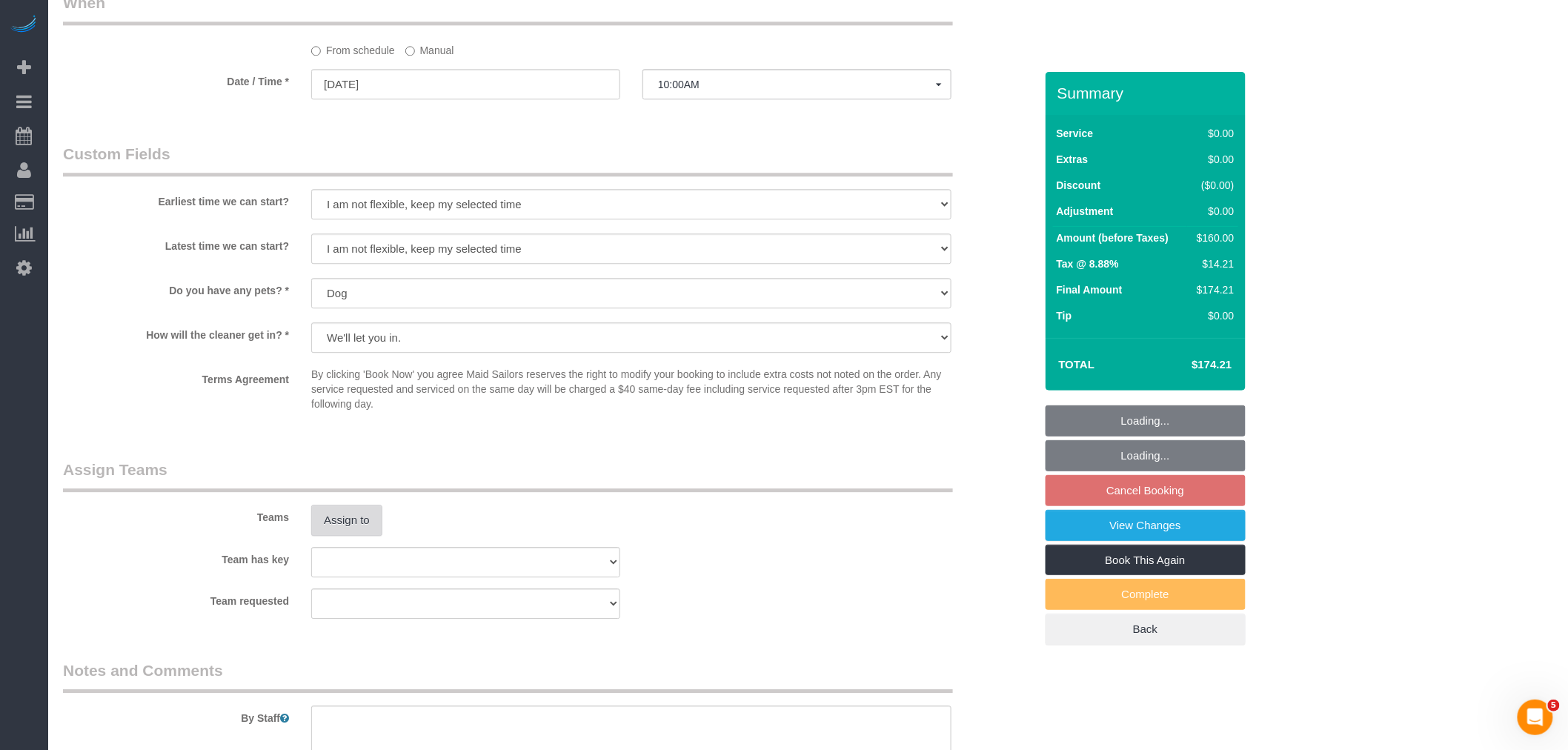
select select "1"
click at [347, 536] on button "Assign to" at bounding box center [347, 520] width 71 height 32
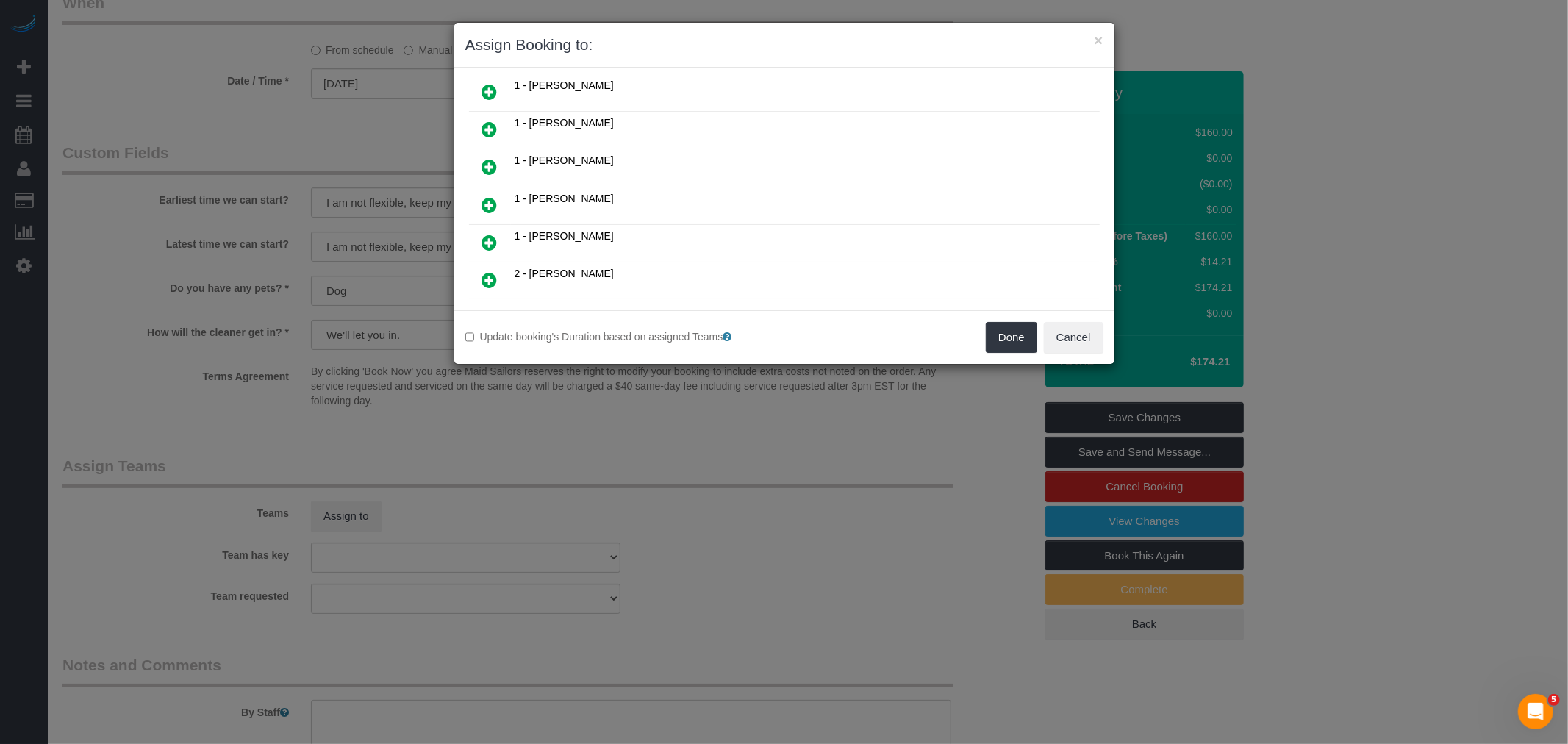
scroll to position [163, 0]
click at [495, 109] on td at bounding box center [490, 128] width 42 height 37
click at [489, 122] on icon at bounding box center [490, 127] width 16 height 17
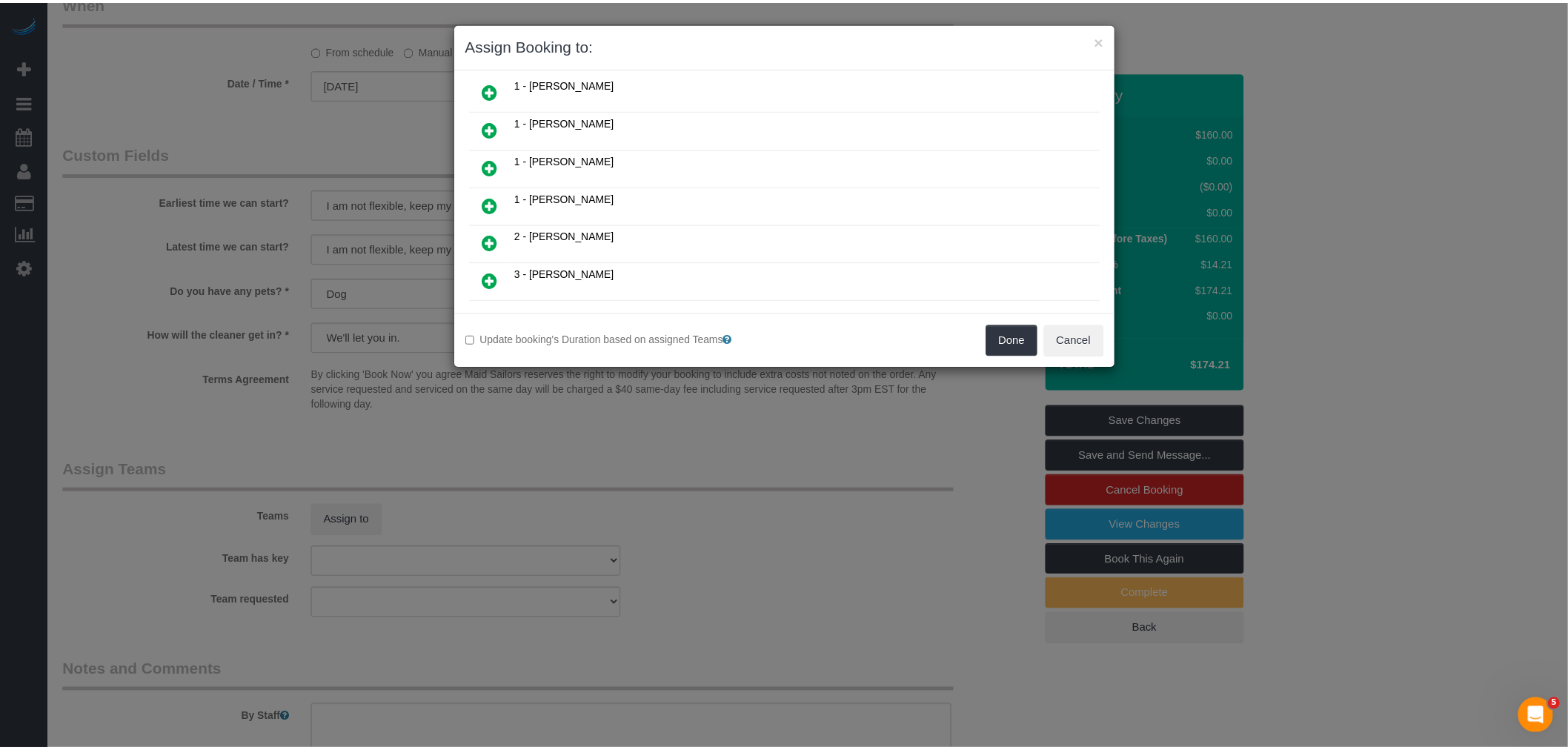
scroll to position [200, 0]
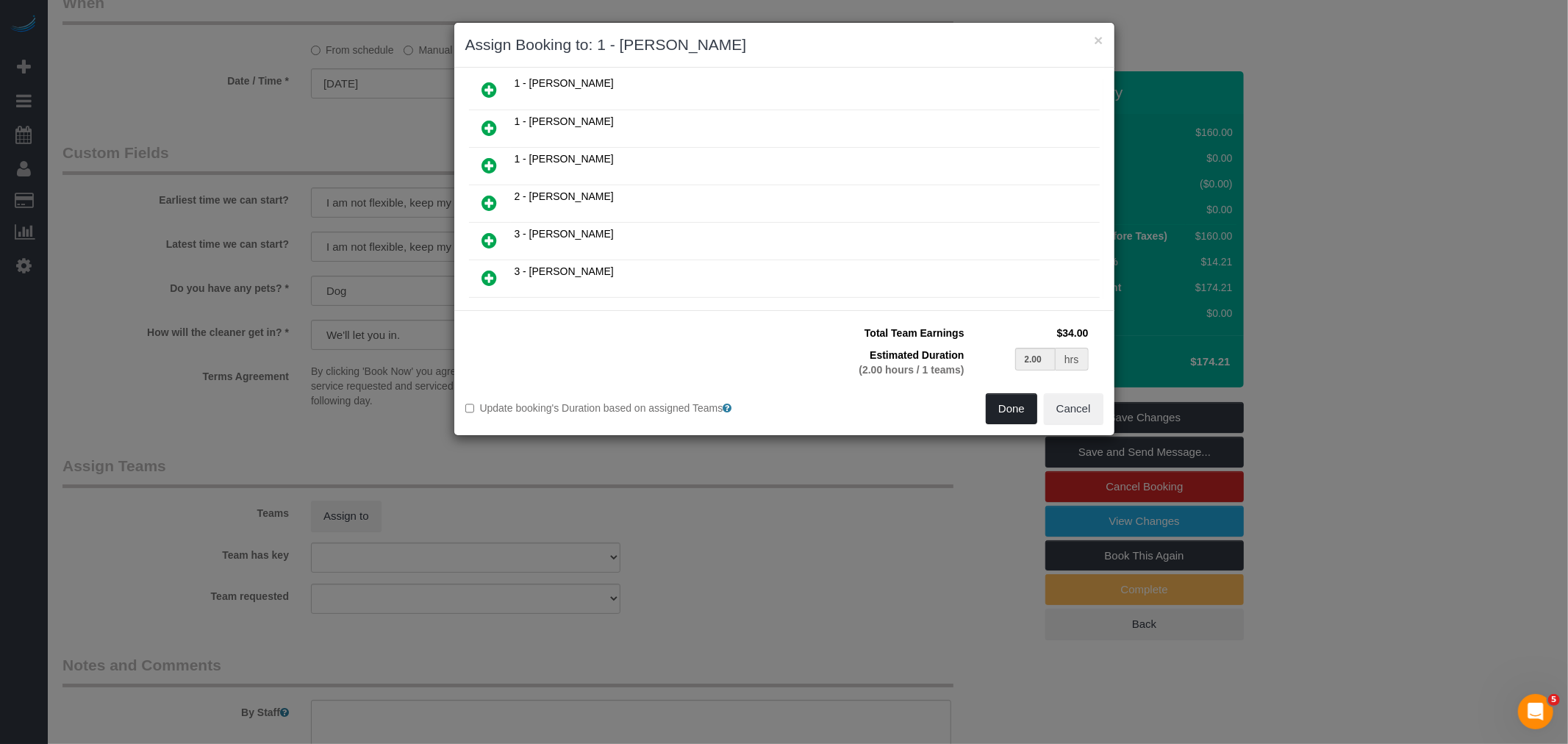
click at [1003, 415] on button "Done" at bounding box center [1011, 409] width 51 height 31
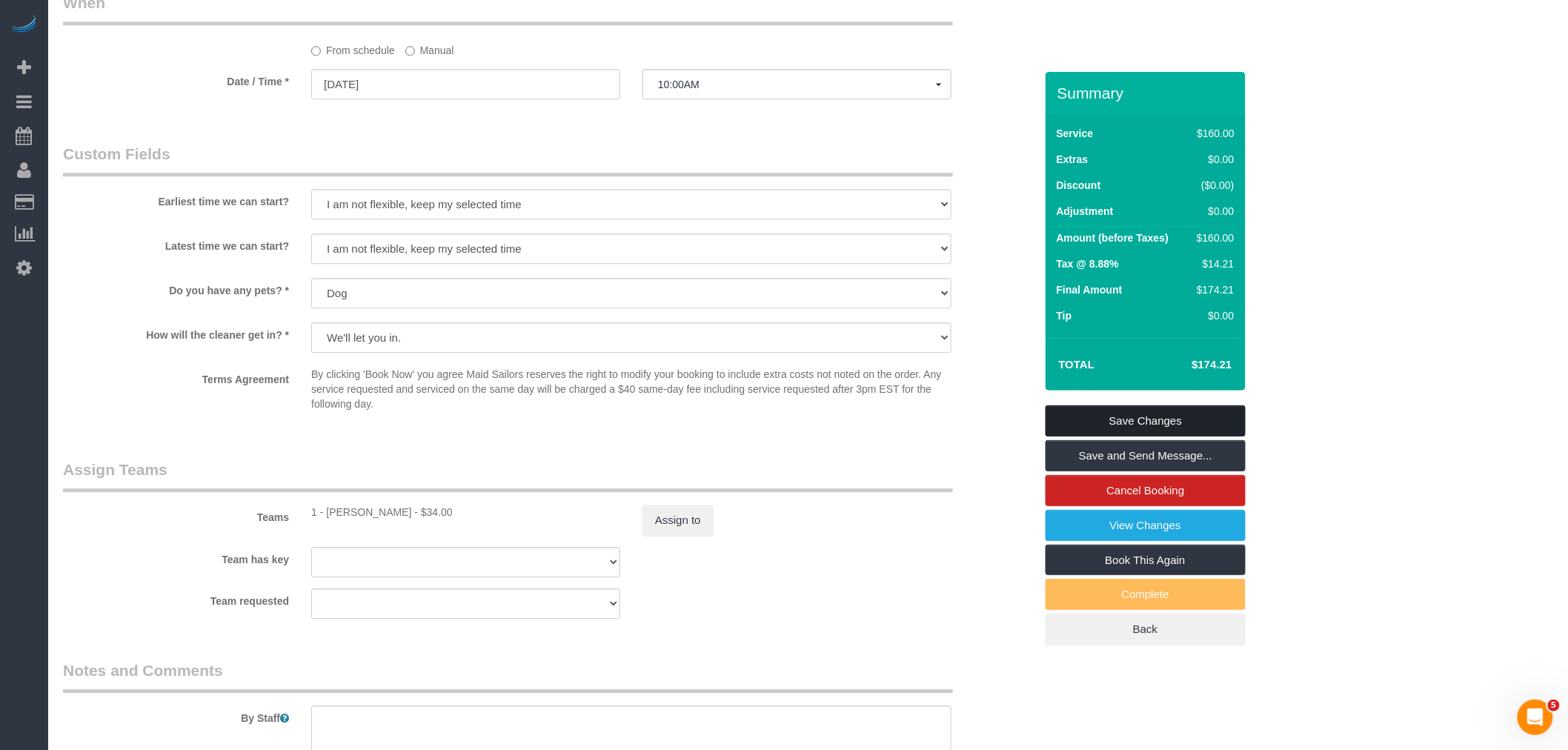
click at [1180, 431] on link "Save Changes" at bounding box center [1145, 421] width 200 height 32
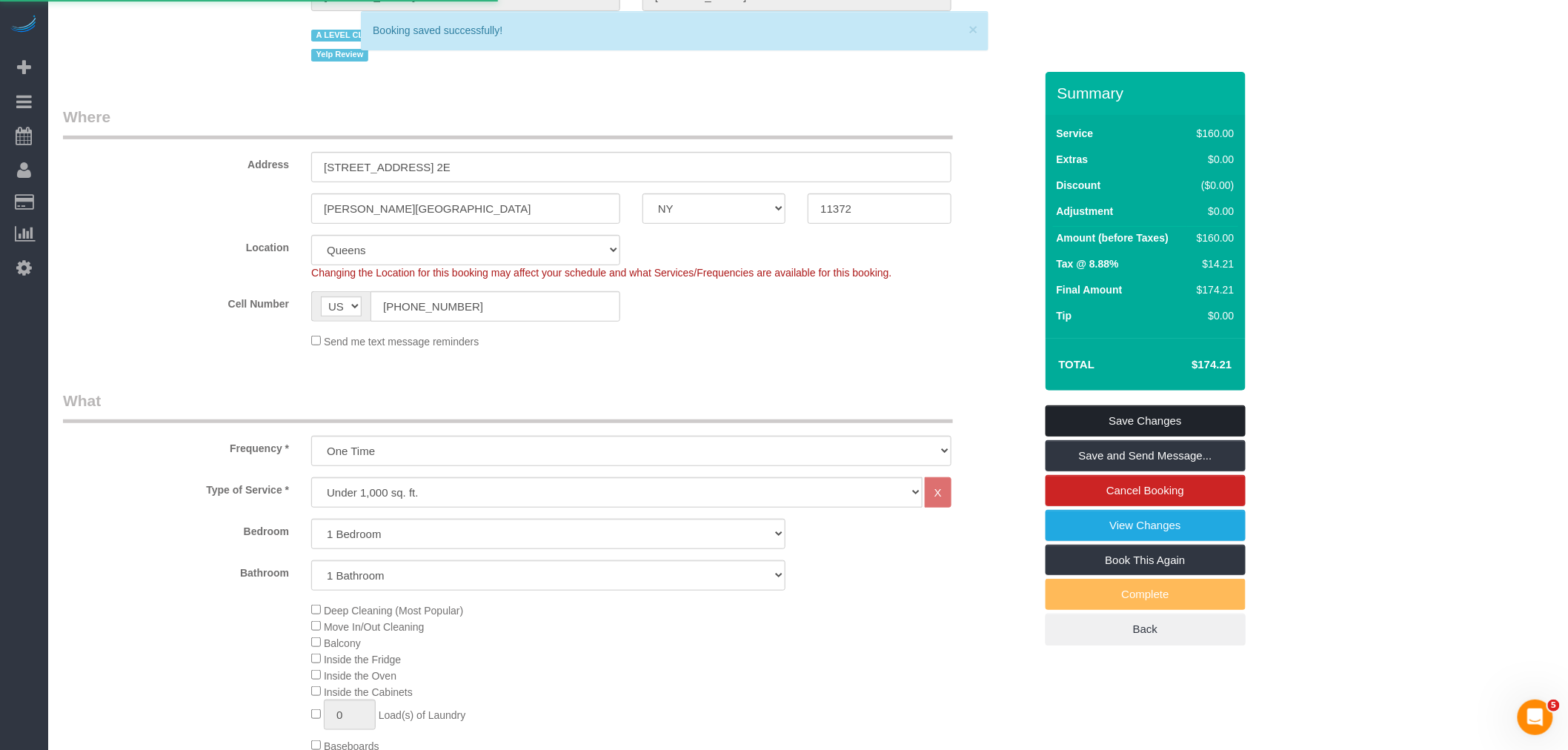
scroll to position [159, 0]
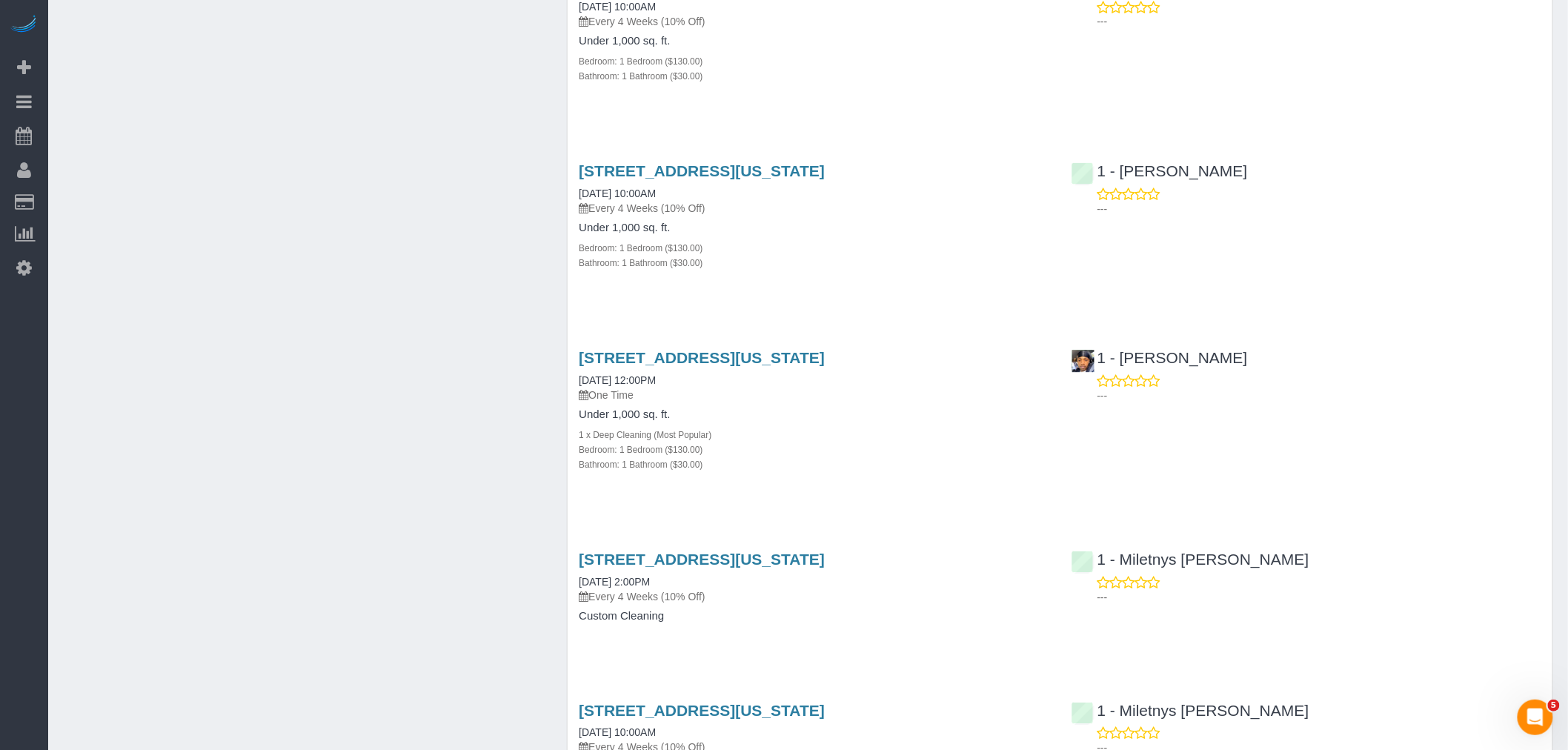
scroll to position [1728, 0]
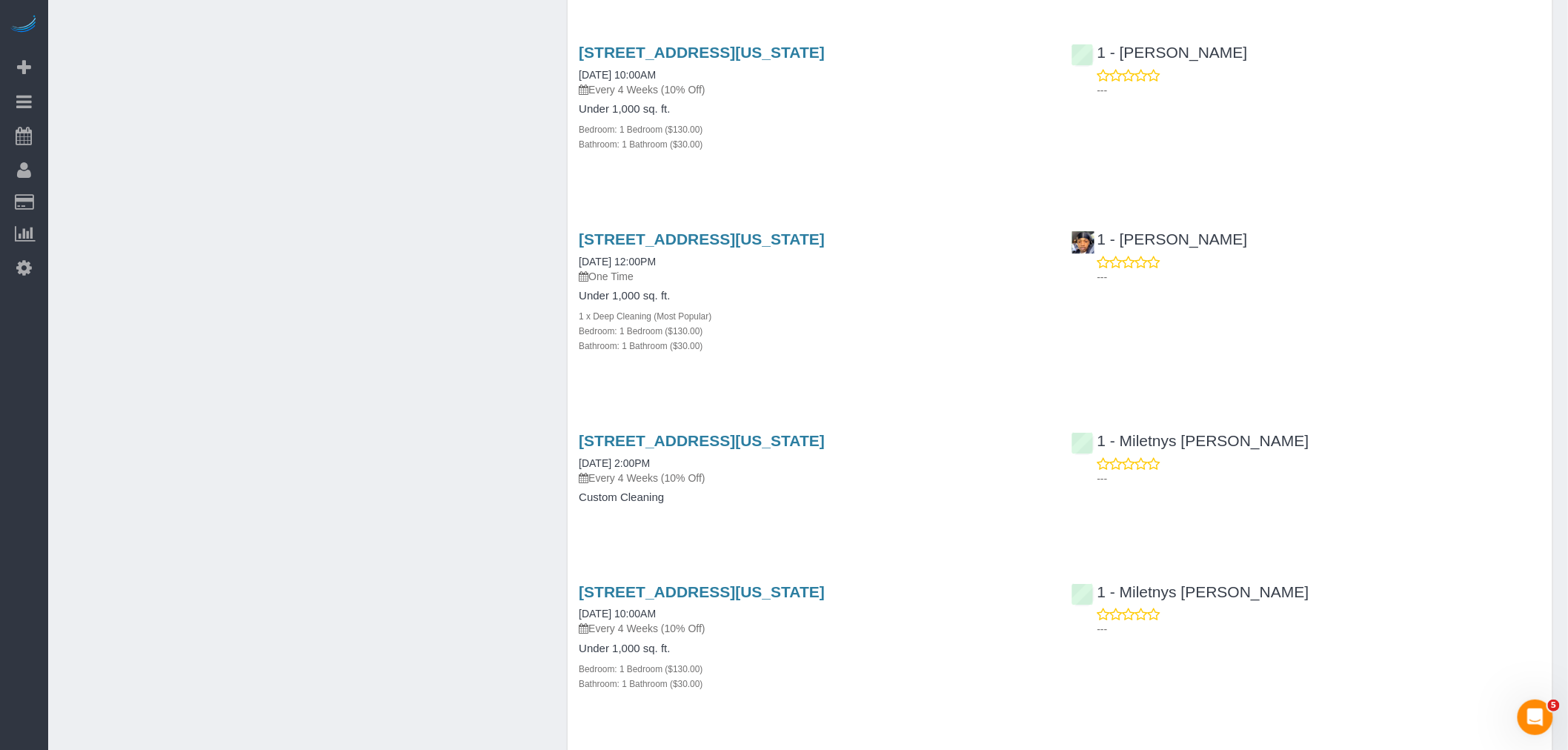
click at [894, 373] on div "[STREET_ADDRESS][US_STATE] [DATE] 12:00PM One Time Under 1,000 sq. ft. 1 x Deep…" at bounding box center [813, 300] width 492 height 165
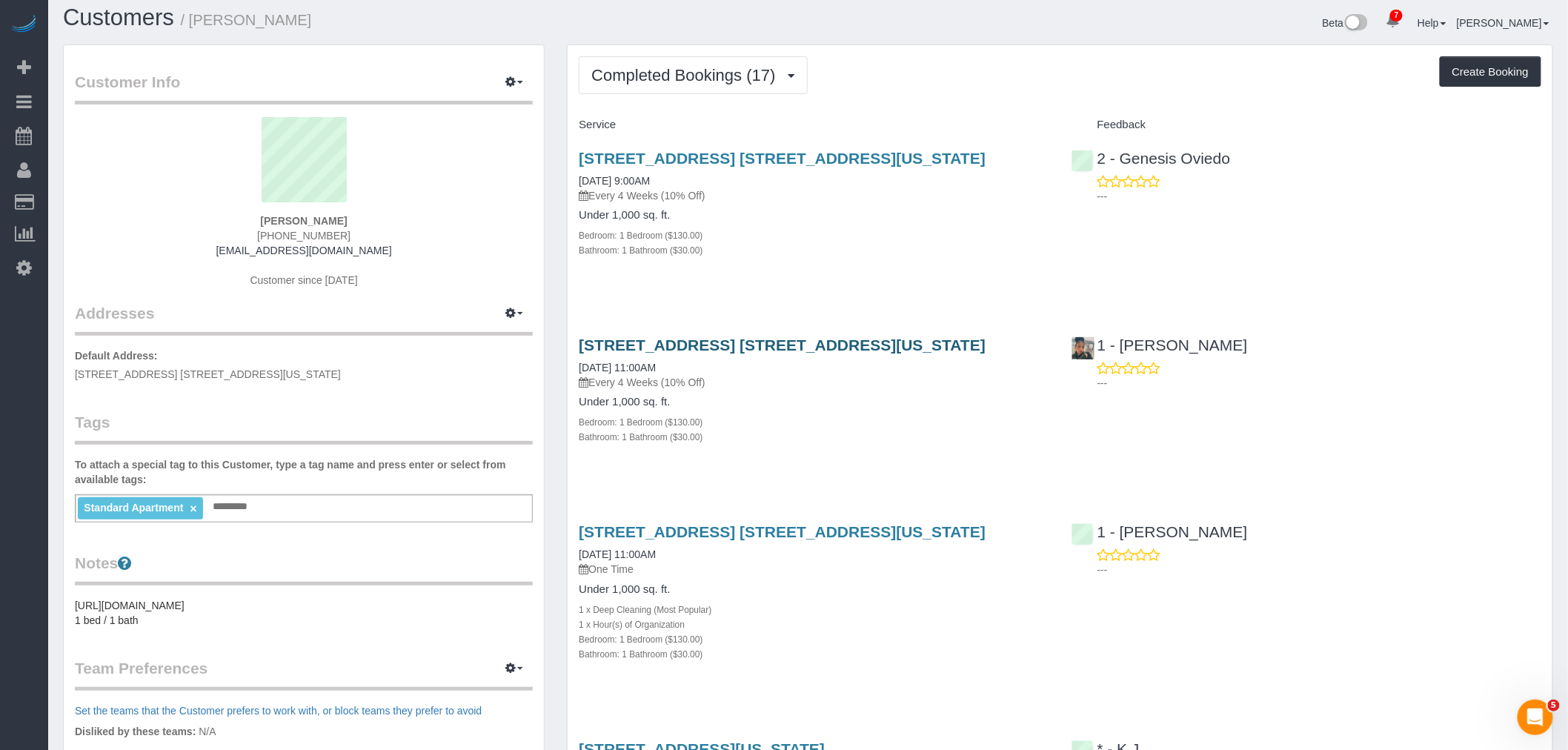
scroll to position [0, 0]
